Goal: Task Accomplishment & Management: Manage account settings

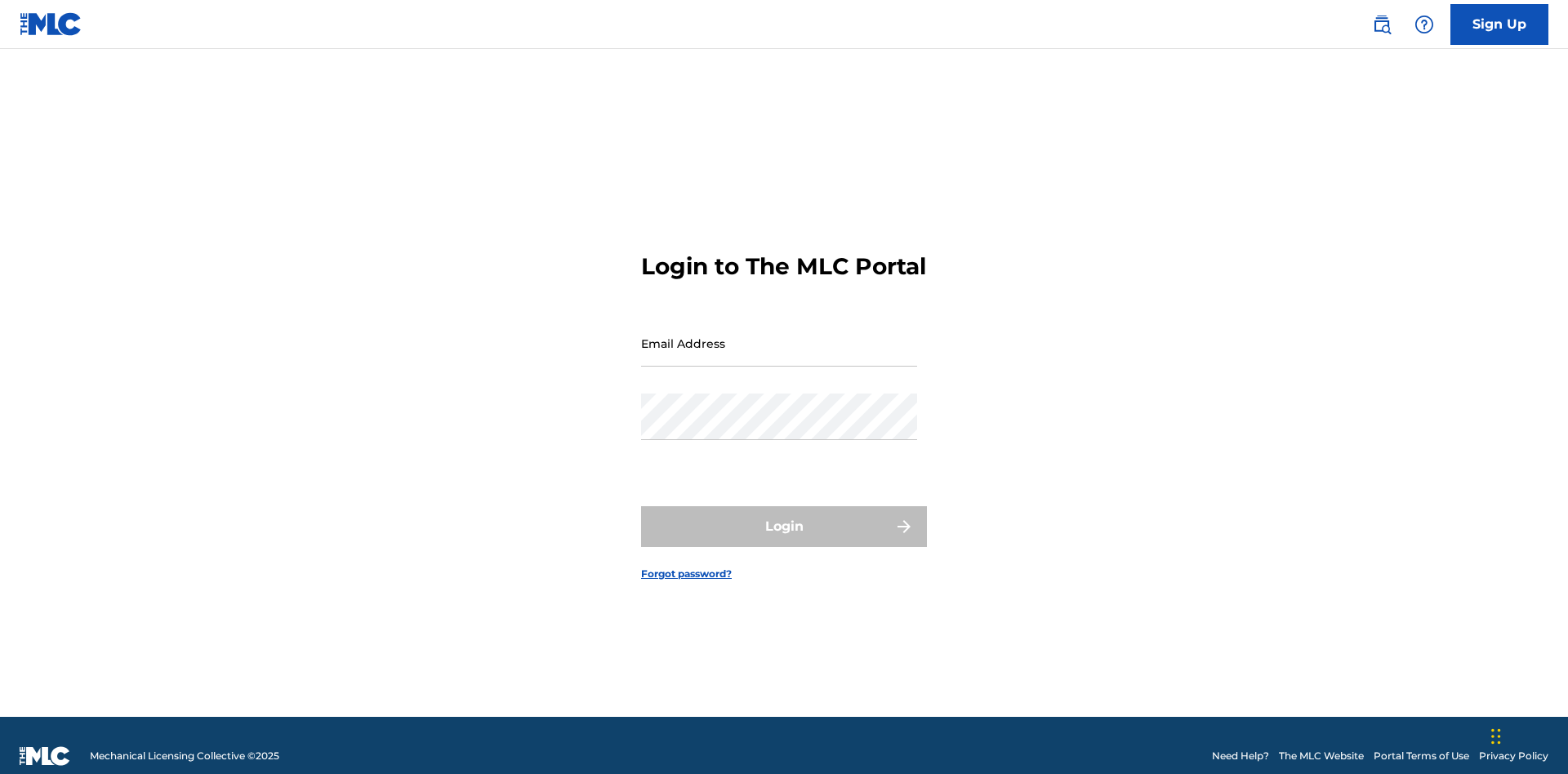
scroll to position [21, 0]
click at [779, 335] on input "Email Address" at bounding box center [779, 344] width 276 height 47
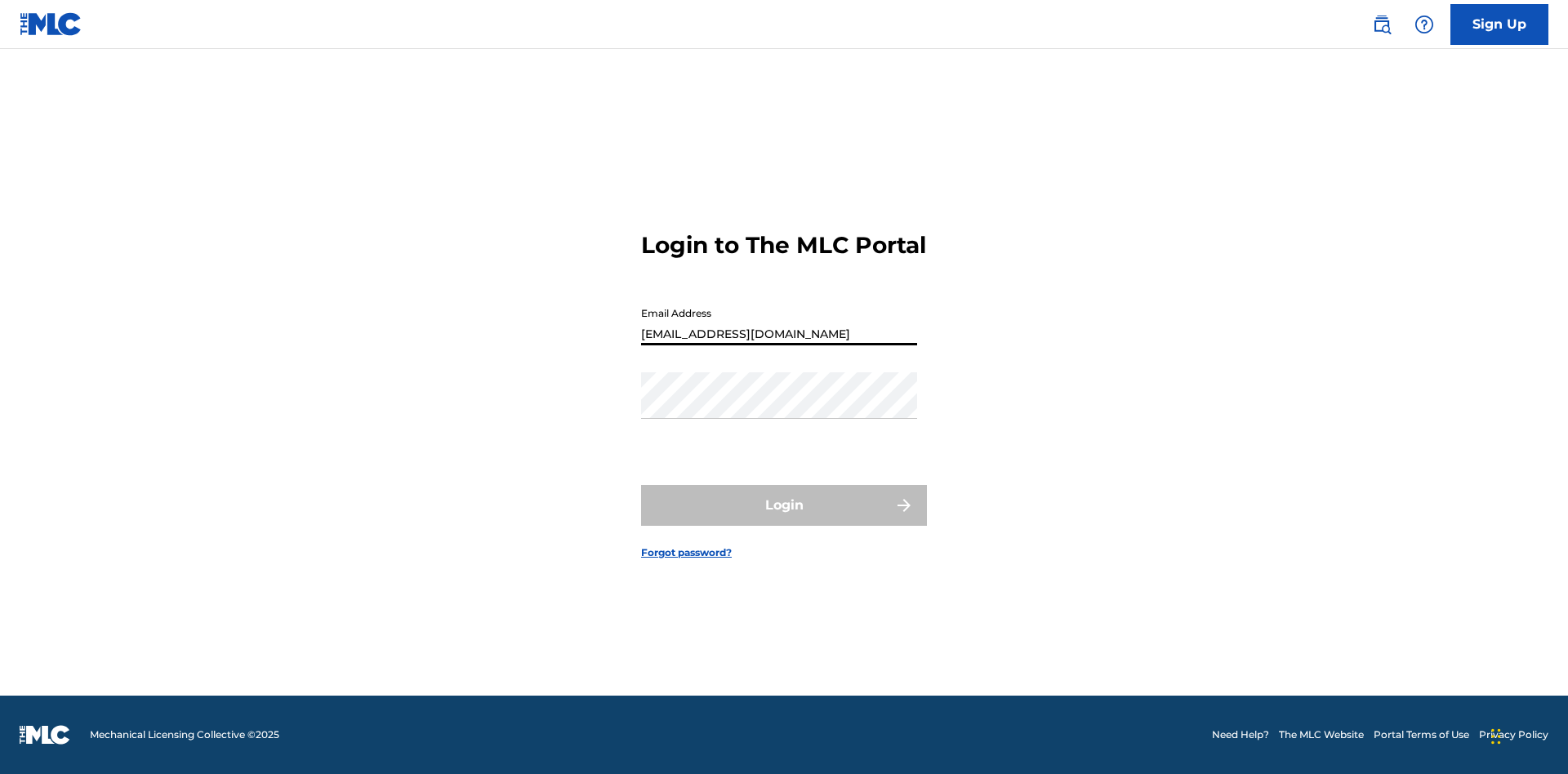
type input "[EMAIL_ADDRESS][DOMAIN_NAME]"
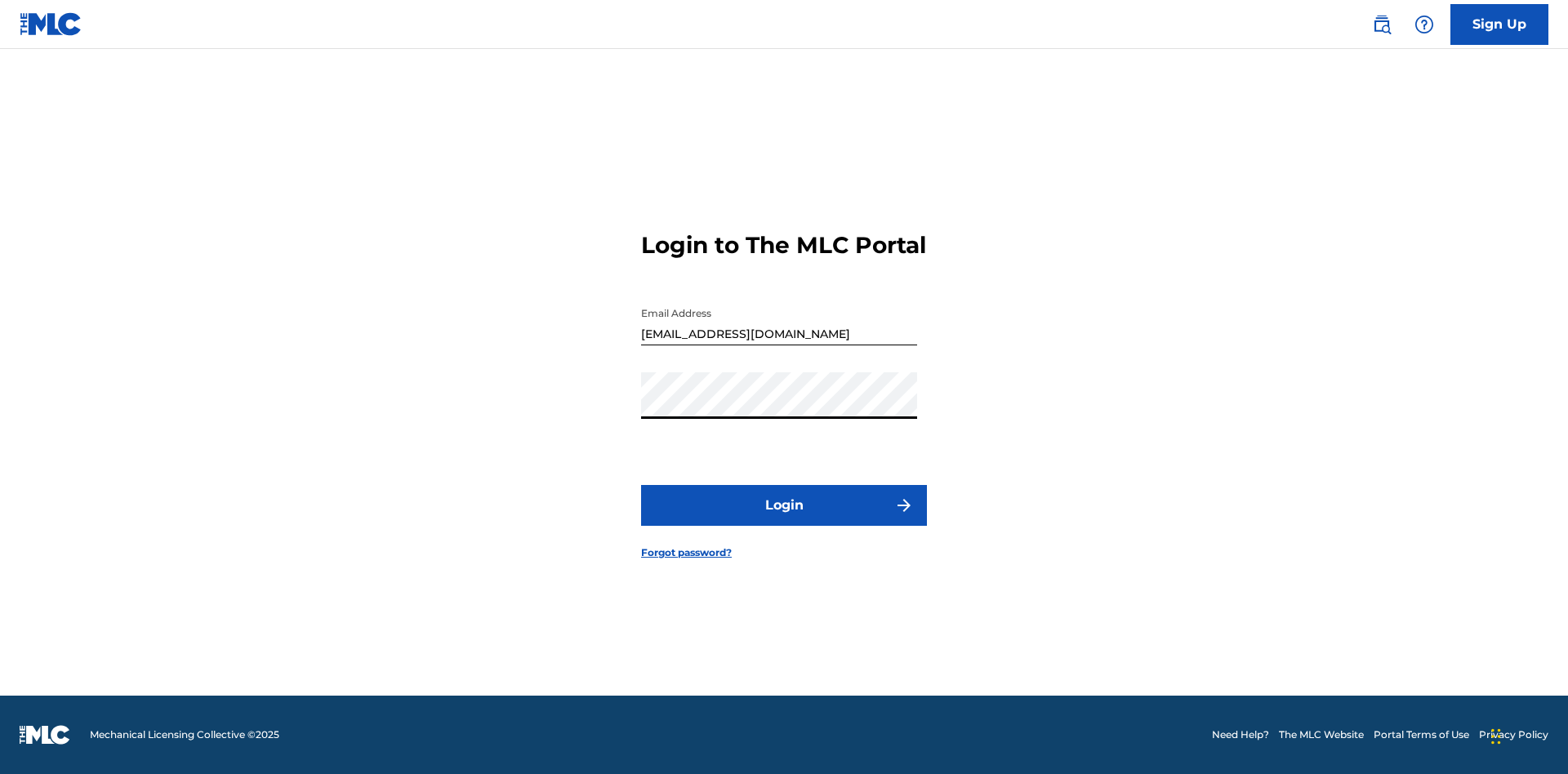
click at [784, 519] on button "Login" at bounding box center [784, 505] width 286 height 41
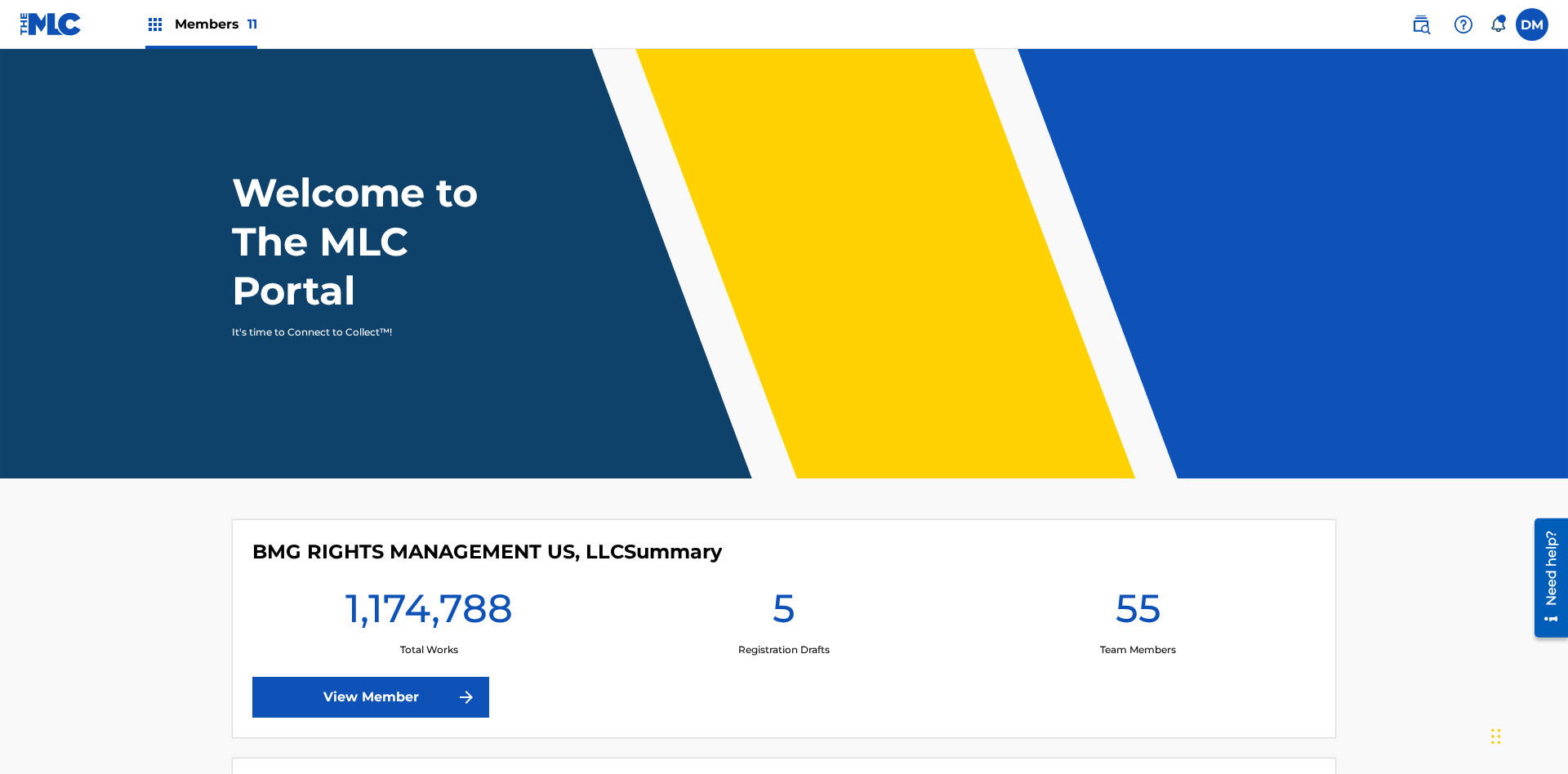
click at [201, 23] on span "Members 11" at bounding box center [215, 24] width 83 height 19
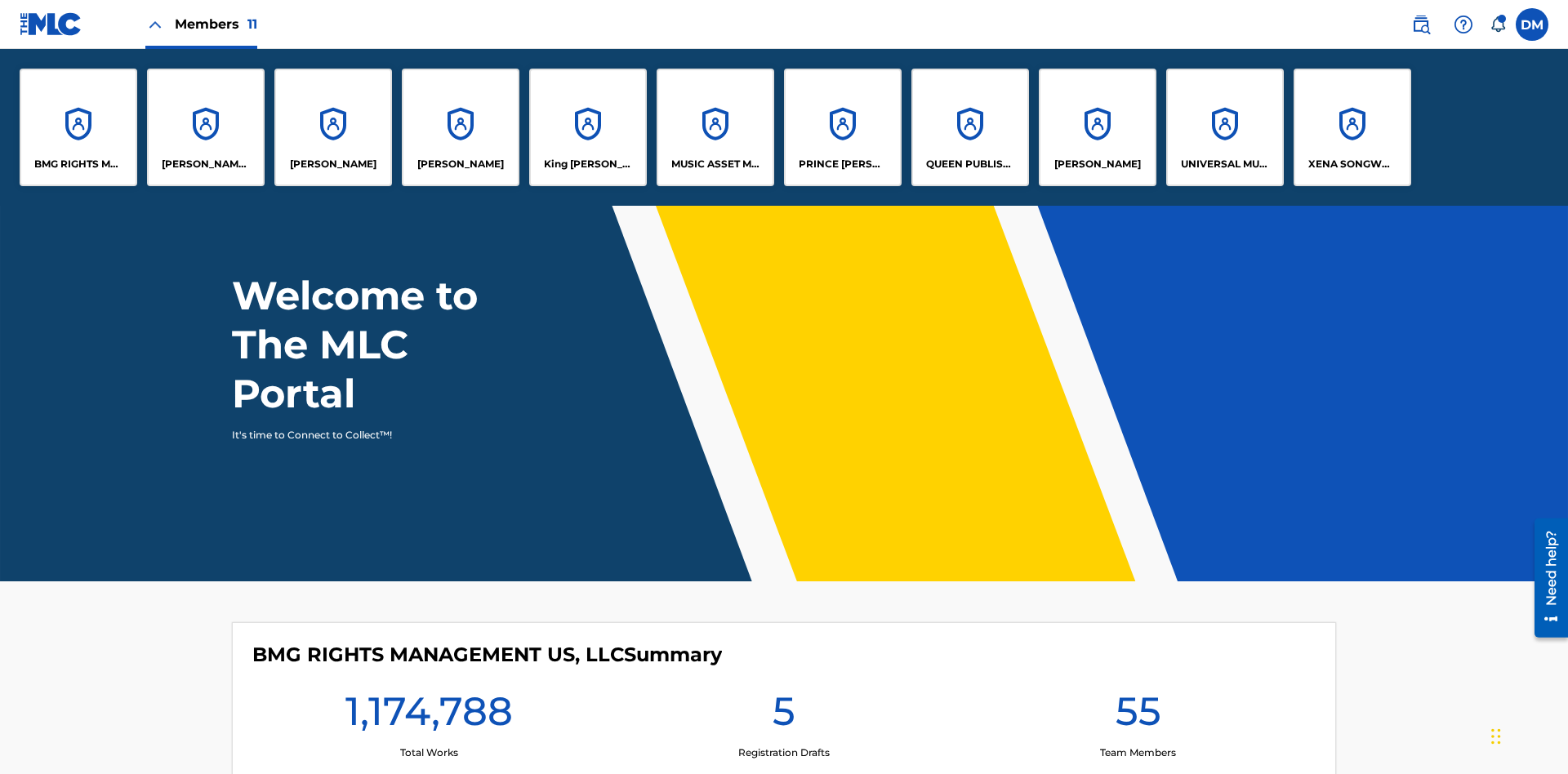
click at [714, 164] on p "MUSIC ASSET MANAGEMENT (MAM)" at bounding box center [715, 164] width 89 height 15
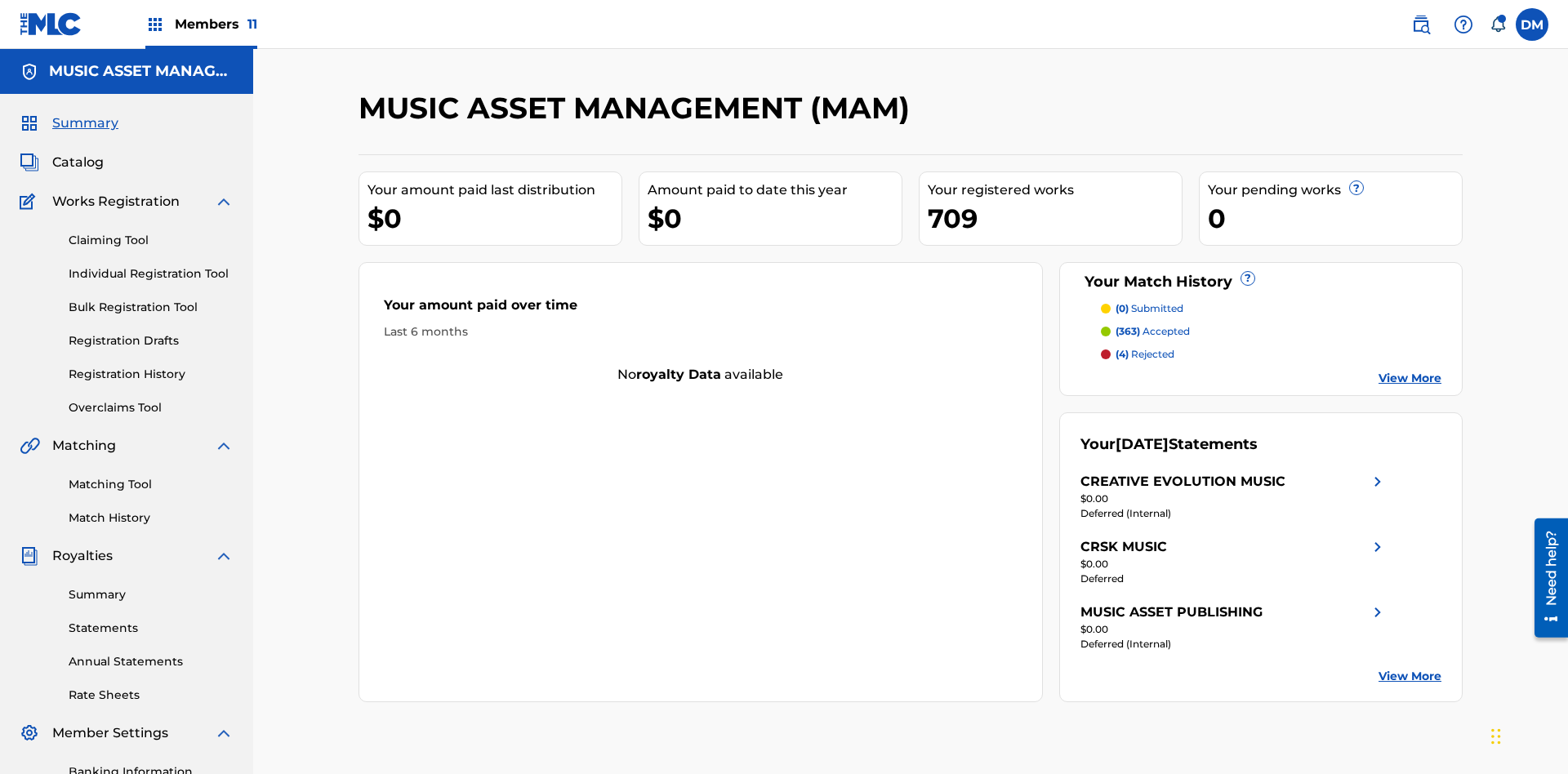
click at [78, 153] on span "Catalog" at bounding box center [78, 162] width 52 height 19
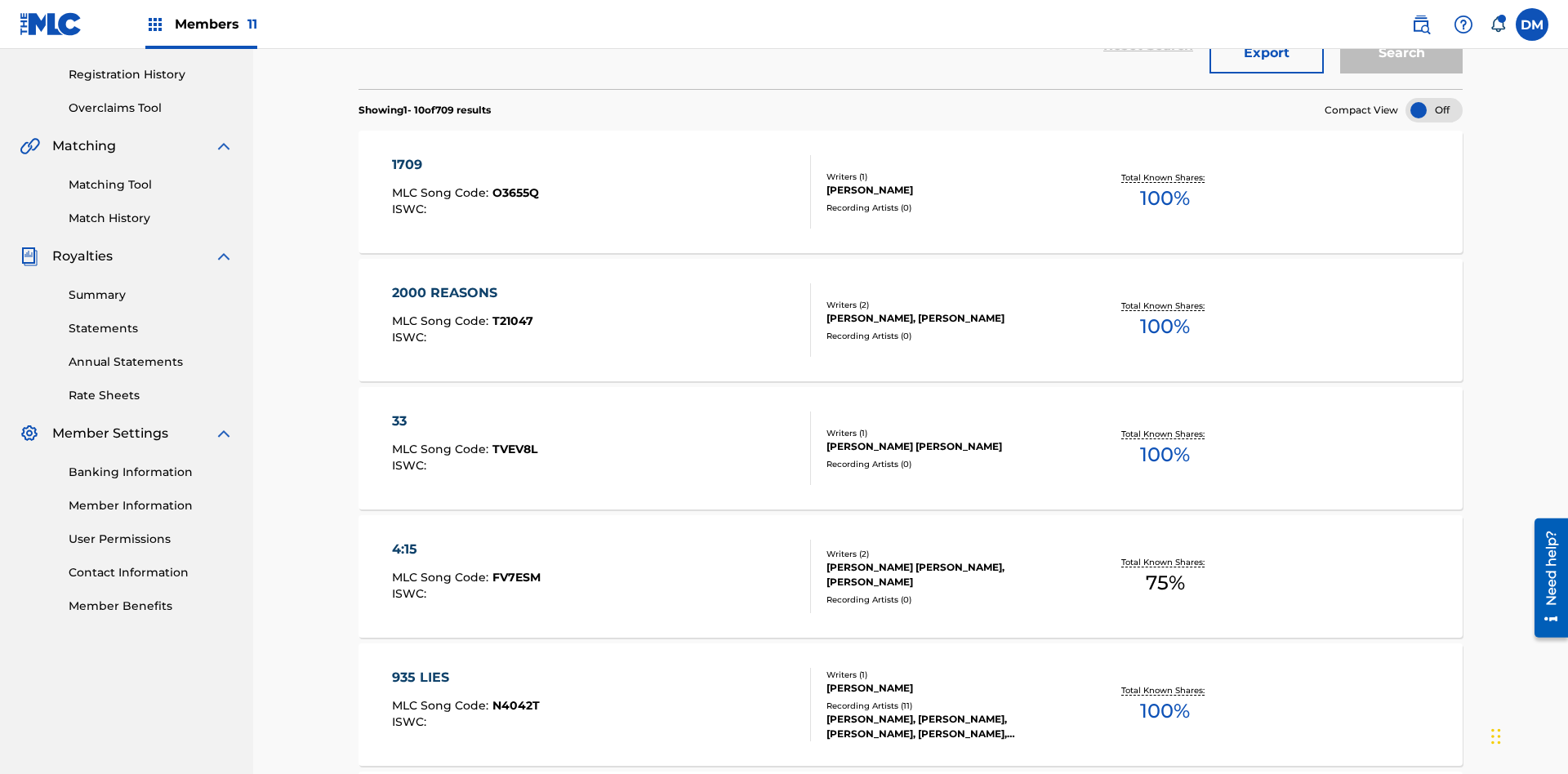
click at [1434, 110] on div at bounding box center [1434, 109] width 58 height 24
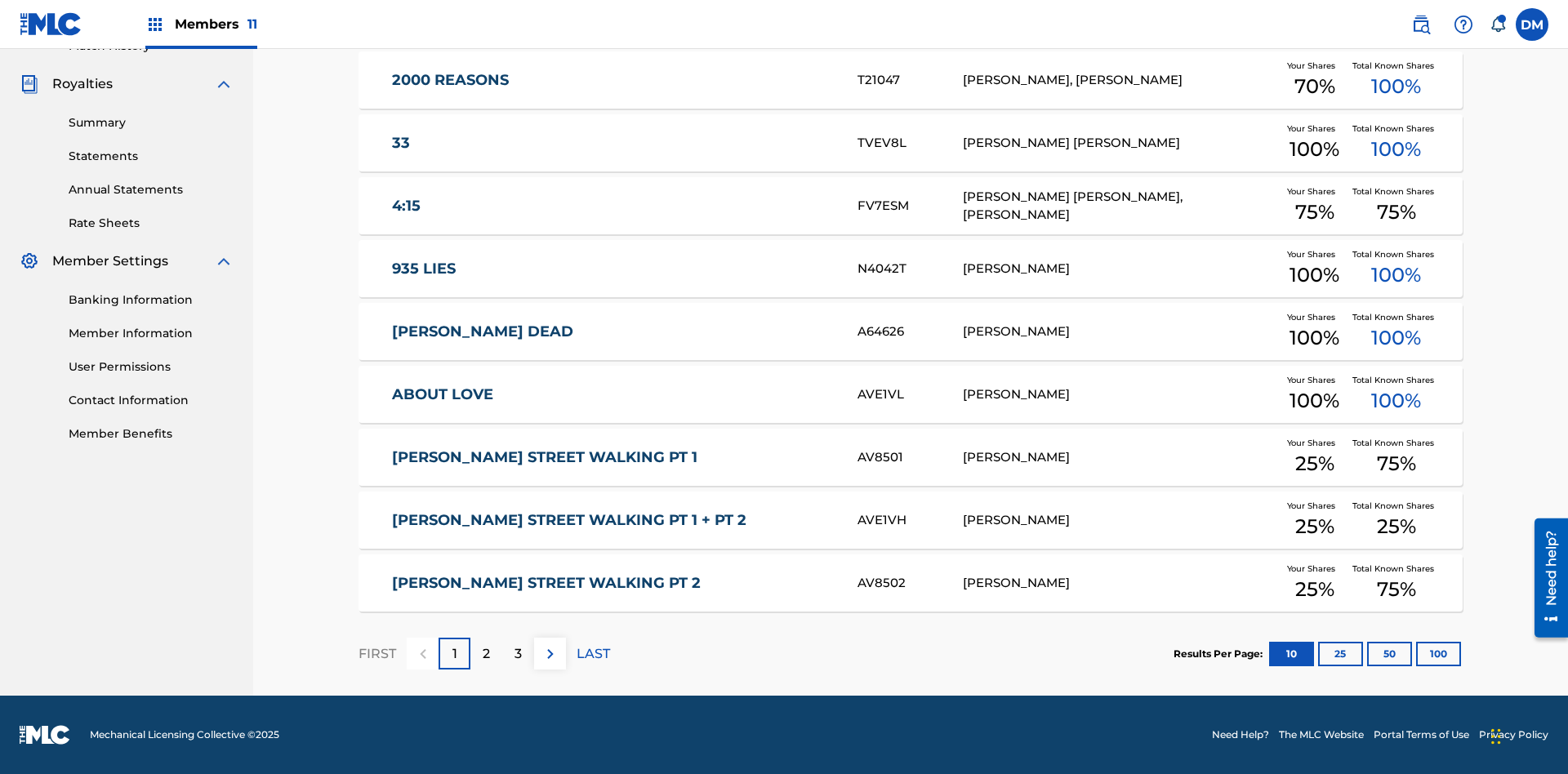
click at [1269, 653] on button "10" at bounding box center [1292, 653] width 45 height 24
click at [376, 653] on p "FIRST" at bounding box center [377, 653] width 38 height 19
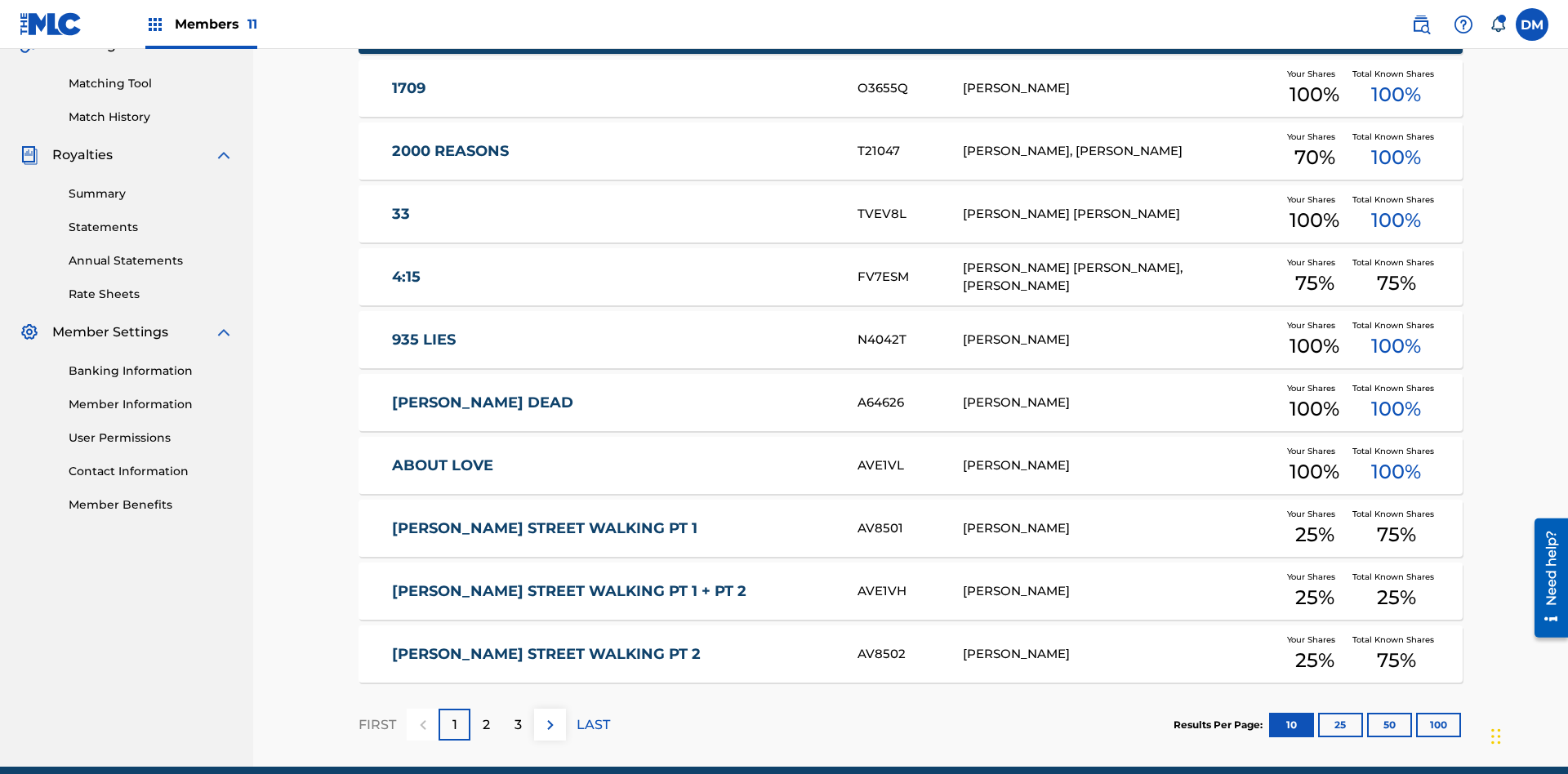
click at [550, 715] on img at bounding box center [550, 724] width 19 height 19
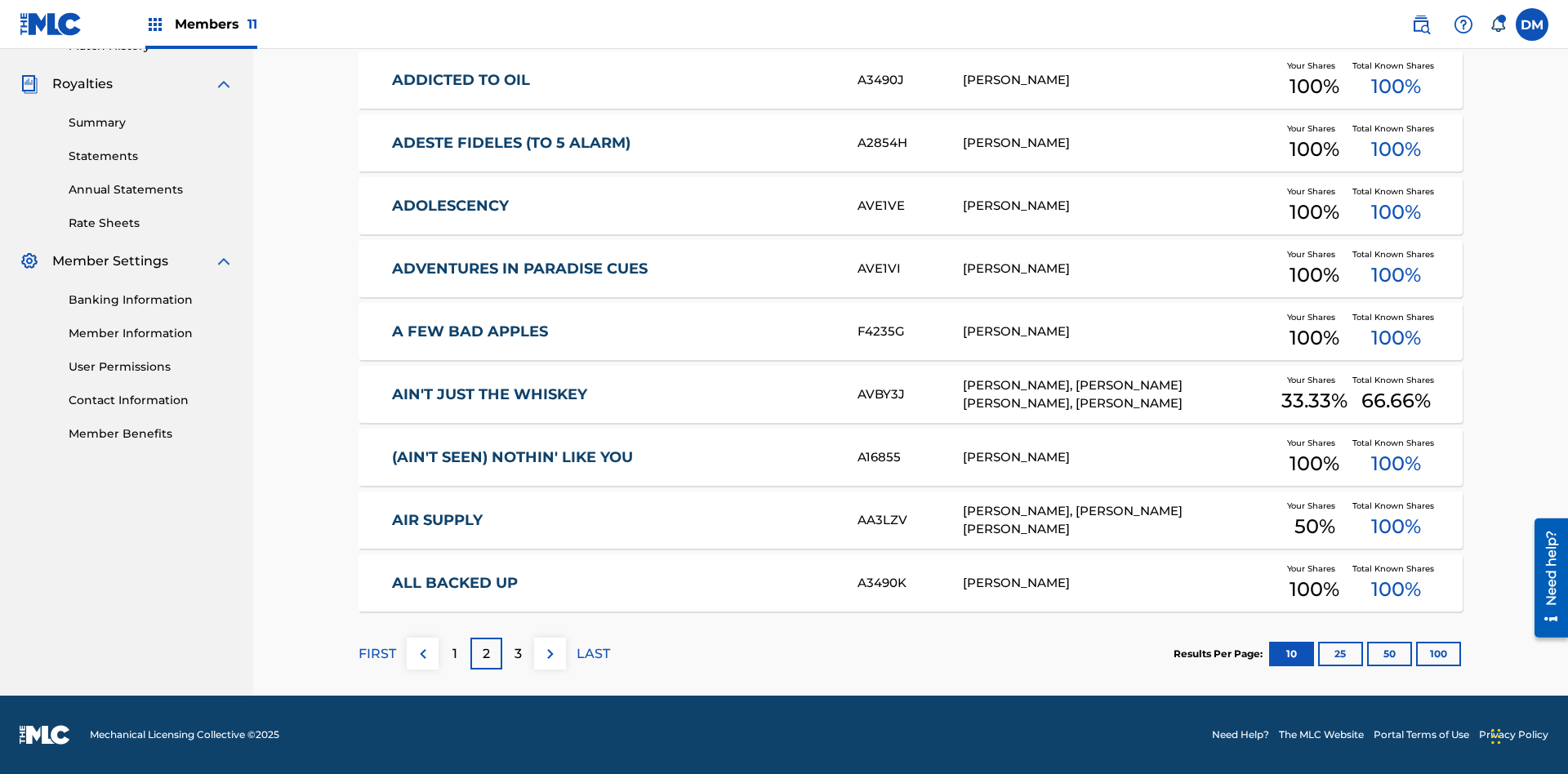
click at [550, 653] on img at bounding box center [550, 653] width 19 height 19
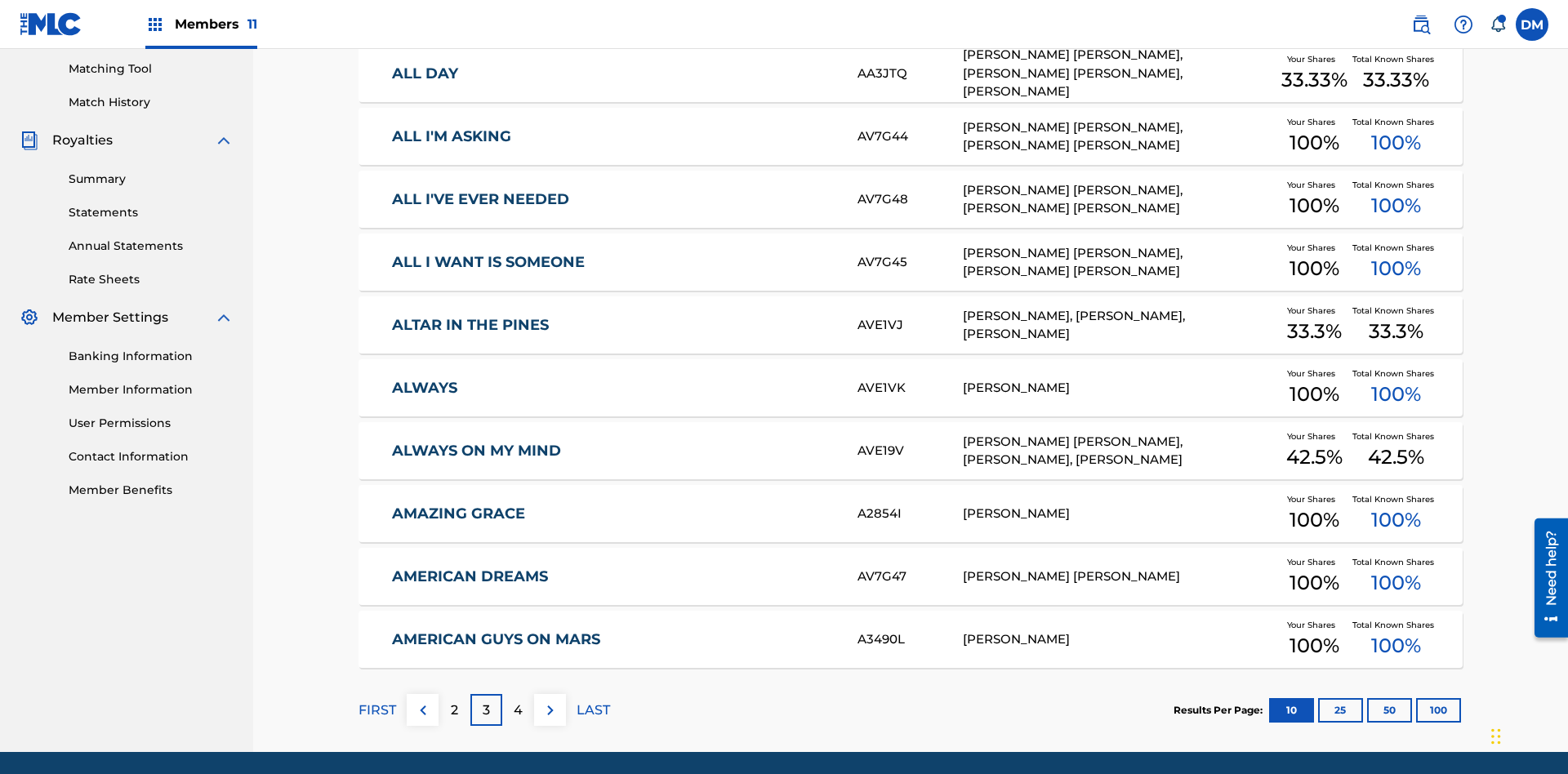
click at [550, 701] on img at bounding box center [550, 710] width 19 height 19
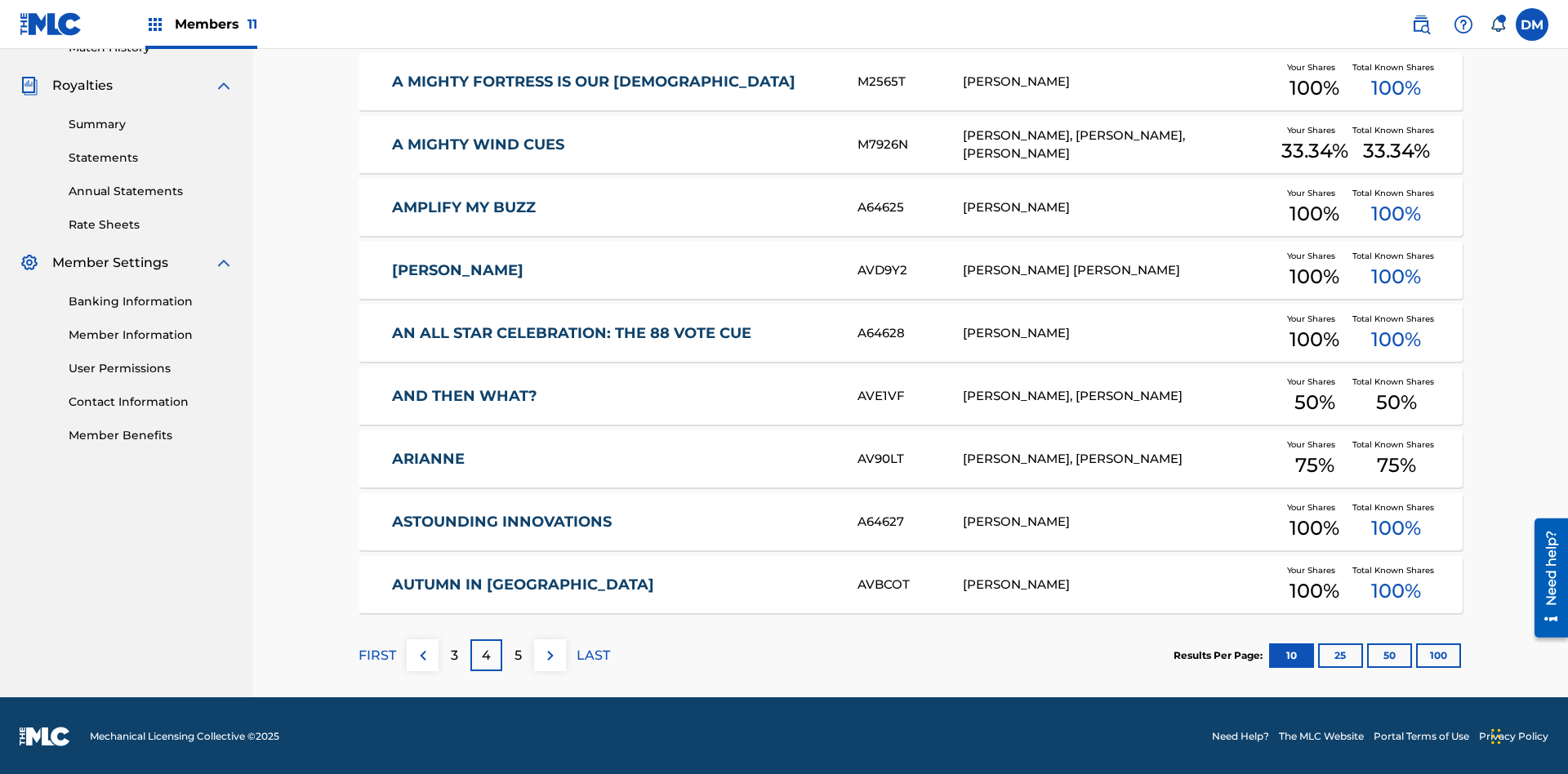
click at [550, 653] on img at bounding box center [550, 655] width 19 height 19
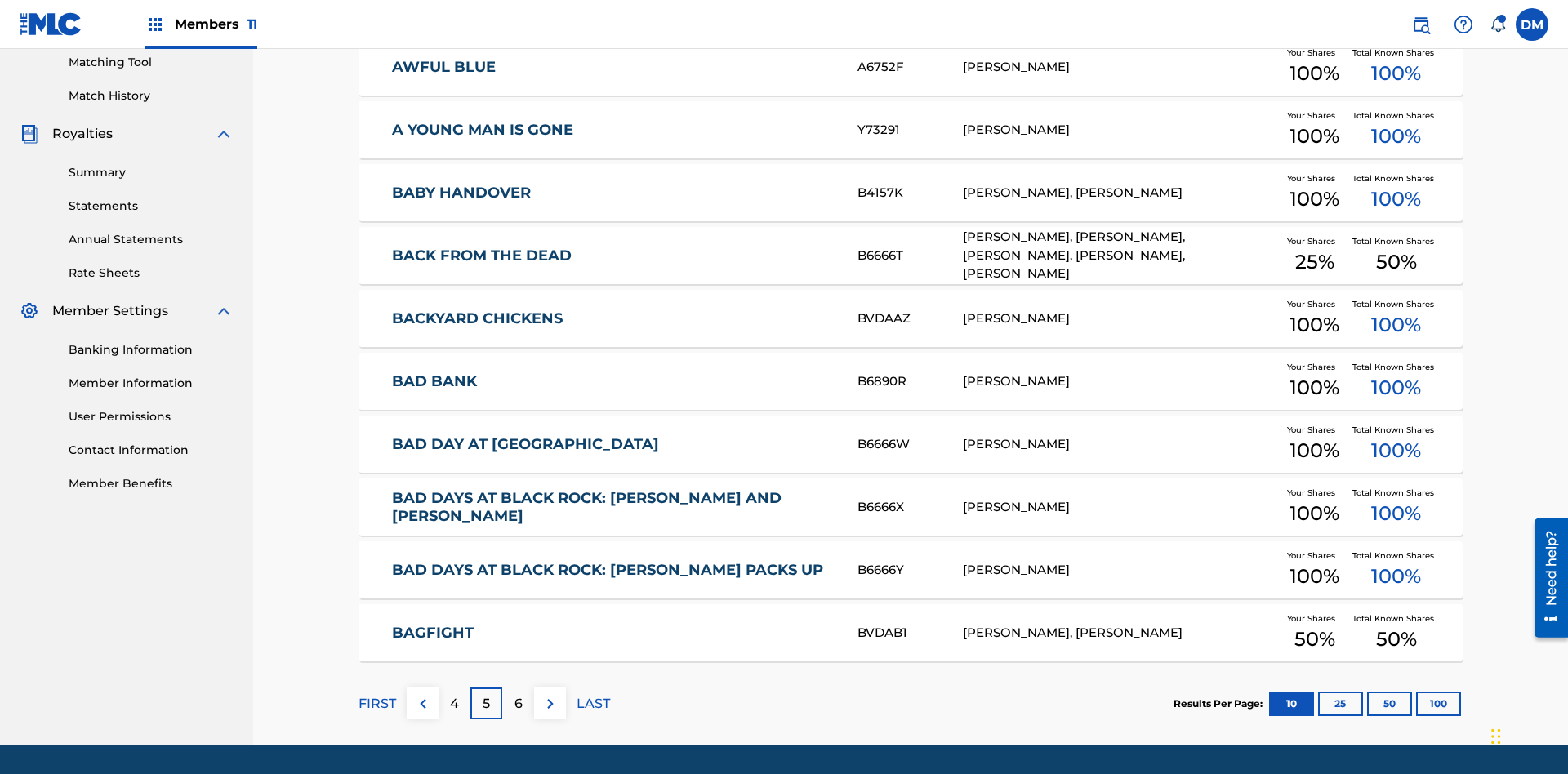
click at [550, 694] on img at bounding box center [550, 703] width 19 height 19
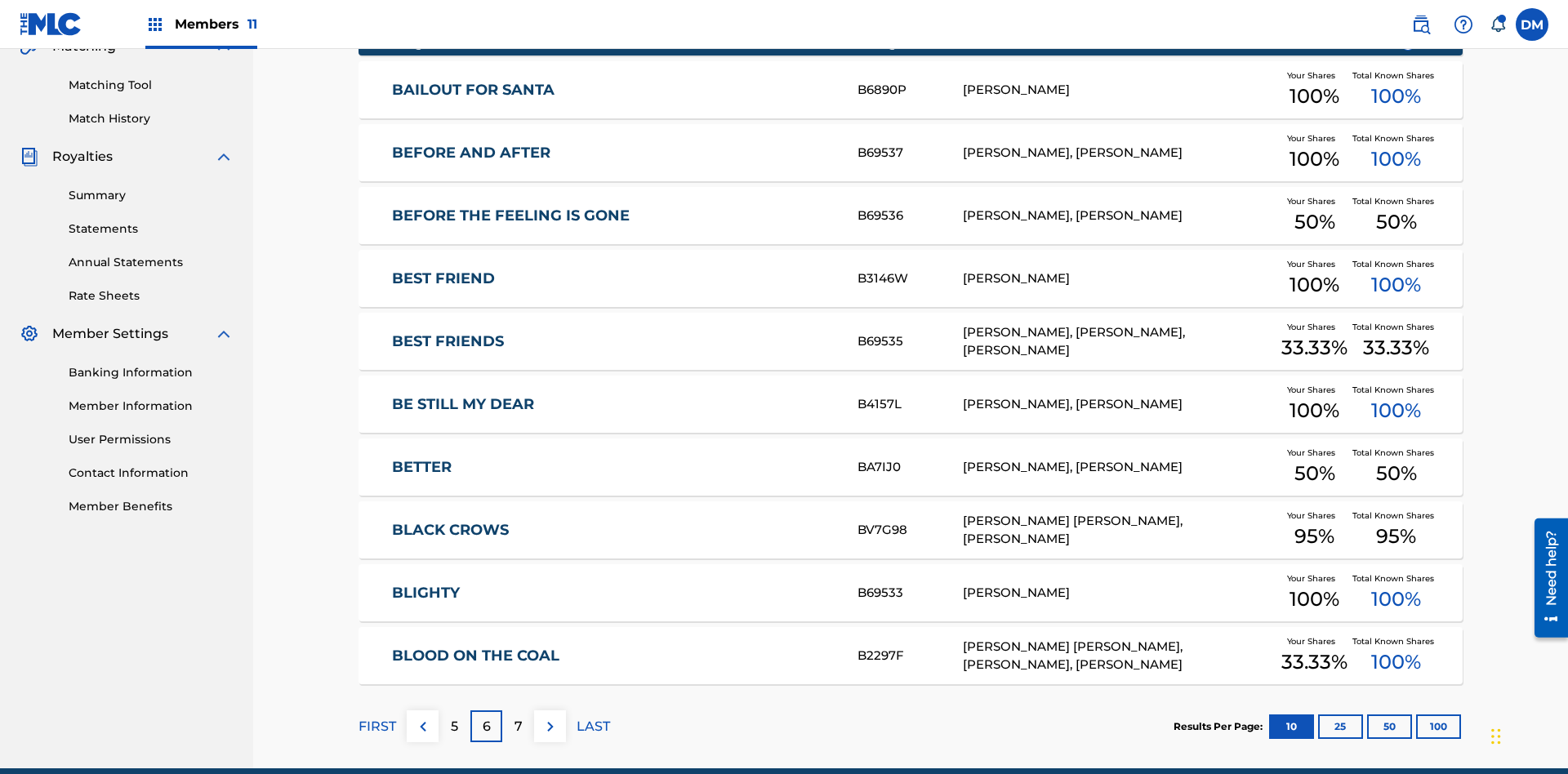
click at [550, 716] on img at bounding box center [550, 726] width 19 height 19
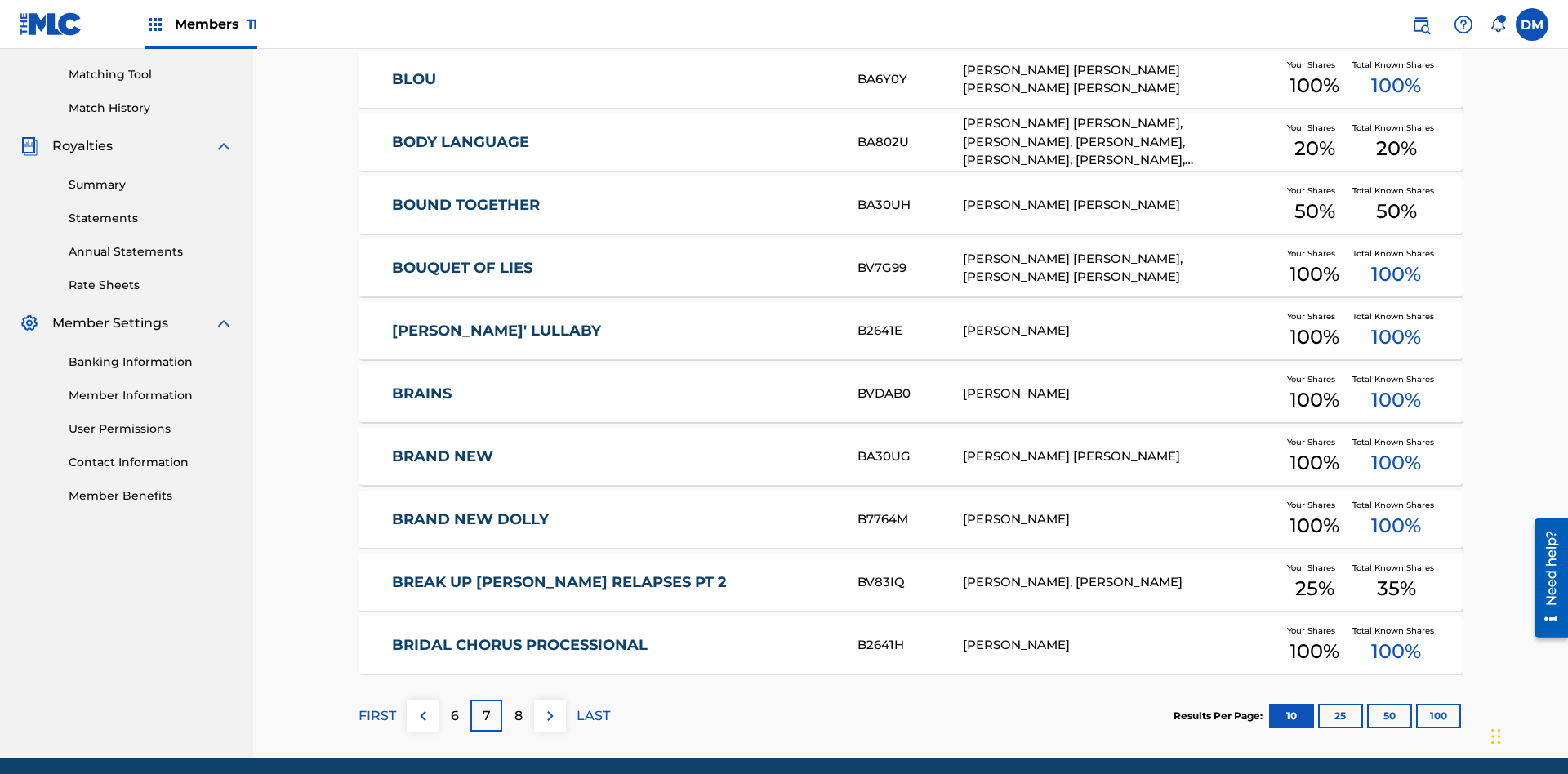
click at [550, 706] on img at bounding box center [550, 716] width 19 height 19
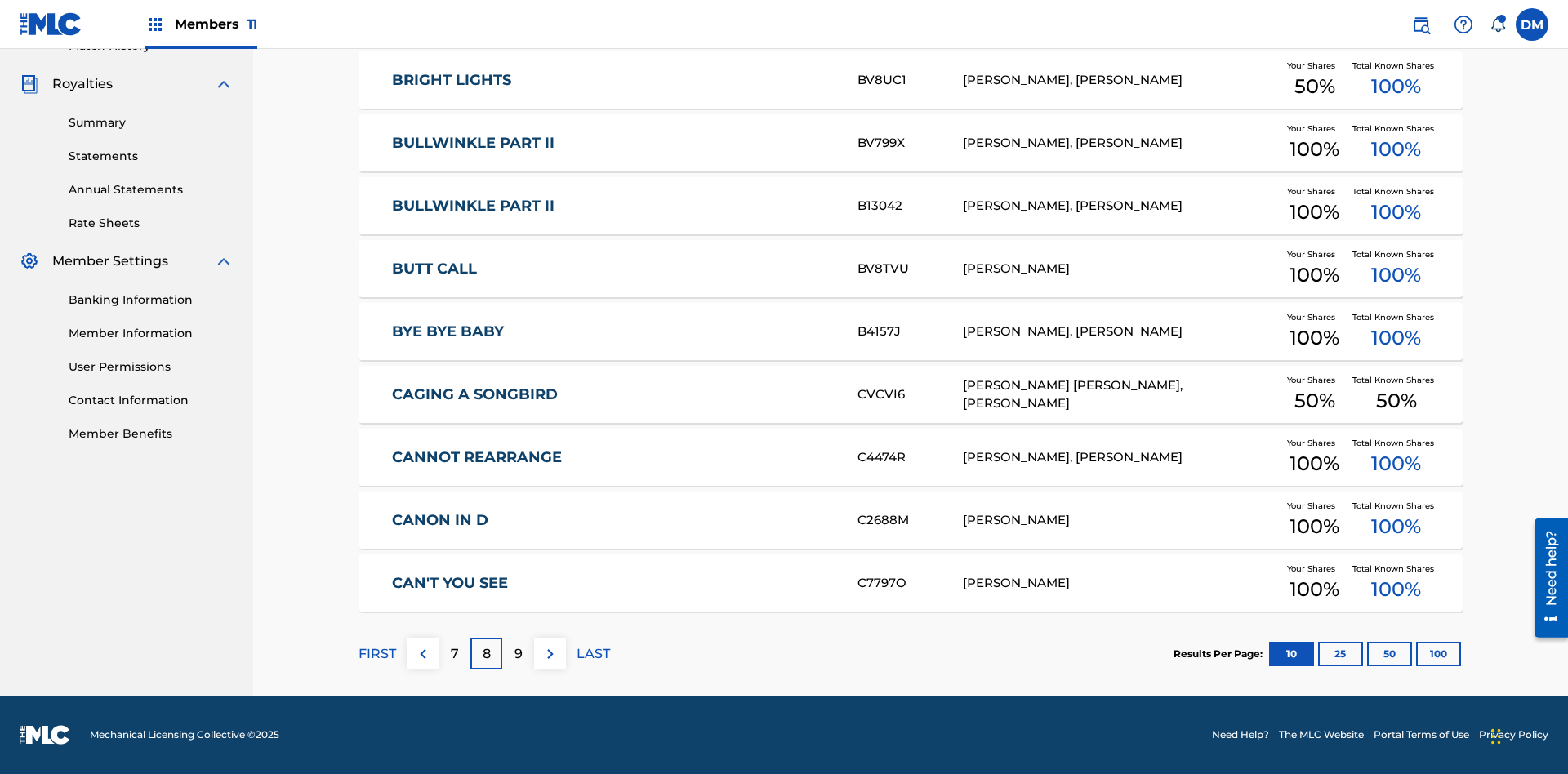
click at [550, 653] on img at bounding box center [550, 653] width 19 height 19
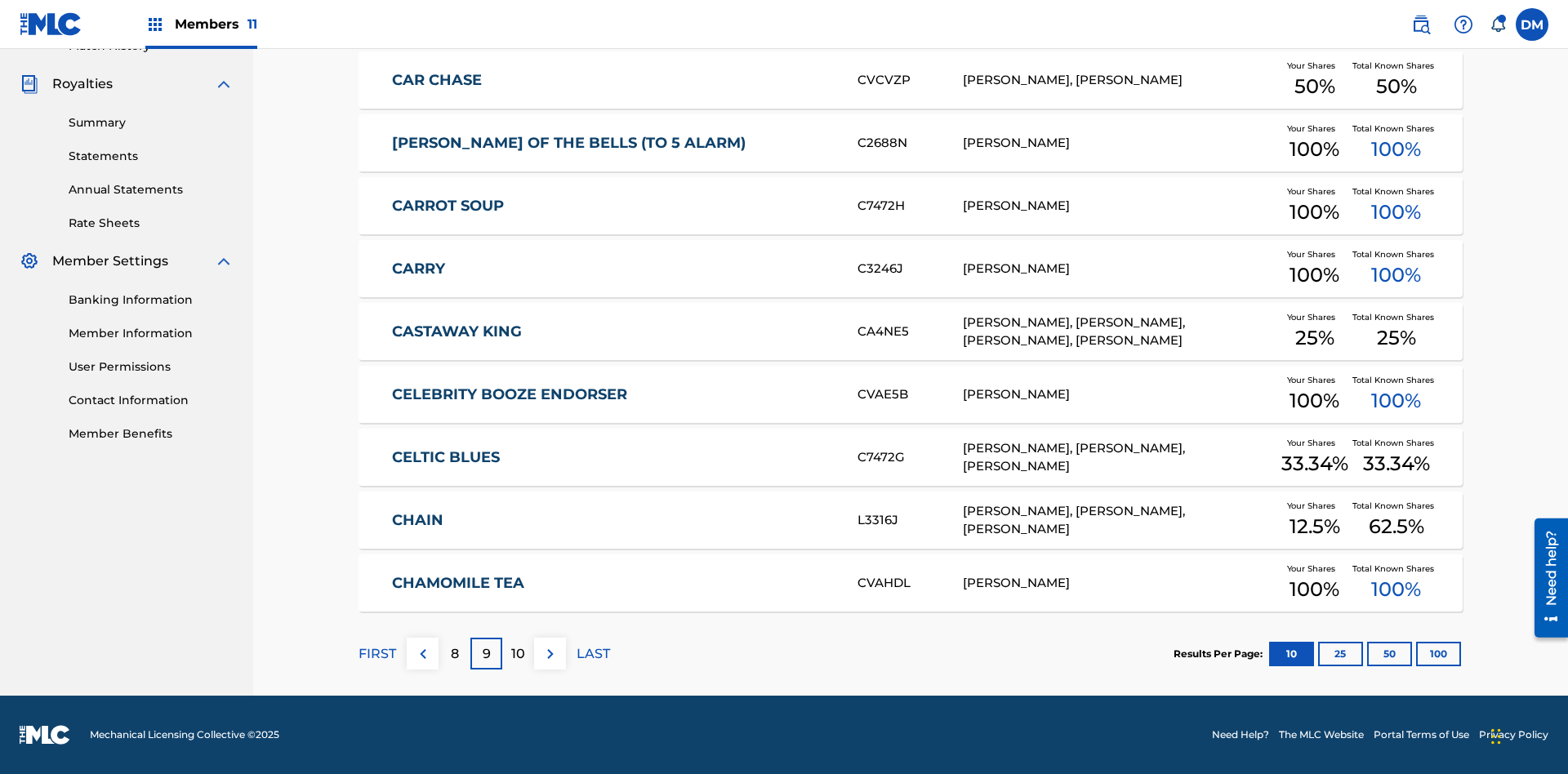
click at [550, 653] on img at bounding box center [550, 653] width 19 height 19
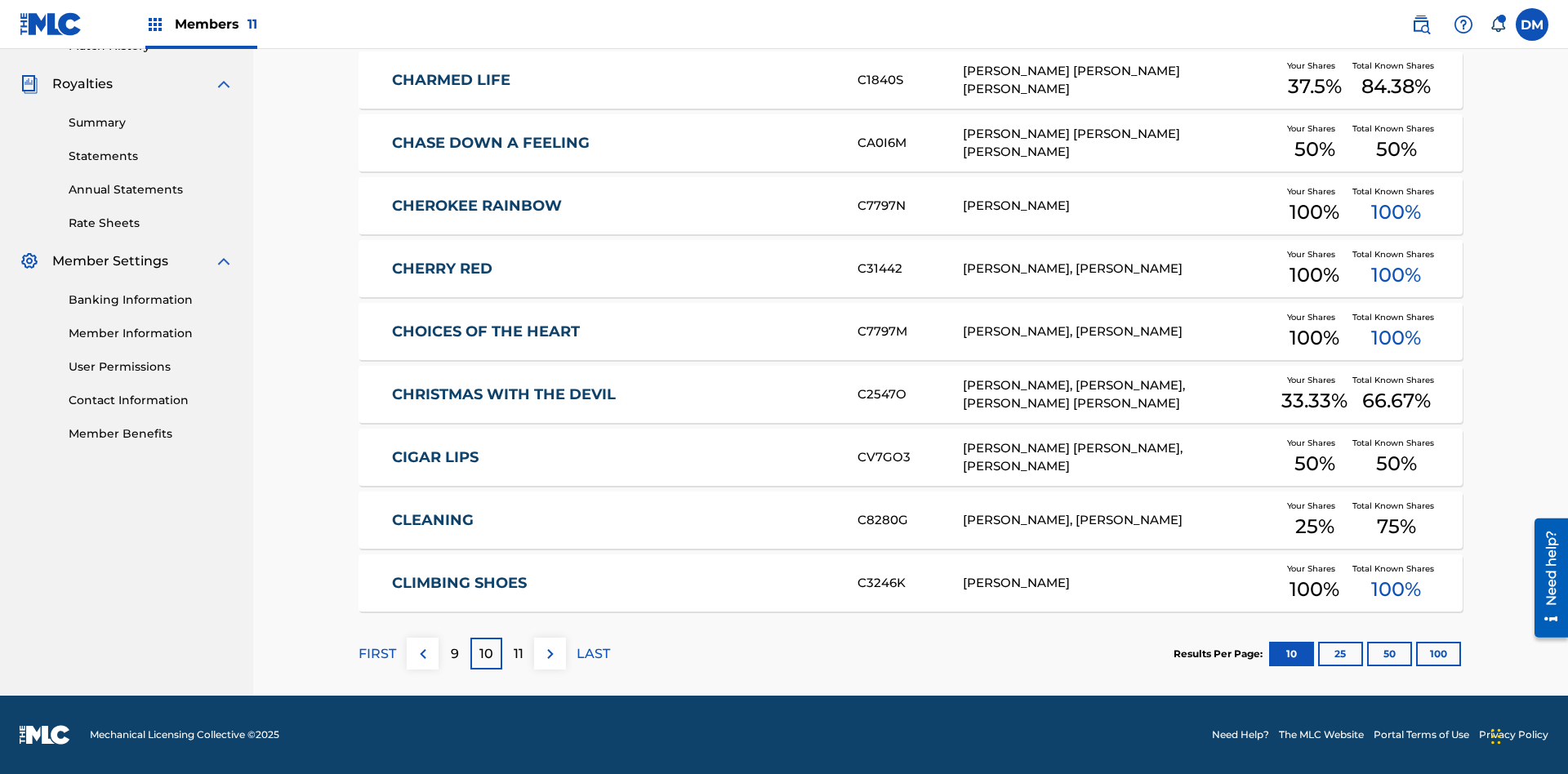
click at [550, 653] on img at bounding box center [550, 653] width 19 height 19
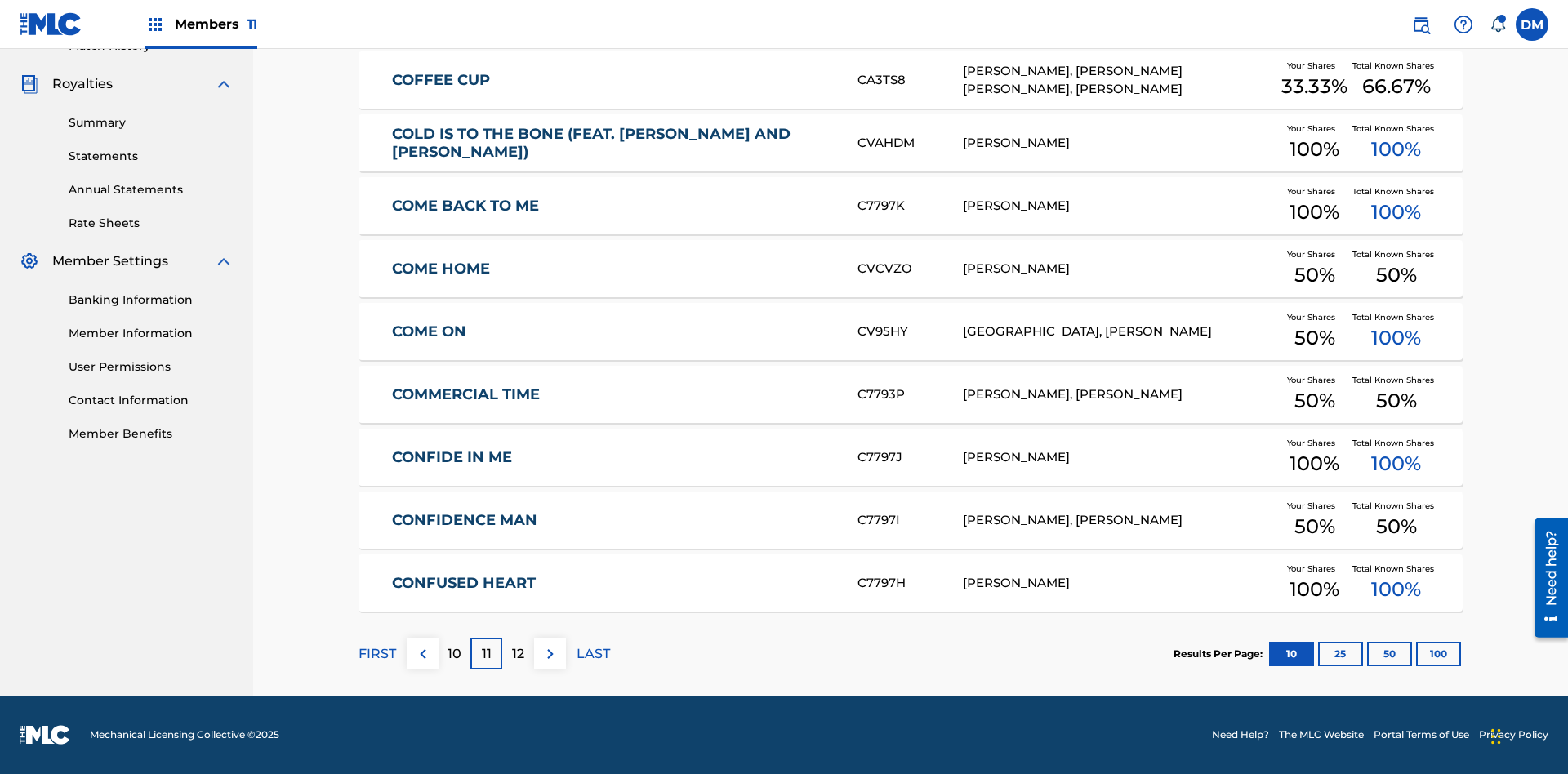
click at [550, 653] on img at bounding box center [550, 653] width 19 height 19
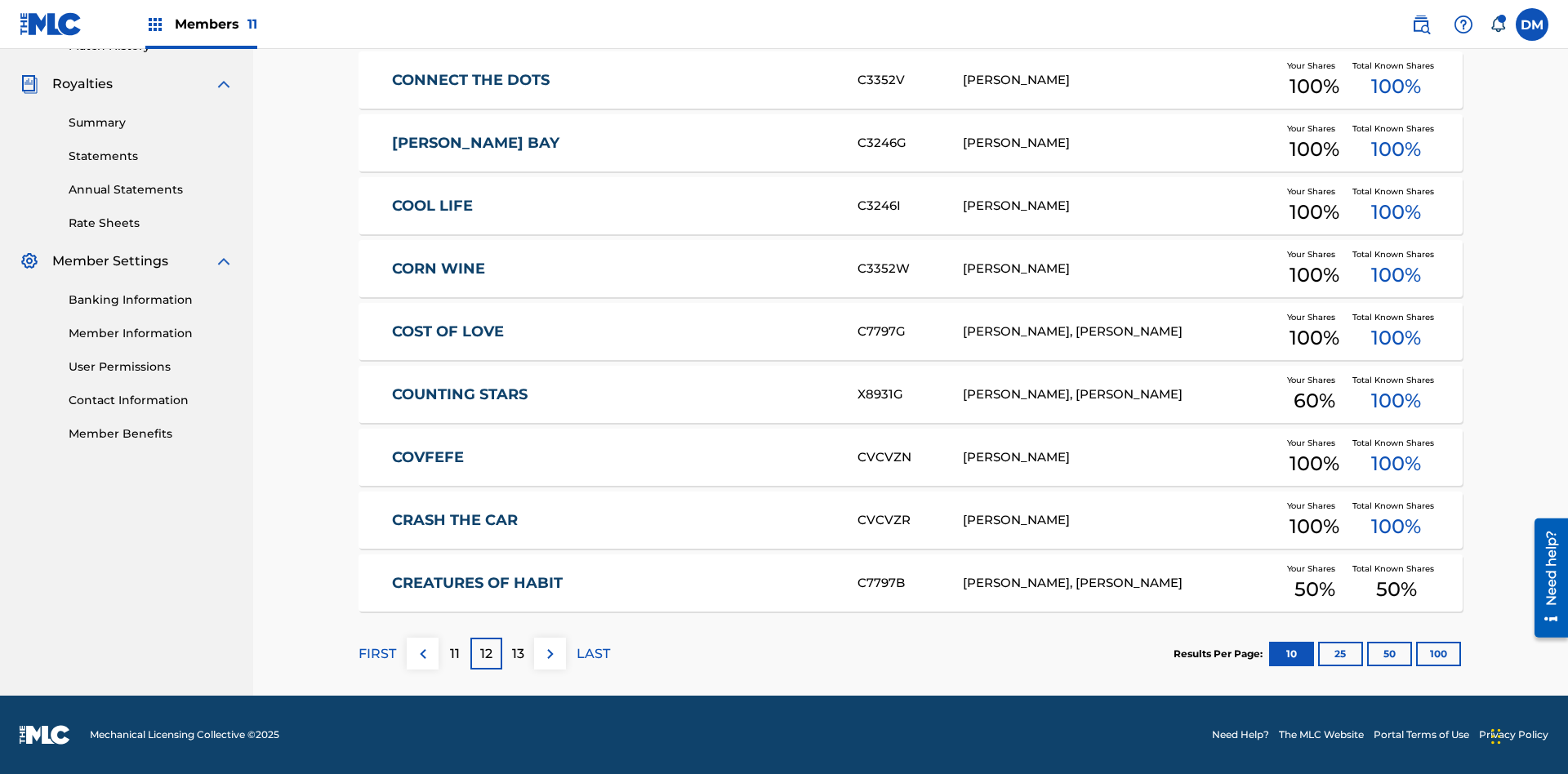
click at [550, 653] on img at bounding box center [550, 653] width 19 height 19
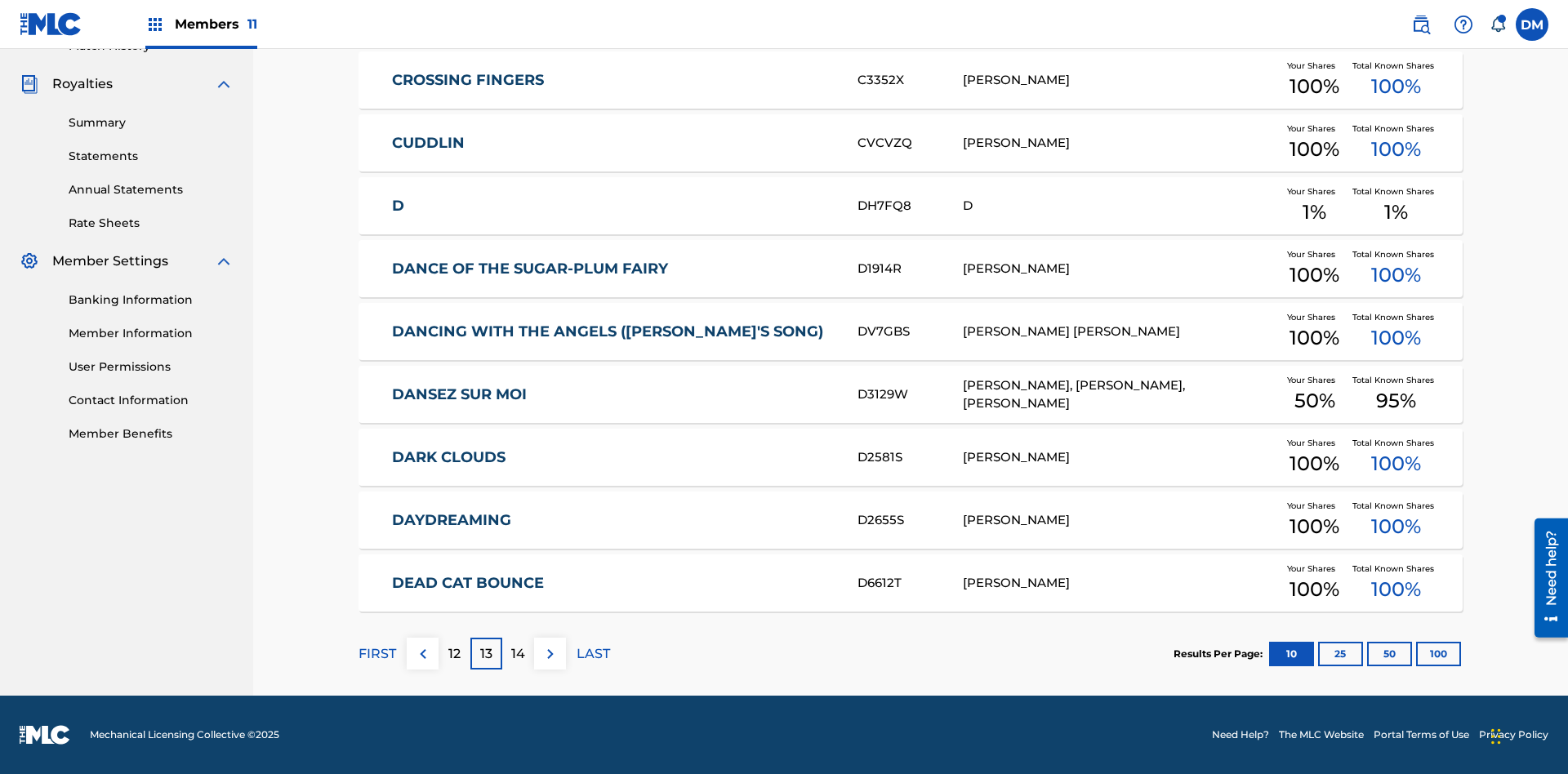
click at [550, 653] on img at bounding box center [550, 653] width 19 height 19
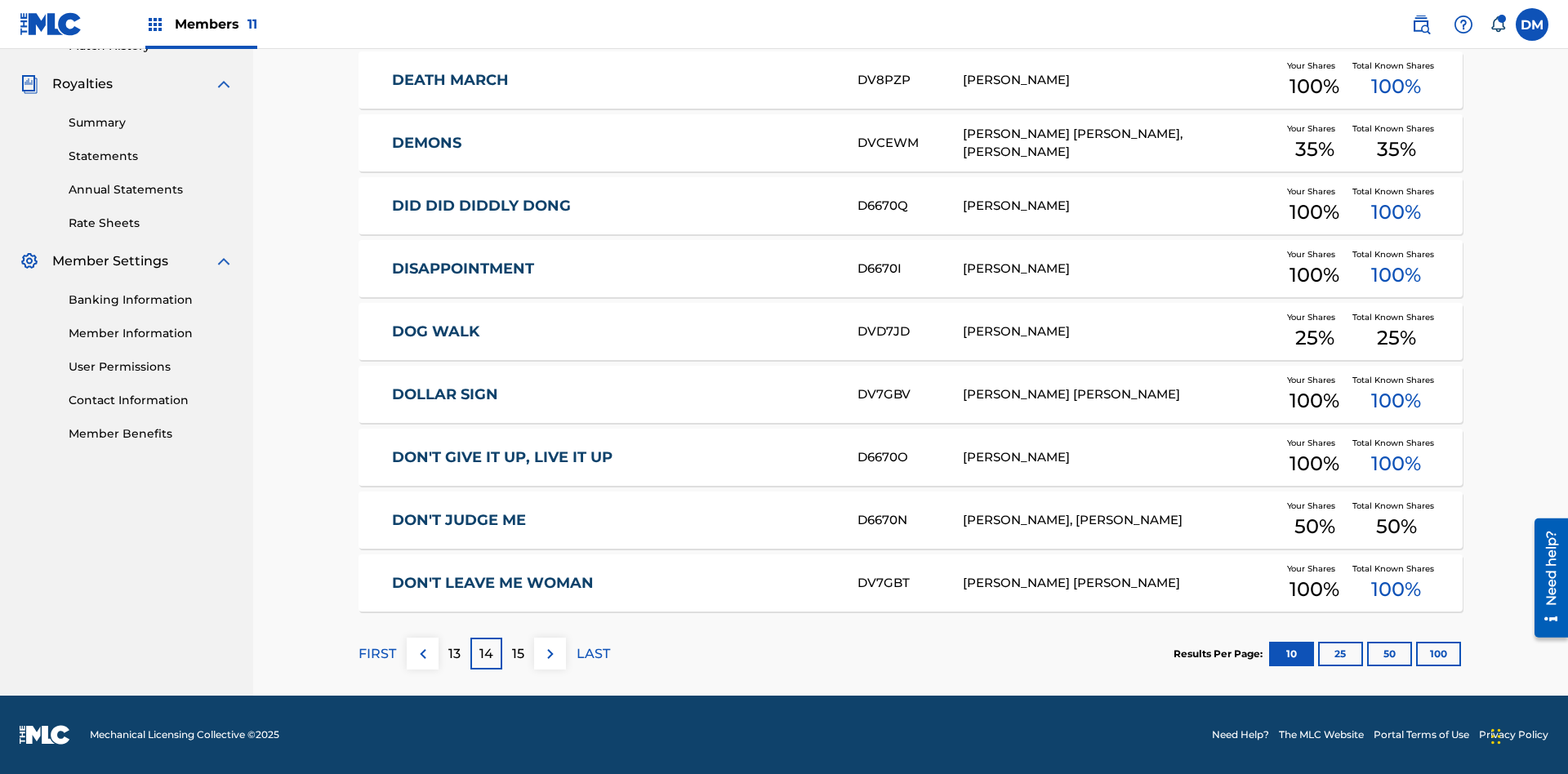
click at [550, 653] on img at bounding box center [550, 653] width 19 height 19
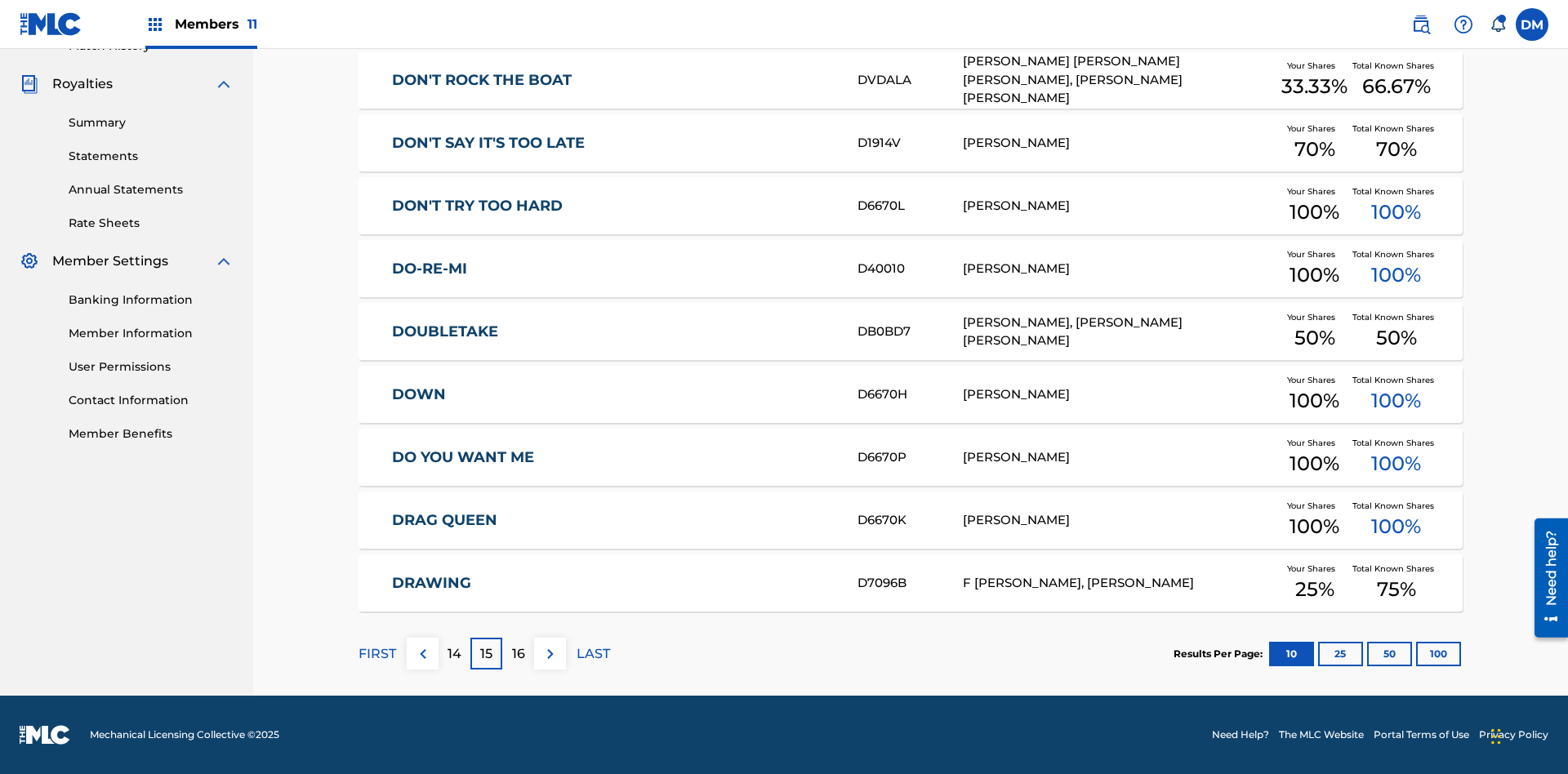
click at [550, 653] on img at bounding box center [550, 653] width 19 height 19
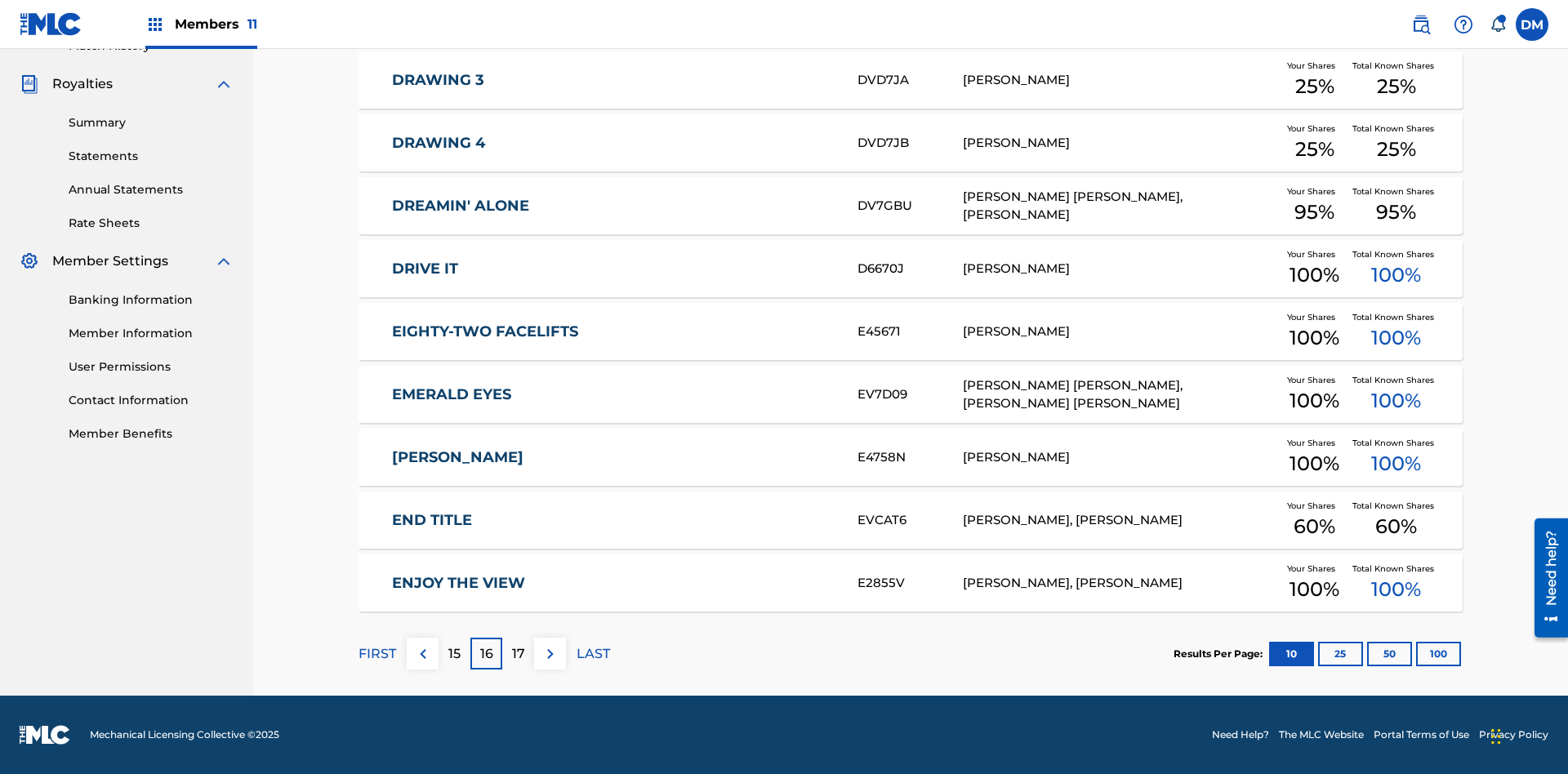
click at [550, 653] on img at bounding box center [550, 653] width 19 height 19
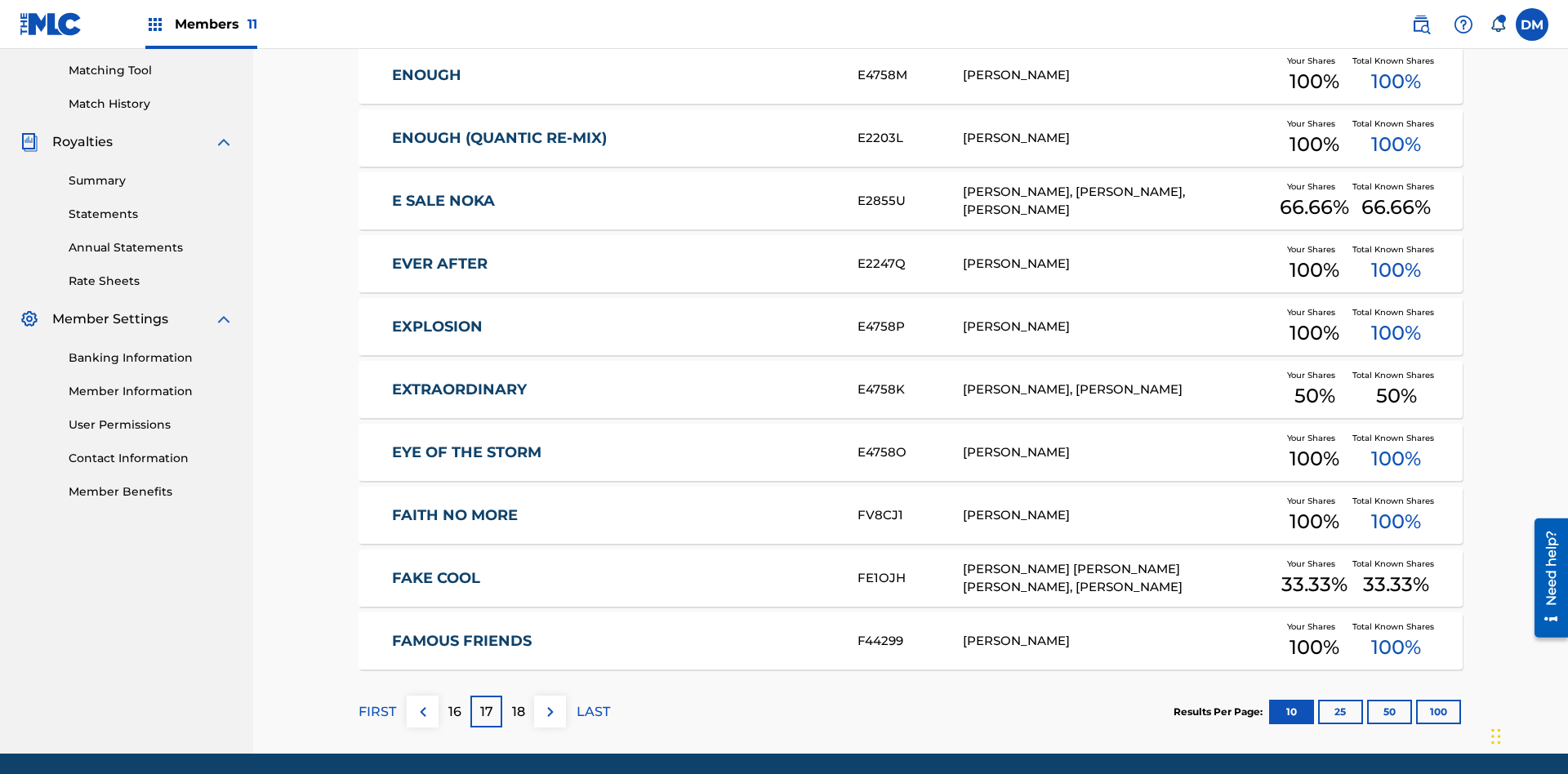
click at [550, 702] on img at bounding box center [550, 711] width 19 height 19
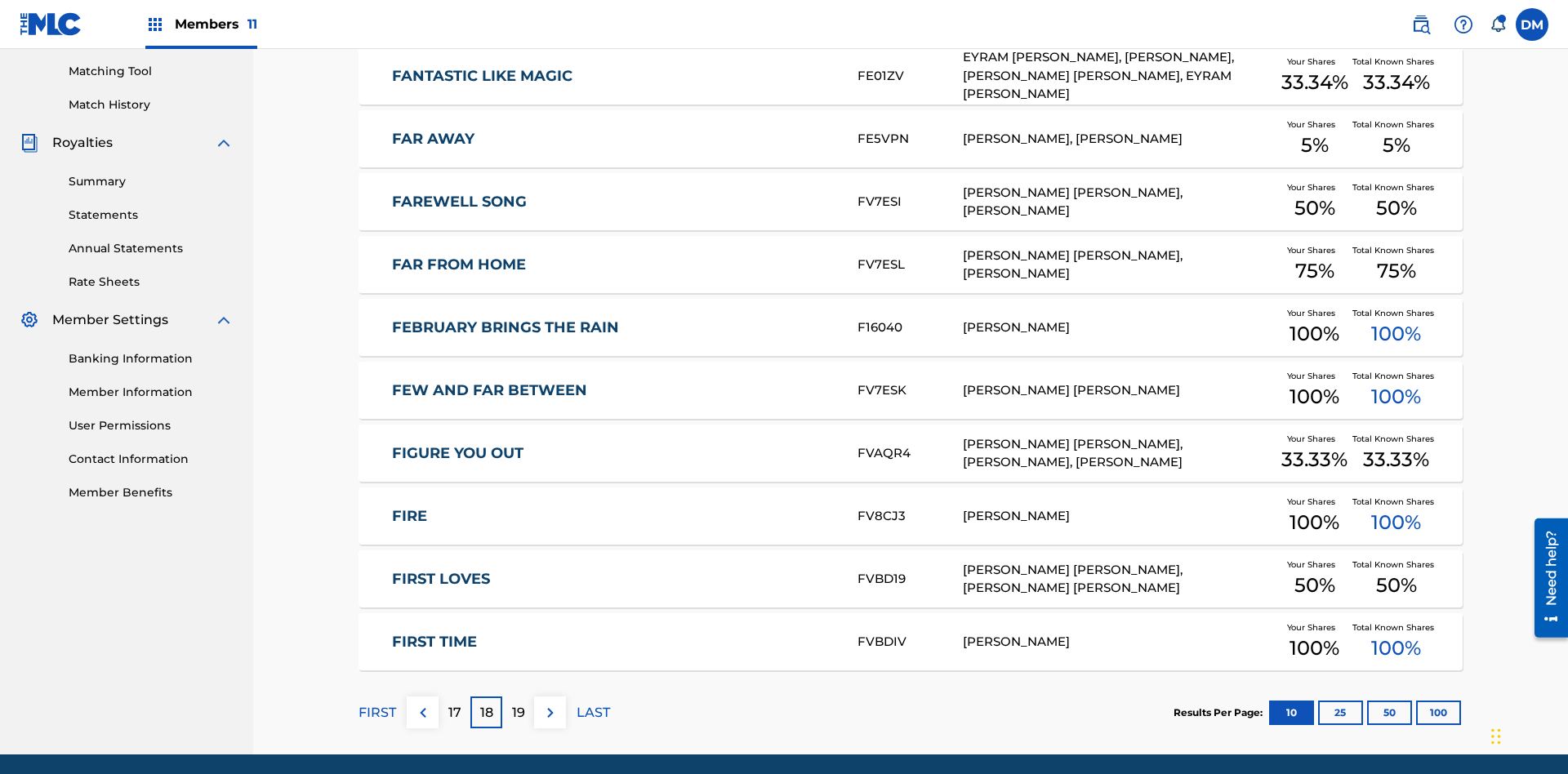
click at [550, 703] on img at bounding box center [550, 712] width 19 height 19
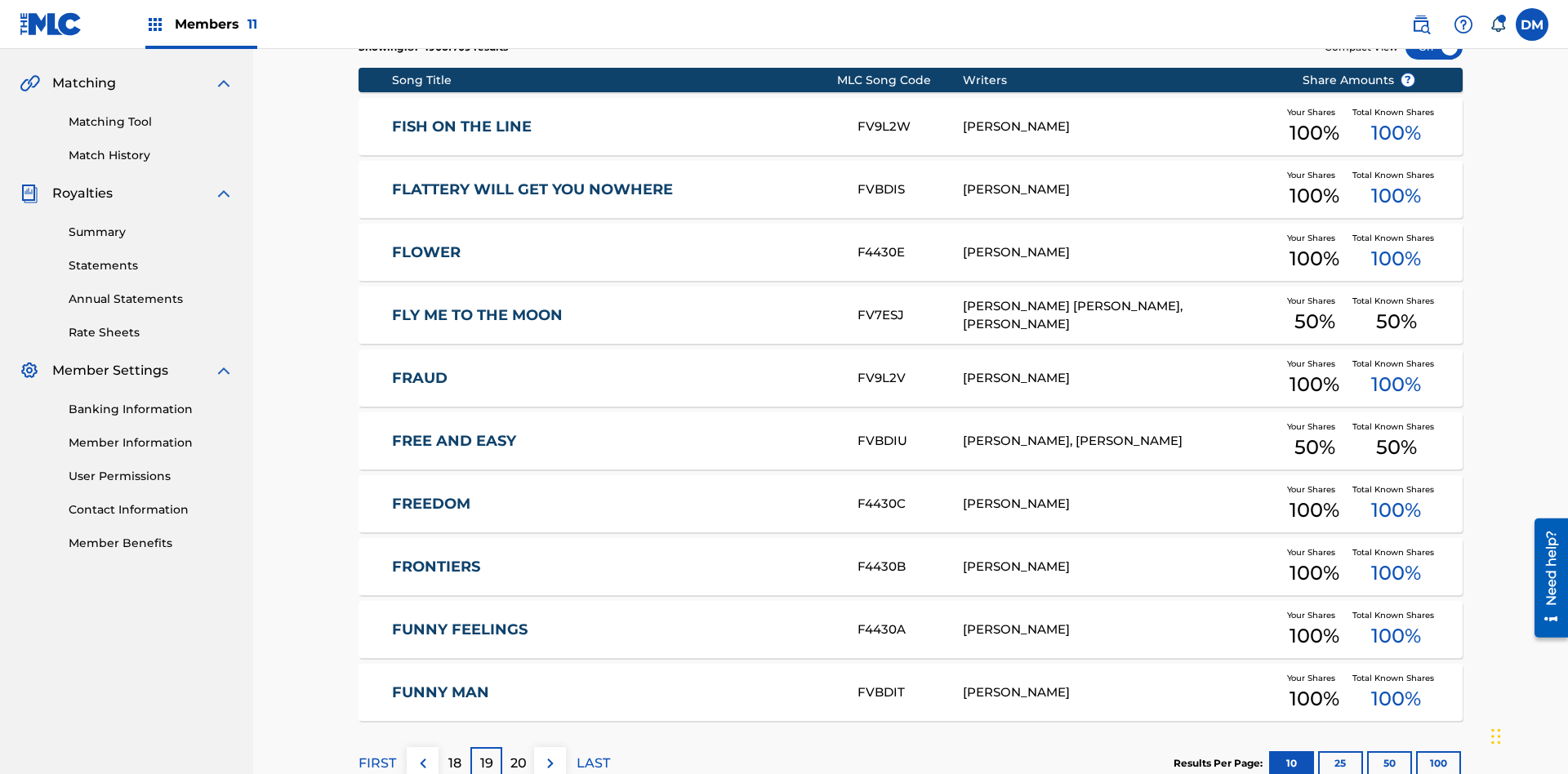
click at [550, 753] on img at bounding box center [550, 762] width 19 height 19
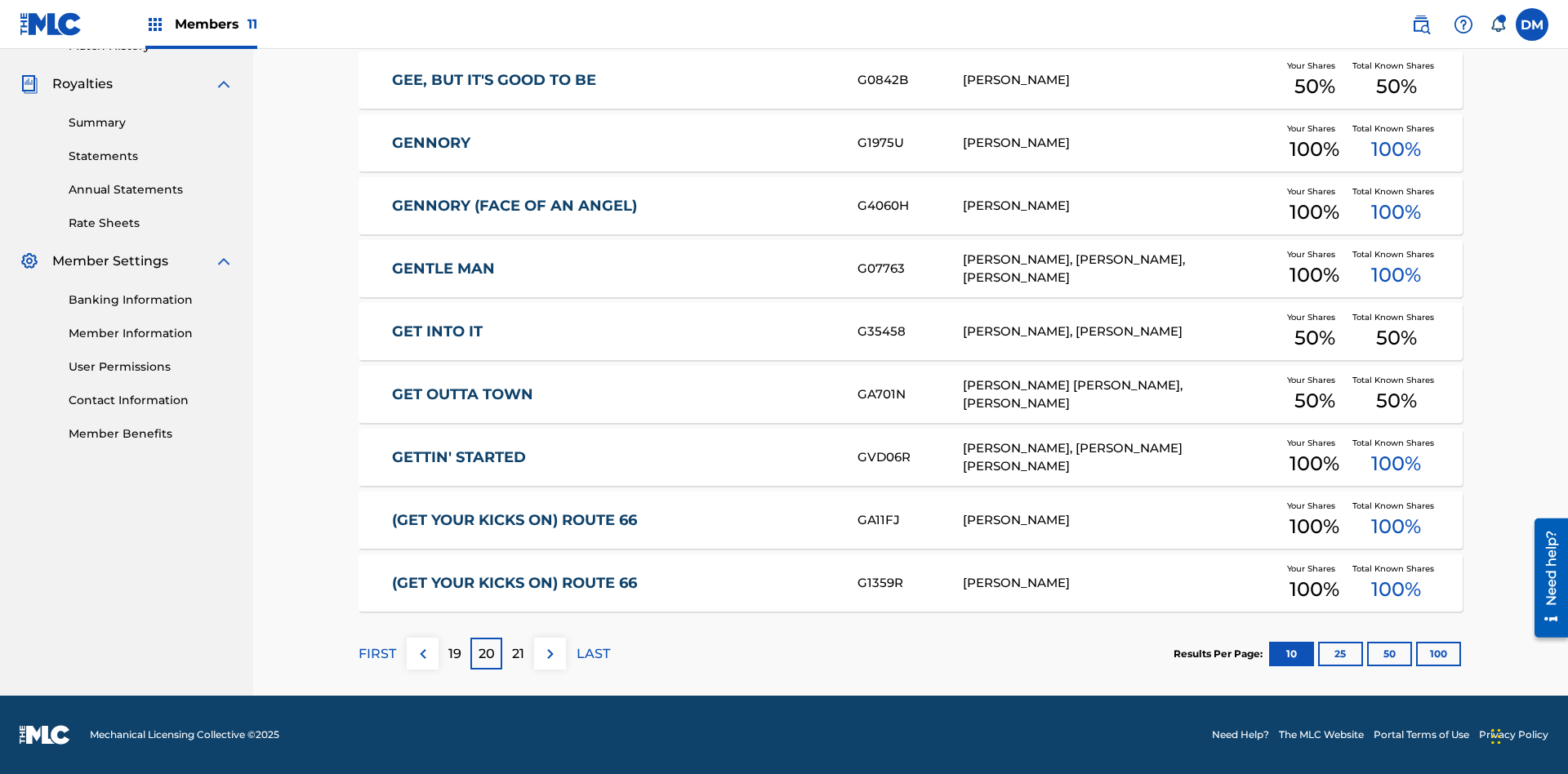
click at [550, 653] on img at bounding box center [550, 653] width 19 height 19
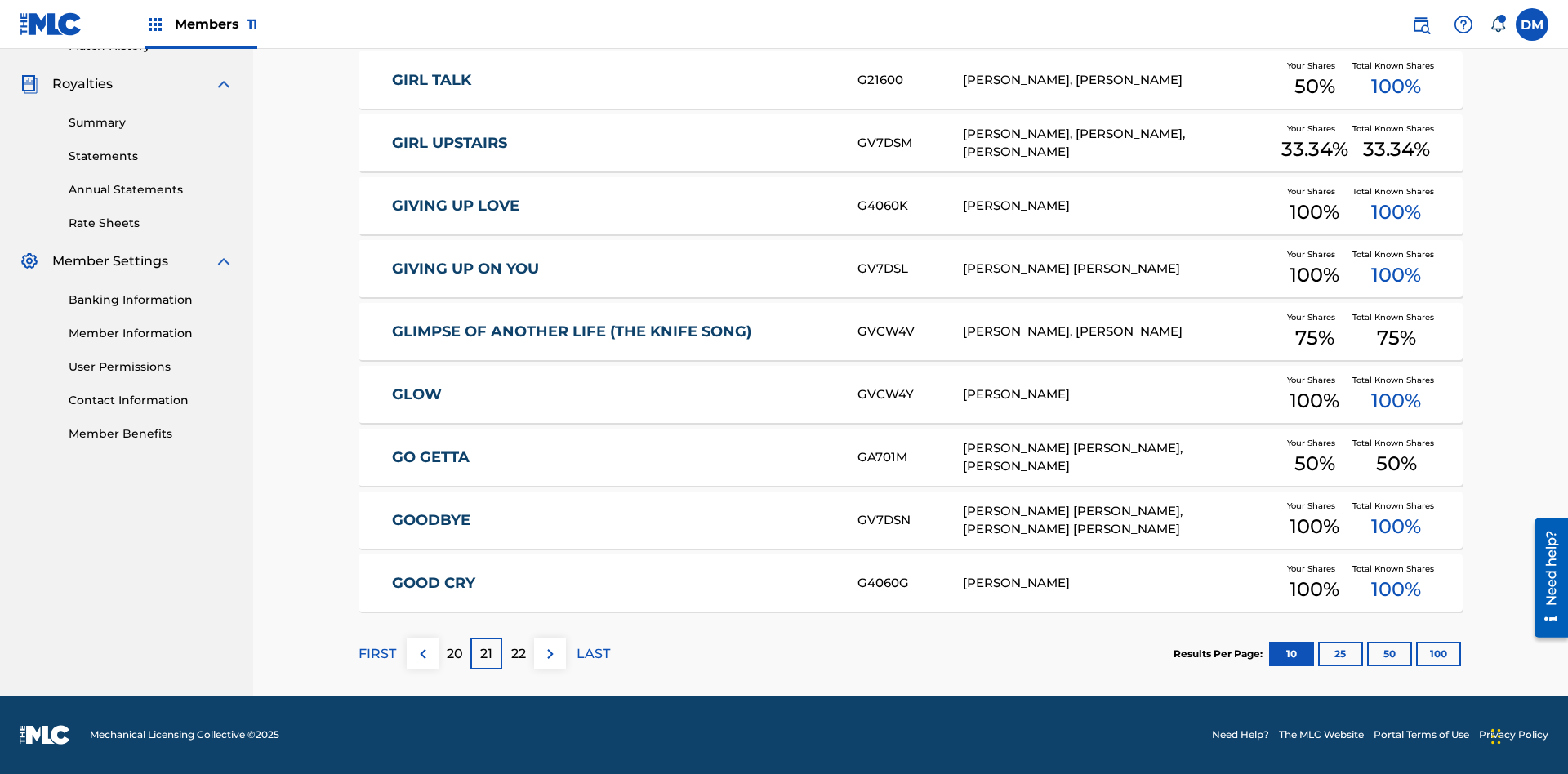
click at [550, 653] on img at bounding box center [550, 653] width 19 height 19
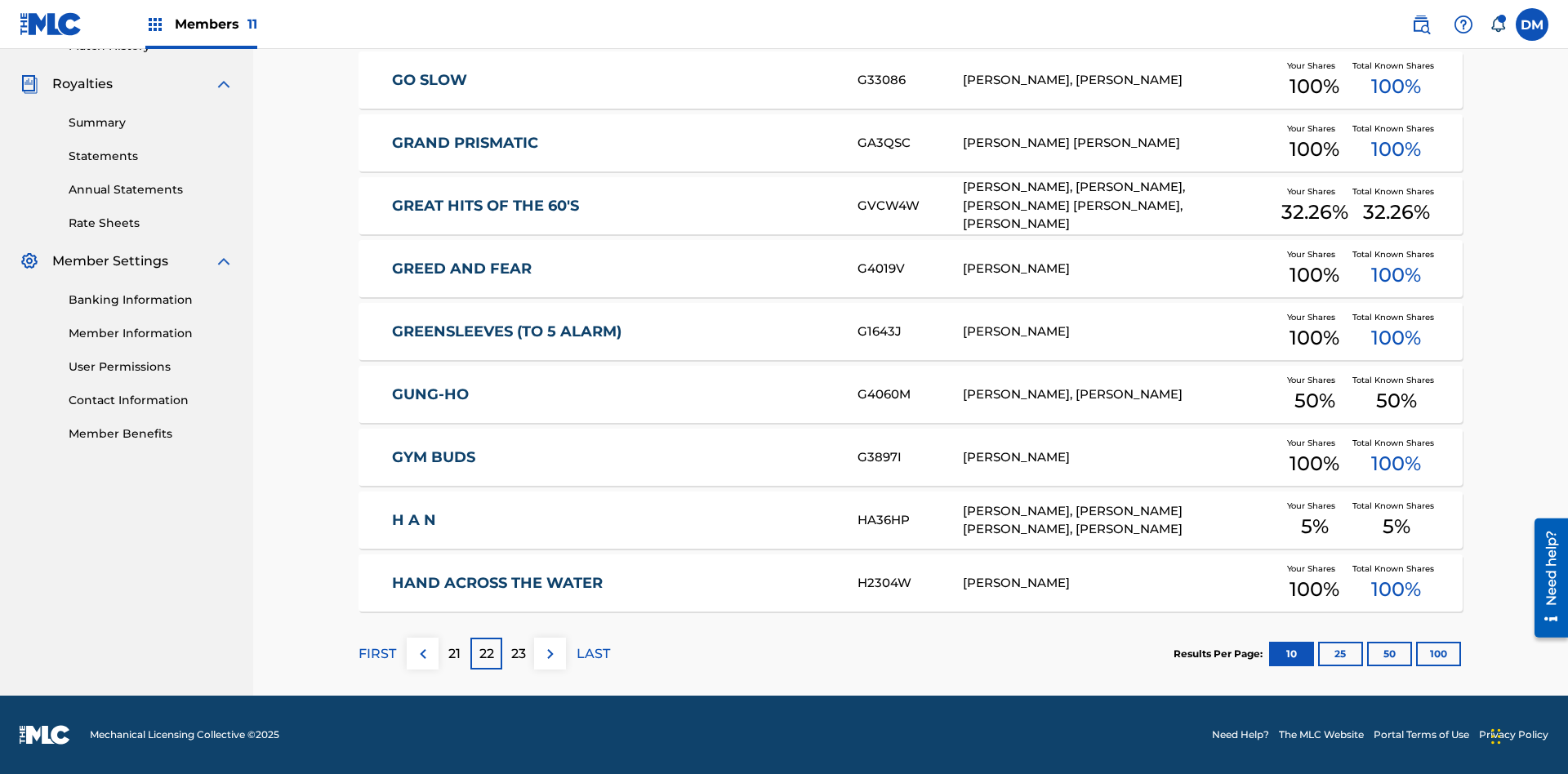
click at [550, 653] on img at bounding box center [550, 653] width 19 height 19
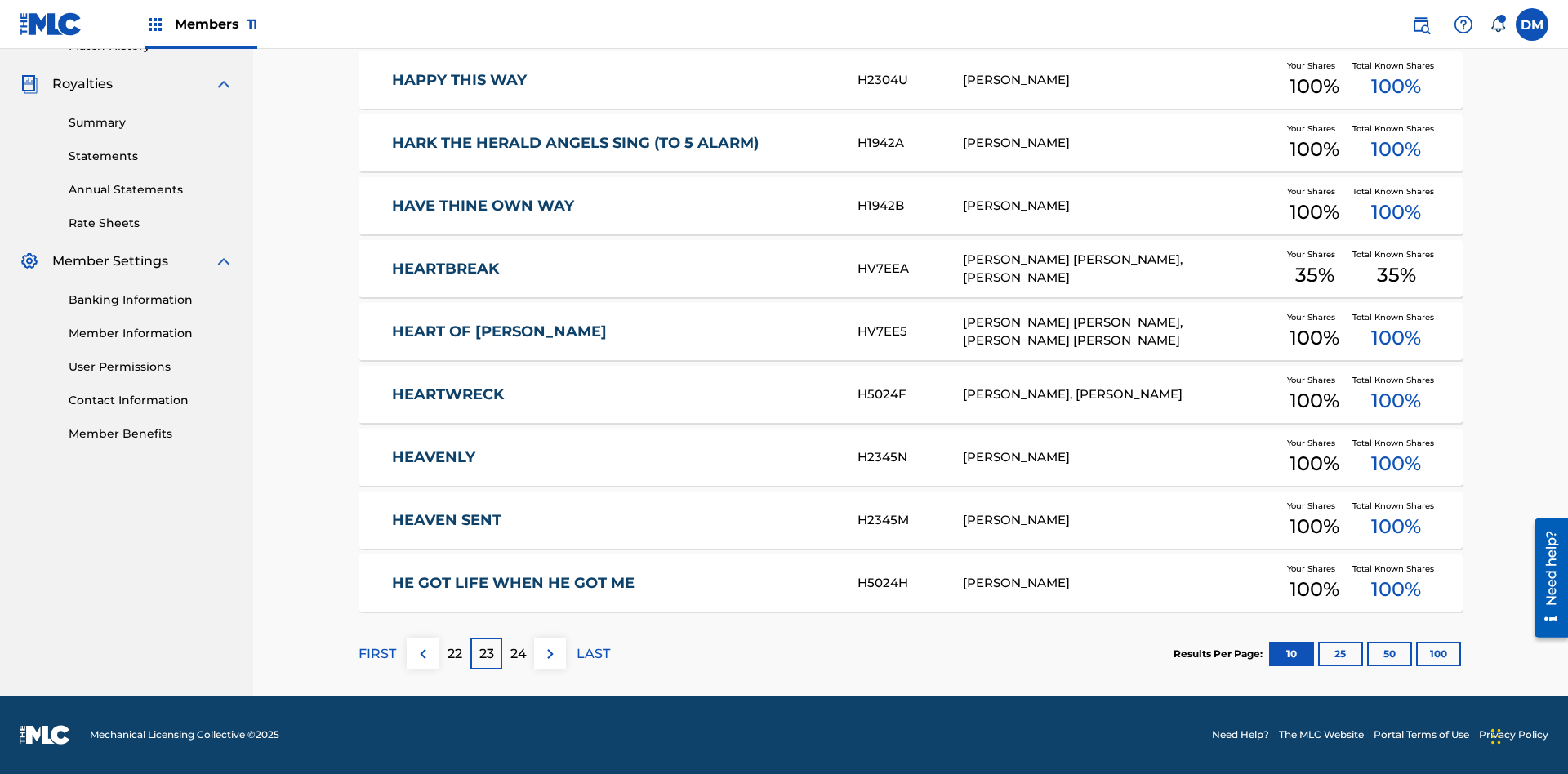
click at [550, 653] on img at bounding box center [550, 653] width 19 height 19
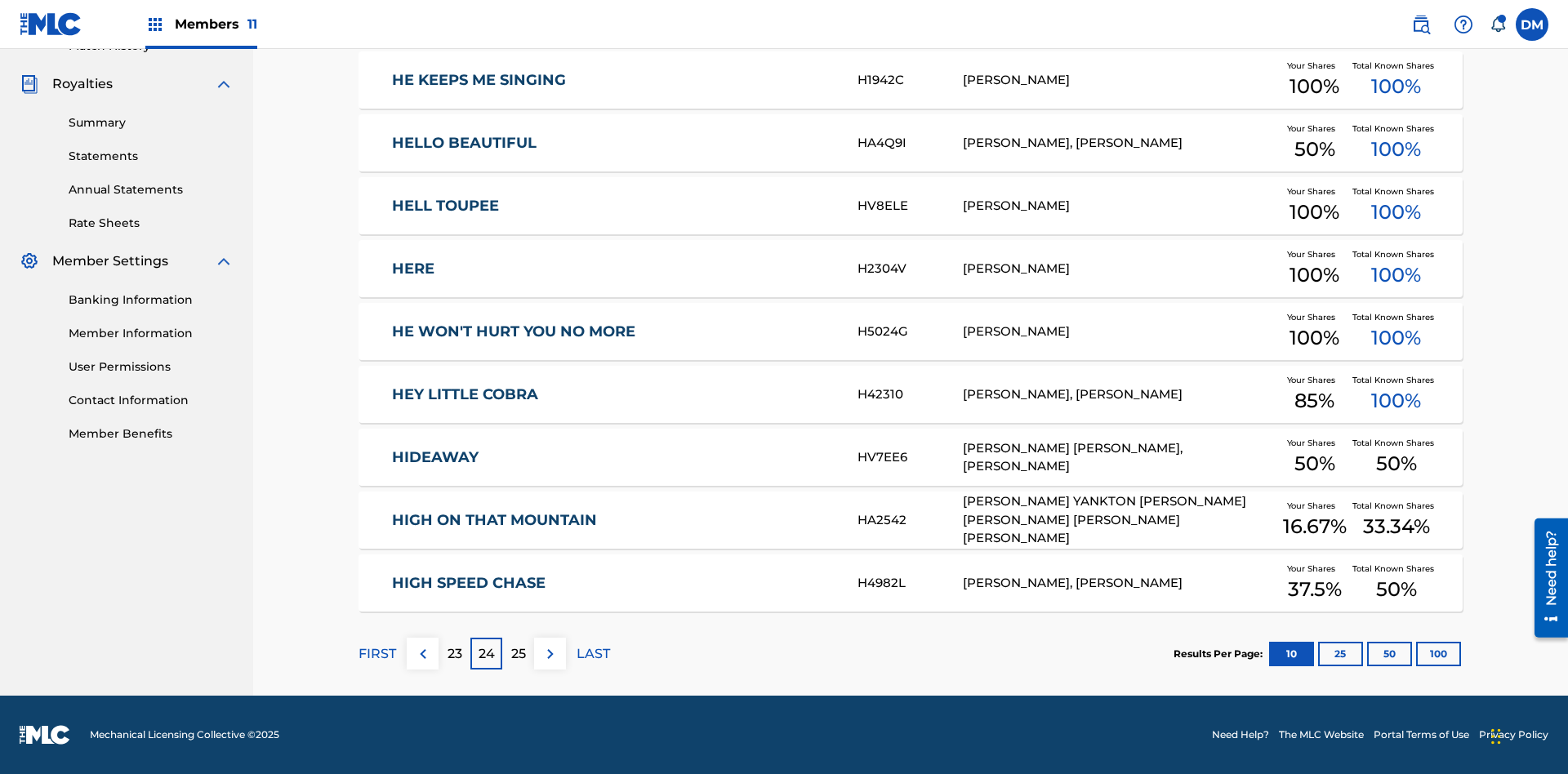
click at [550, 653] on img at bounding box center [550, 653] width 19 height 19
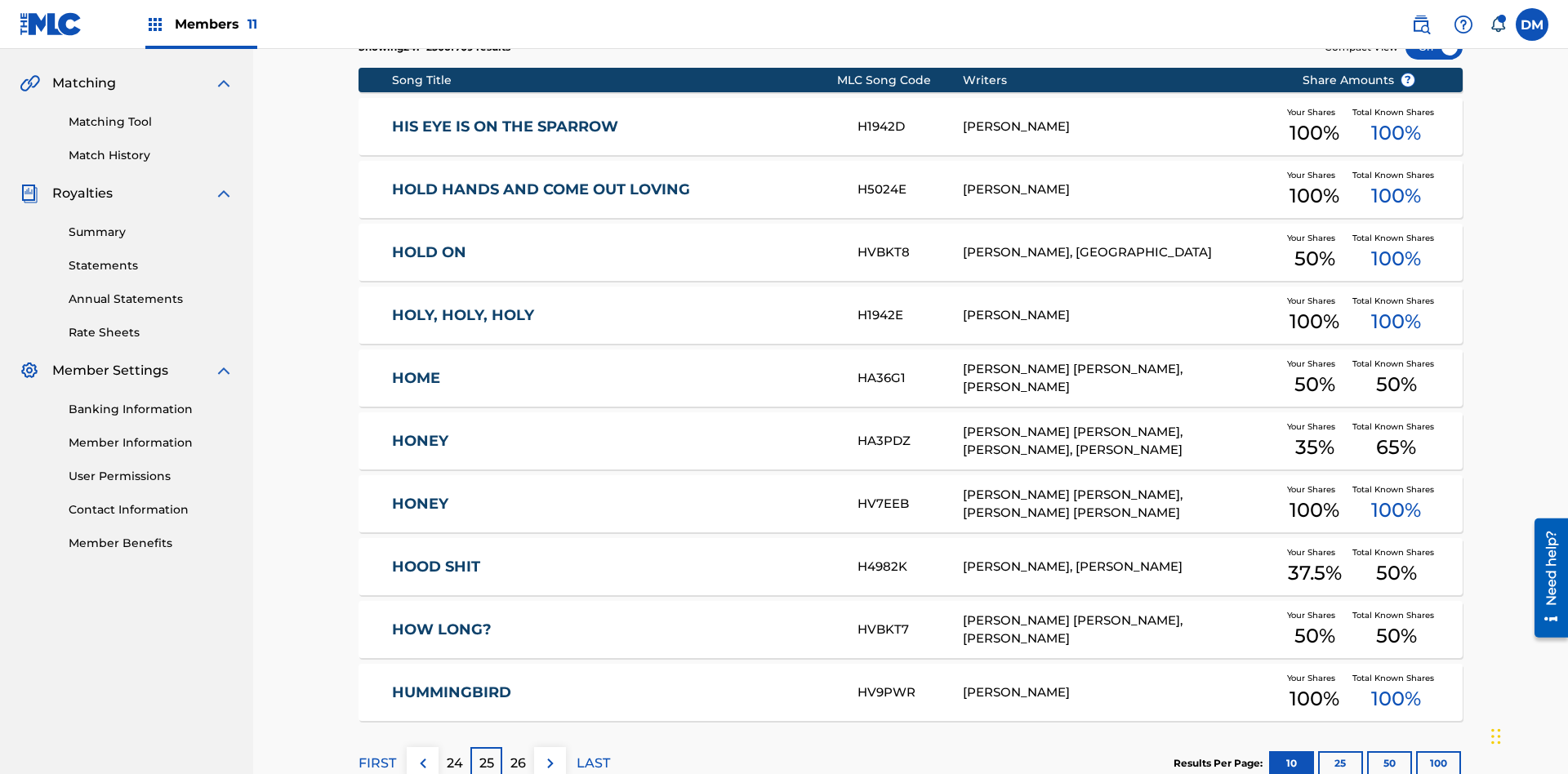
click at [550, 753] on img at bounding box center [550, 762] width 19 height 19
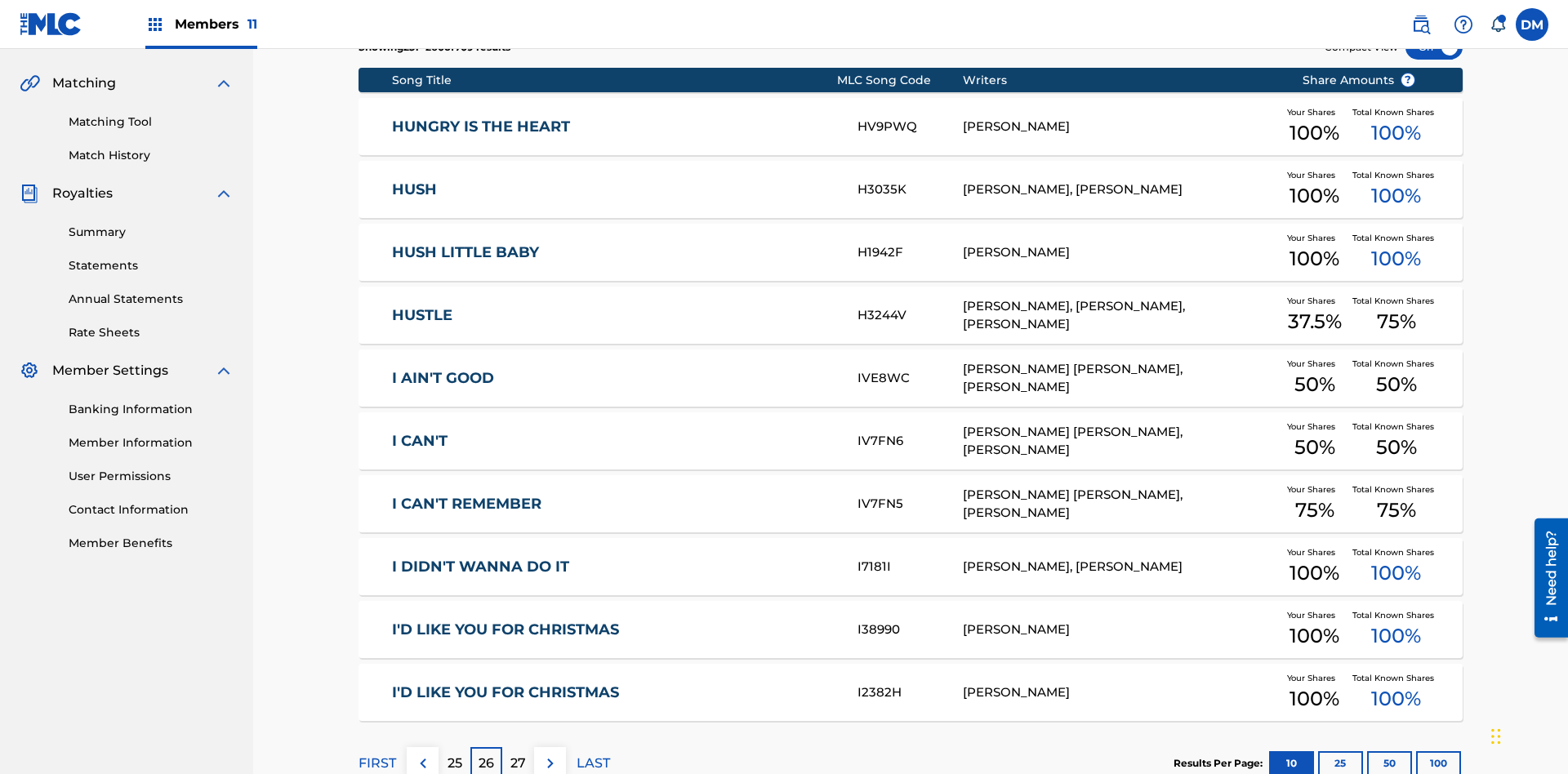
click at [550, 753] on img at bounding box center [550, 762] width 19 height 19
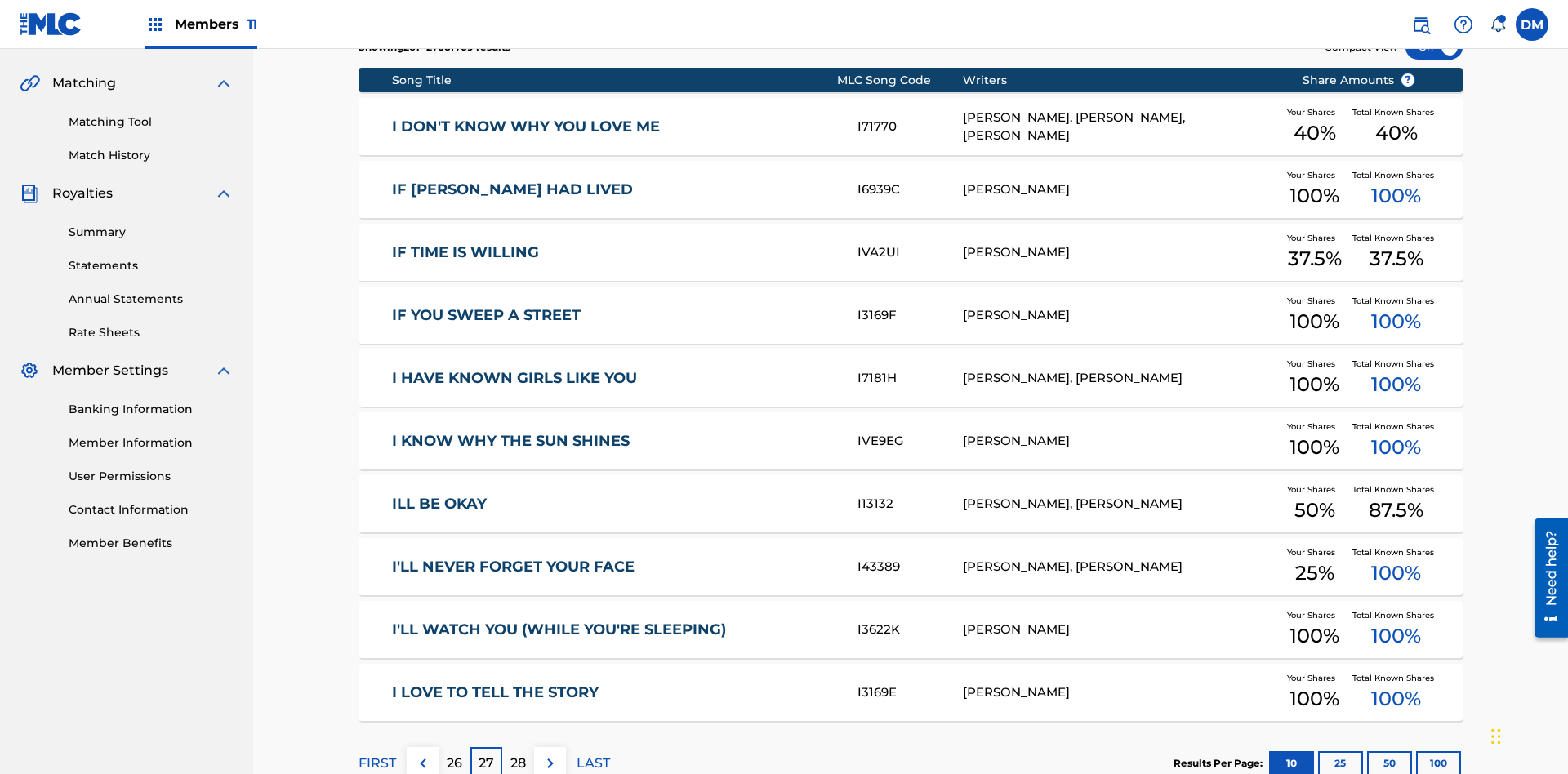
click at [550, 753] on img at bounding box center [550, 762] width 19 height 19
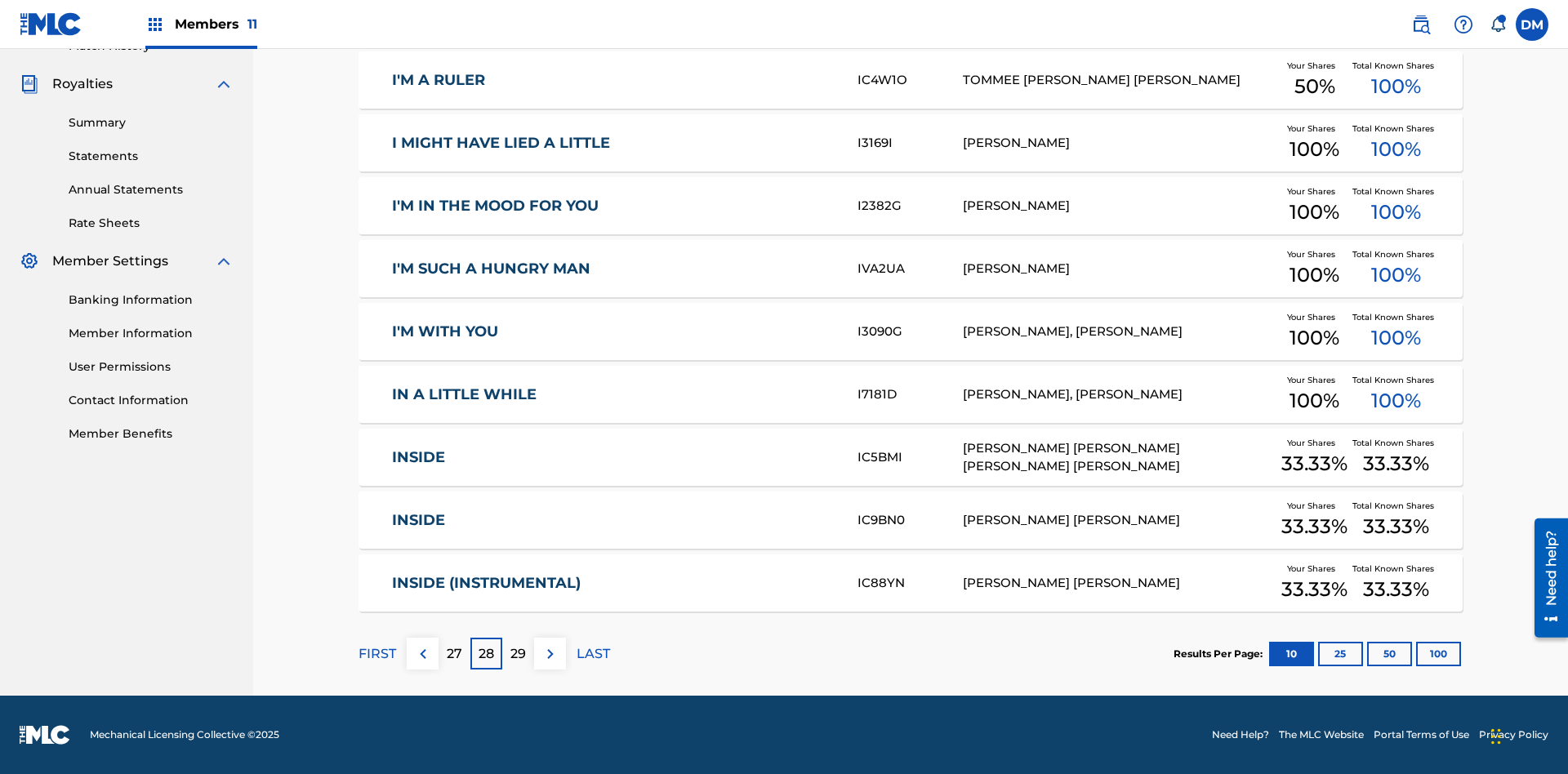
click at [550, 653] on img at bounding box center [550, 653] width 19 height 19
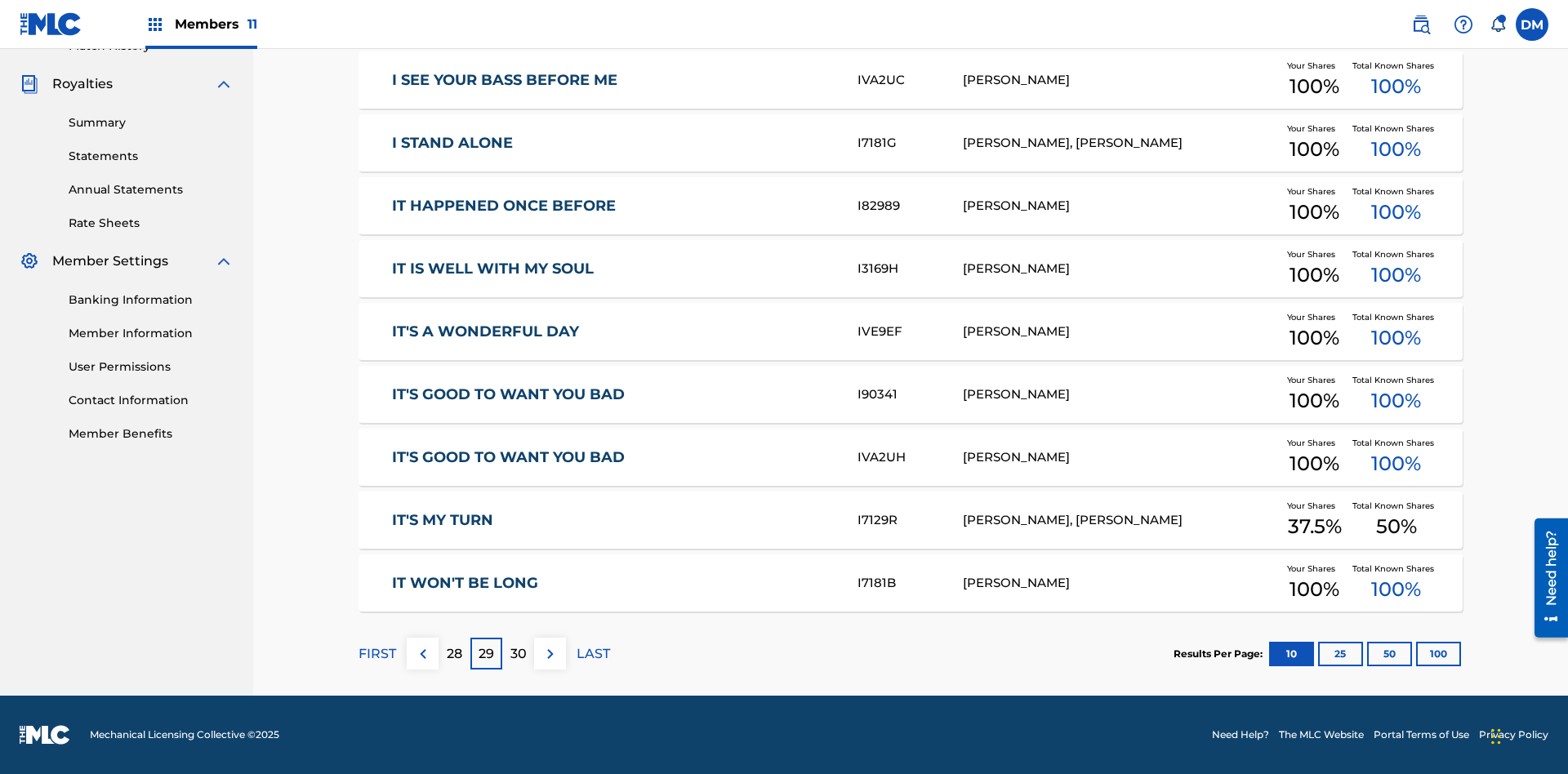
click at [550, 653] on img at bounding box center [550, 653] width 19 height 19
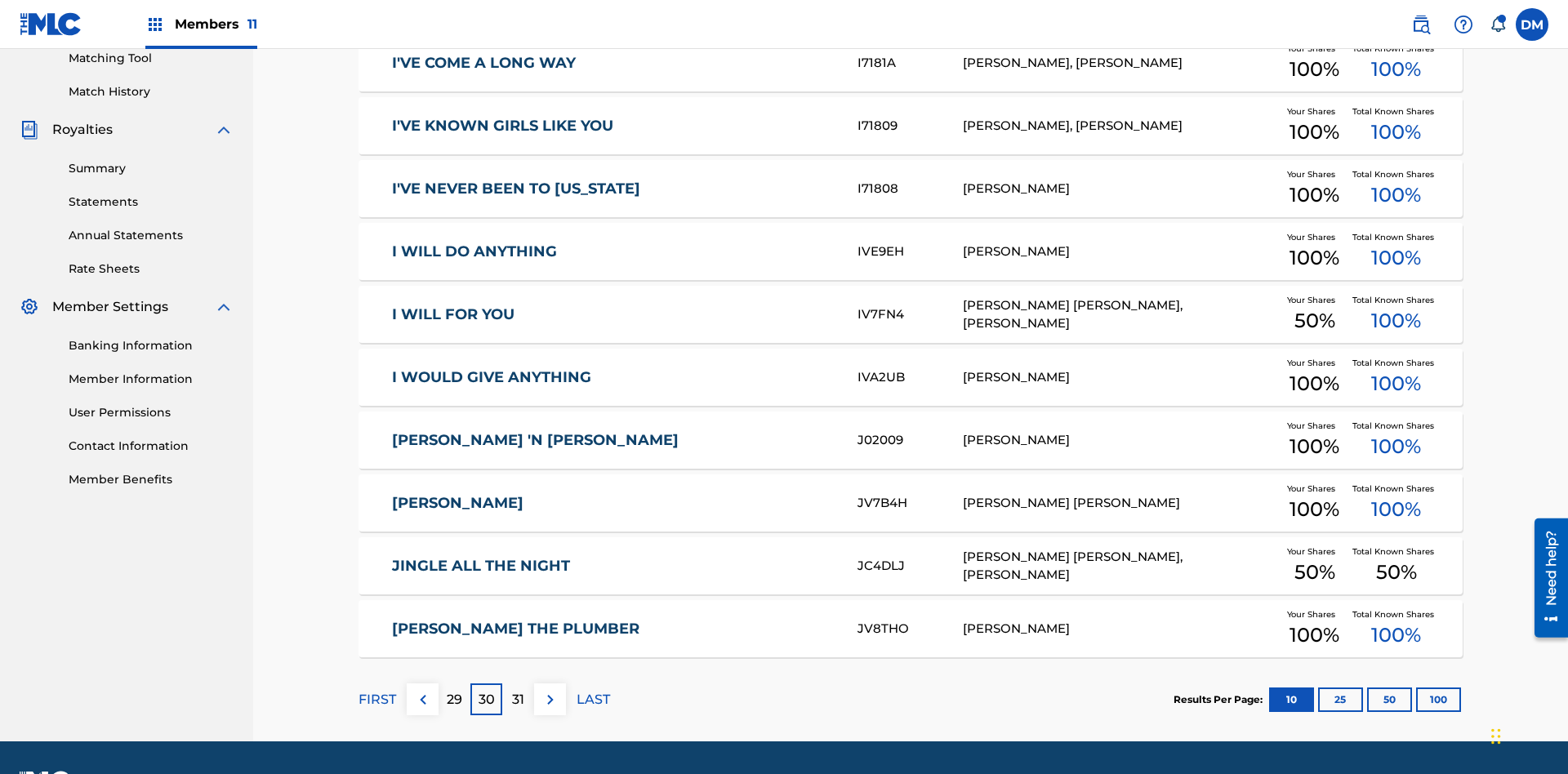
click at [550, 690] on img at bounding box center [550, 699] width 19 height 19
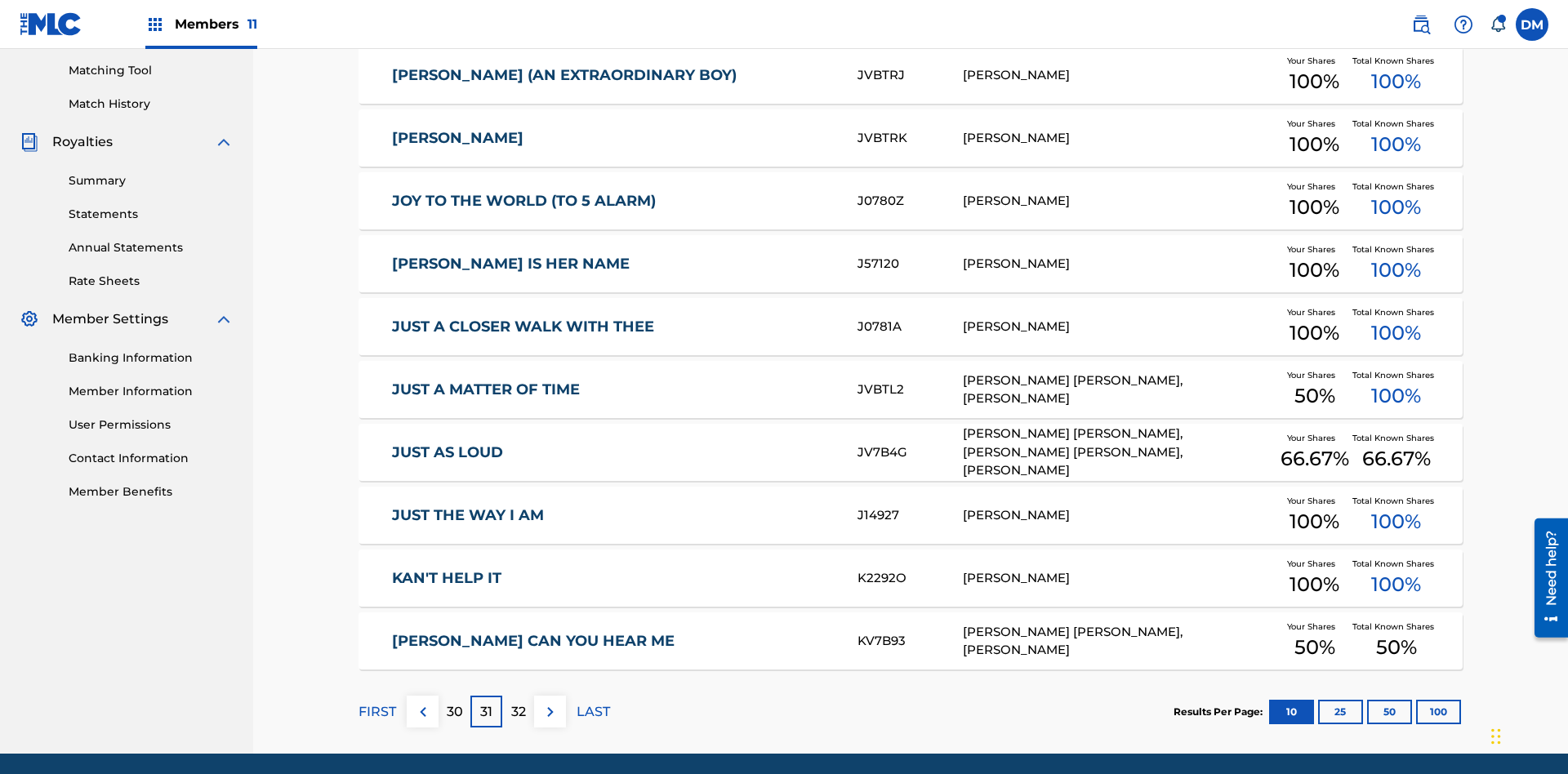
click at [550, 702] on img at bounding box center [550, 711] width 19 height 19
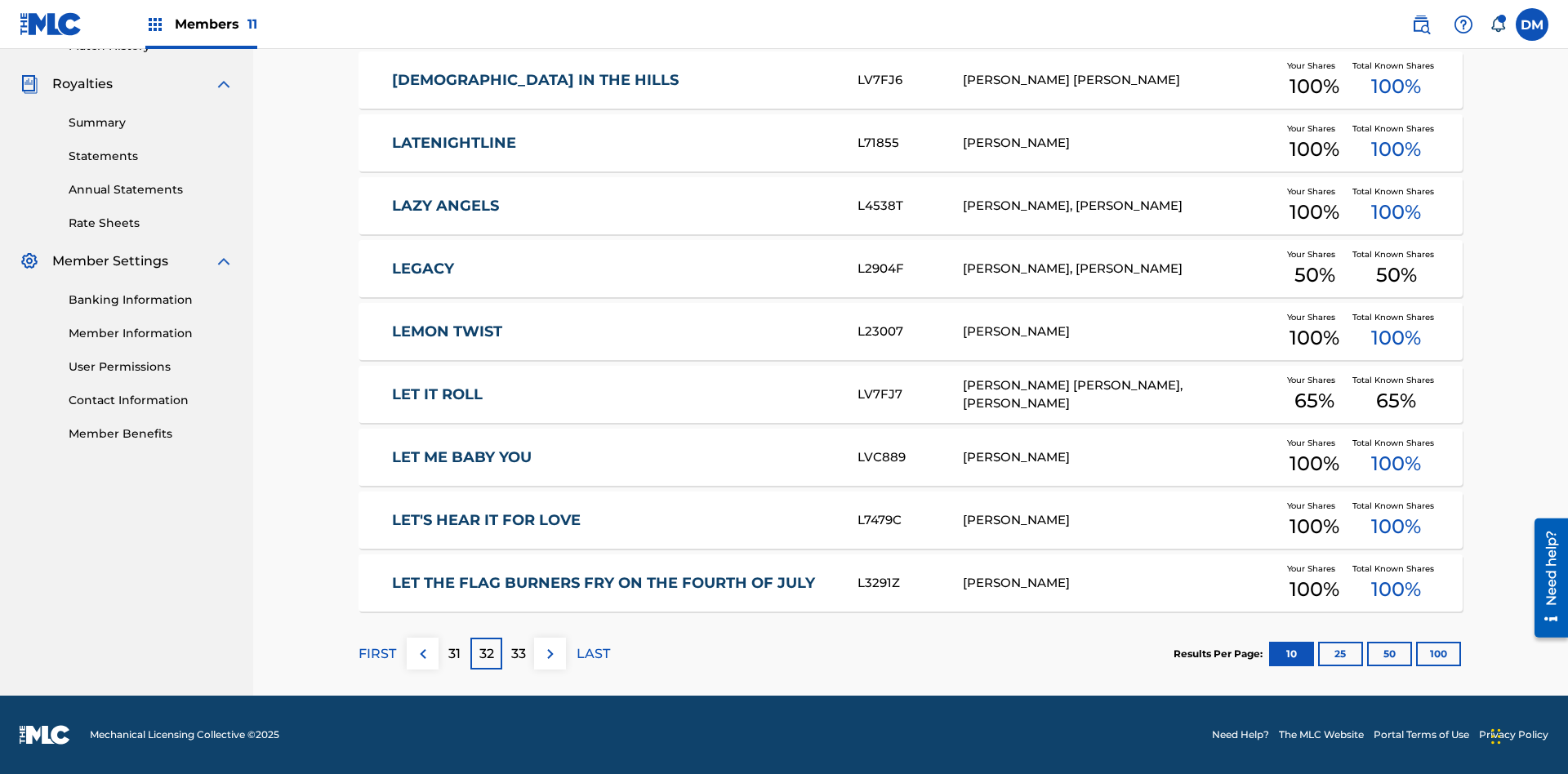
click at [550, 653] on img at bounding box center [550, 653] width 19 height 19
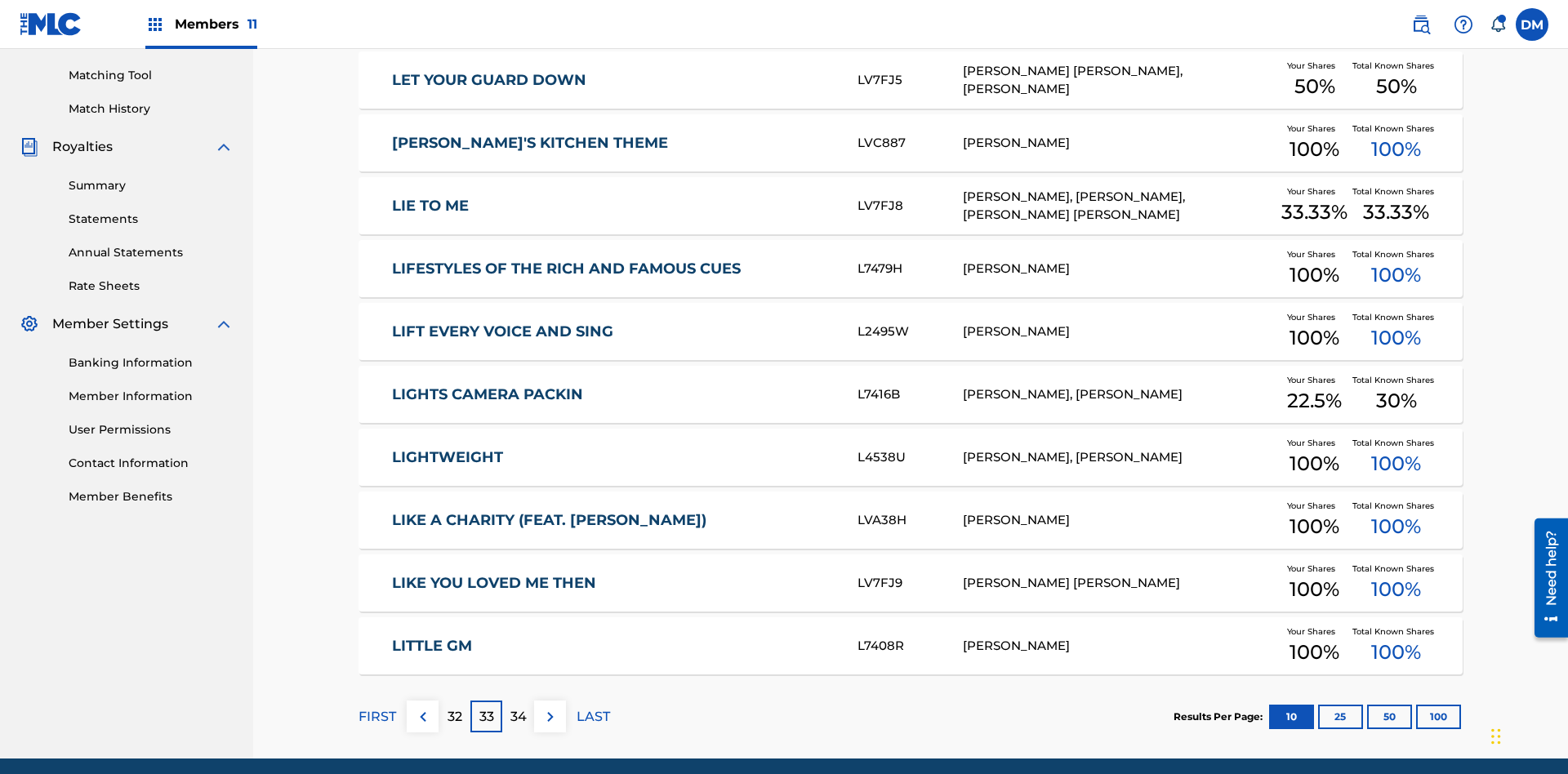
click at [550, 707] on img at bounding box center [550, 716] width 19 height 19
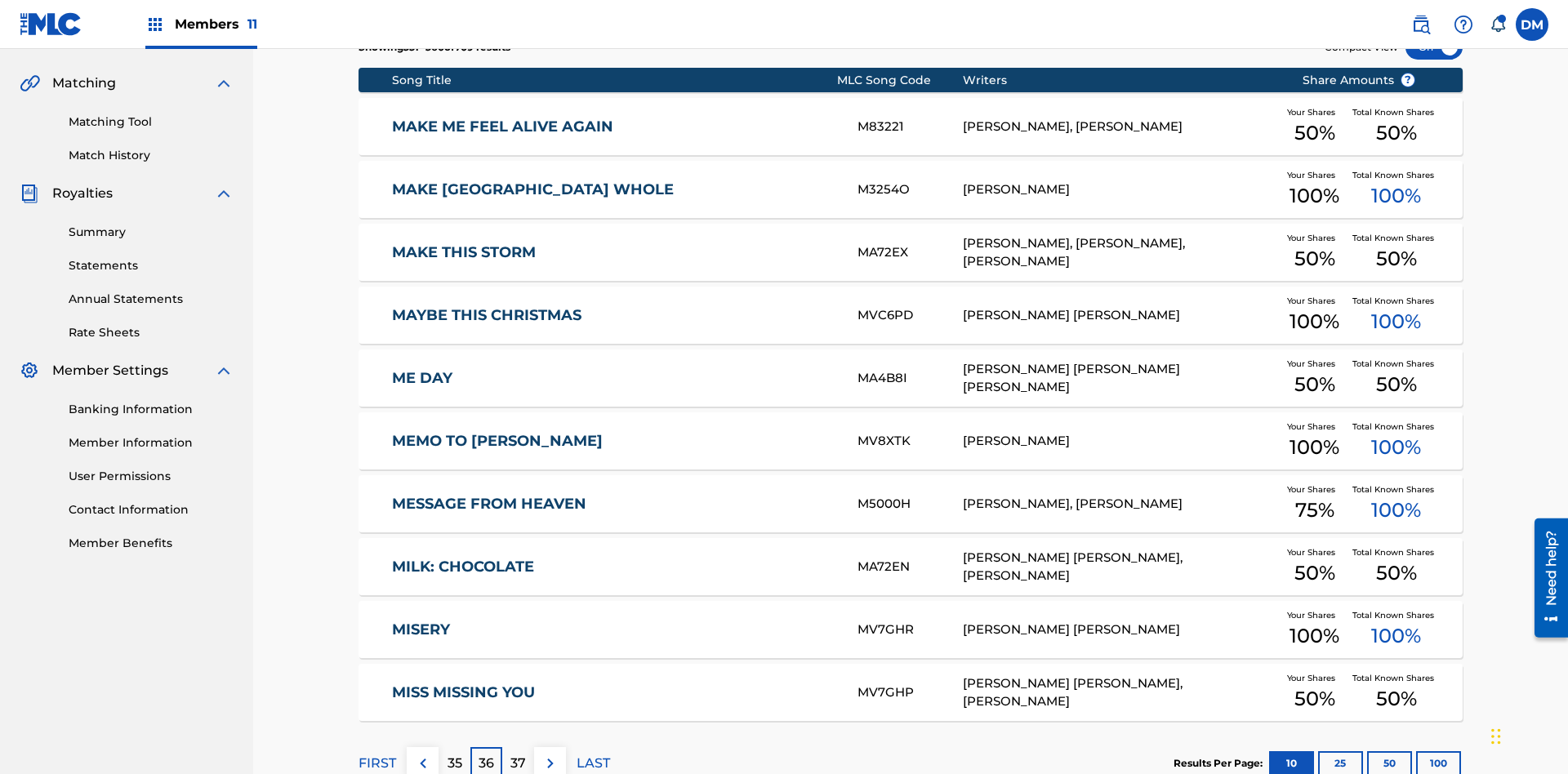
click at [550, 753] on img at bounding box center [550, 762] width 19 height 19
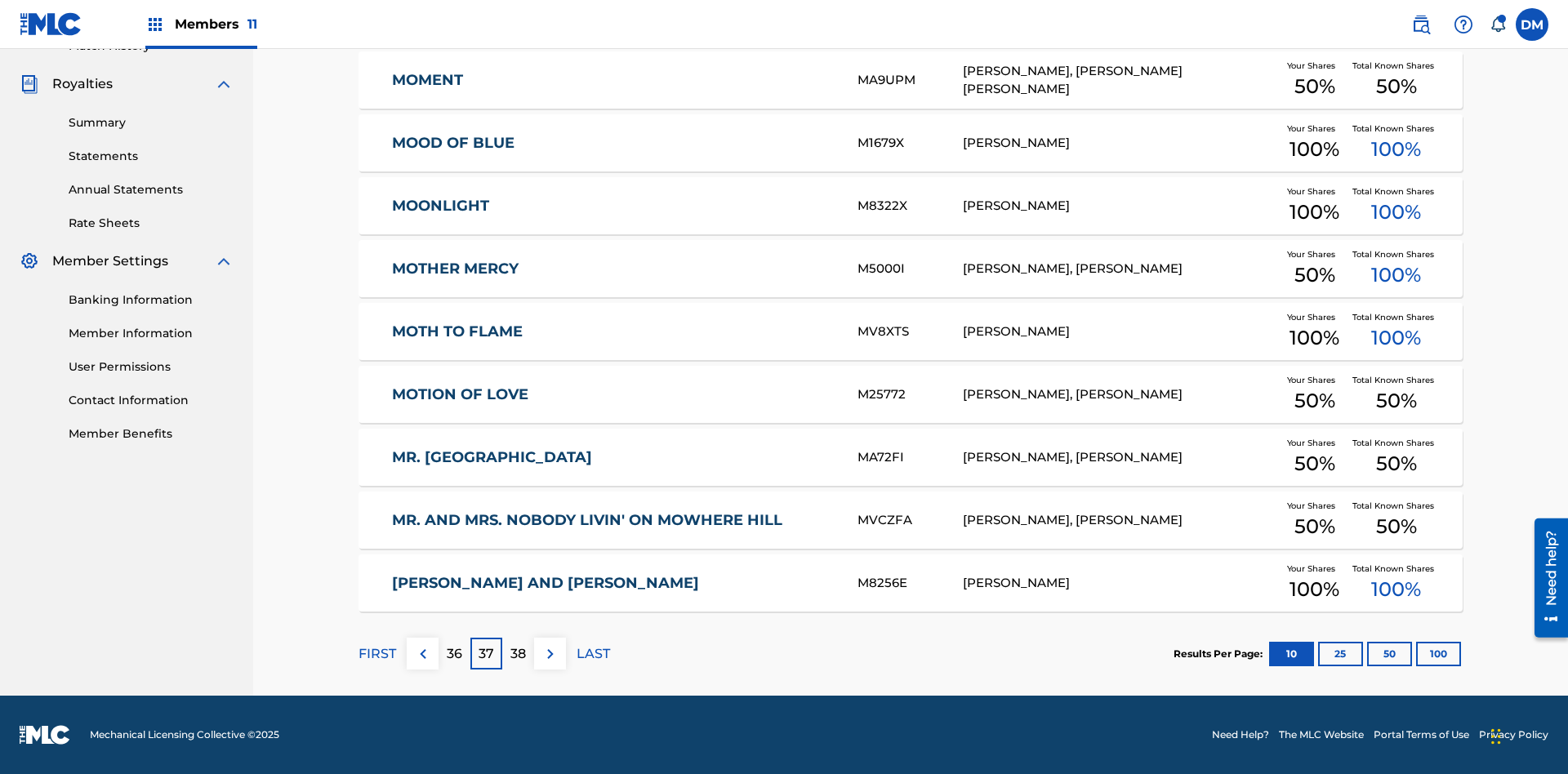
click at [550, 653] on img at bounding box center [550, 653] width 19 height 19
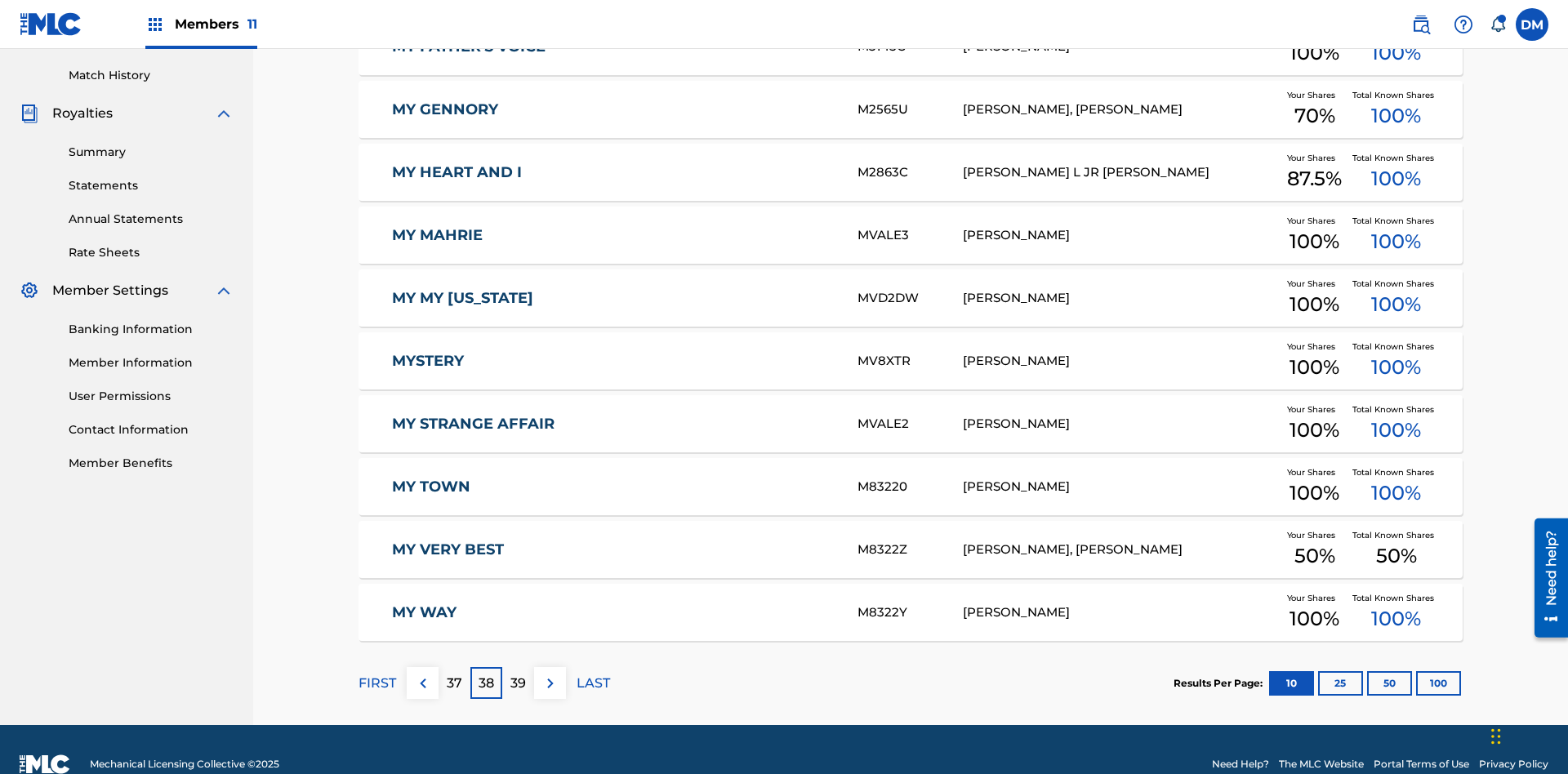
click at [550, 673] on img at bounding box center [550, 682] width 19 height 19
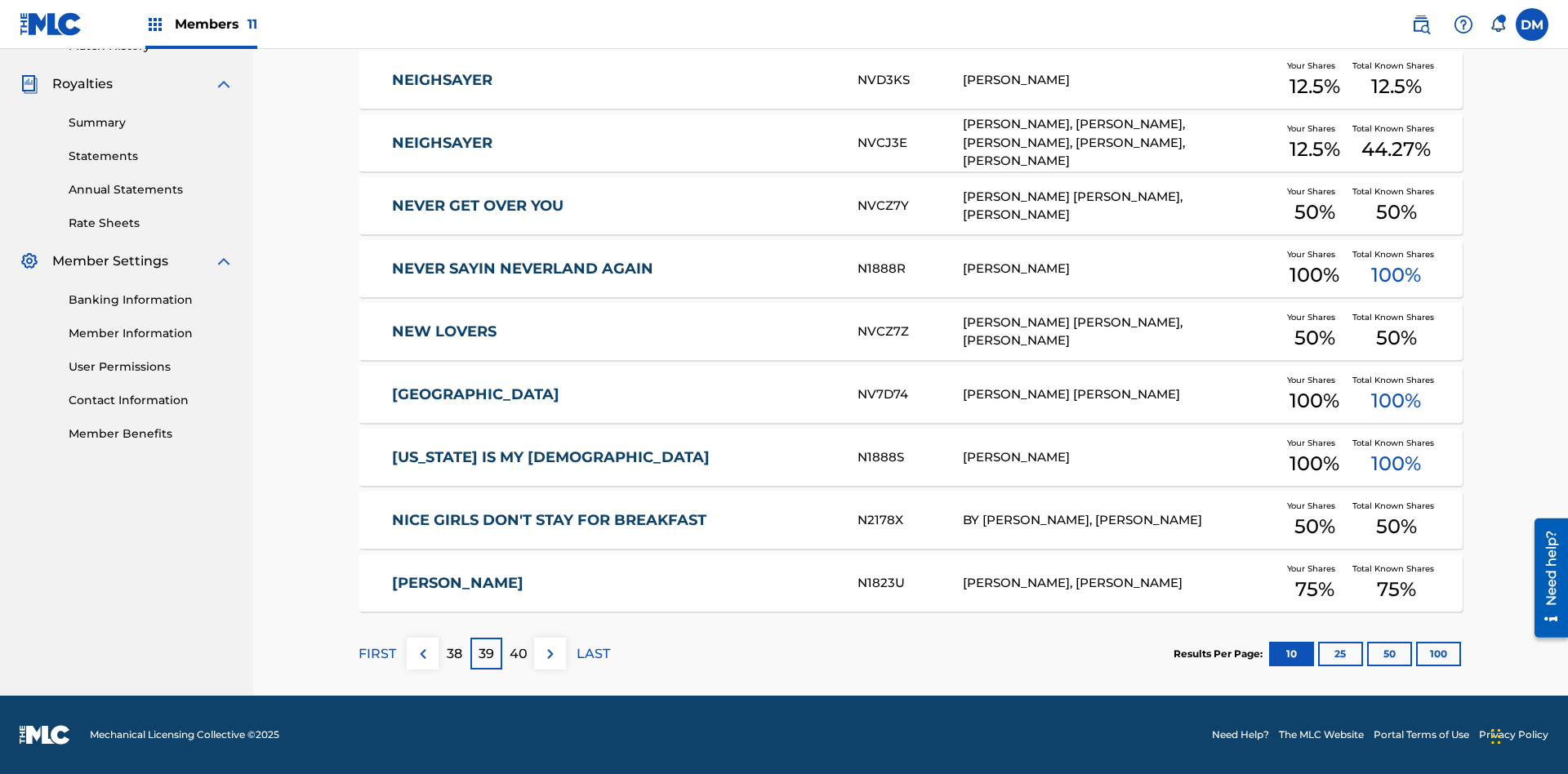
click at [550, 653] on img at bounding box center [550, 653] width 19 height 19
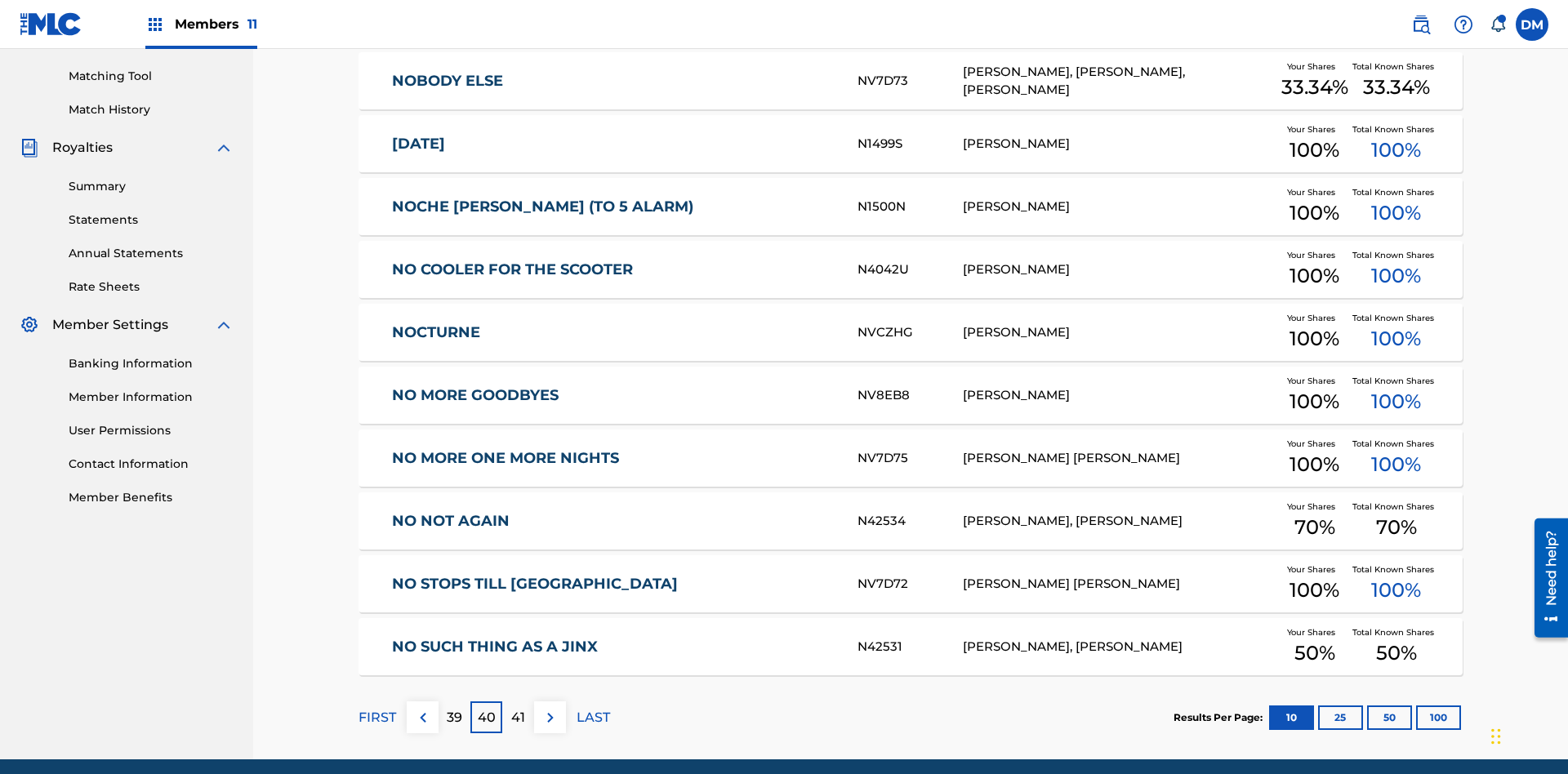
click at [550, 707] on img at bounding box center [550, 716] width 19 height 19
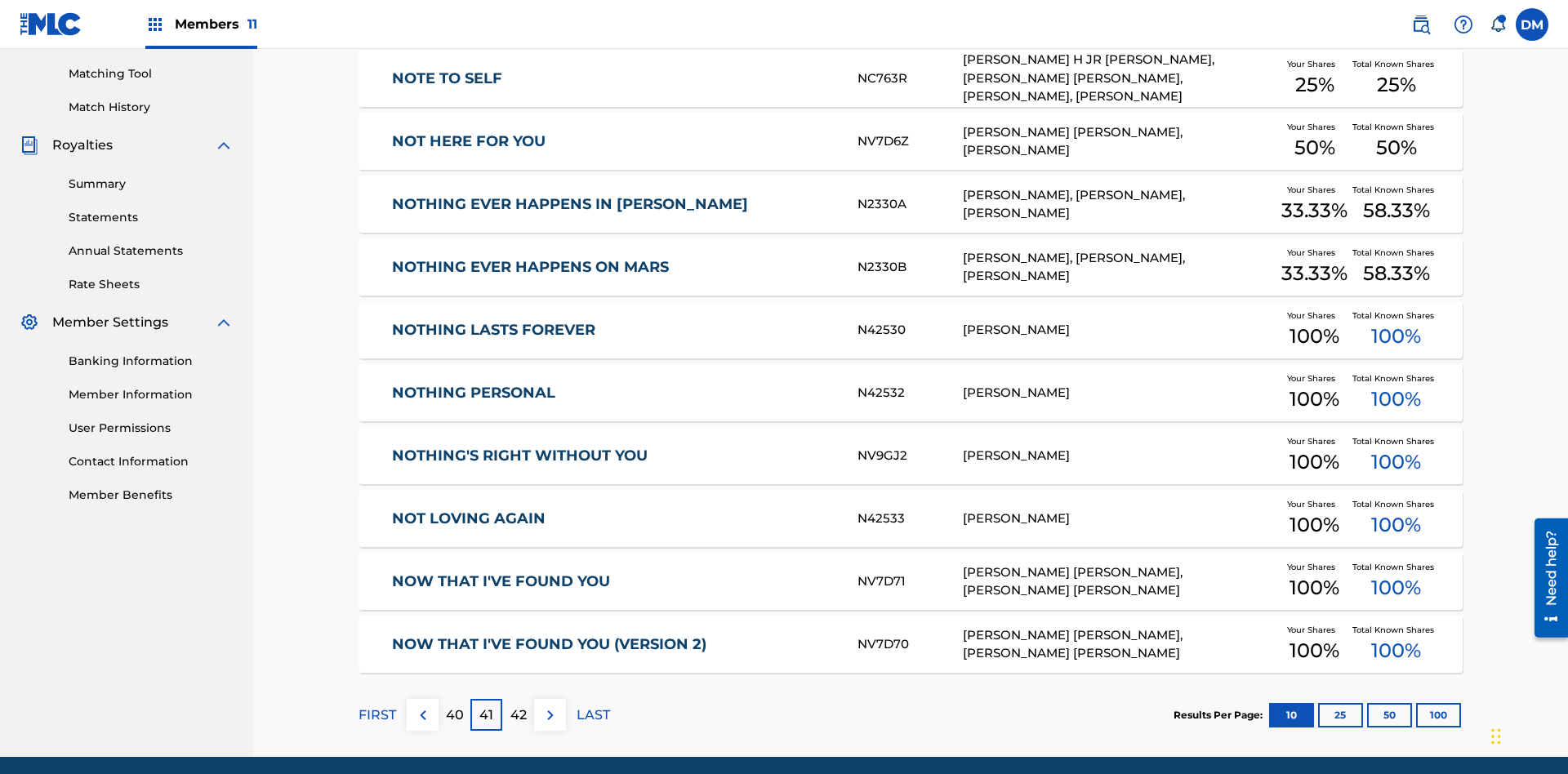
click at [550, 706] on img at bounding box center [550, 715] width 19 height 19
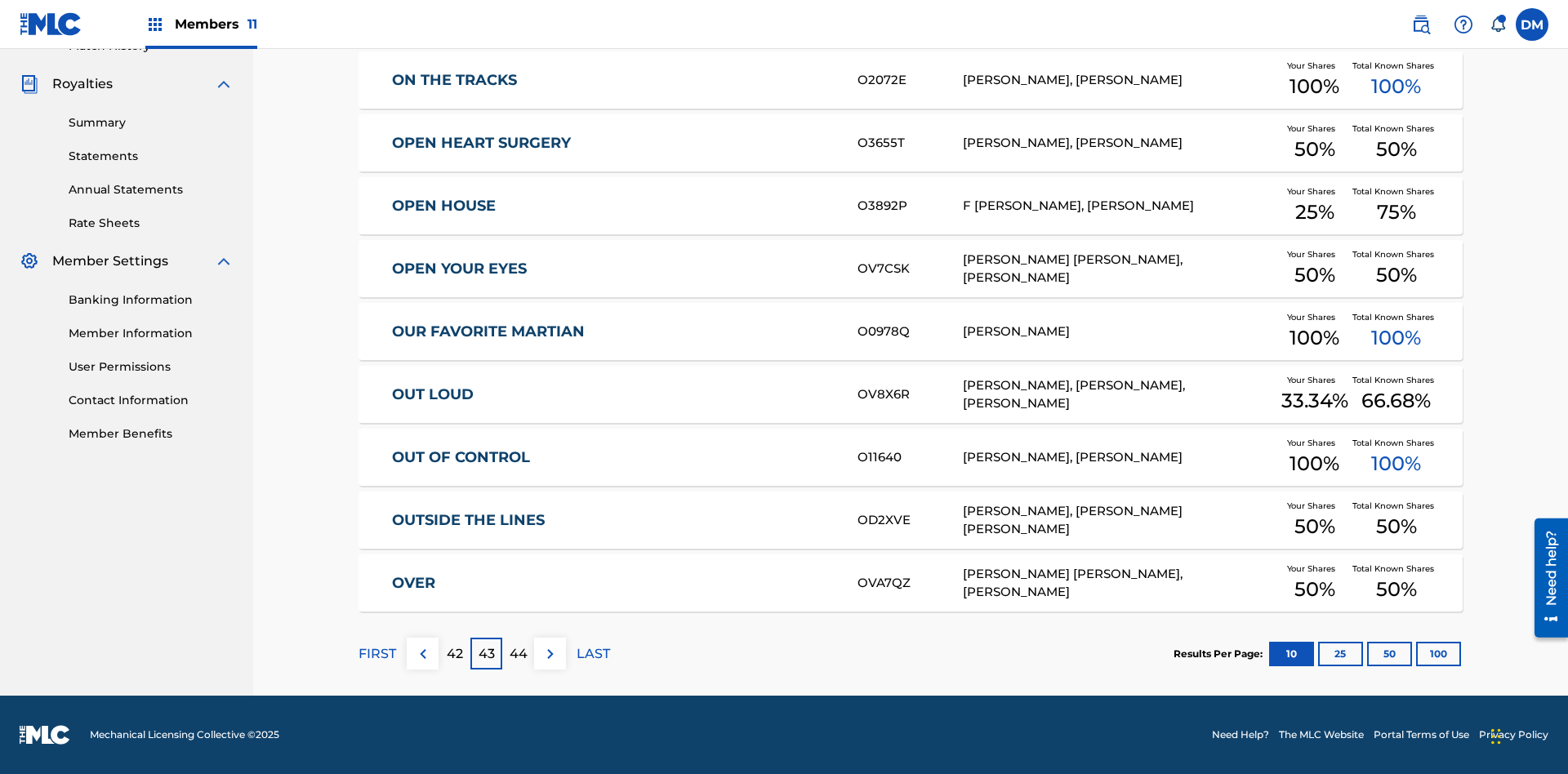
click at [550, 653] on img at bounding box center [550, 653] width 19 height 19
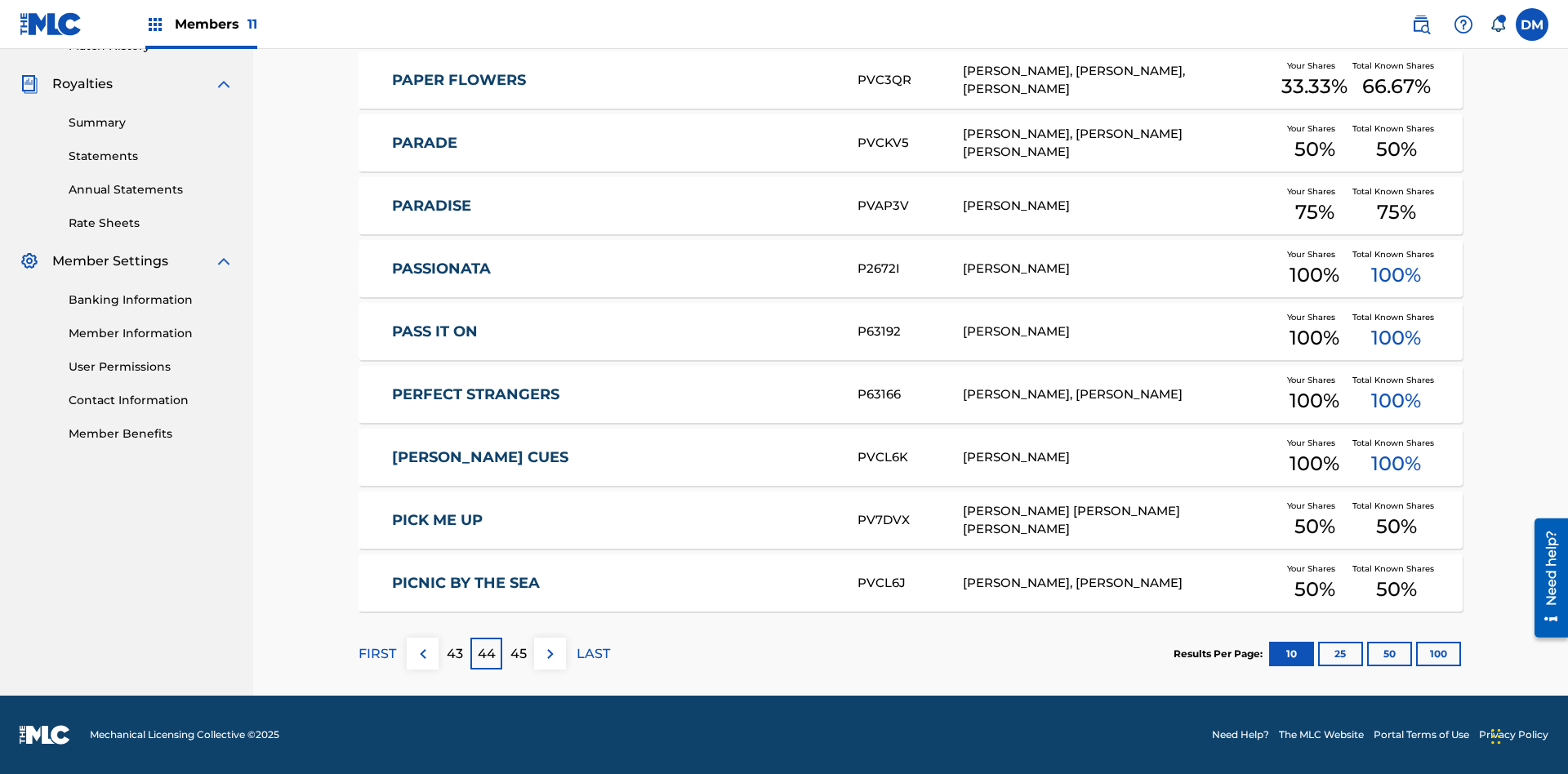
click at [550, 653] on img at bounding box center [550, 653] width 19 height 19
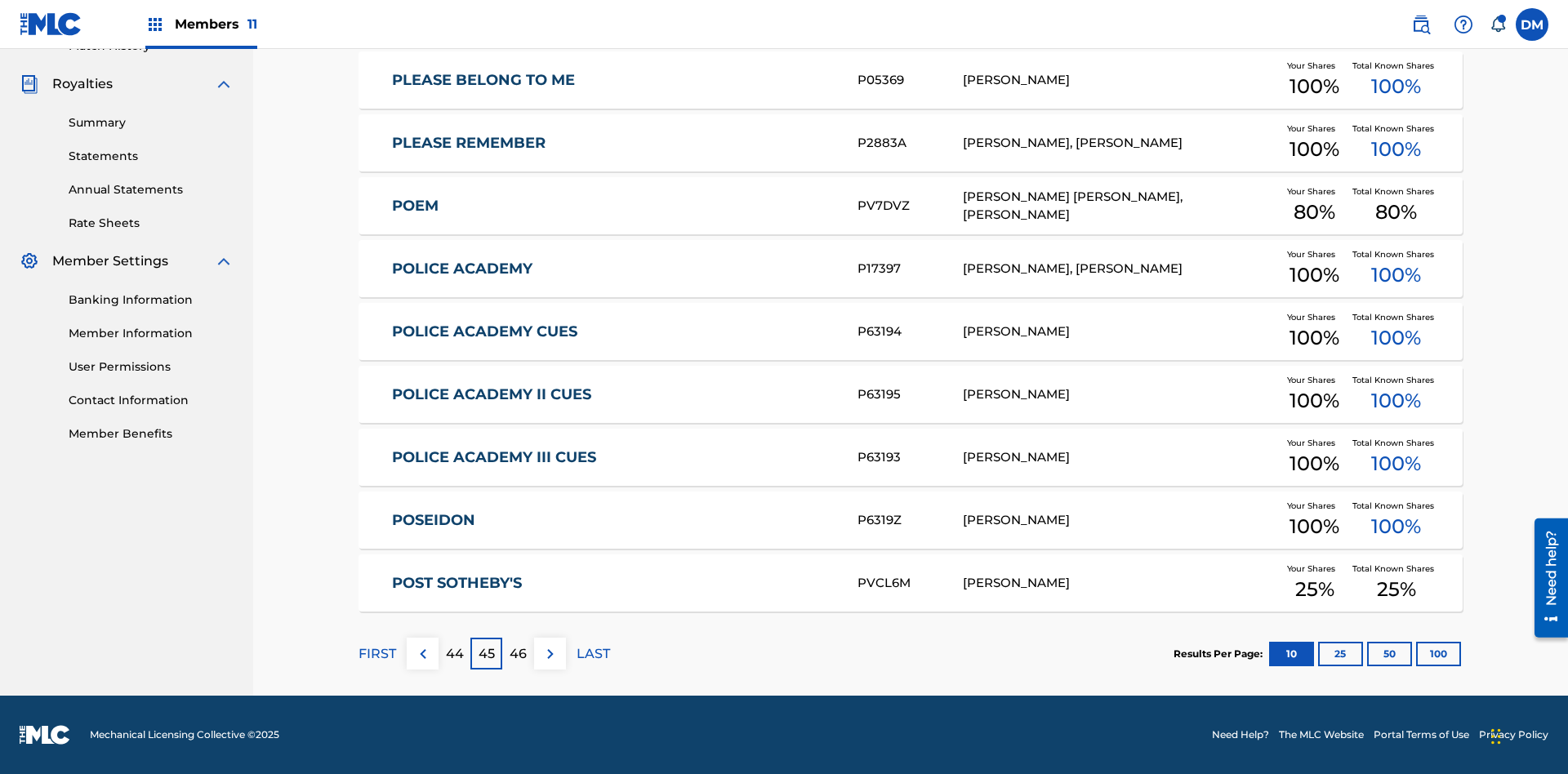
click at [550, 653] on img at bounding box center [550, 653] width 19 height 19
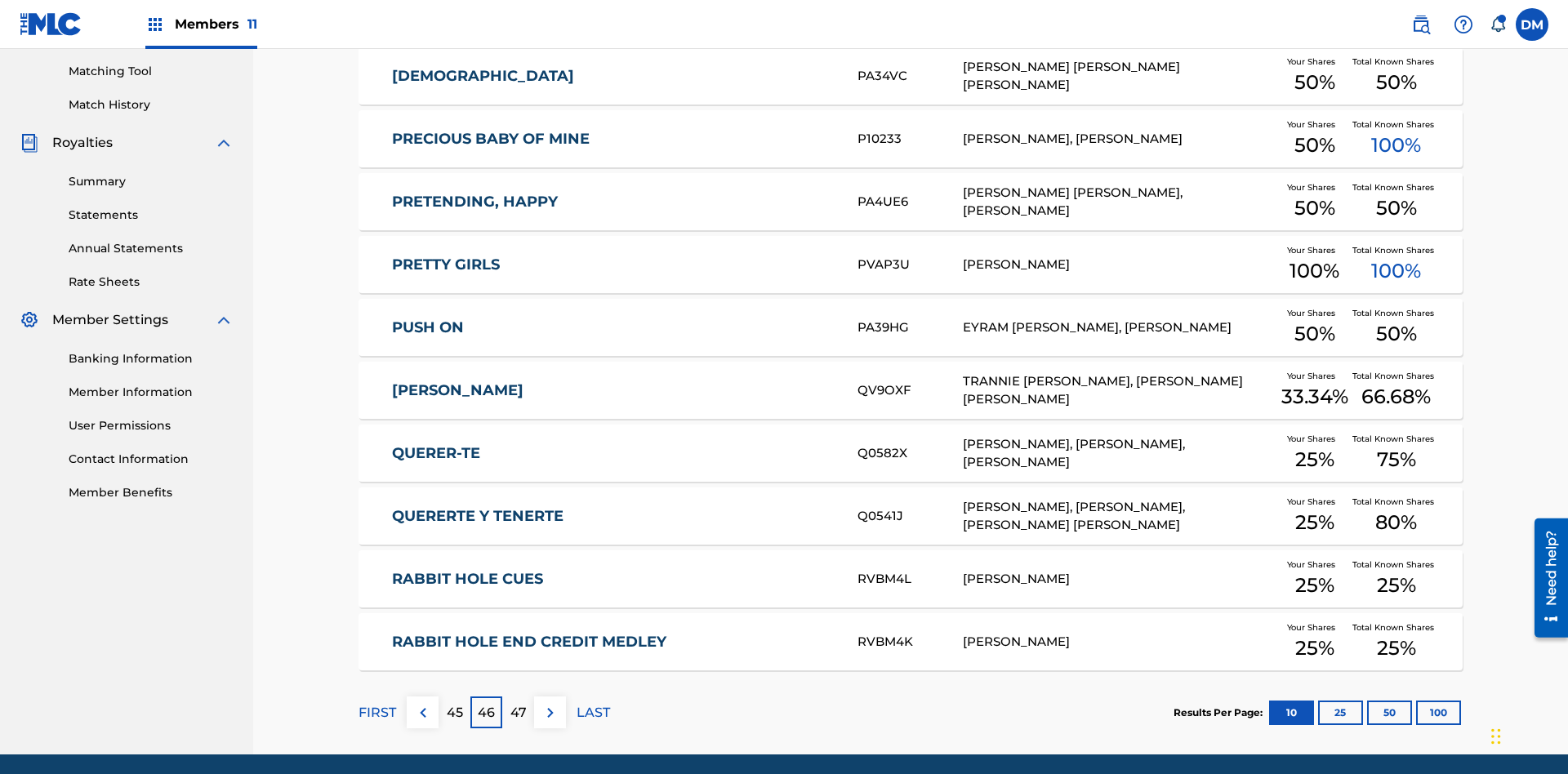
click at [550, 703] on img at bounding box center [550, 712] width 19 height 19
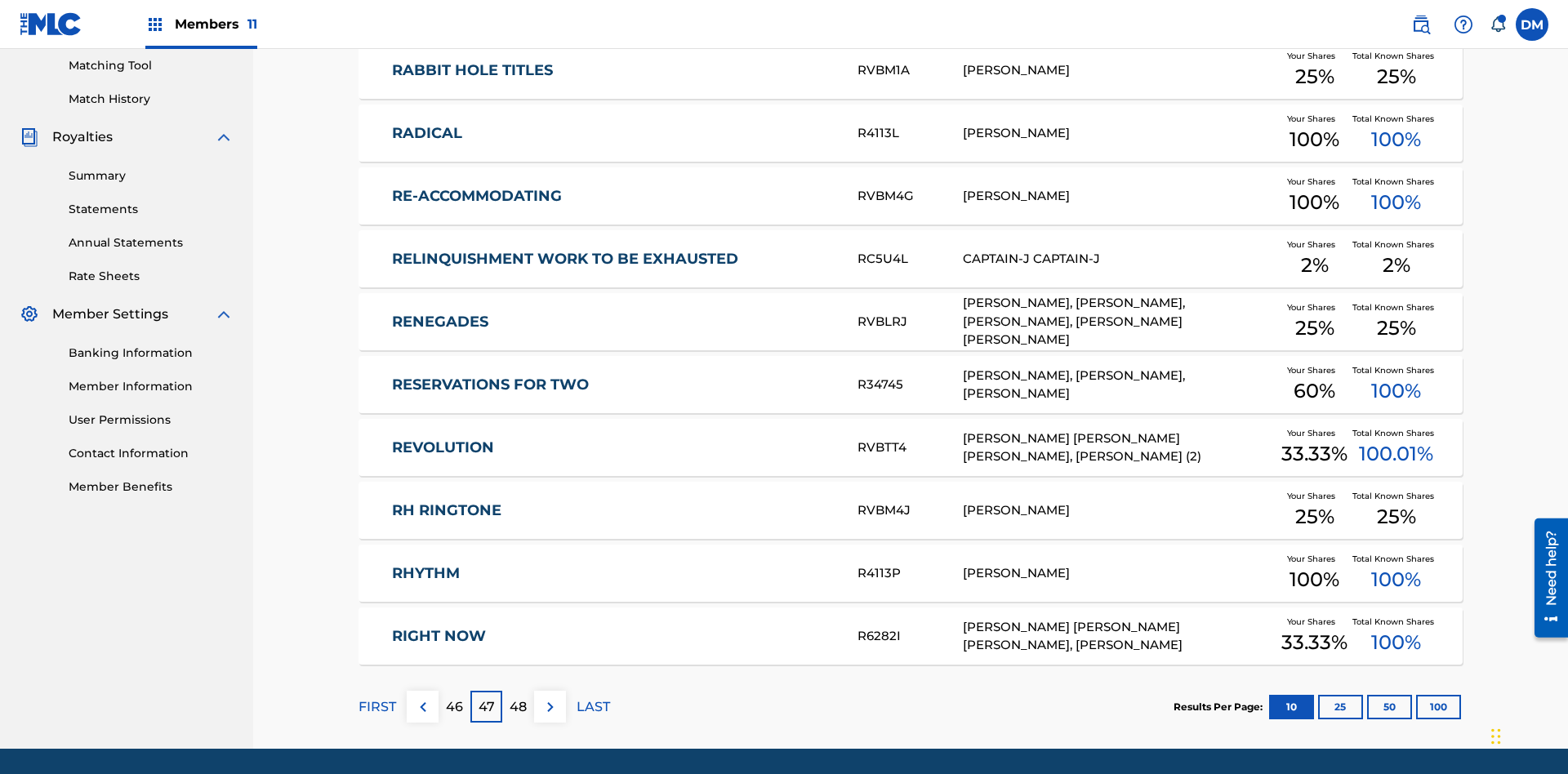
click at [550, 697] on img at bounding box center [550, 706] width 19 height 19
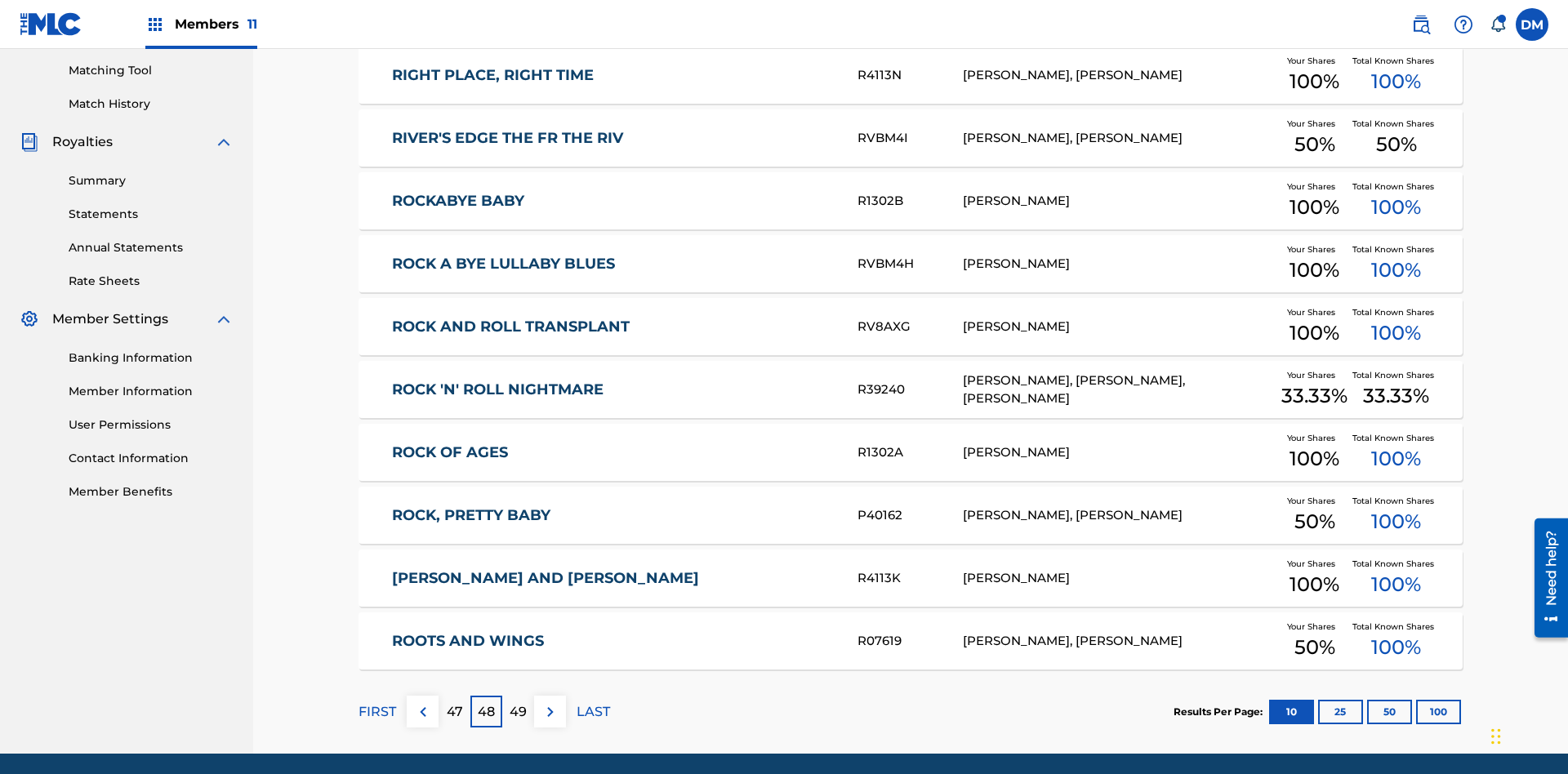
click at [550, 702] on img at bounding box center [550, 711] width 19 height 19
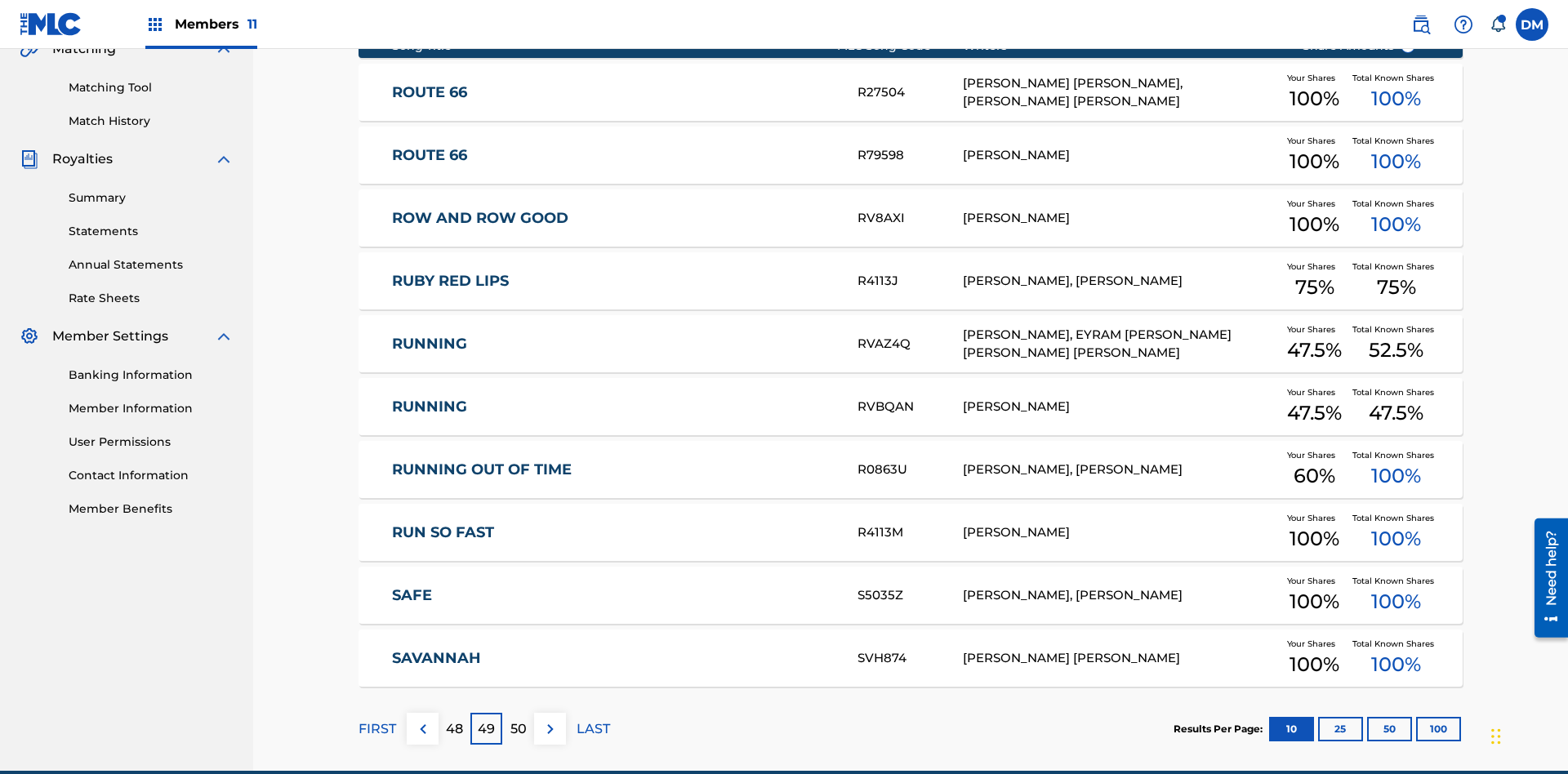
click at [550, 719] on img at bounding box center [550, 728] width 19 height 19
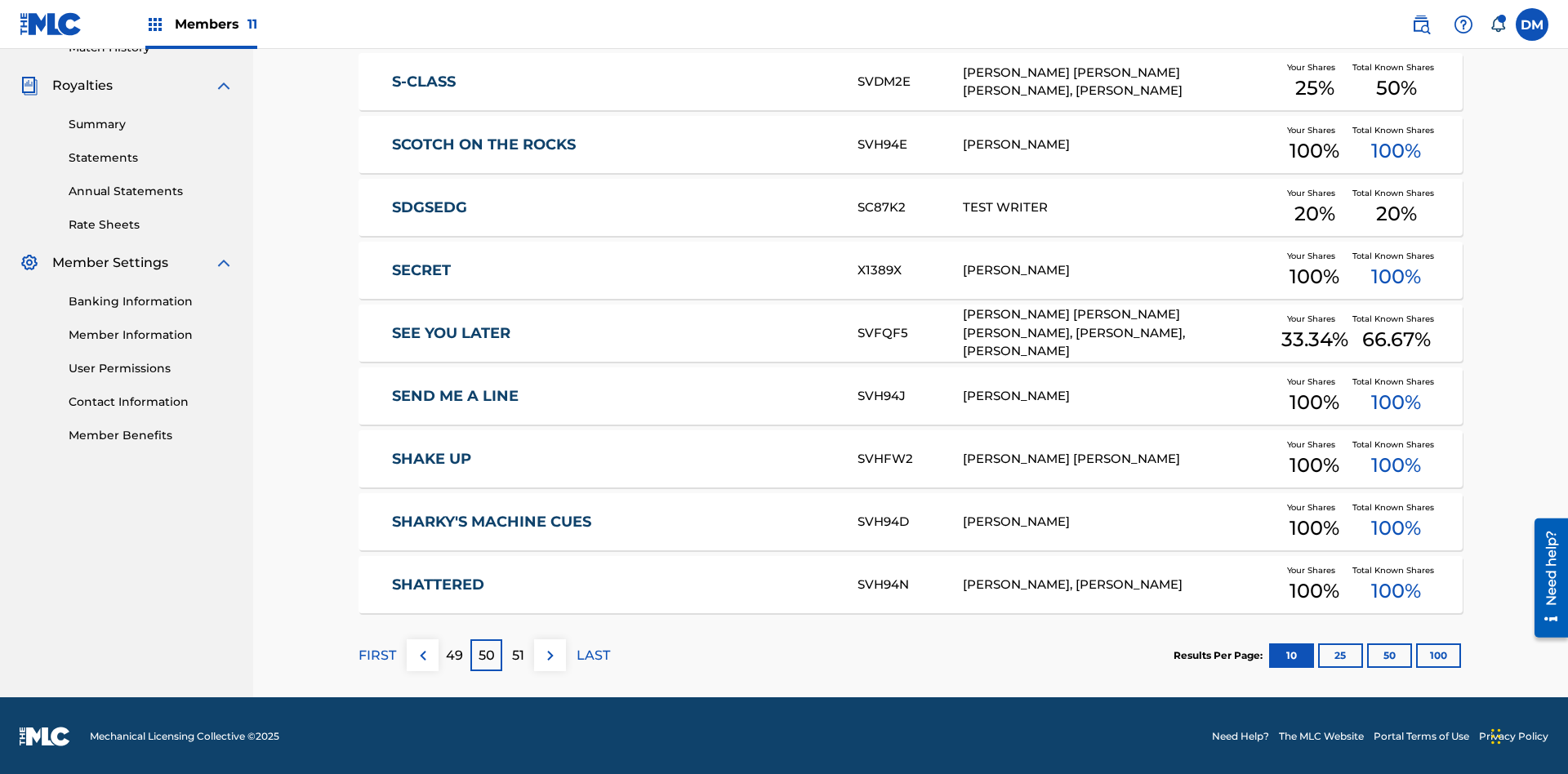
click at [550, 653] on img at bounding box center [550, 655] width 19 height 19
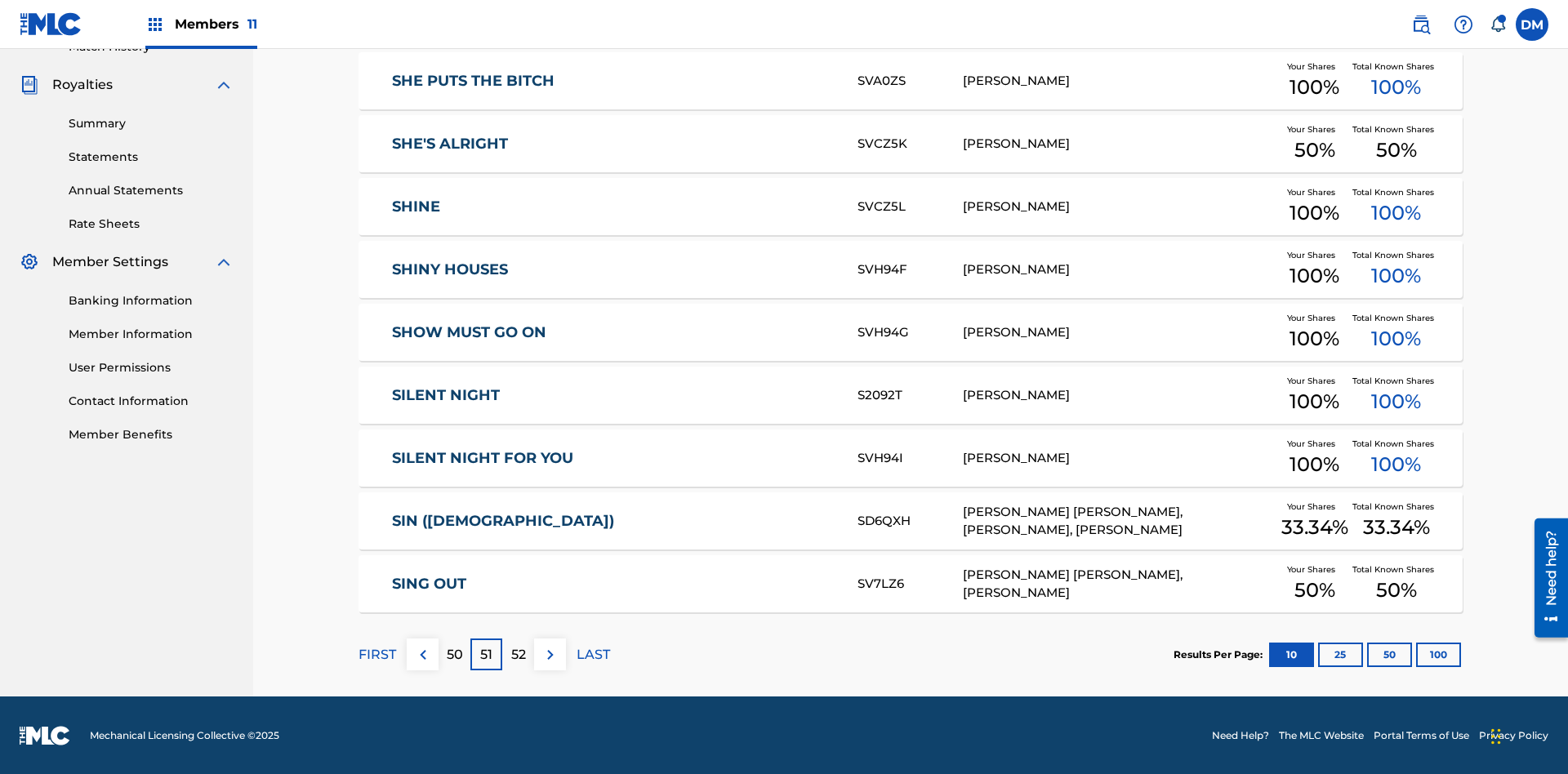
click at [550, 653] on img at bounding box center [550, 654] width 19 height 19
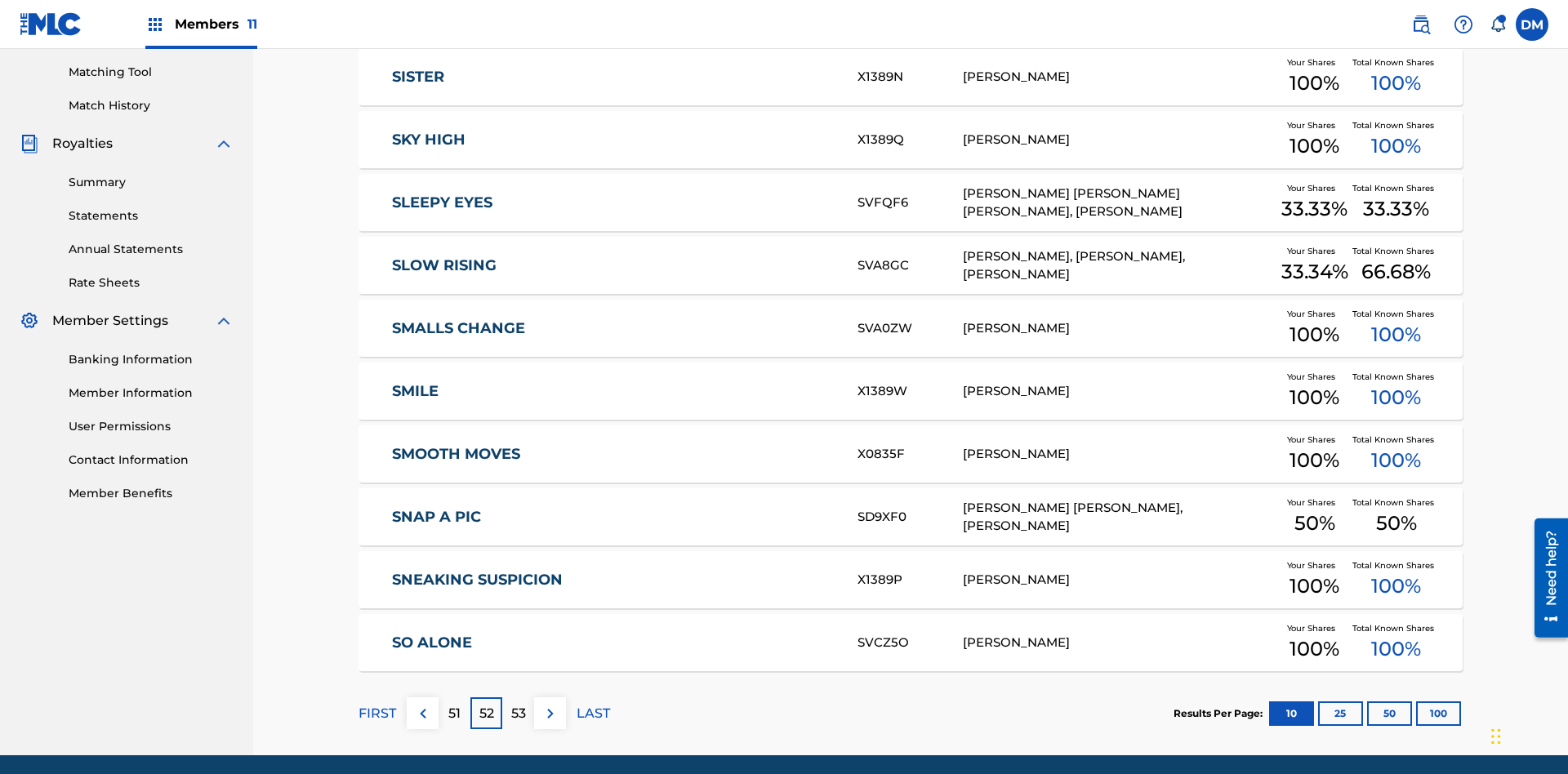
click at [550, 704] on img at bounding box center [550, 713] width 19 height 19
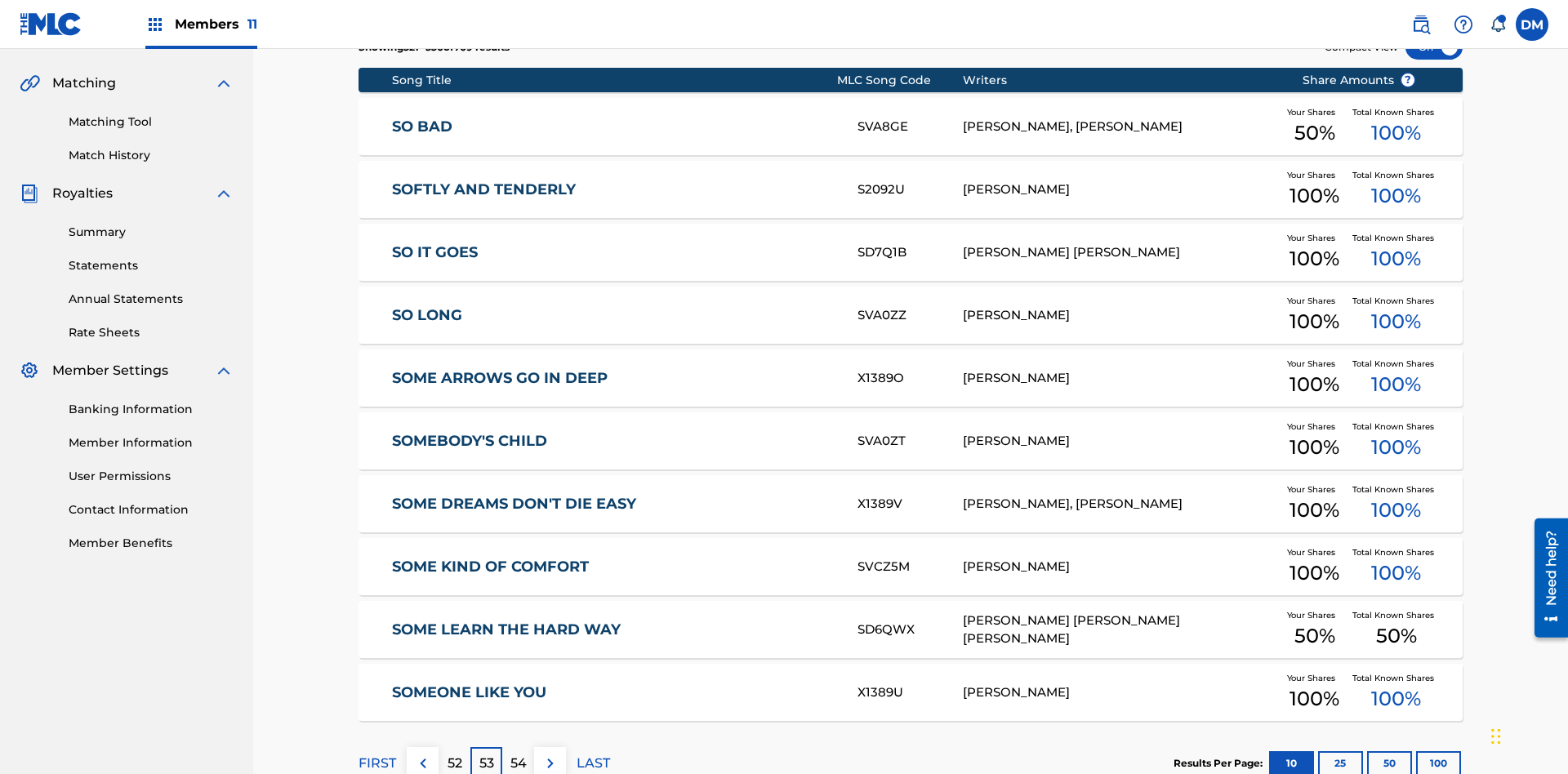
click at [550, 753] on img at bounding box center [550, 762] width 19 height 19
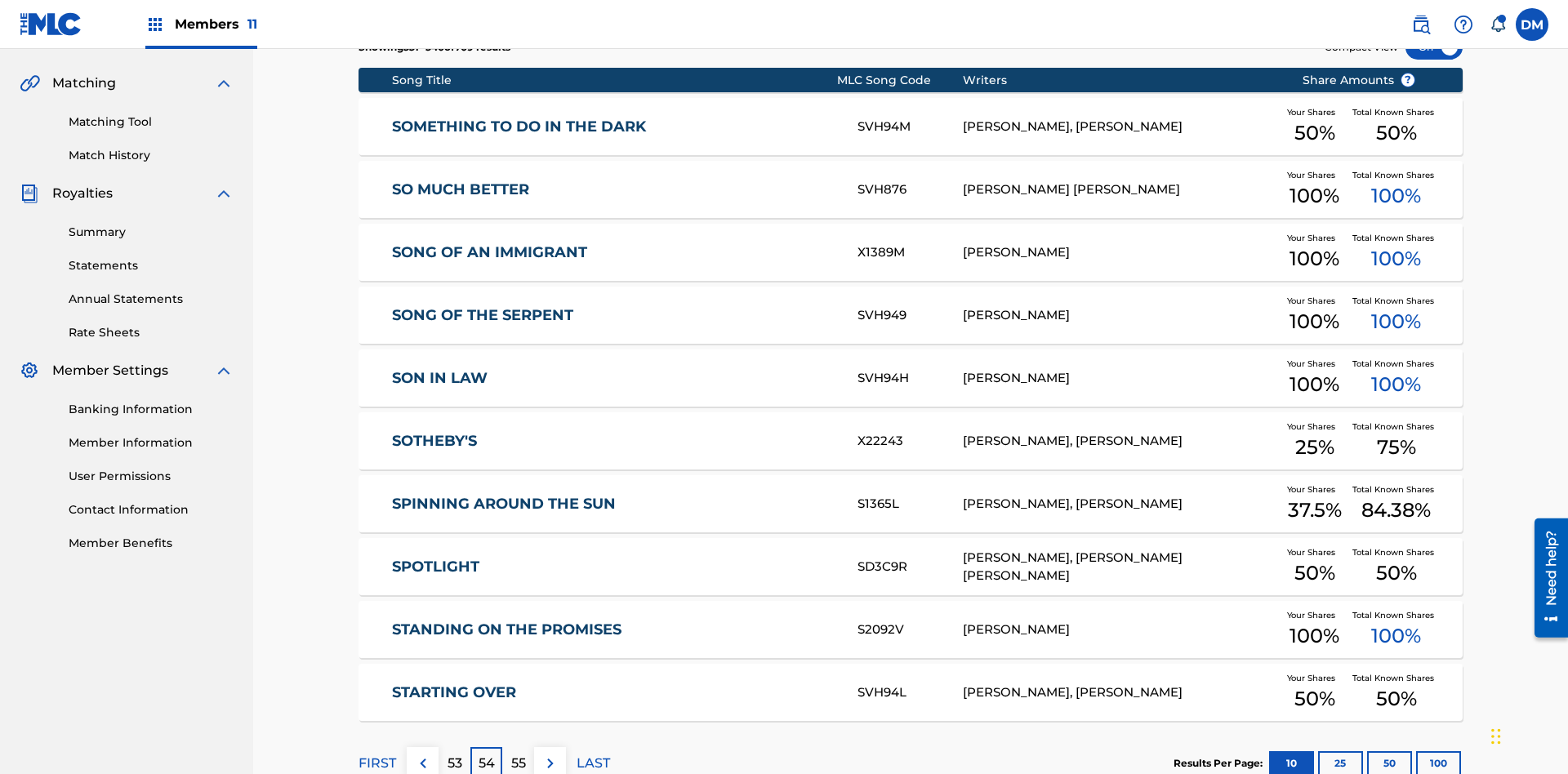
click at [550, 753] on img at bounding box center [550, 762] width 19 height 19
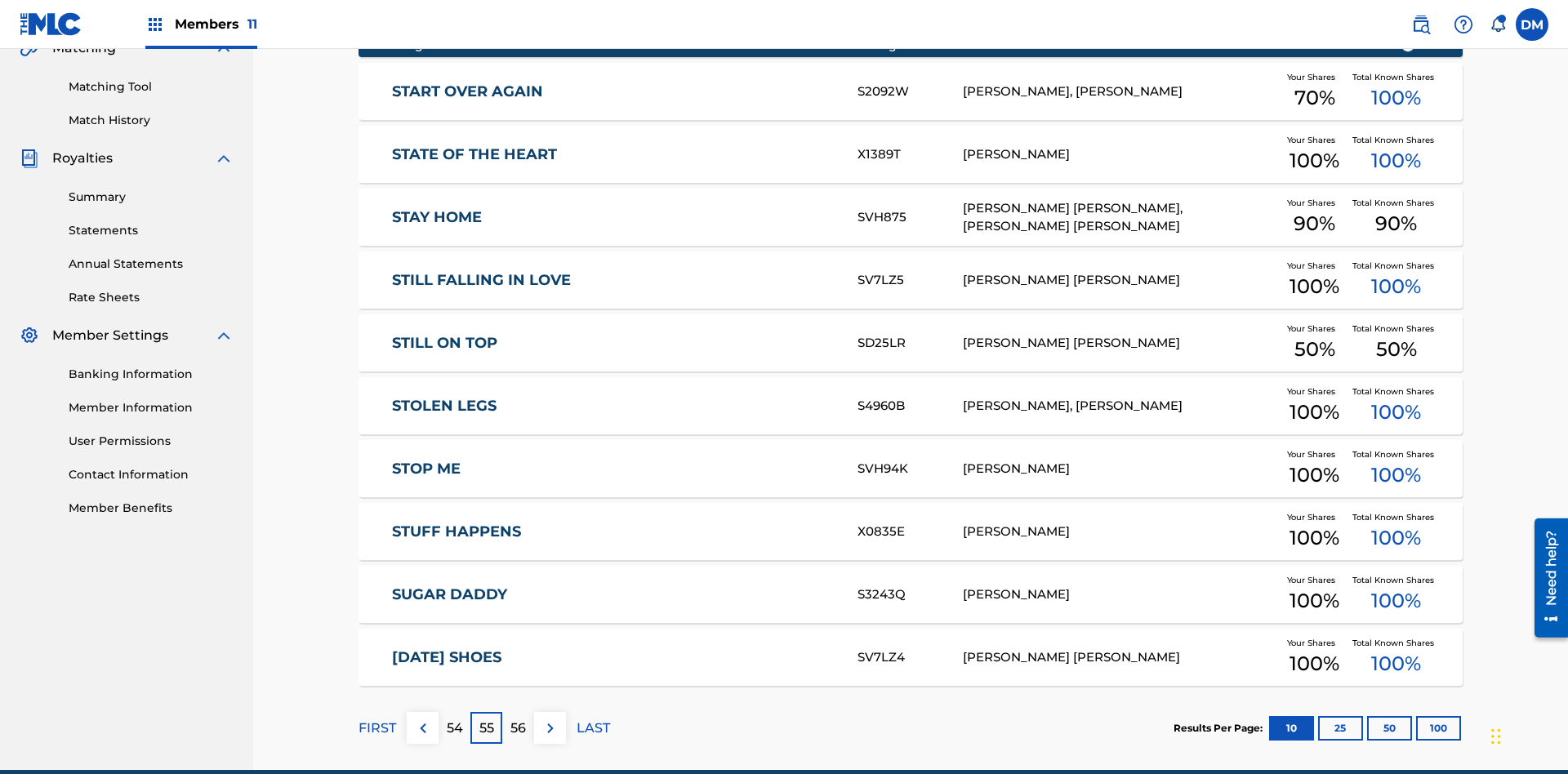
click at [550, 718] on img at bounding box center [550, 727] width 19 height 19
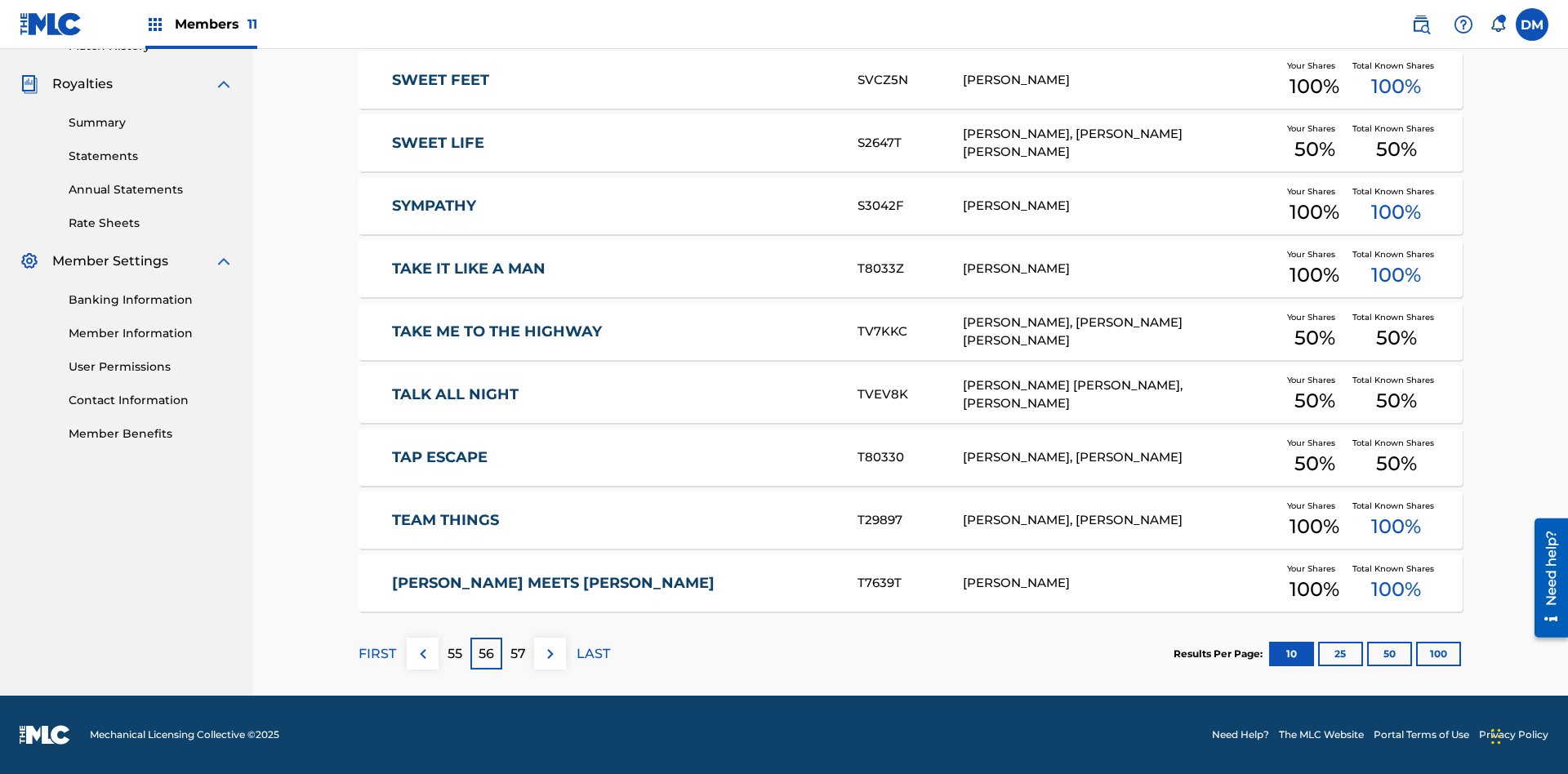
click at [550, 653] on img at bounding box center [550, 653] width 19 height 19
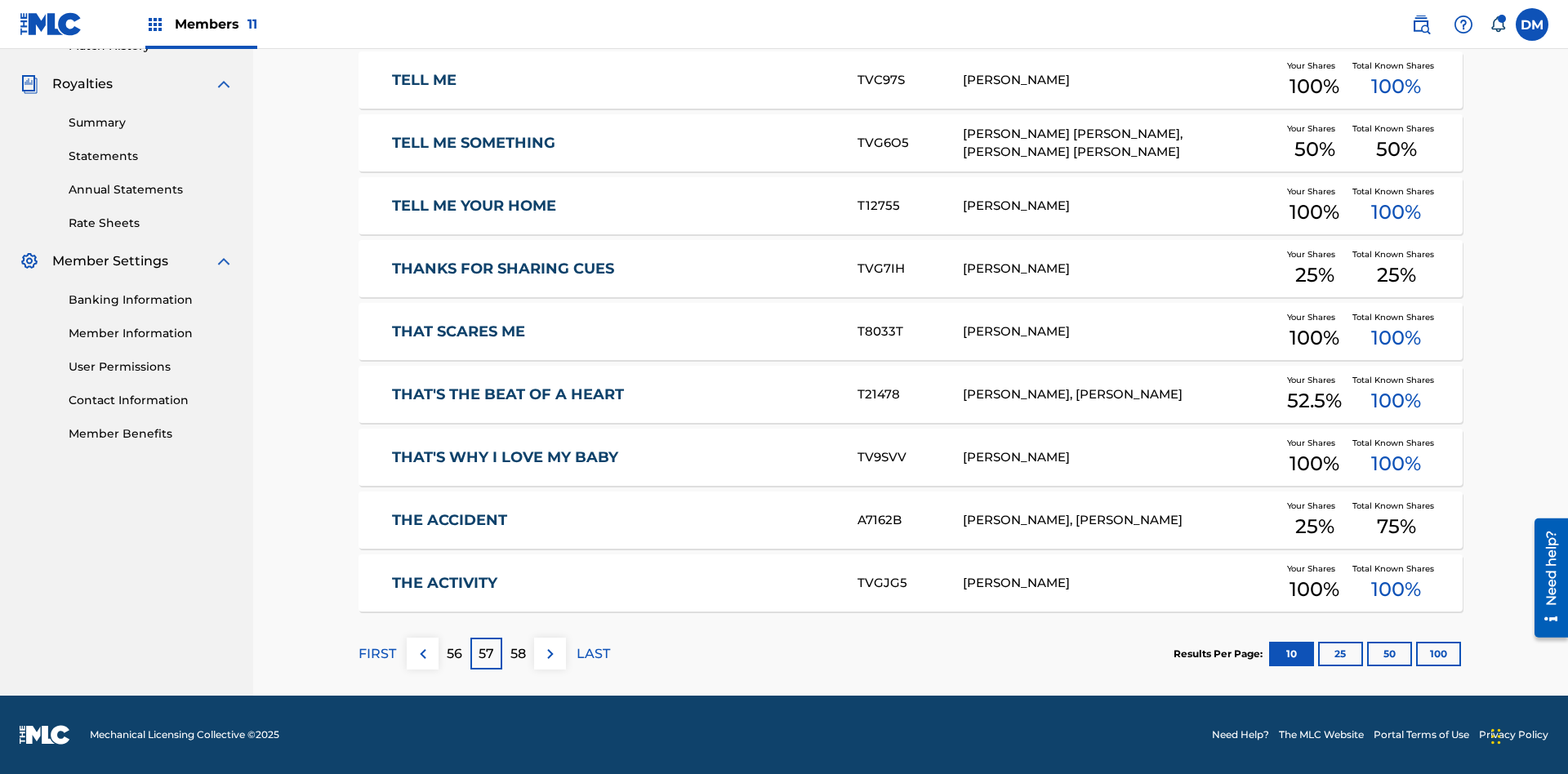
click at [550, 653] on img at bounding box center [550, 653] width 19 height 19
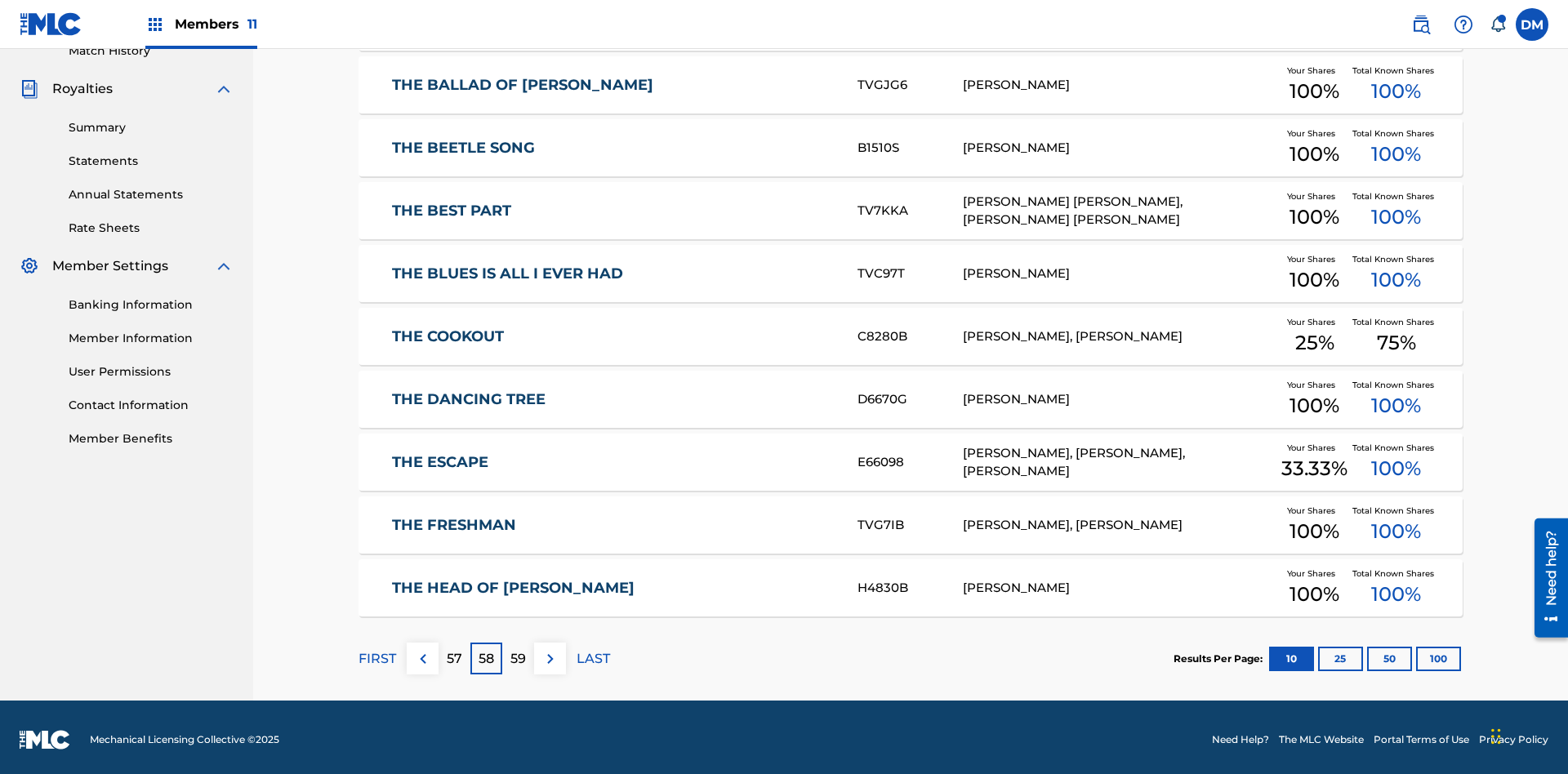
click at [550, 653] on img at bounding box center [550, 658] width 19 height 19
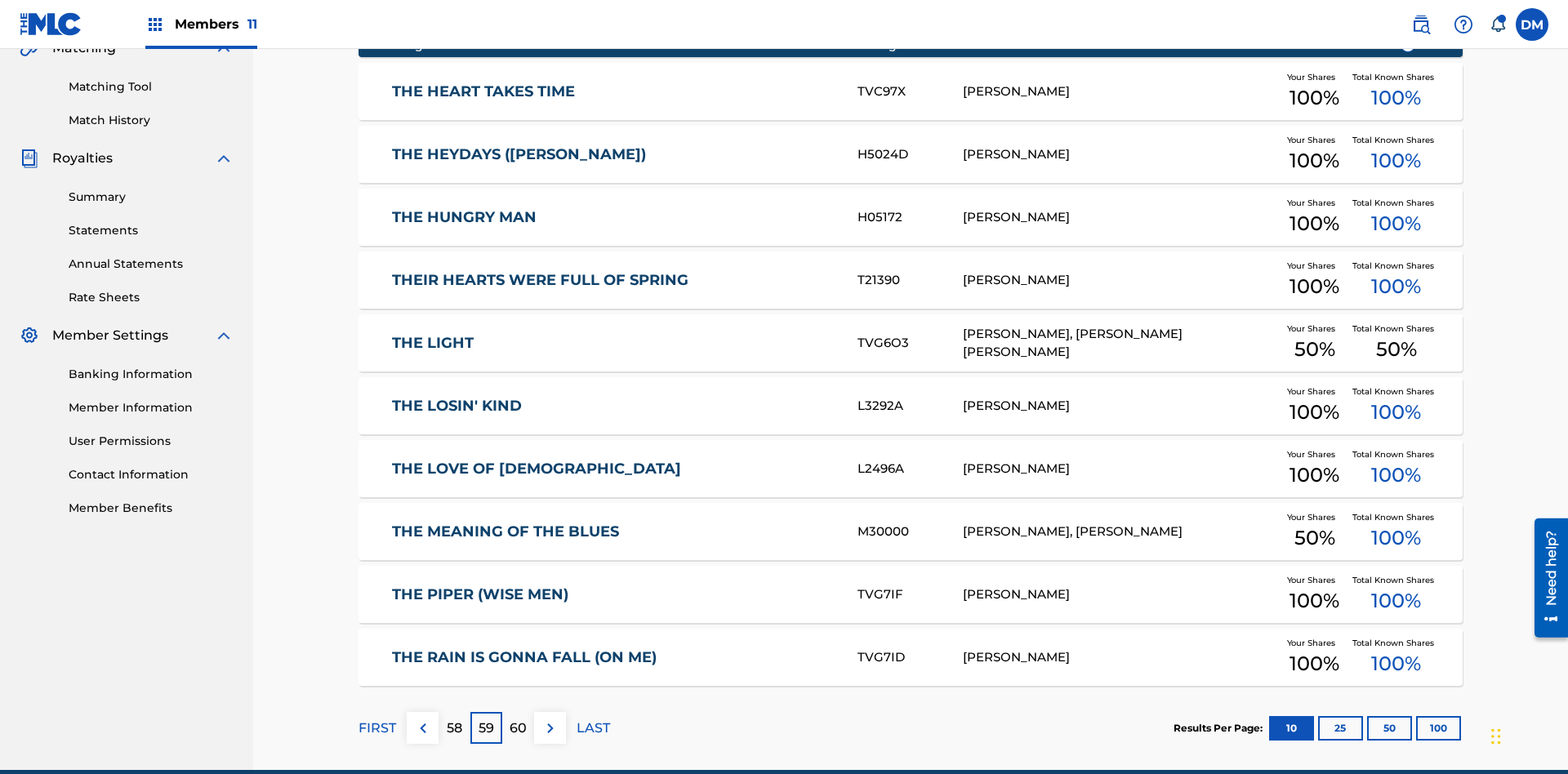
click at [550, 718] on img at bounding box center [550, 727] width 19 height 19
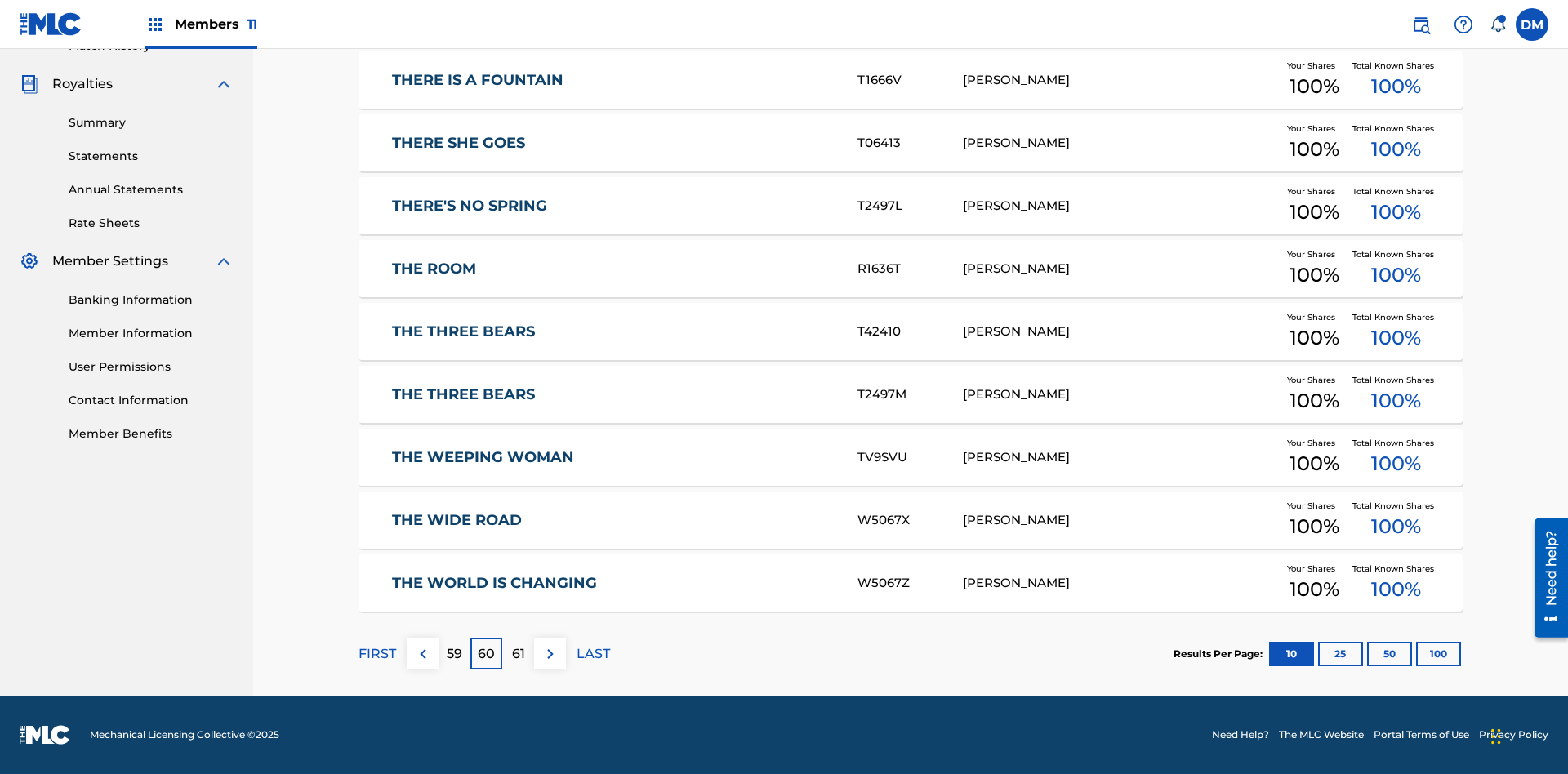
click at [550, 653] on img at bounding box center [550, 653] width 19 height 19
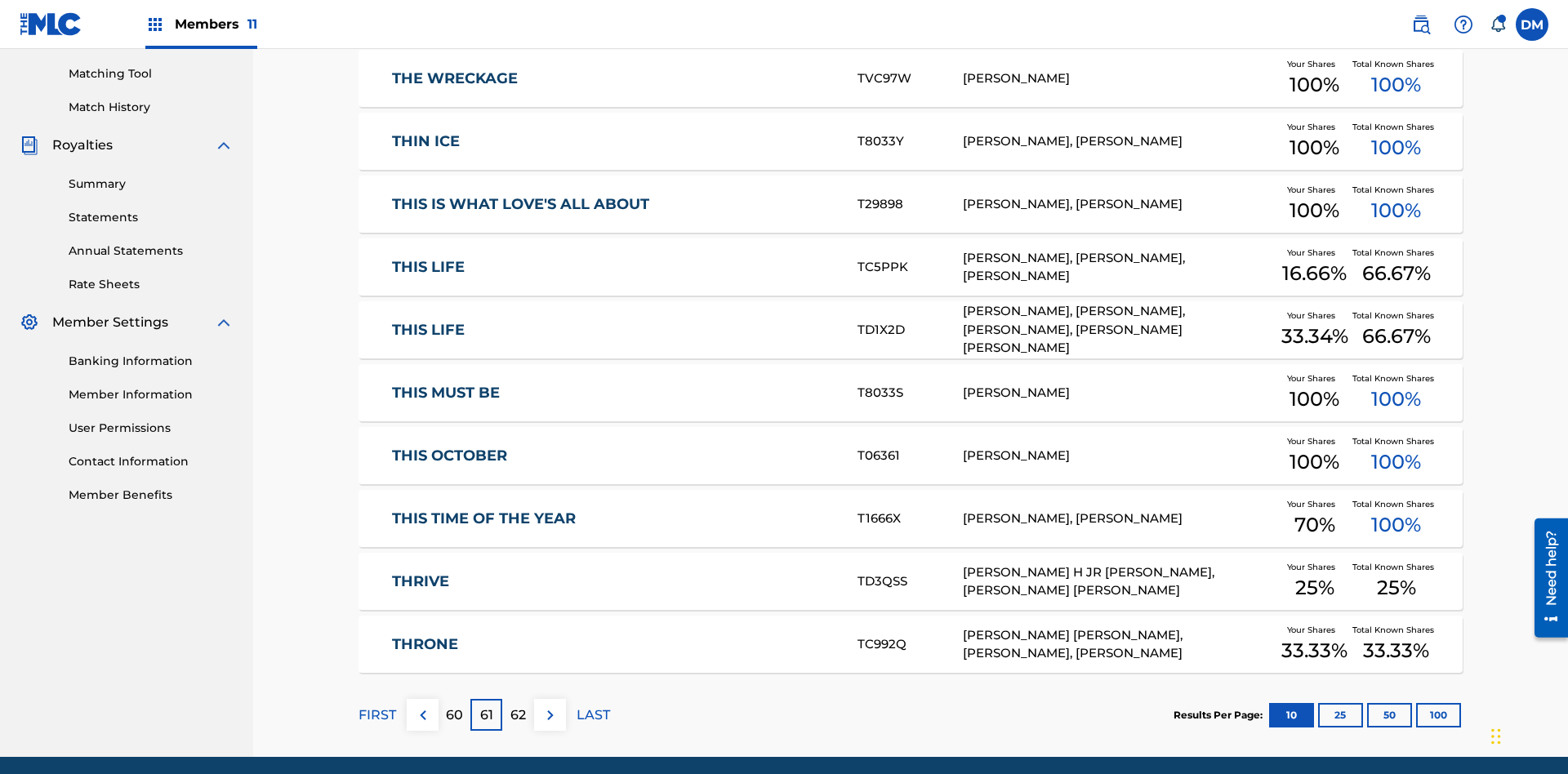
click at [550, 706] on img at bounding box center [550, 715] width 19 height 19
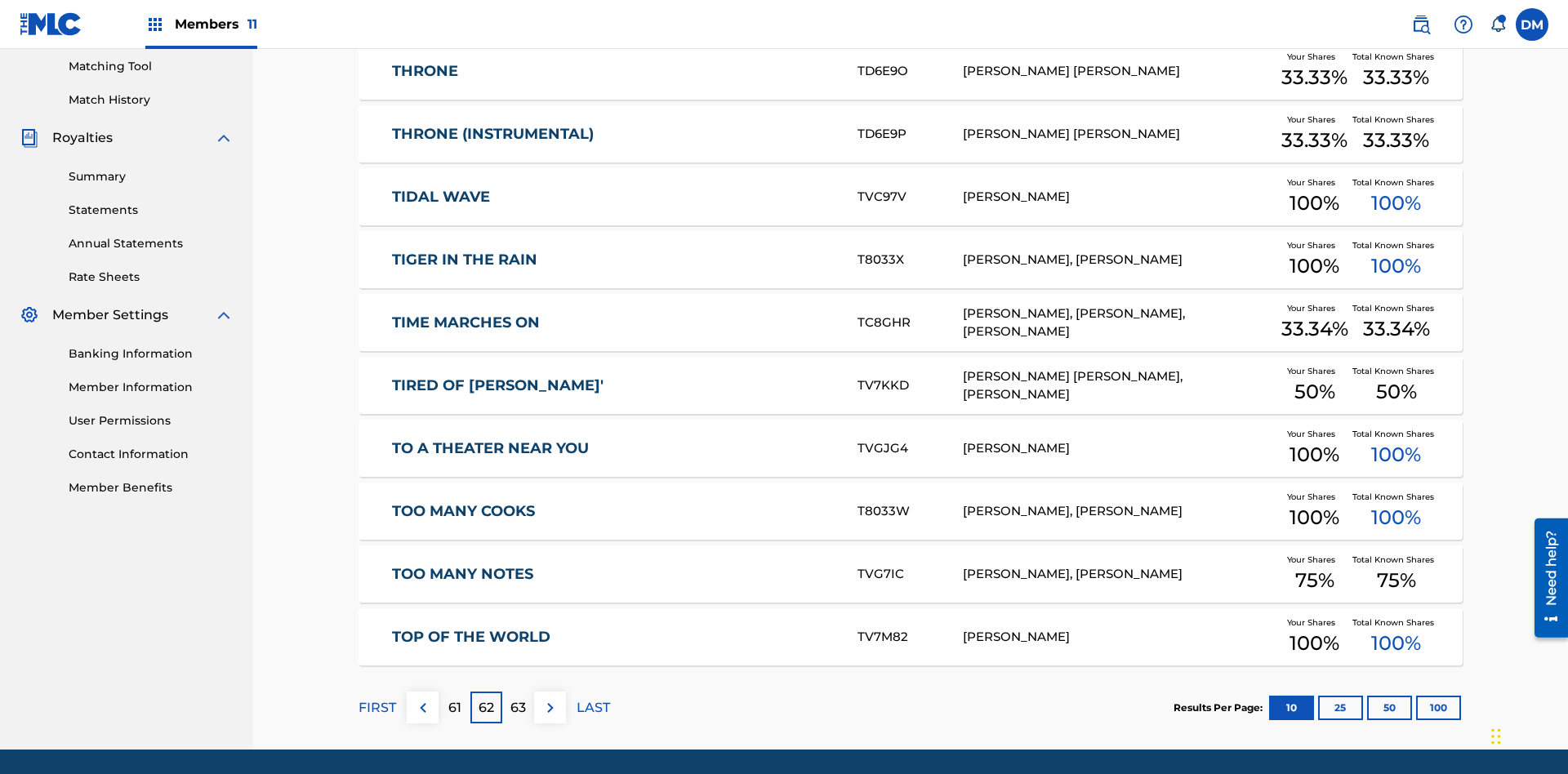
click at [550, 698] on img at bounding box center [550, 707] width 19 height 19
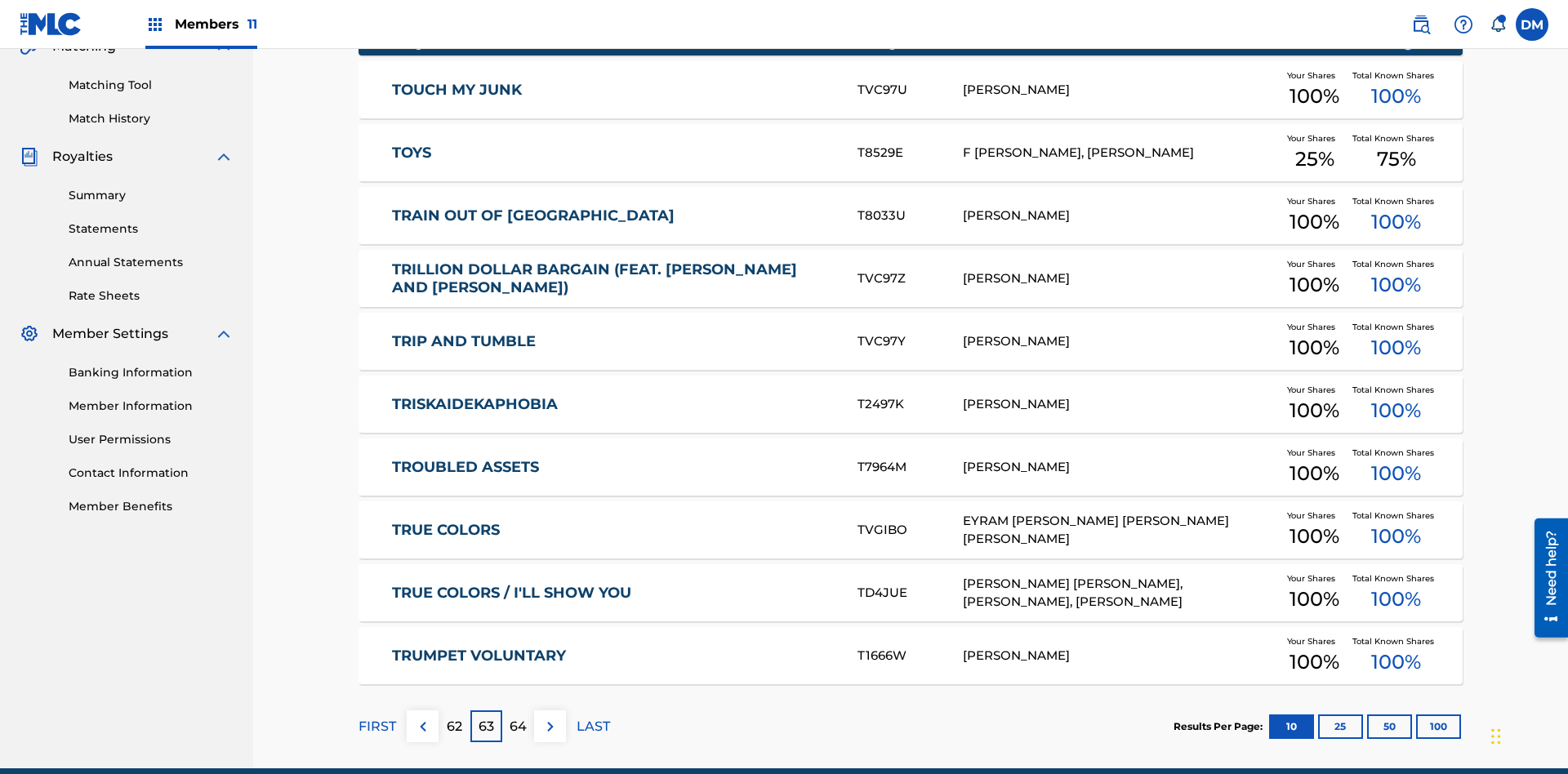
click at [550, 716] on img at bounding box center [550, 726] width 19 height 19
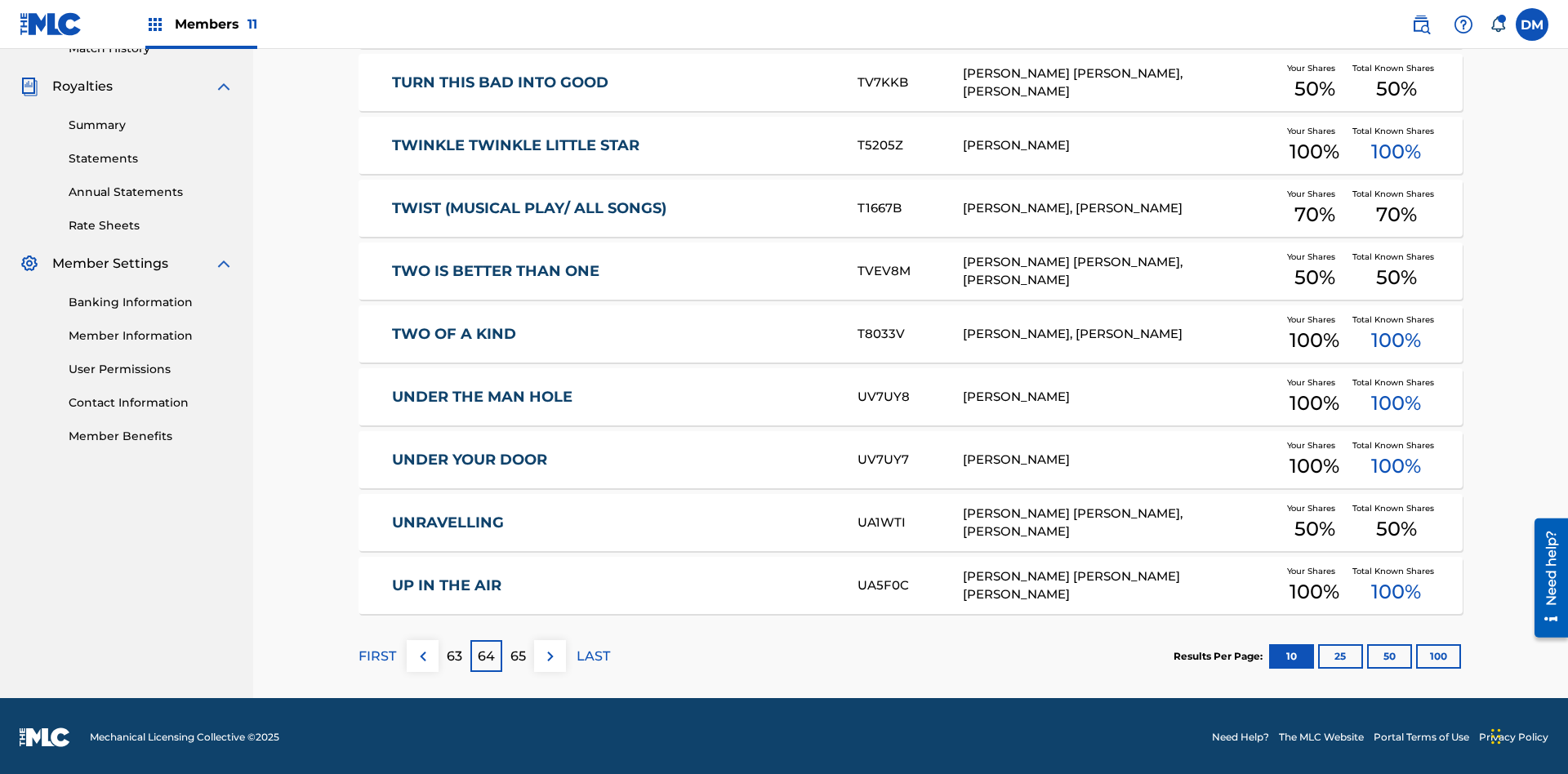
click at [550, 653] on img at bounding box center [550, 656] width 19 height 19
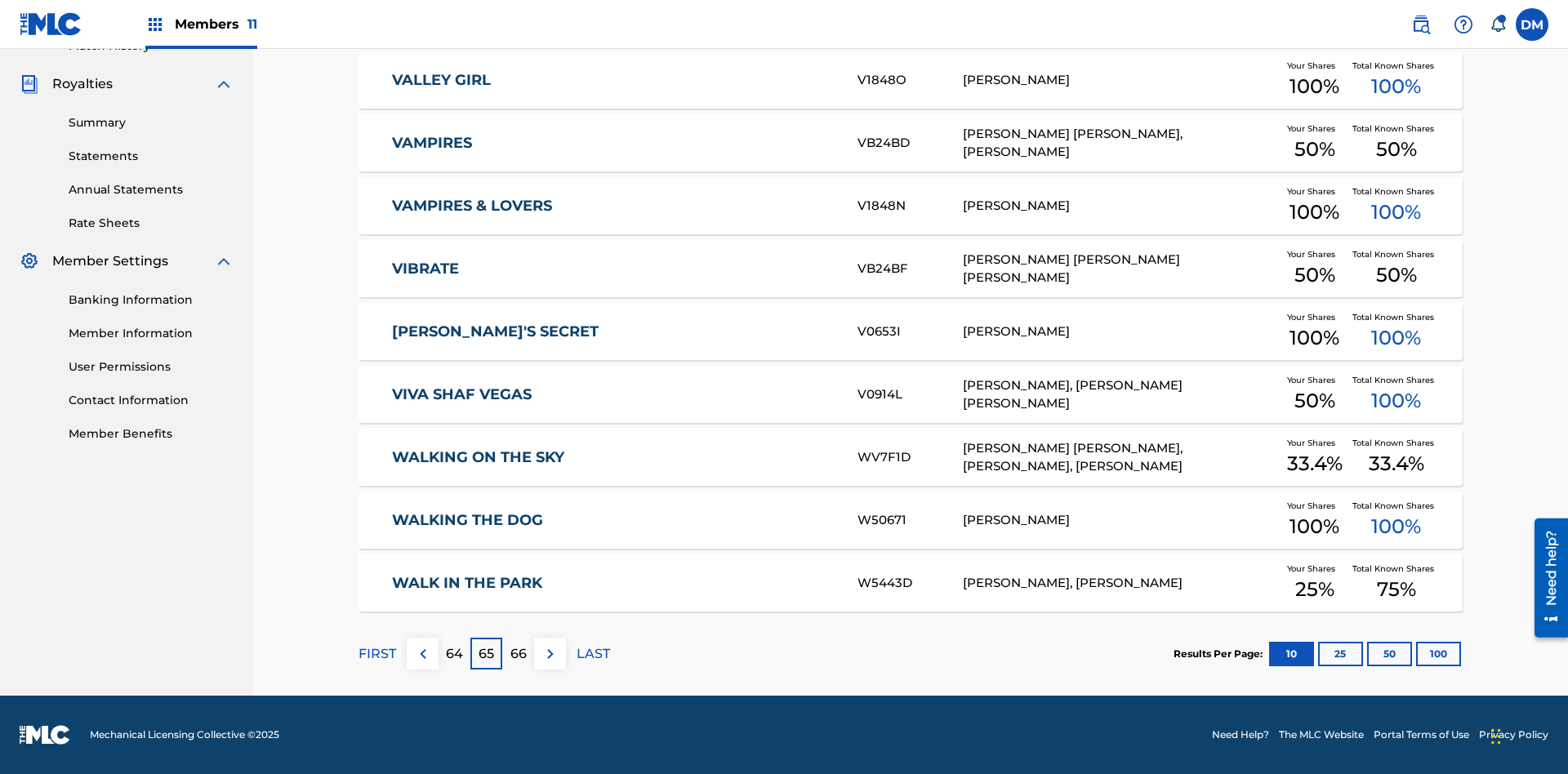
click at [550, 653] on img at bounding box center [550, 653] width 19 height 19
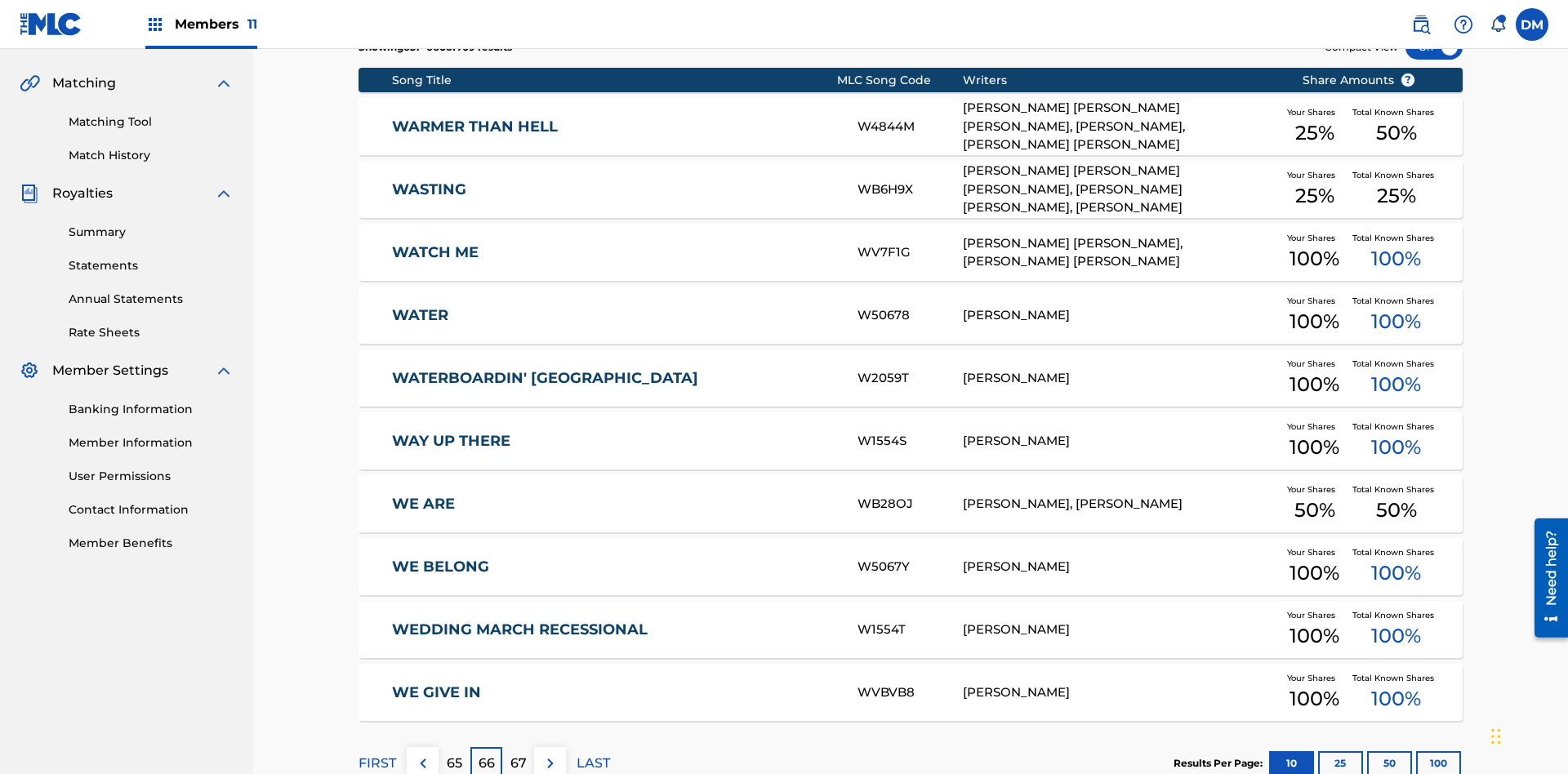
click at [550, 753] on img at bounding box center [550, 762] width 19 height 19
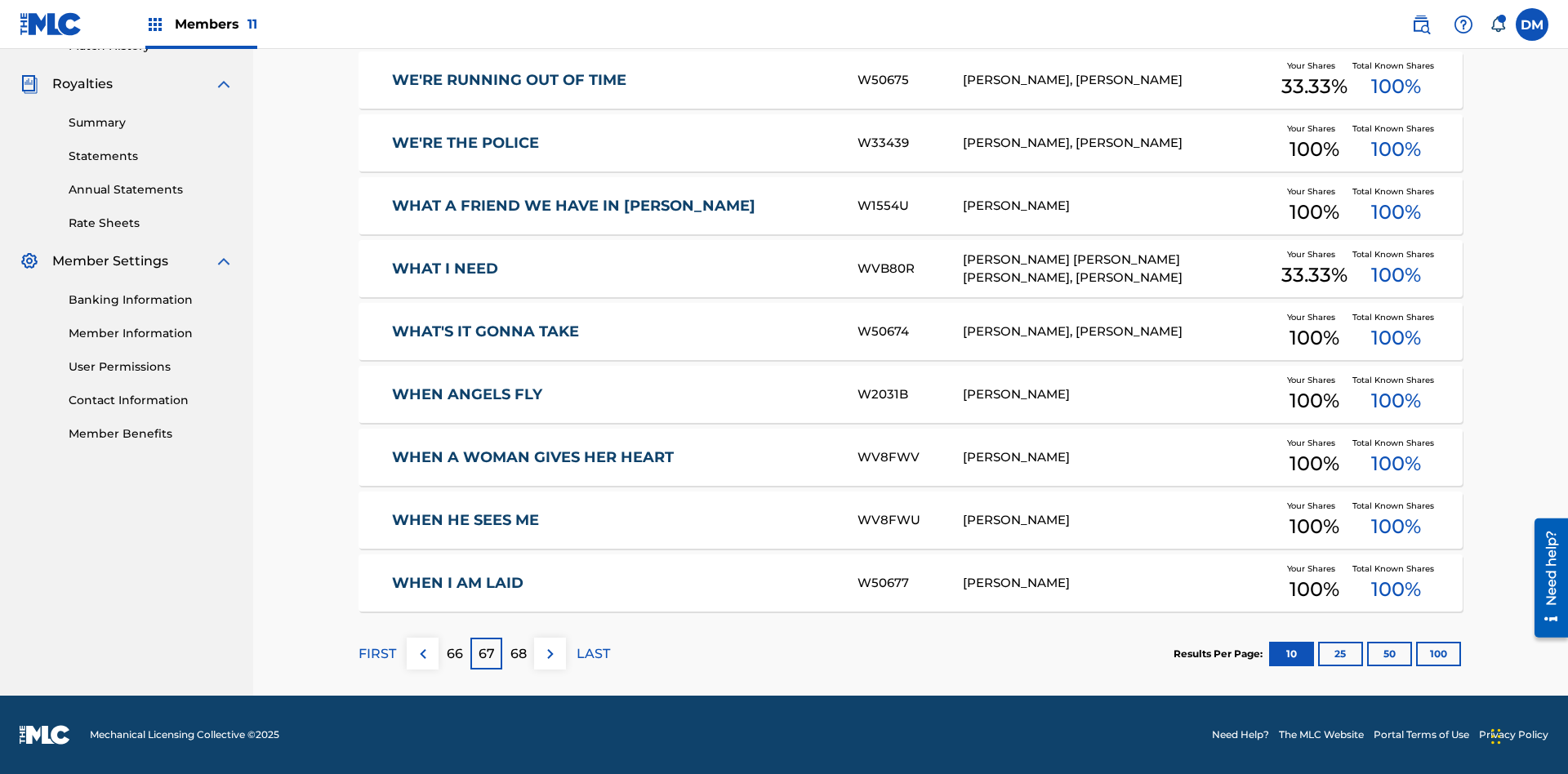
click at [550, 653] on img at bounding box center [550, 653] width 19 height 19
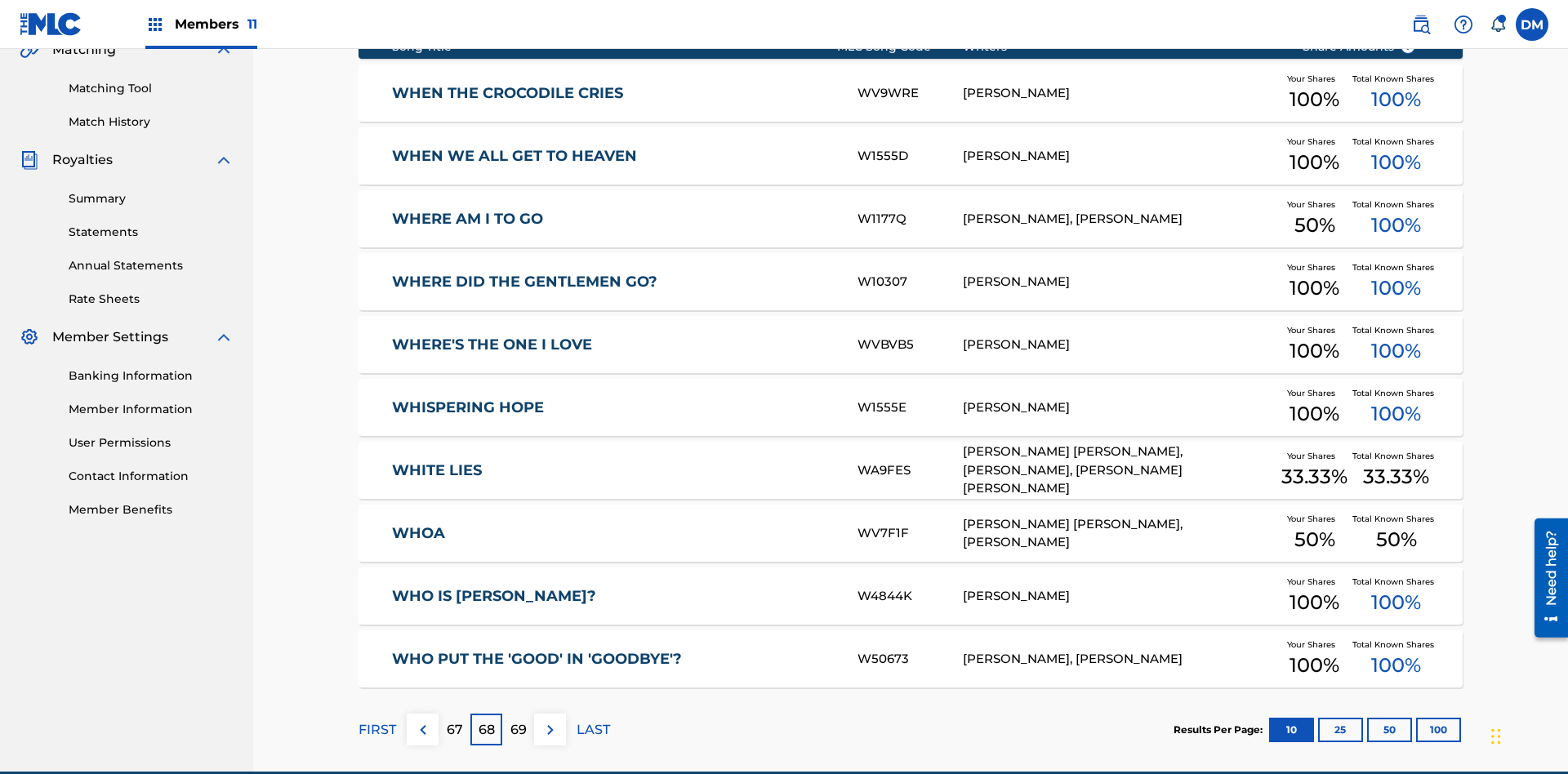
click at [550, 720] on img at bounding box center [550, 729] width 19 height 19
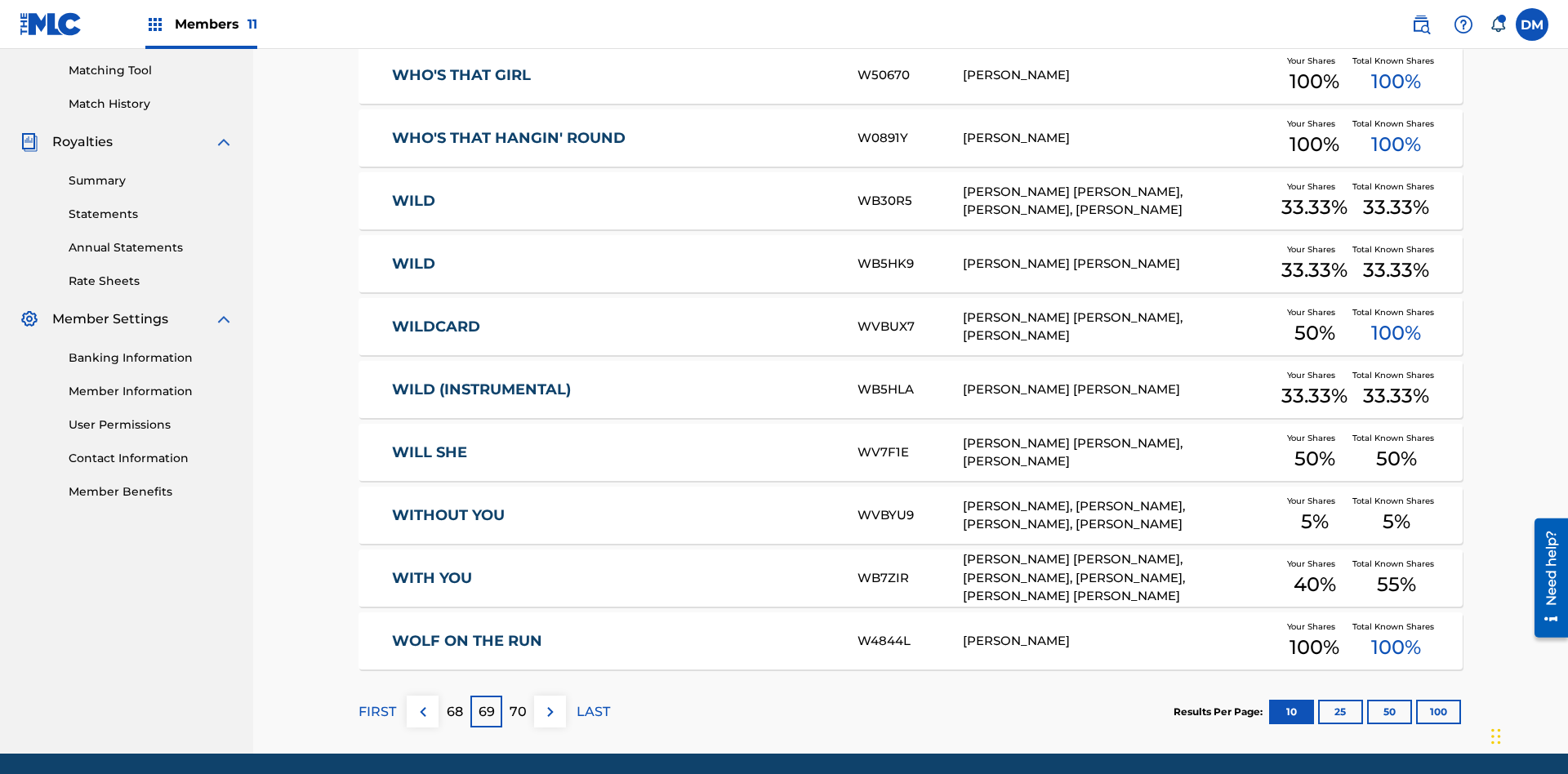
click at [550, 702] on img at bounding box center [550, 711] width 19 height 19
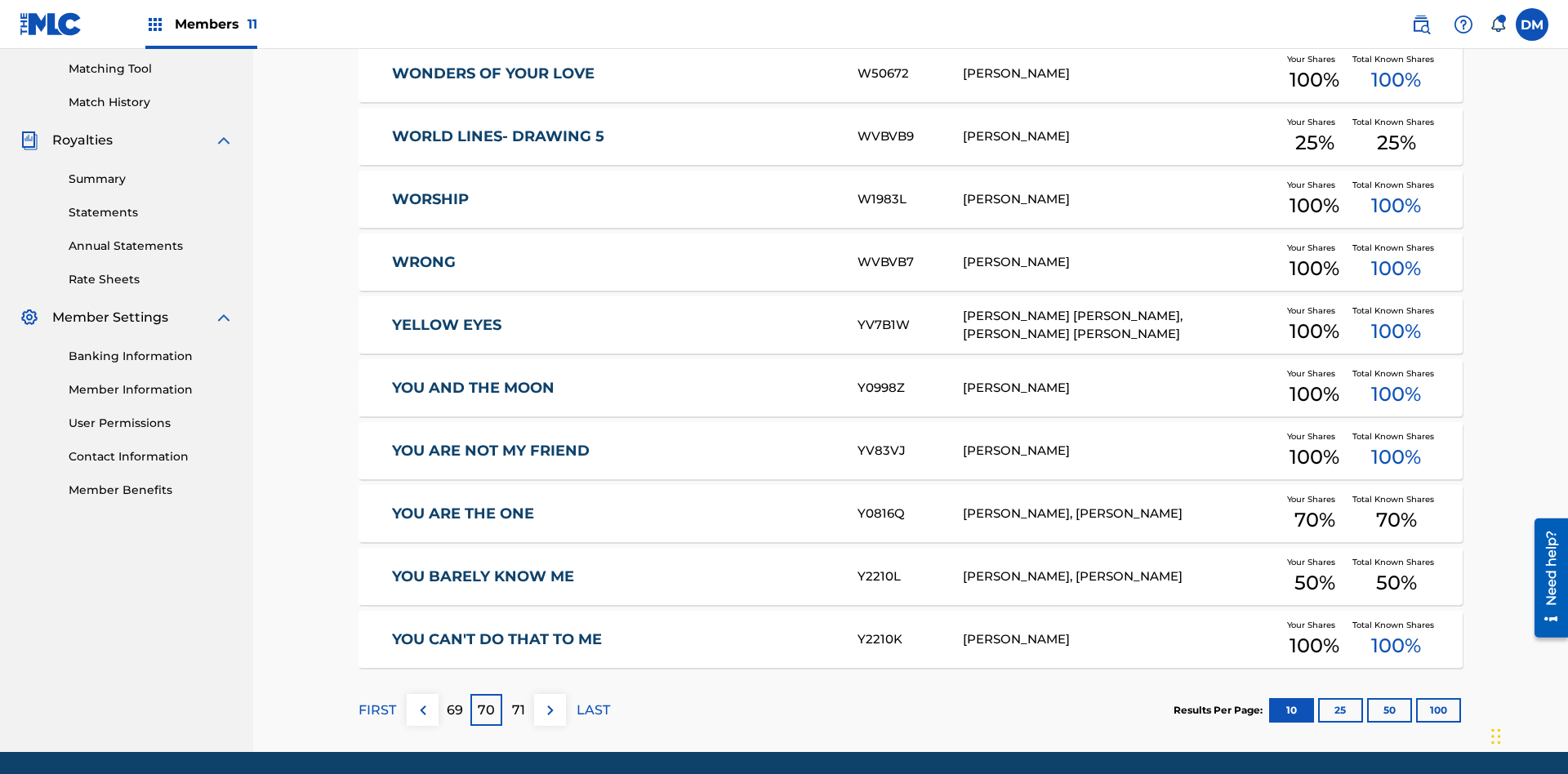
click at [550, 701] on img at bounding box center [550, 710] width 19 height 19
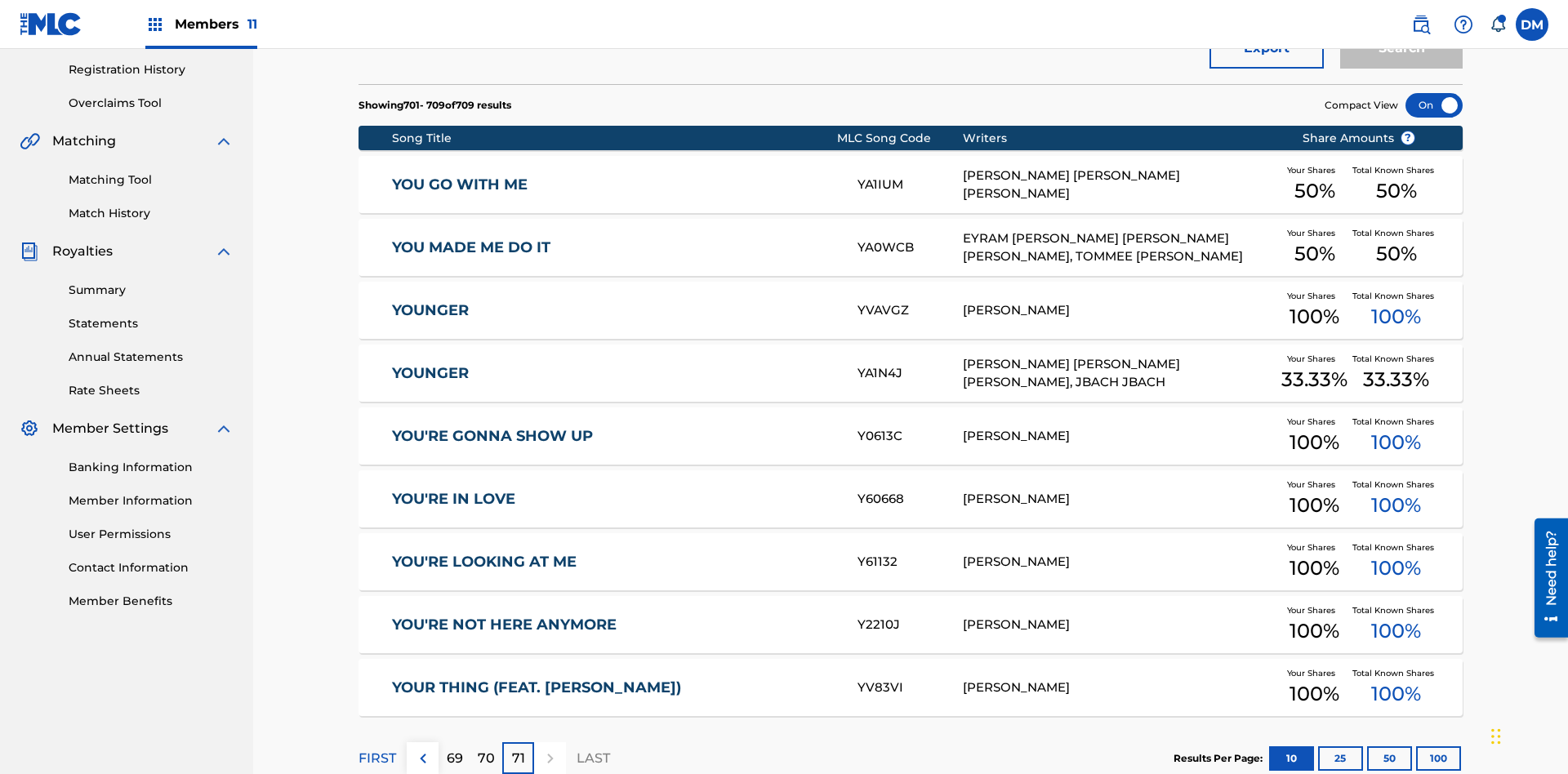
scroll to position [409, 0]
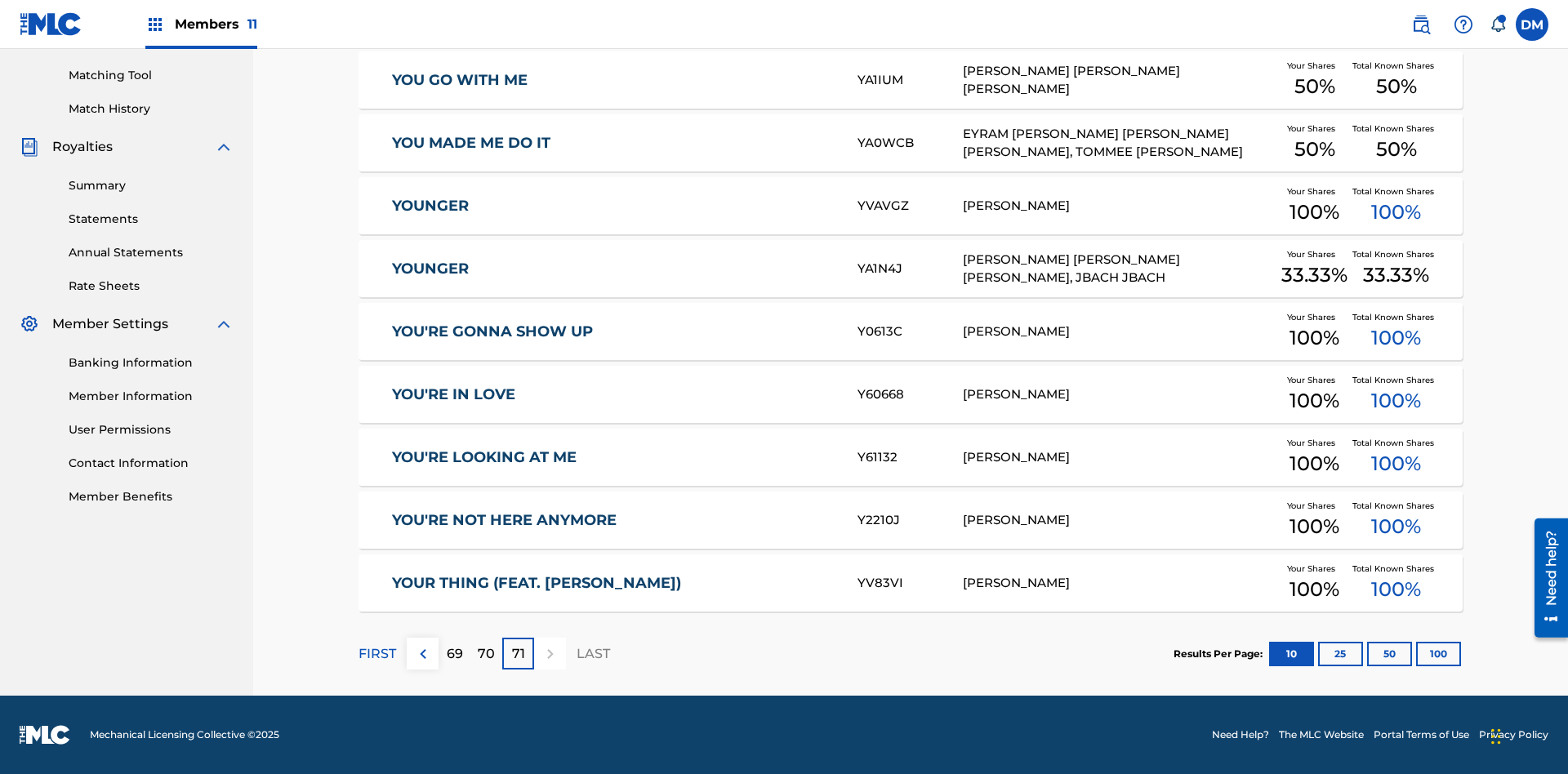
click at [1318, 653] on button "25" at bounding box center [1341, 653] width 45 height 24
click at [376, 653] on p "FIRST" at bounding box center [377, 653] width 38 height 19
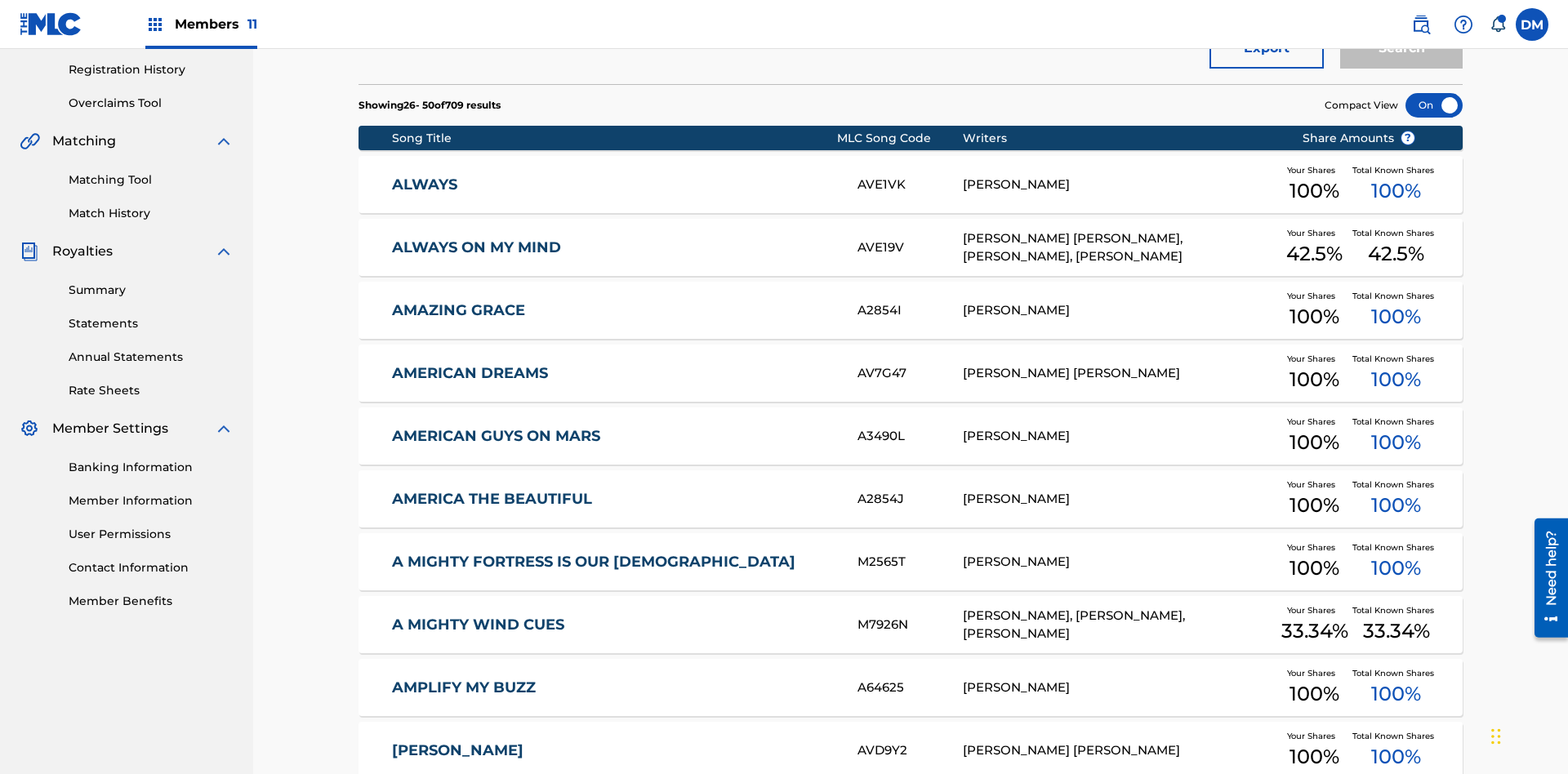
scroll to position [459, 0]
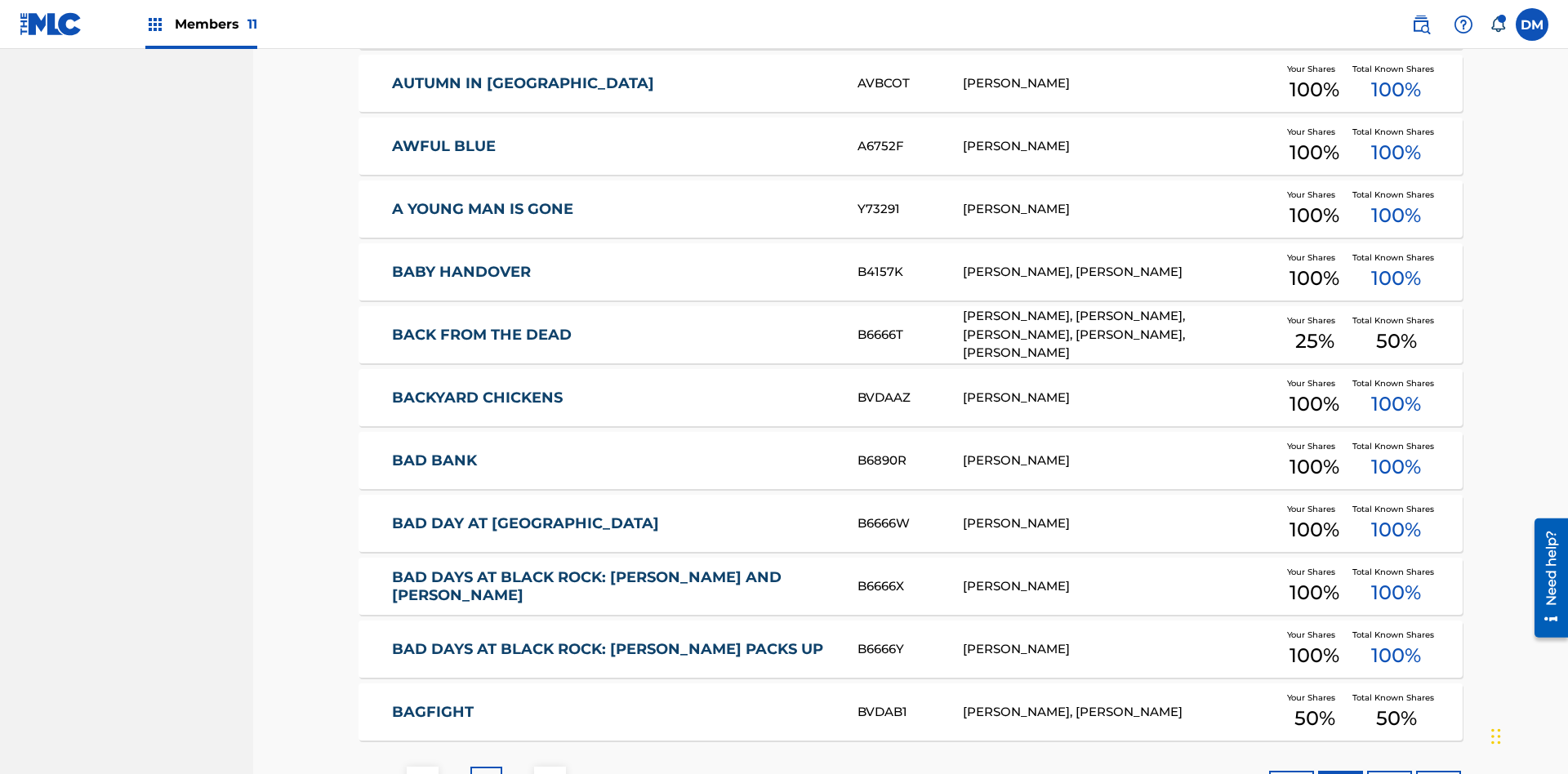
click at [550, 773] on img at bounding box center [550, 782] width 19 height 19
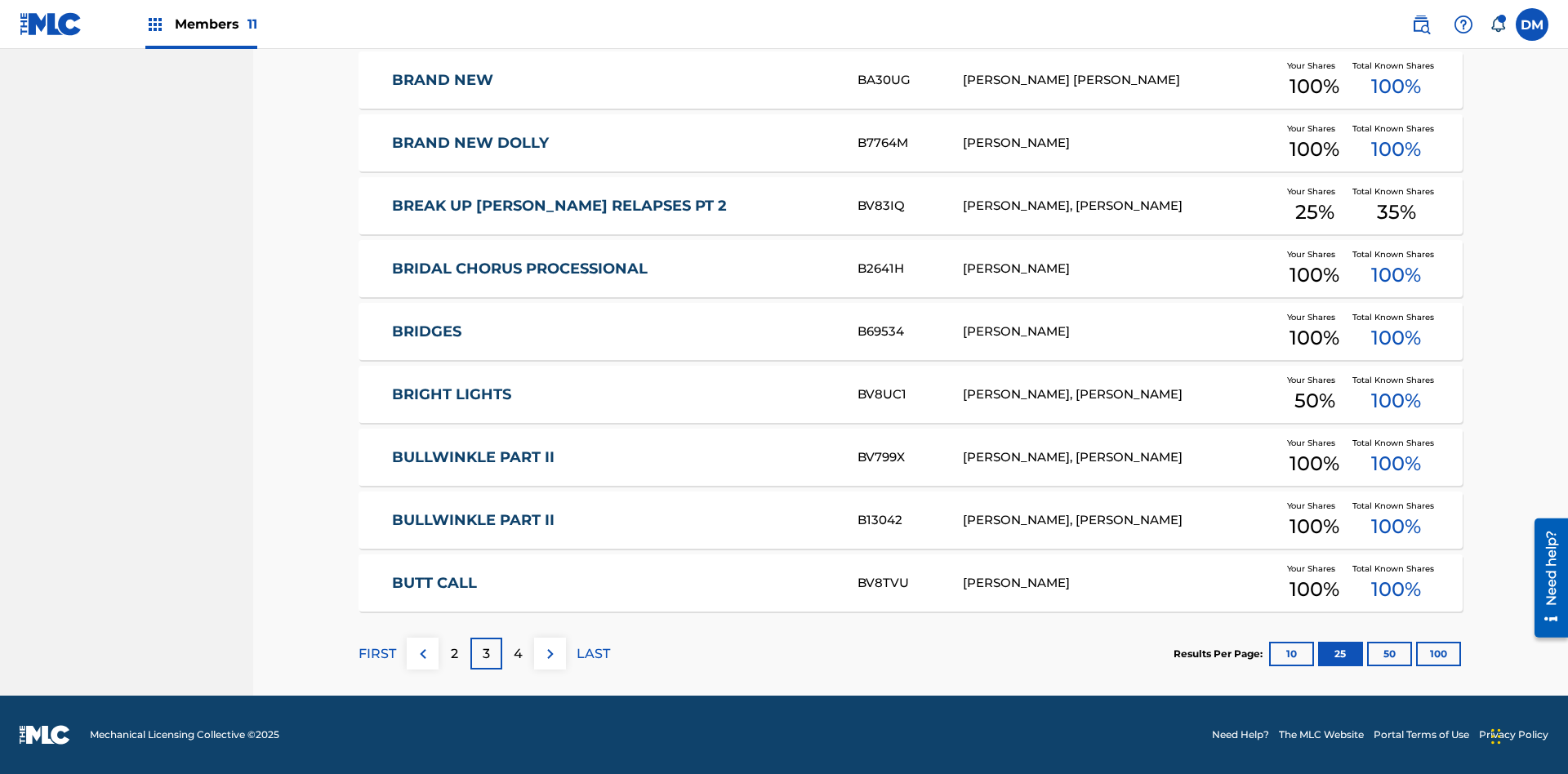
click at [550, 653] on img at bounding box center [550, 653] width 19 height 19
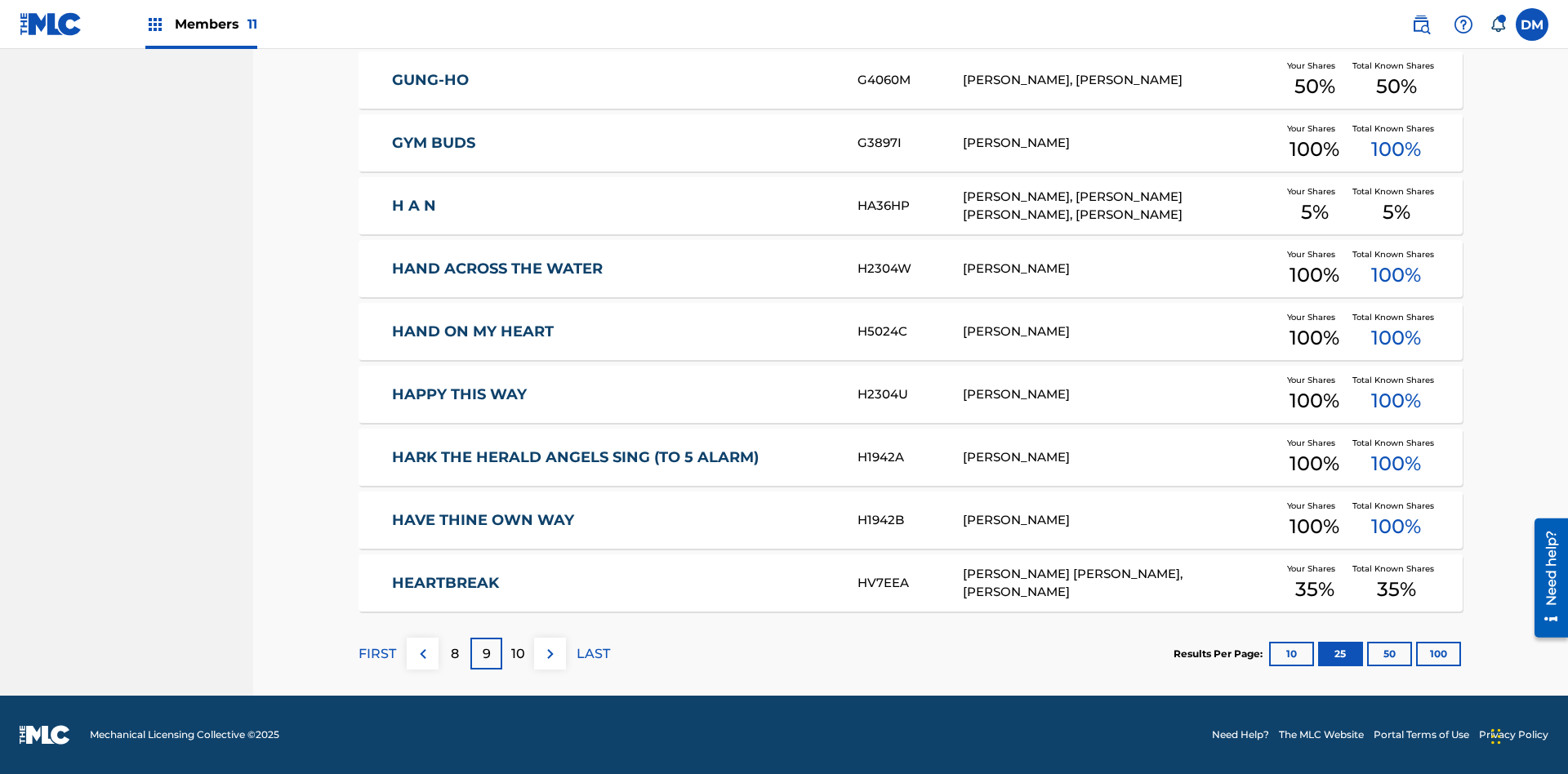
click at [550, 653] on img at bounding box center [550, 653] width 19 height 19
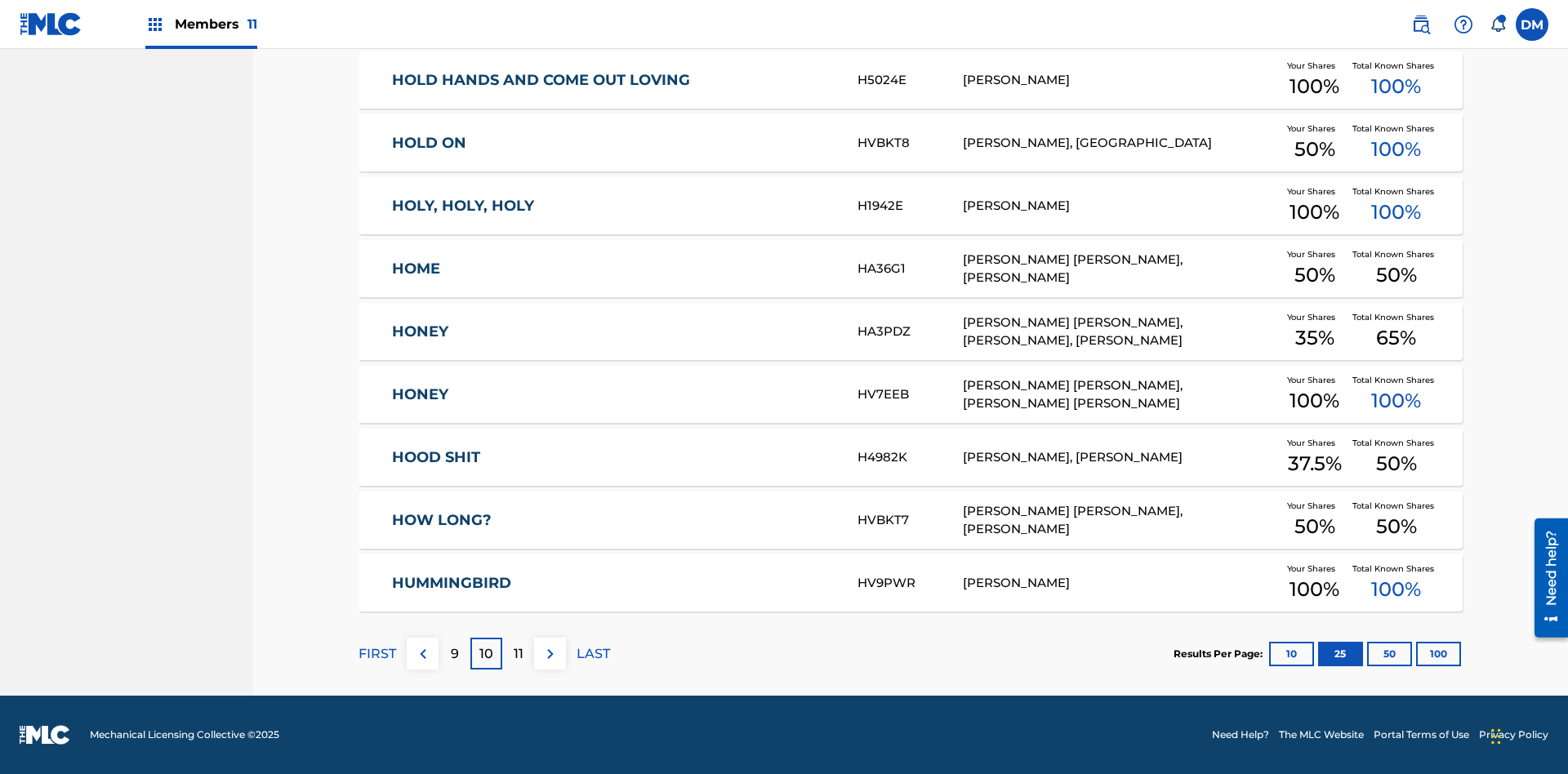
click at [550, 653] on img at bounding box center [550, 653] width 19 height 19
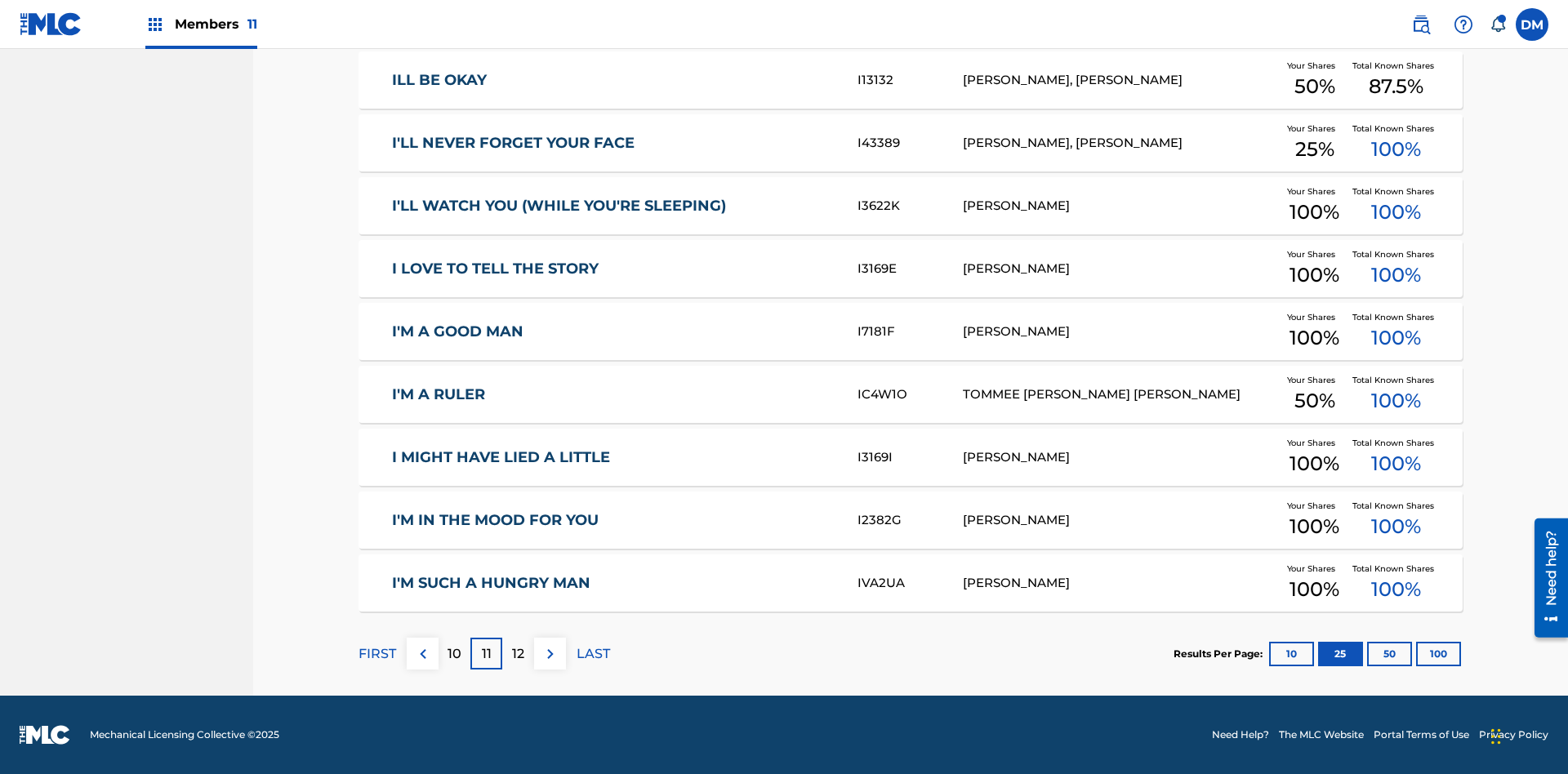
click at [550, 653] on img at bounding box center [550, 653] width 19 height 19
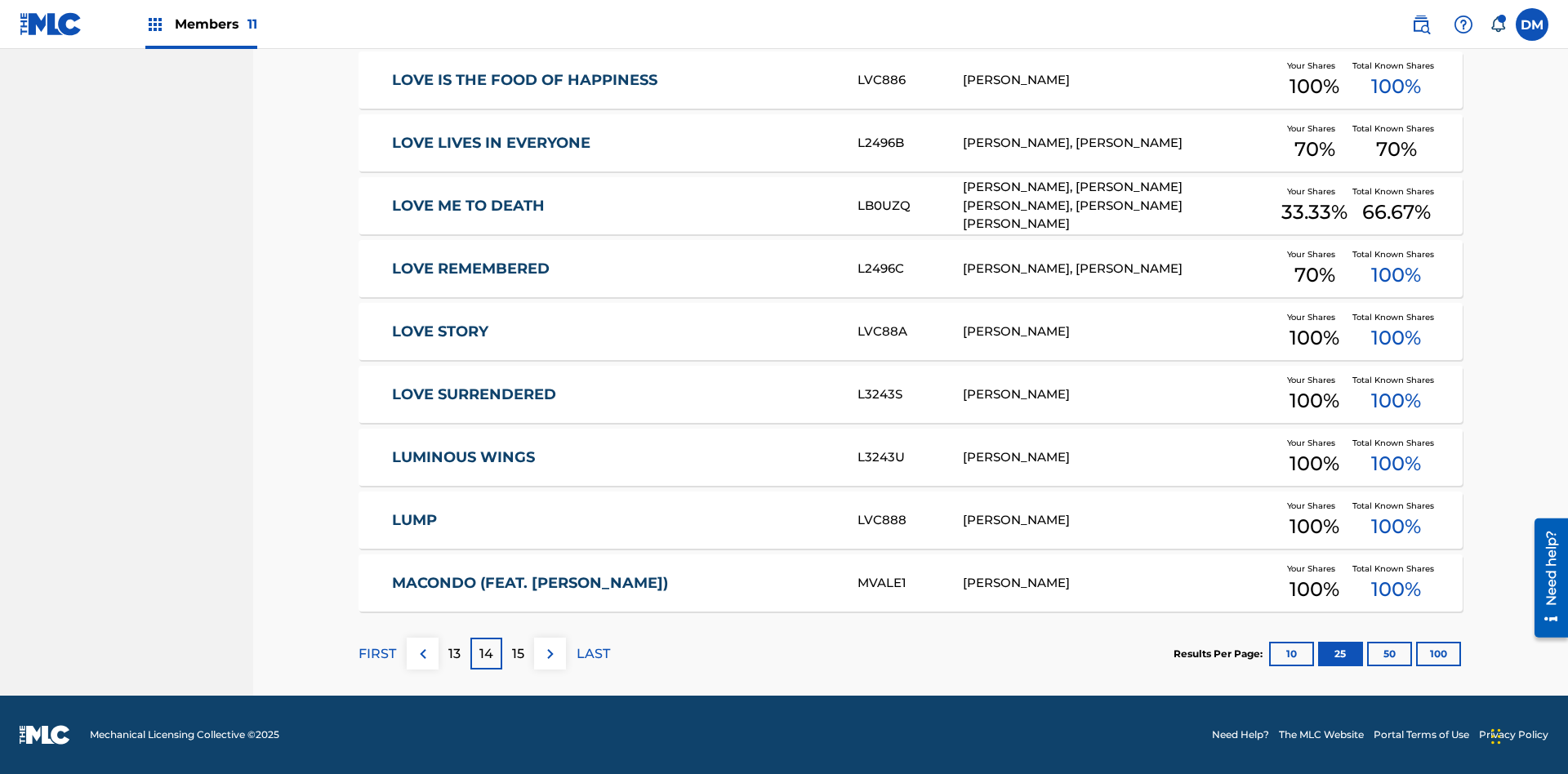
click at [550, 653] on img at bounding box center [550, 653] width 19 height 19
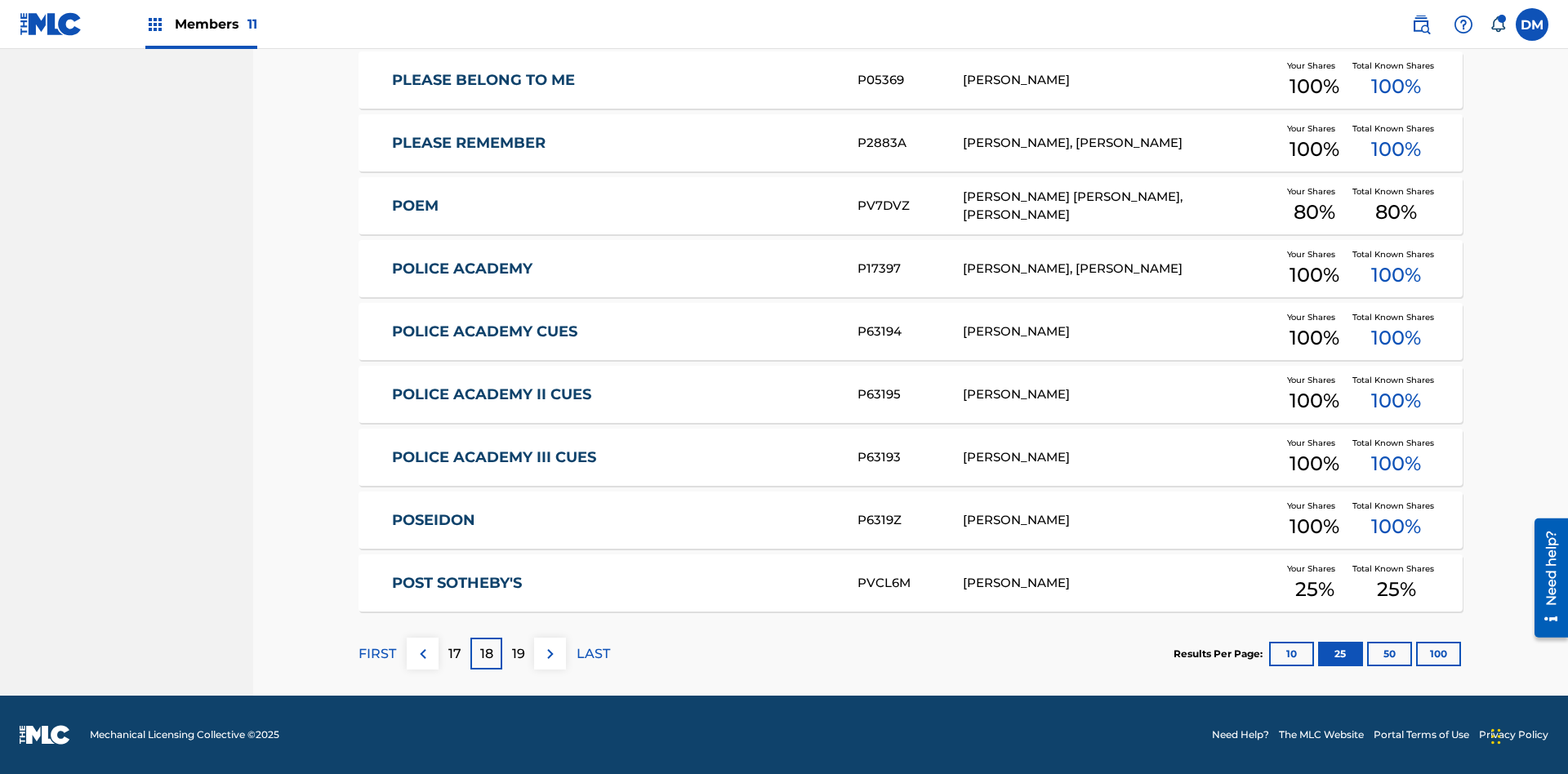
click at [550, 653] on img at bounding box center [550, 653] width 19 height 19
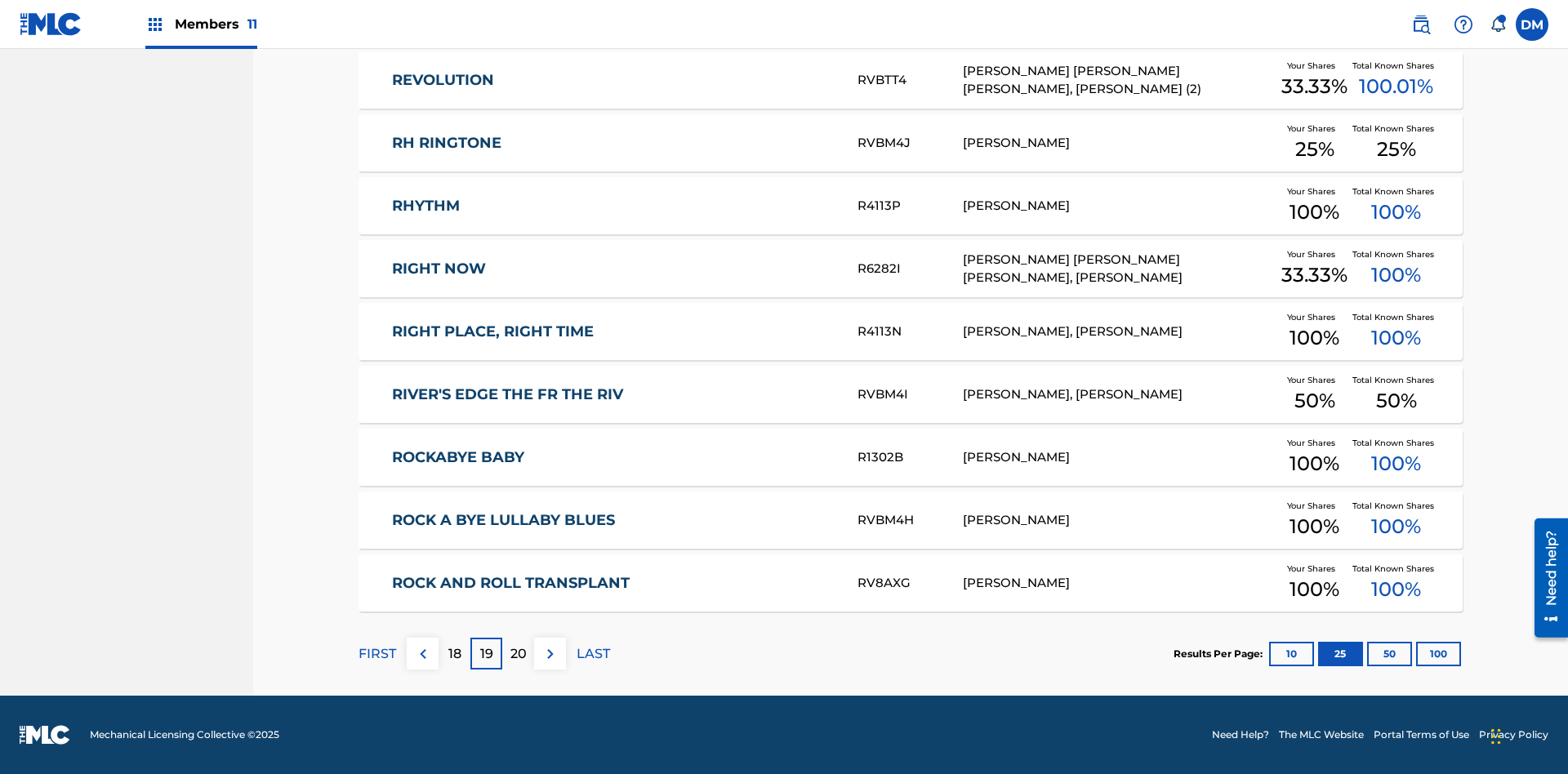
click at [550, 653] on img at bounding box center [550, 653] width 19 height 19
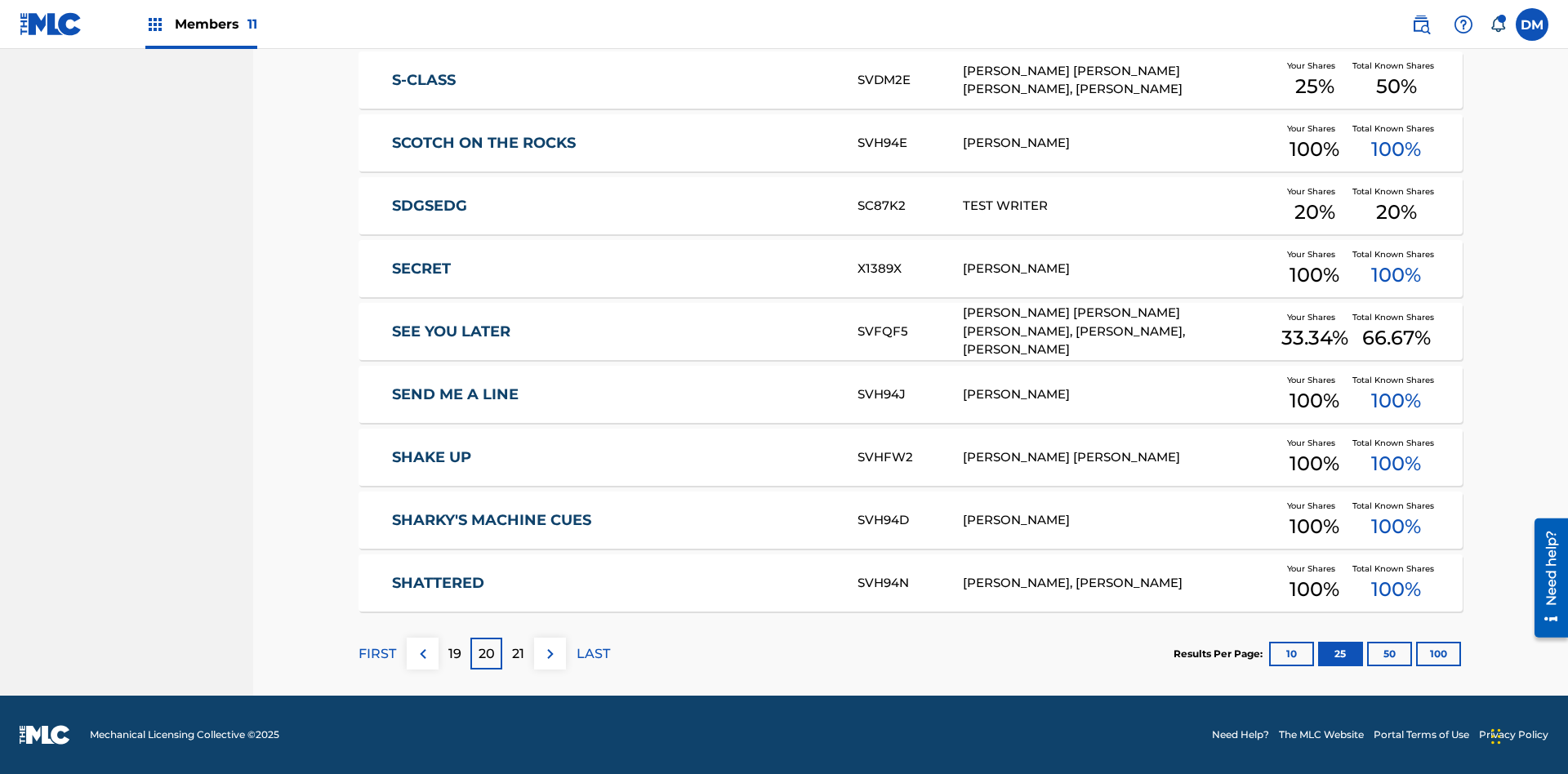
click at [550, 653] on img at bounding box center [550, 653] width 19 height 19
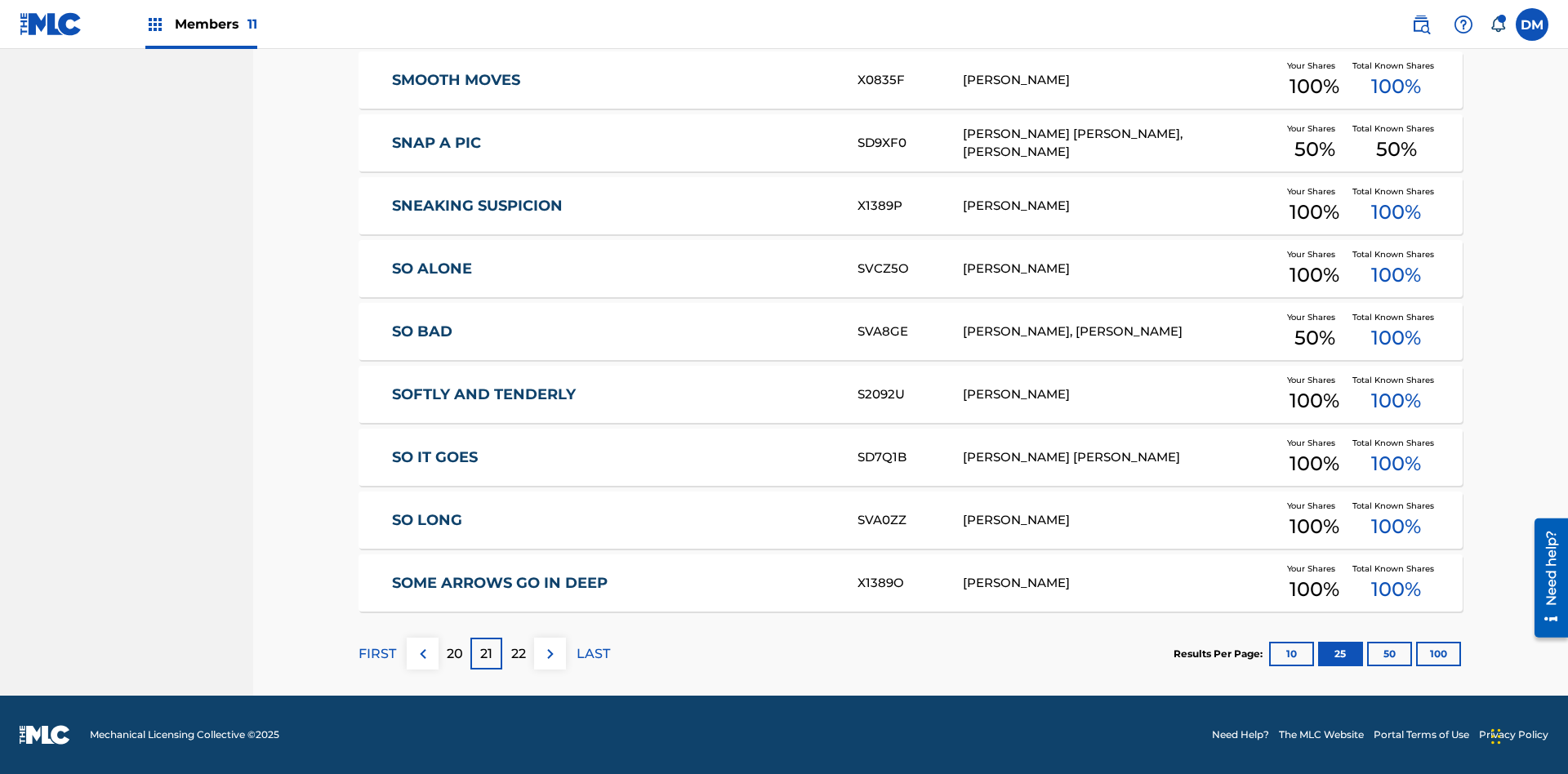
click at [550, 653] on img at bounding box center [550, 653] width 19 height 19
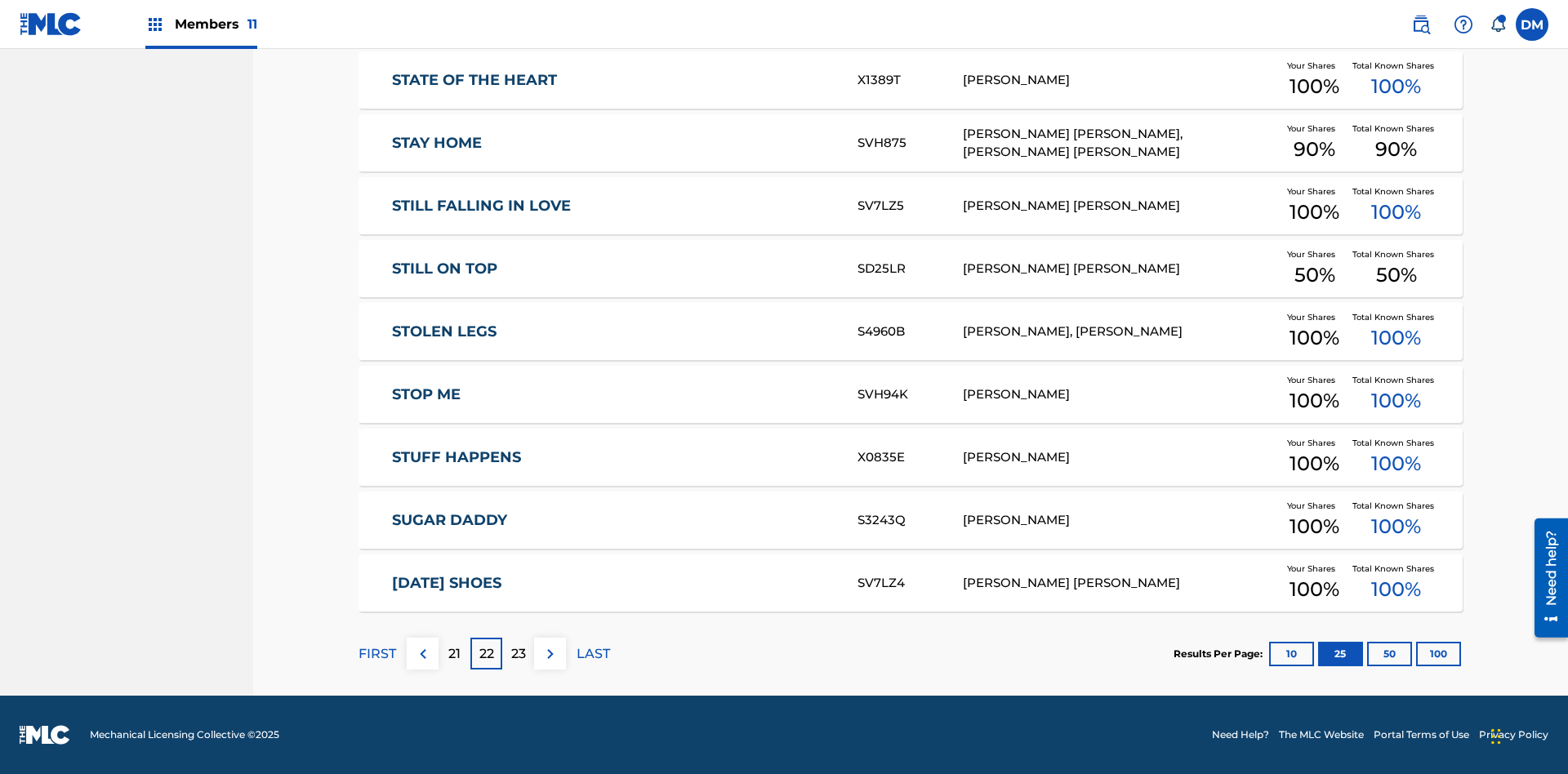
click at [550, 653] on img at bounding box center [550, 653] width 19 height 19
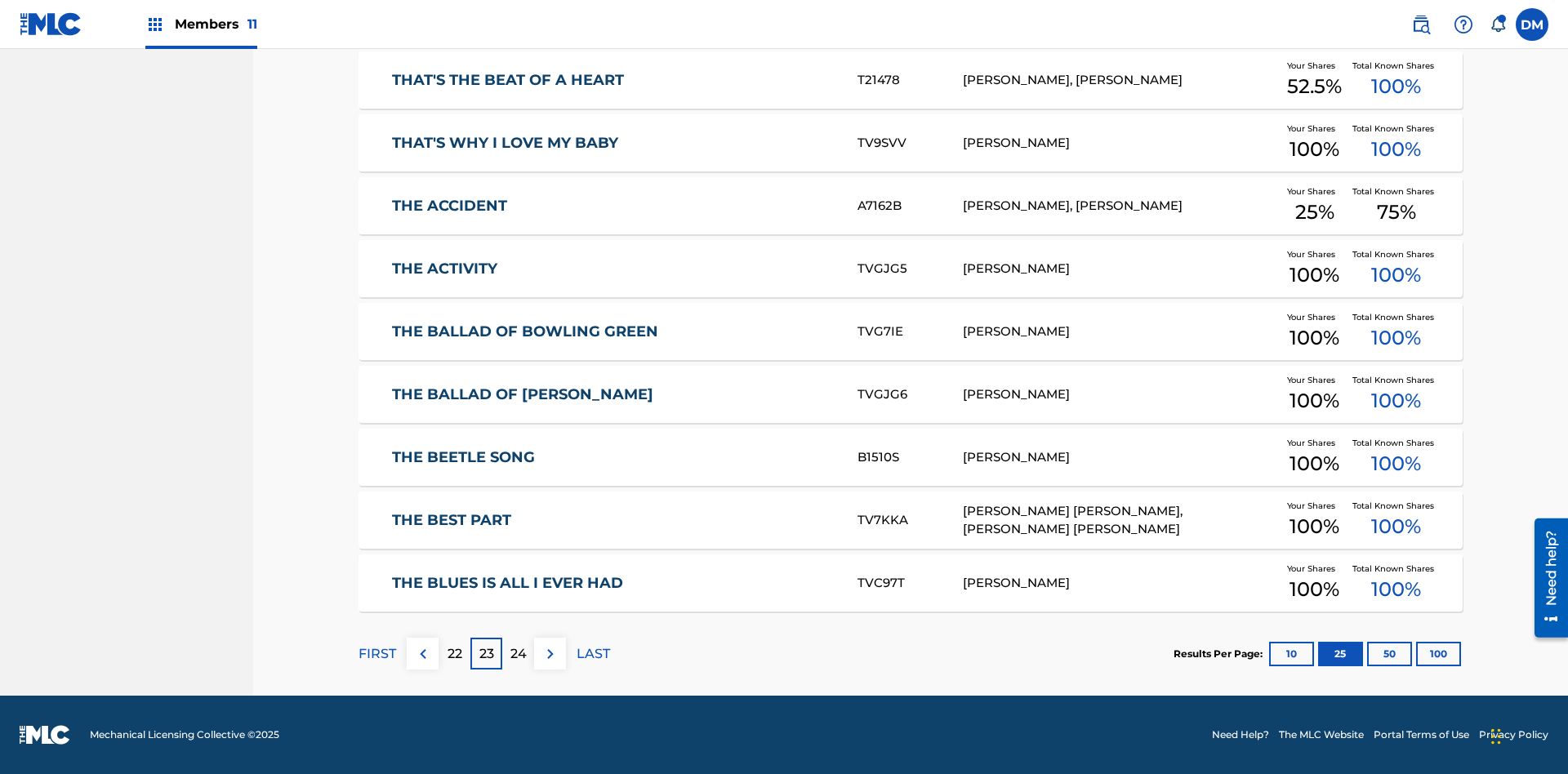
click at [550, 653] on img at bounding box center [550, 653] width 19 height 19
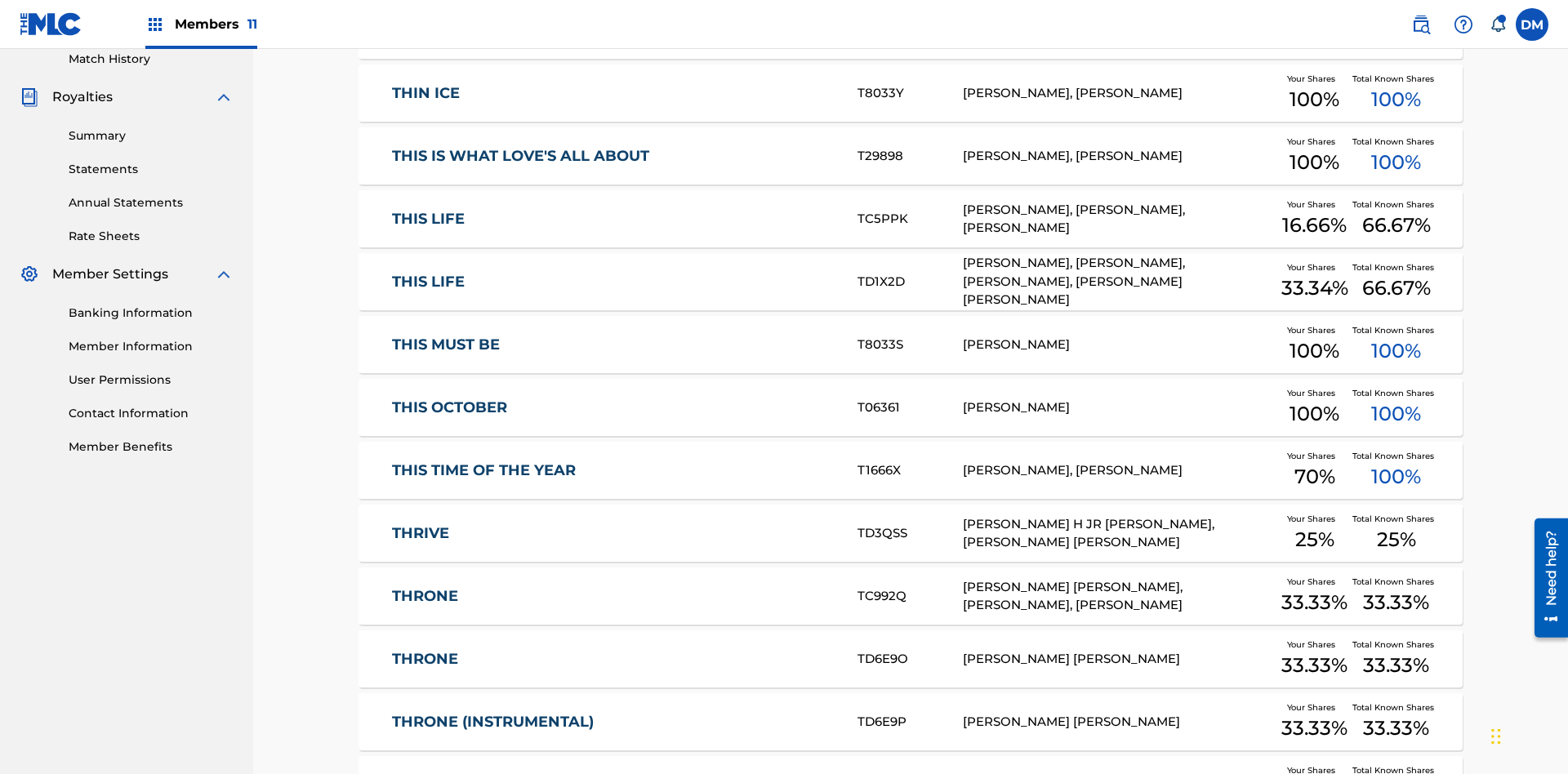
scroll to position [304, 0]
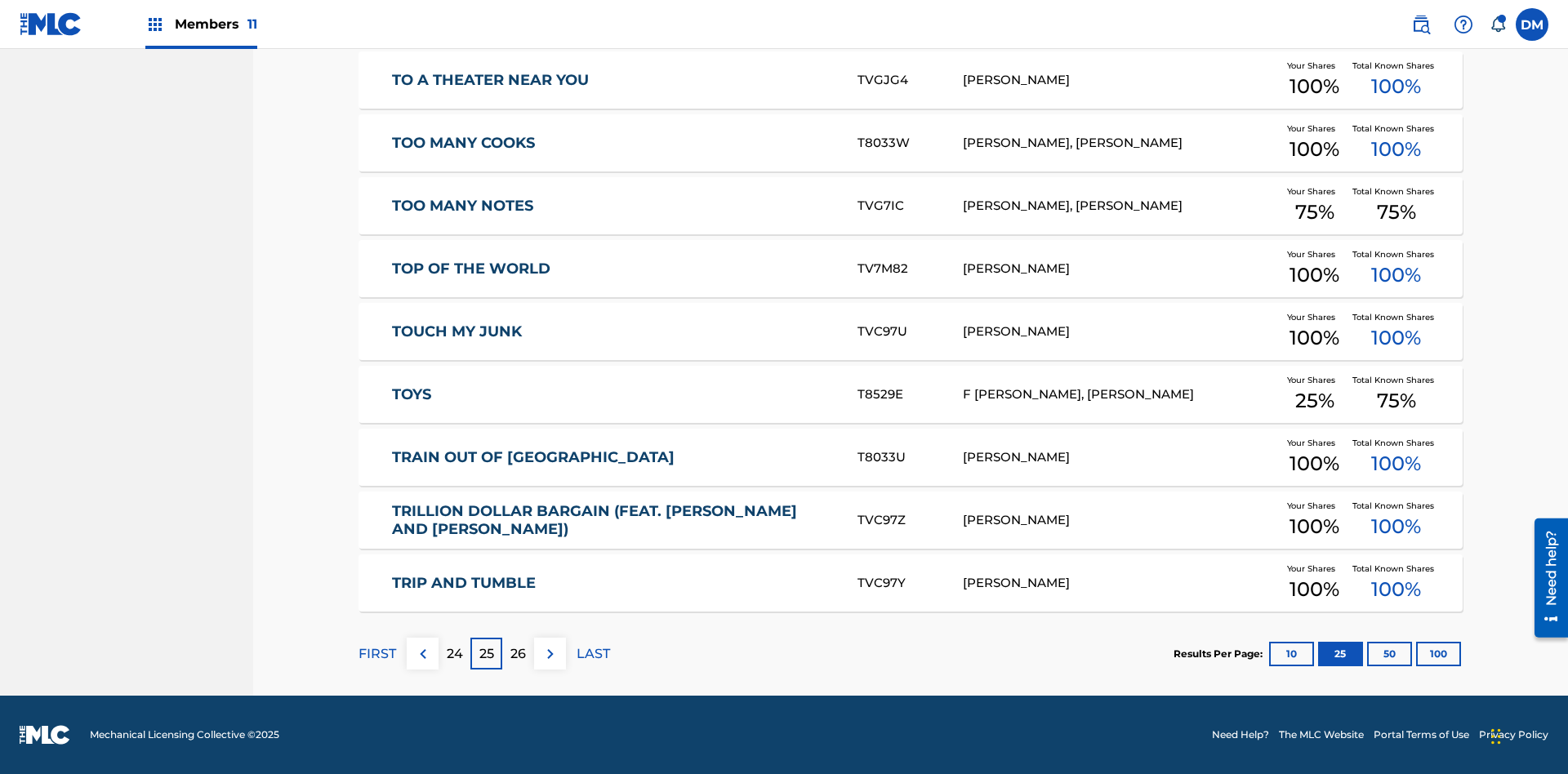
click at [550, 653] on img at bounding box center [550, 653] width 19 height 19
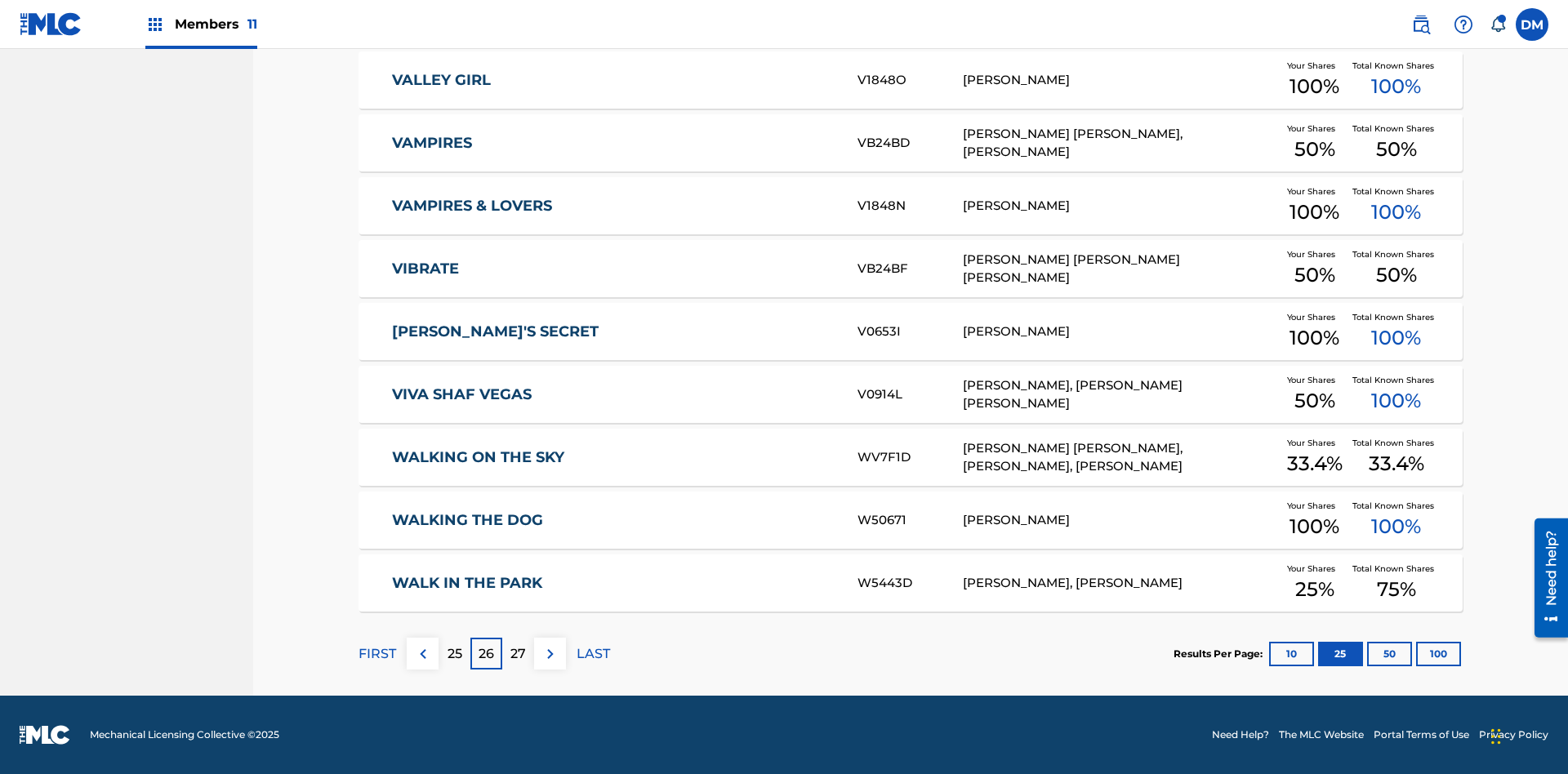
click at [550, 653] on img at bounding box center [550, 653] width 19 height 19
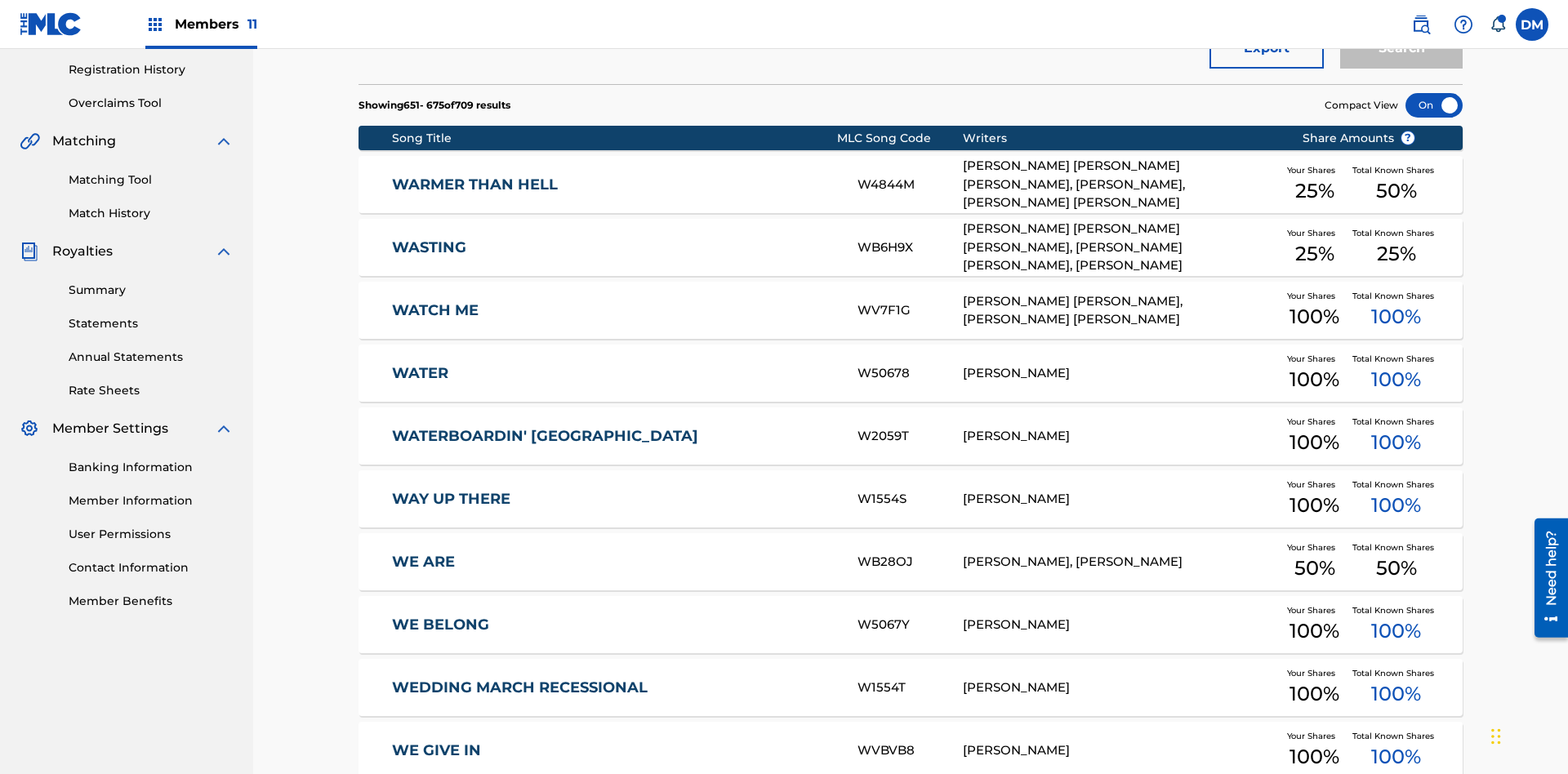
scroll to position [459, 0]
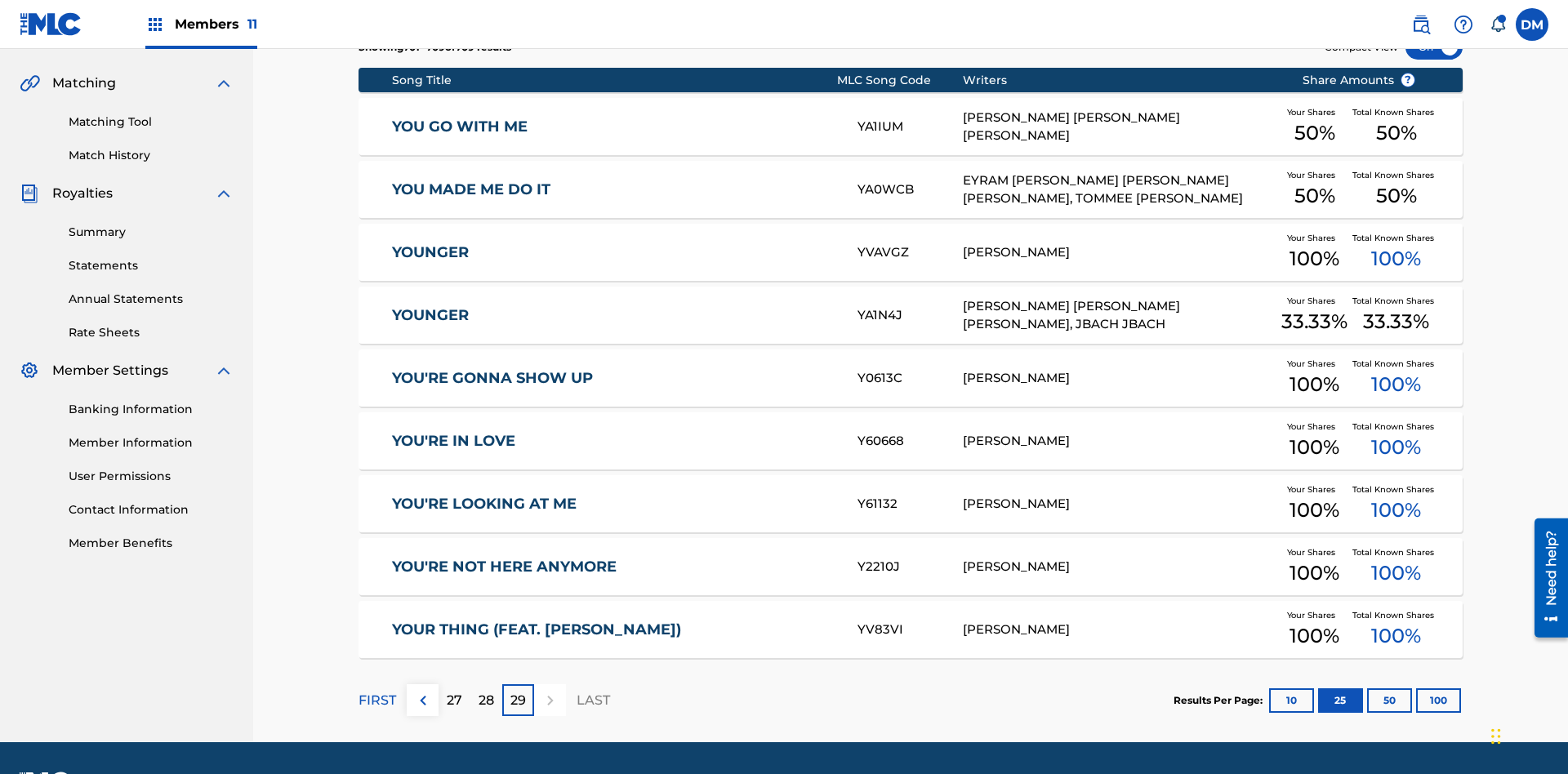
scroll to position [409, 0]
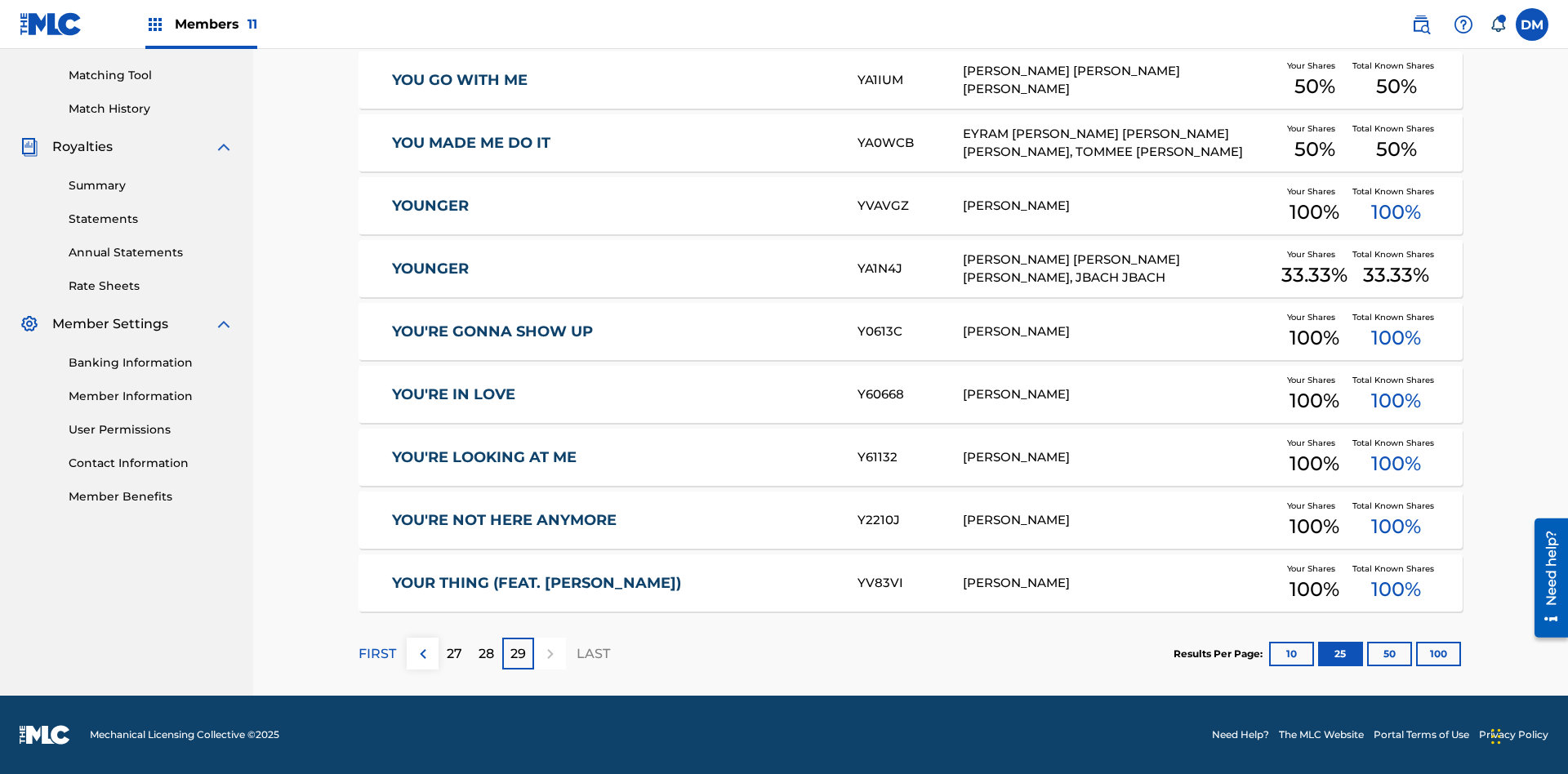
click at [1367, 653] on button "50" at bounding box center [1389, 653] width 45 height 24
click at [376, 653] on p "FIRST" at bounding box center [377, 653] width 38 height 19
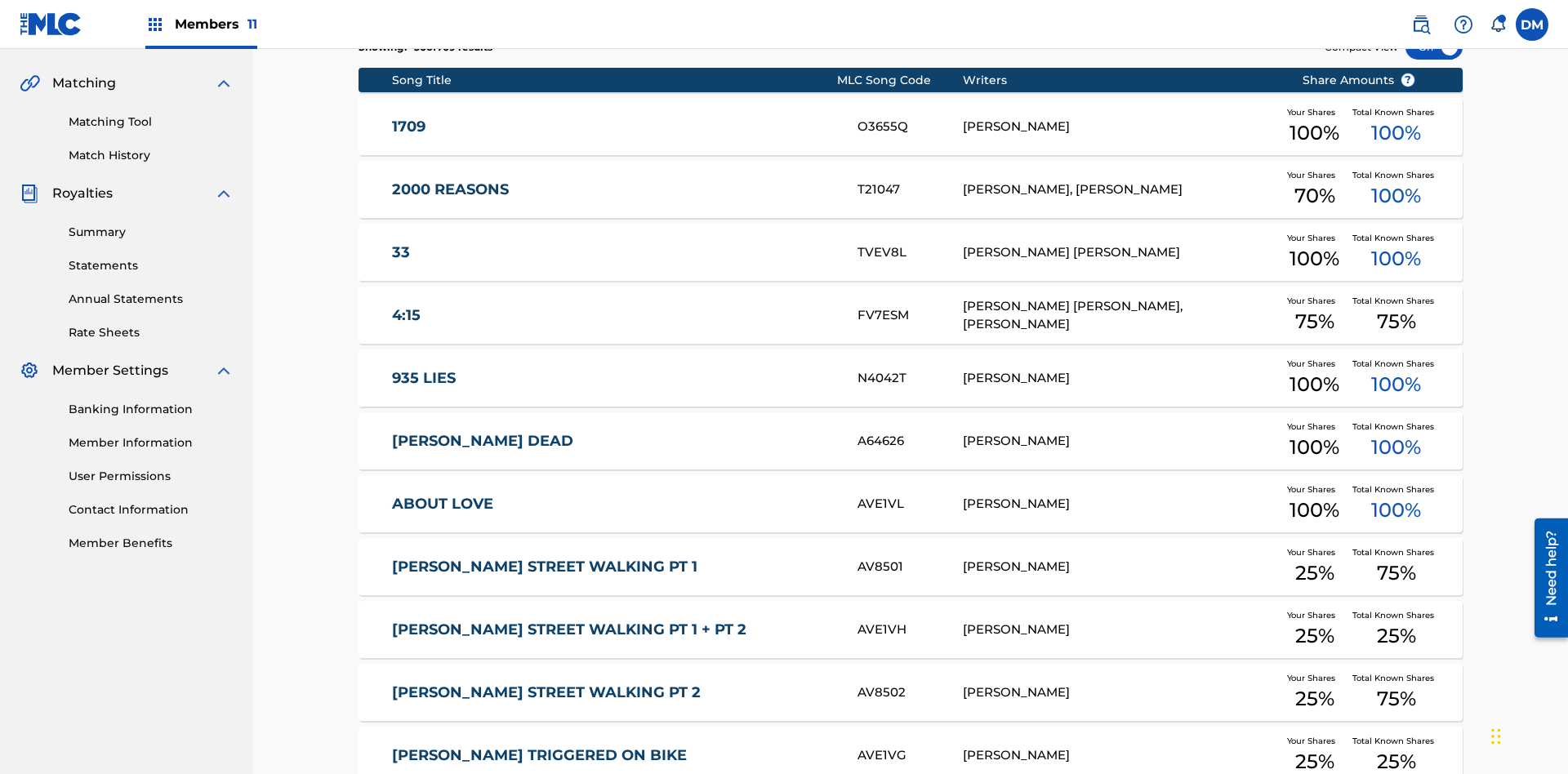
scroll to position [304, 0]
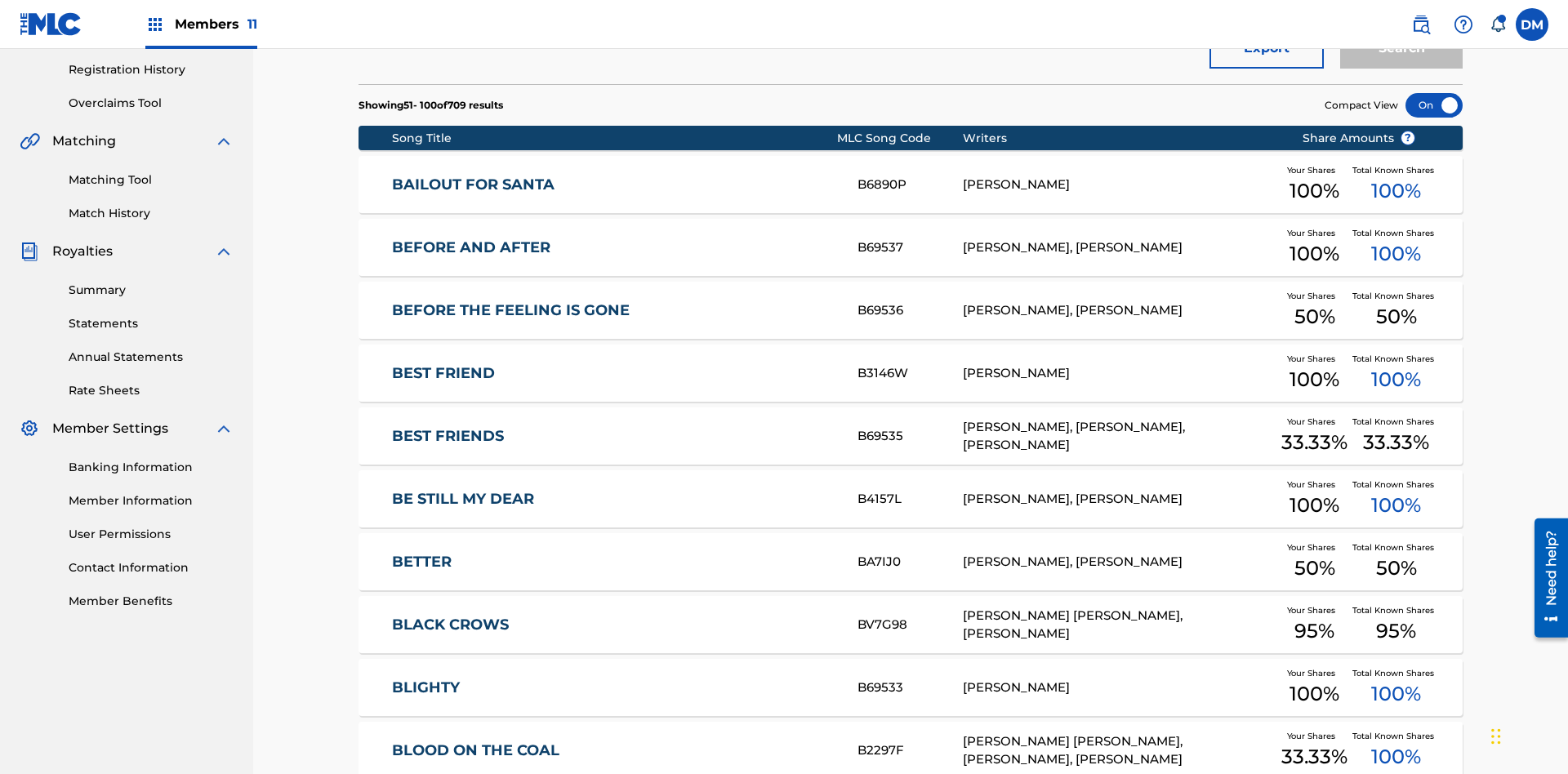
scroll to position [459, 0]
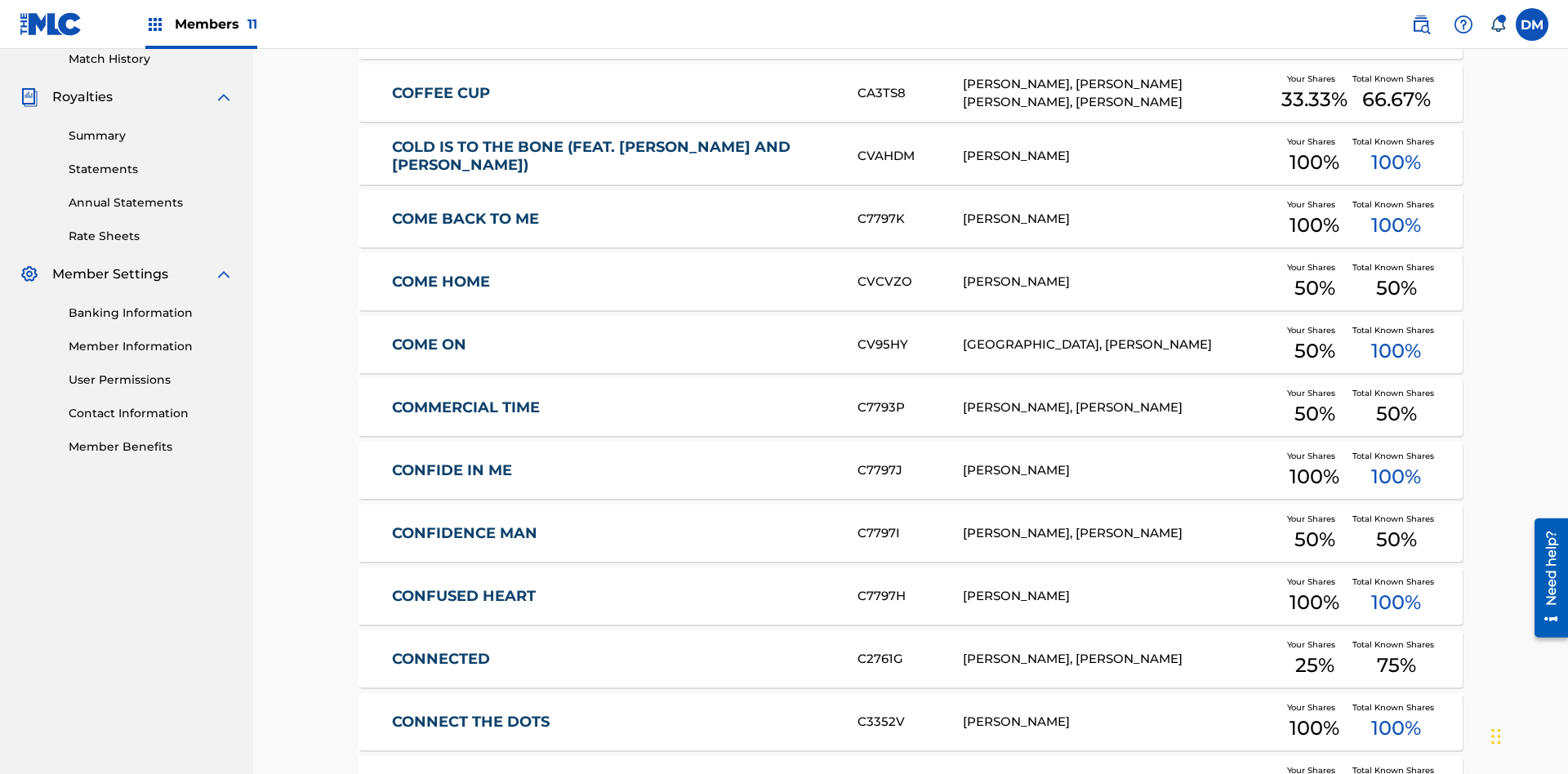
scroll to position [304, 0]
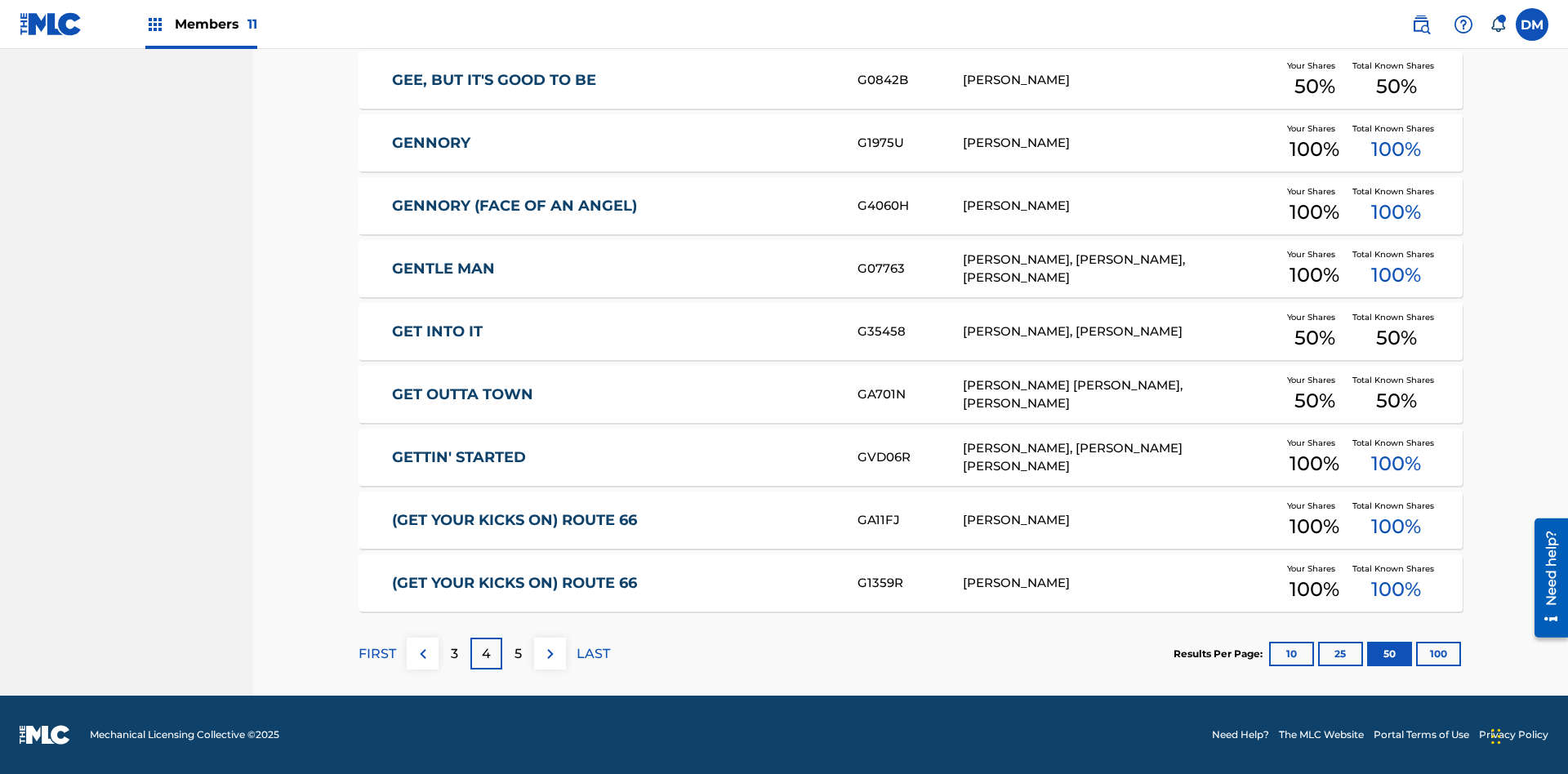
click at [550, 653] on img at bounding box center [550, 653] width 19 height 19
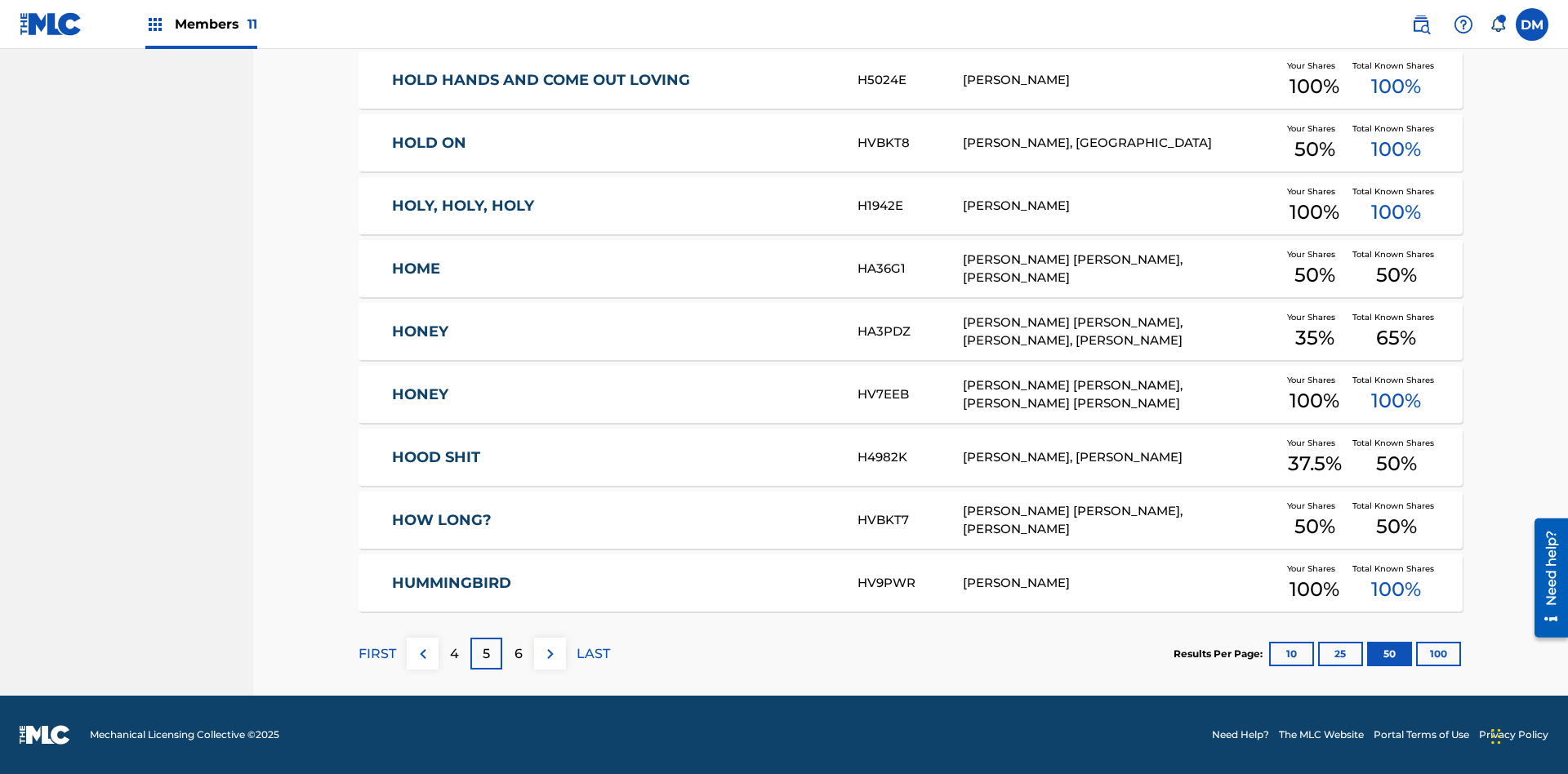
click at [550, 653] on img at bounding box center [550, 653] width 19 height 19
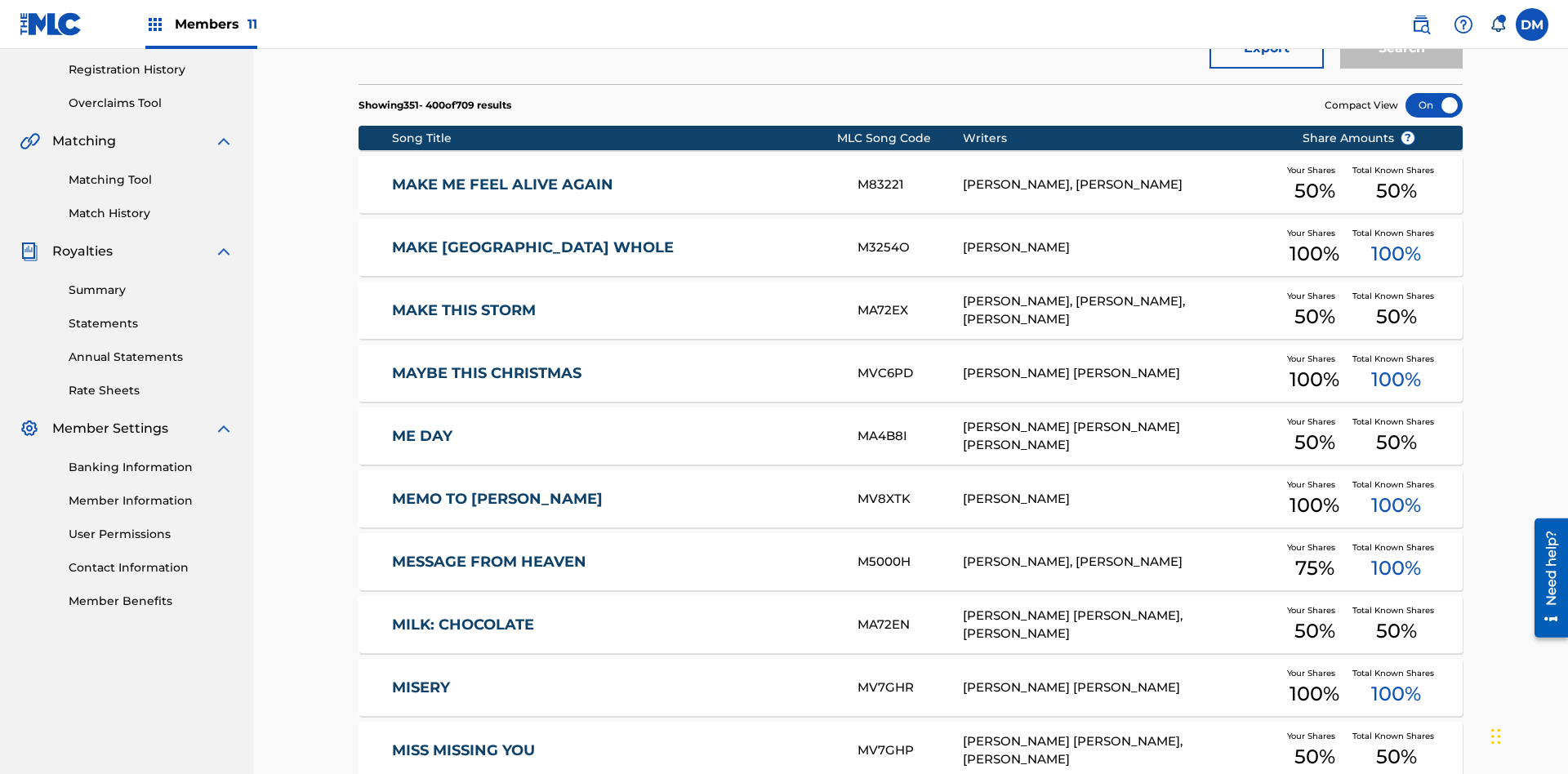
scroll to position [459, 0]
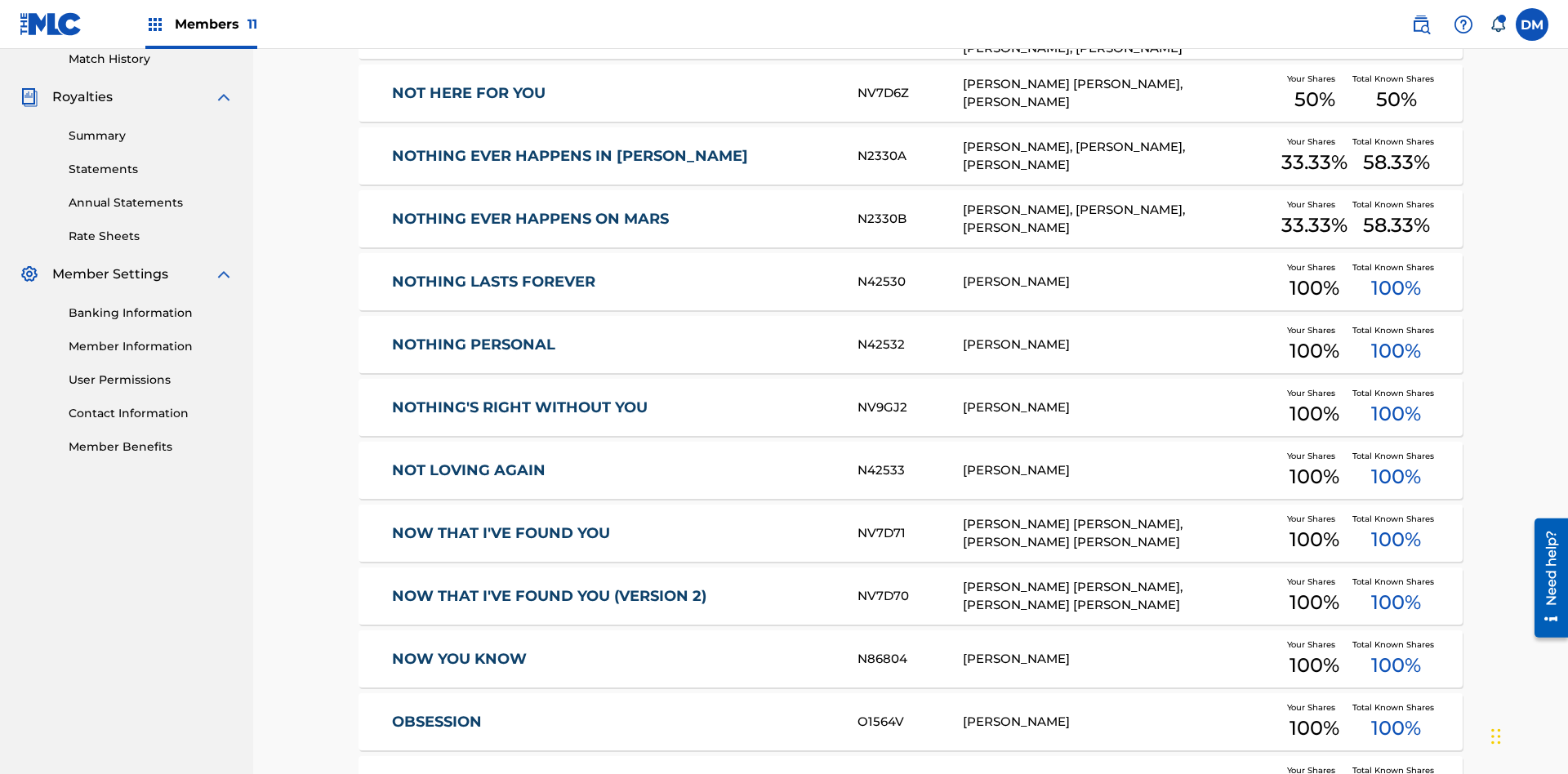
scroll to position [304, 0]
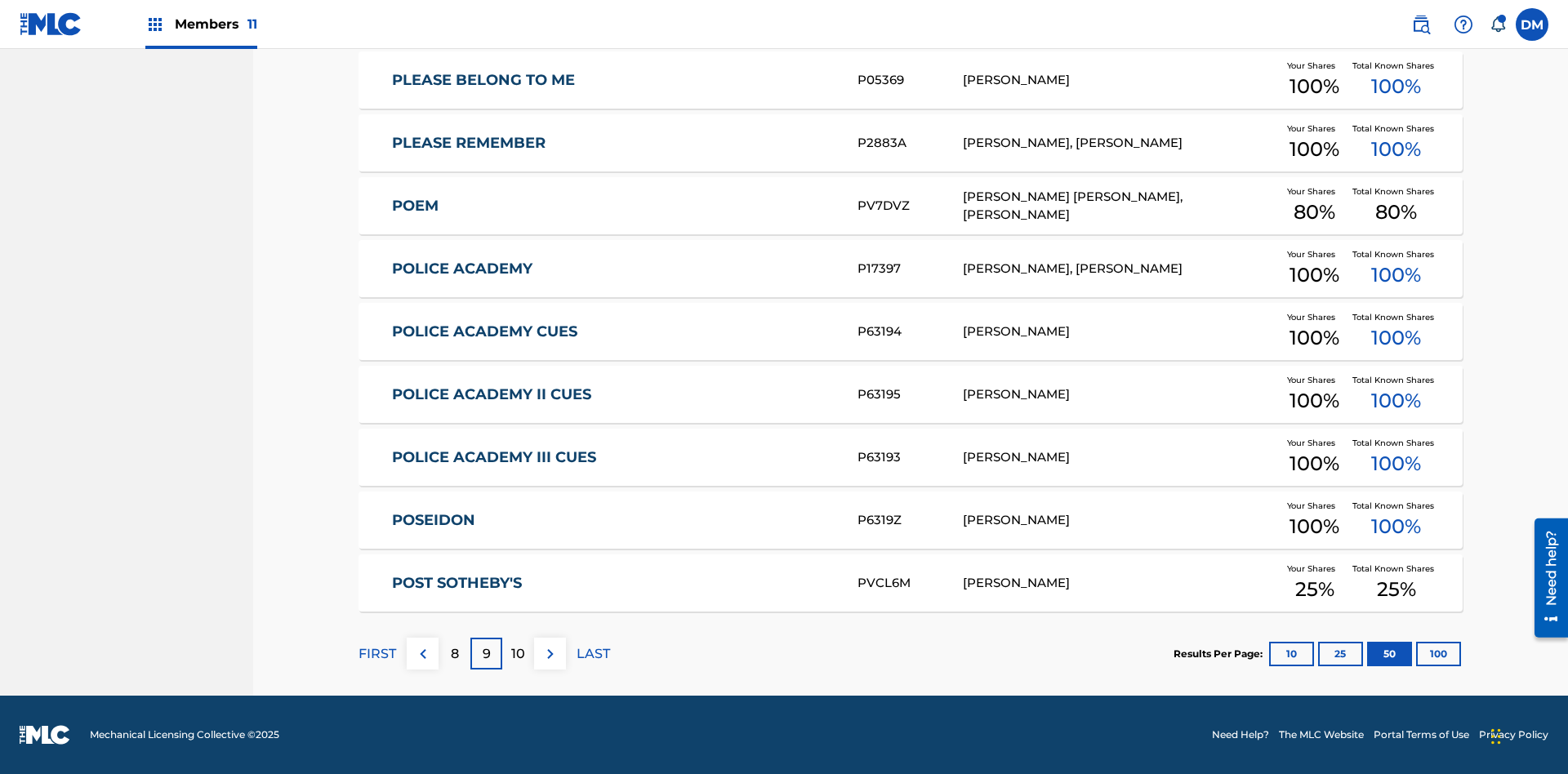
click at [550, 653] on img at bounding box center [550, 653] width 19 height 19
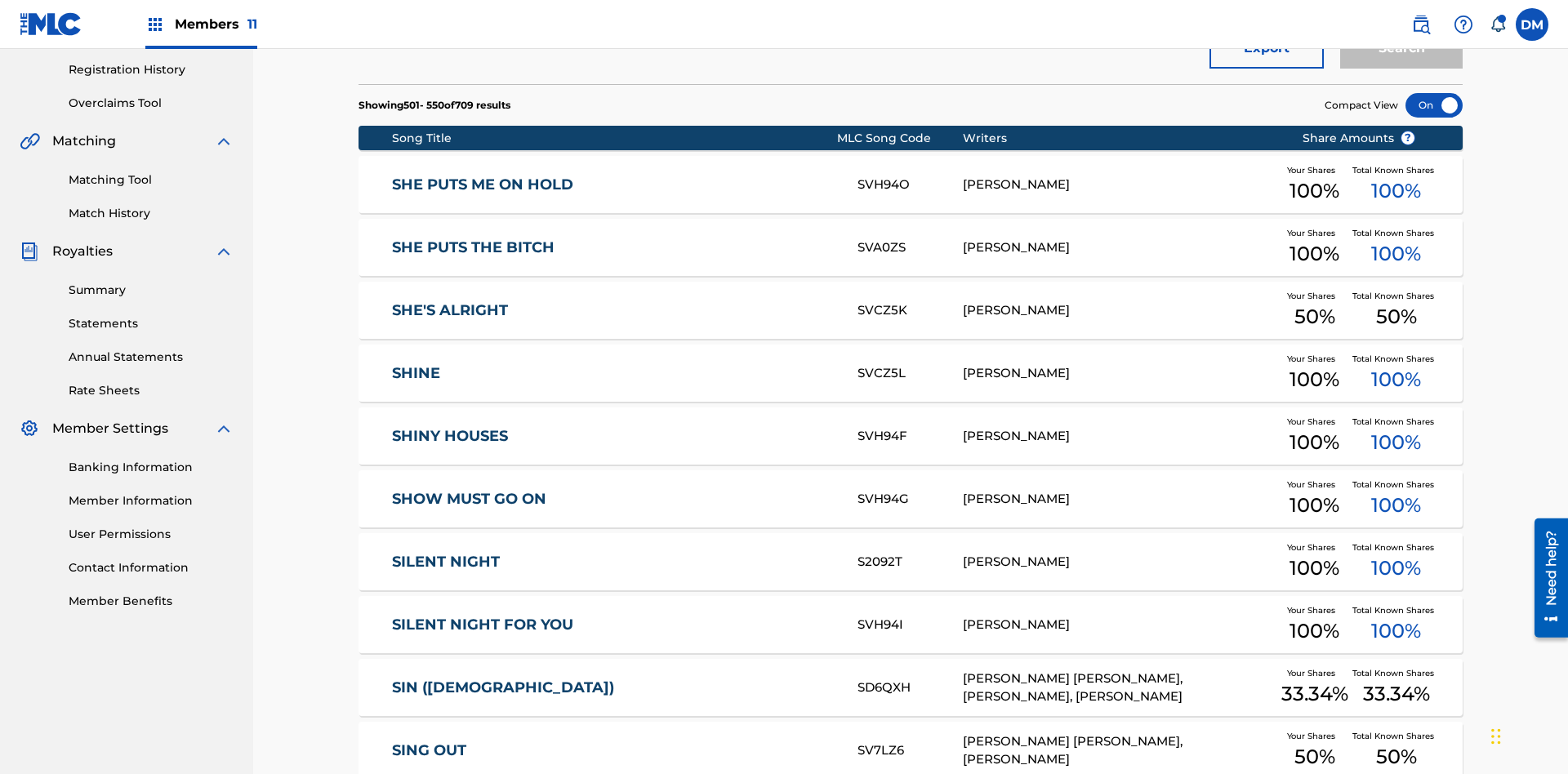
scroll to position [459, 0]
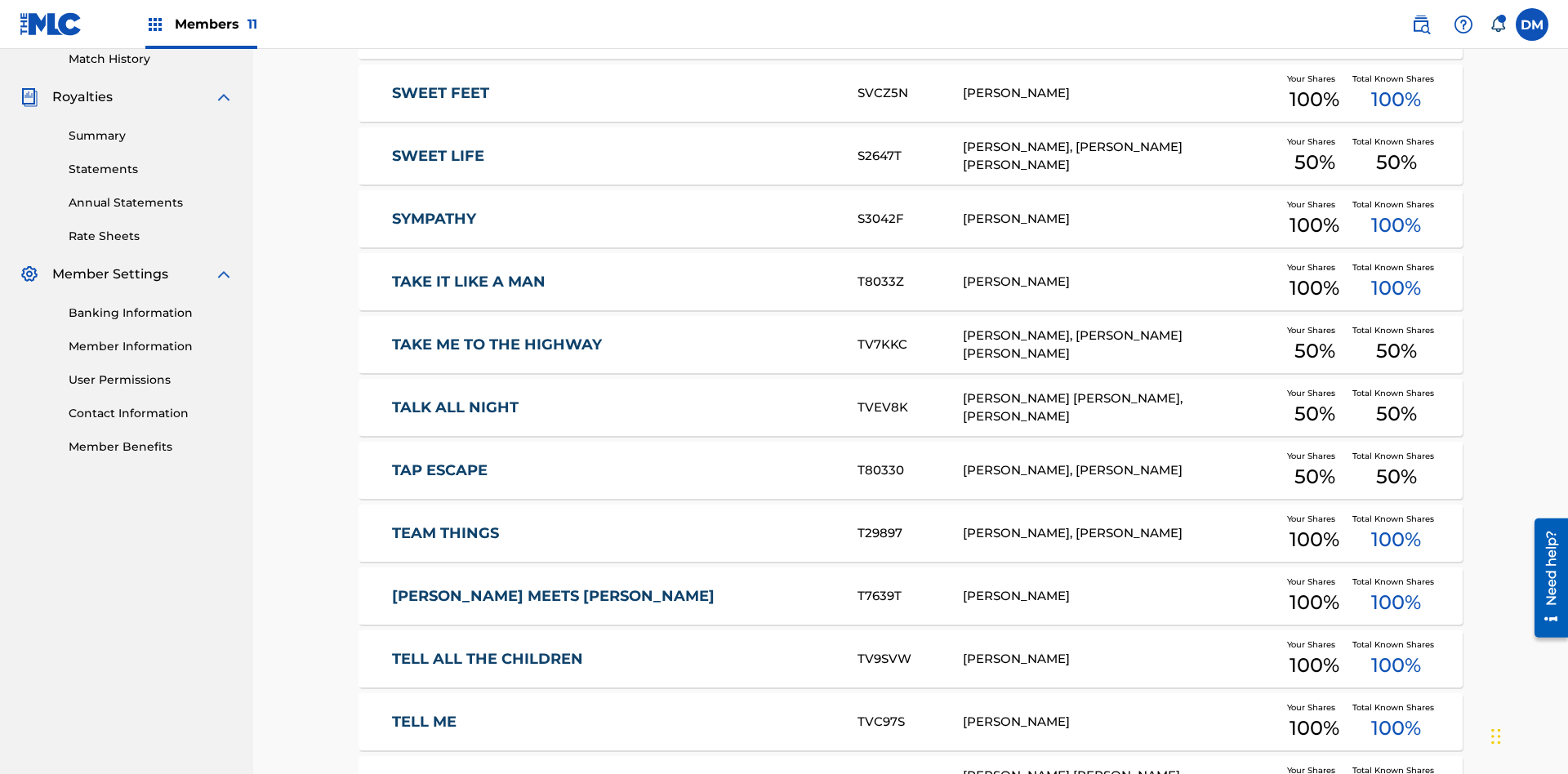
scroll to position [304, 0]
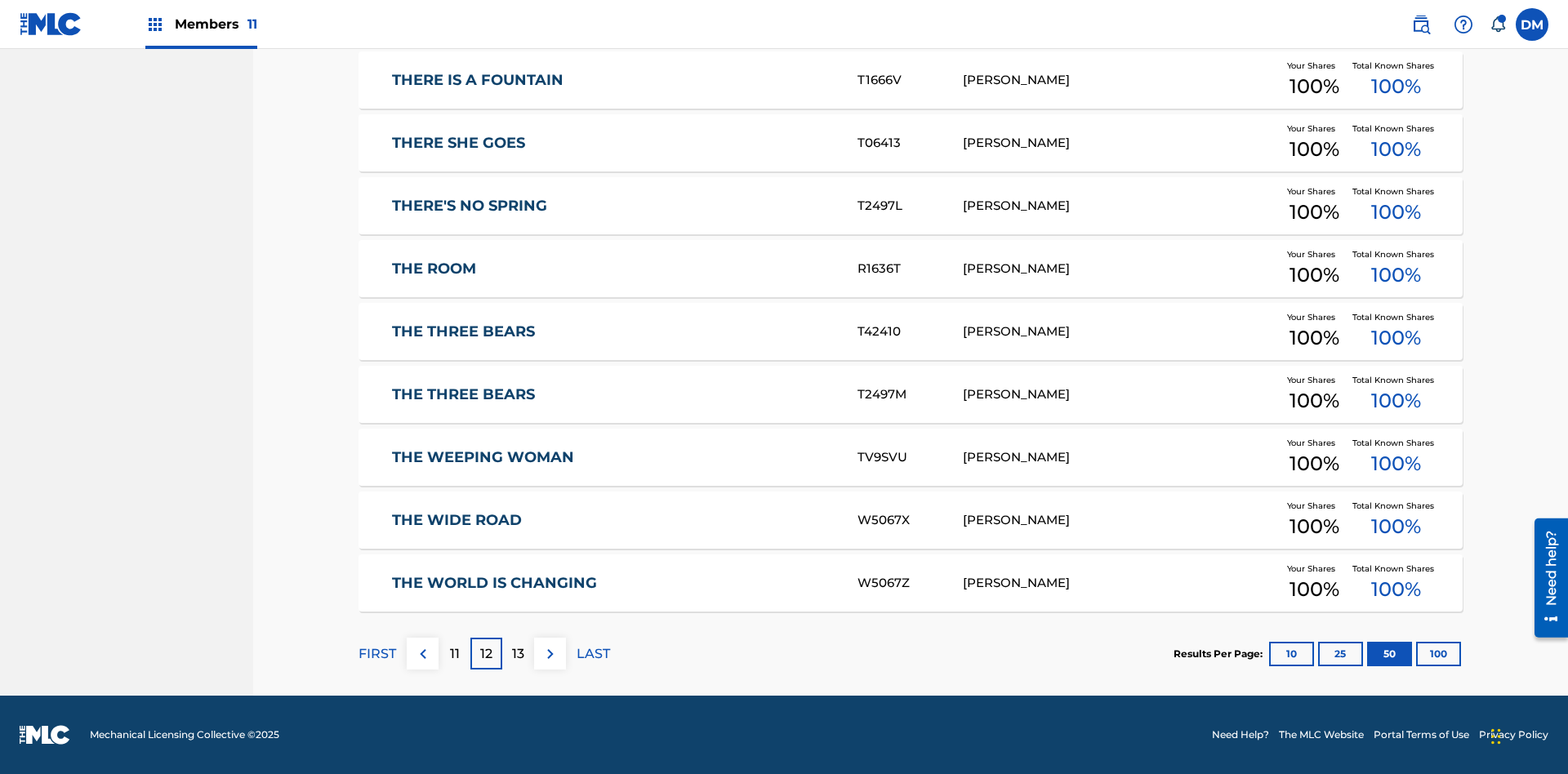
click at [550, 653] on img at bounding box center [550, 653] width 19 height 19
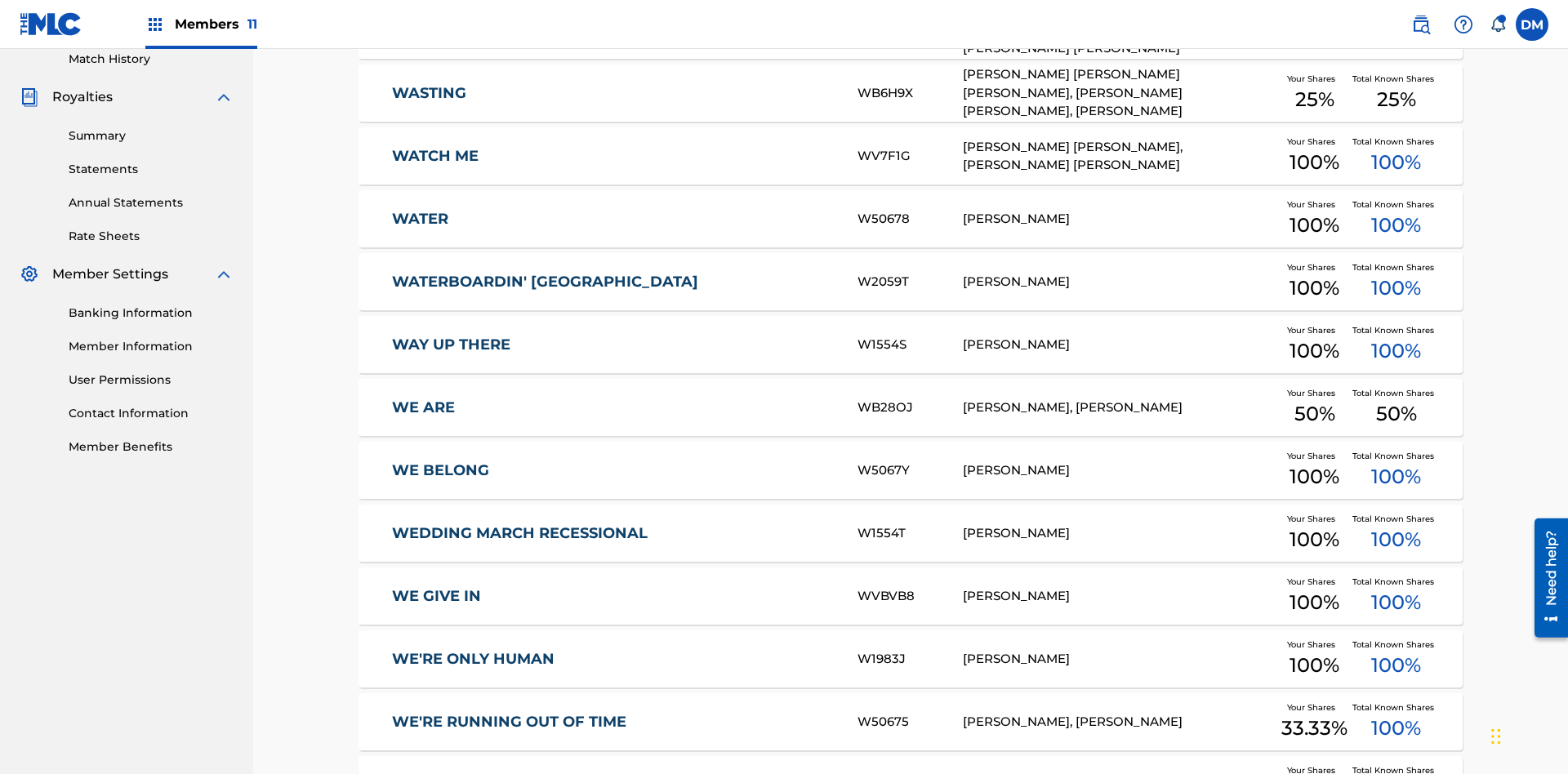
scroll to position [0, 0]
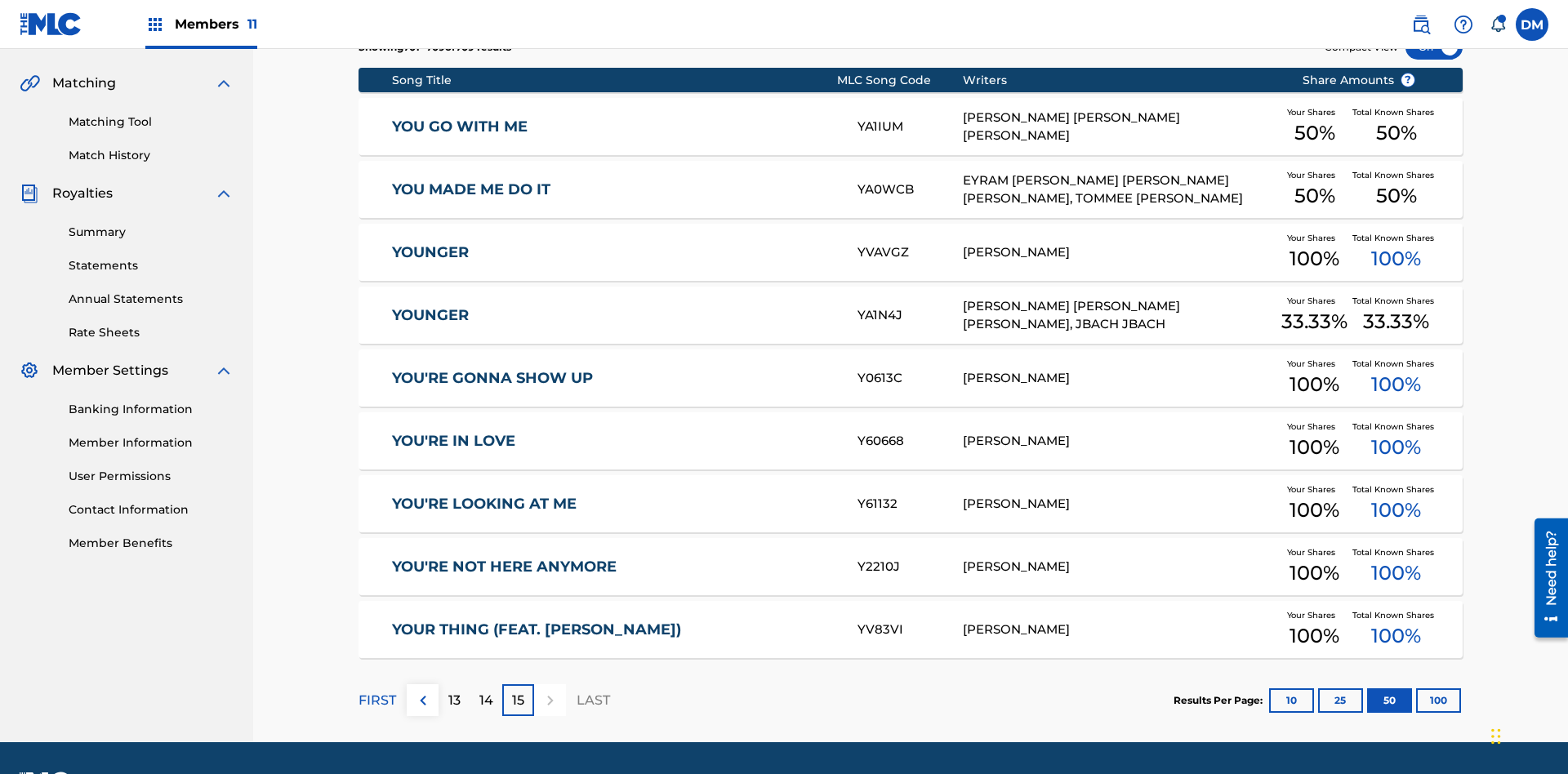
scroll to position [409, 0]
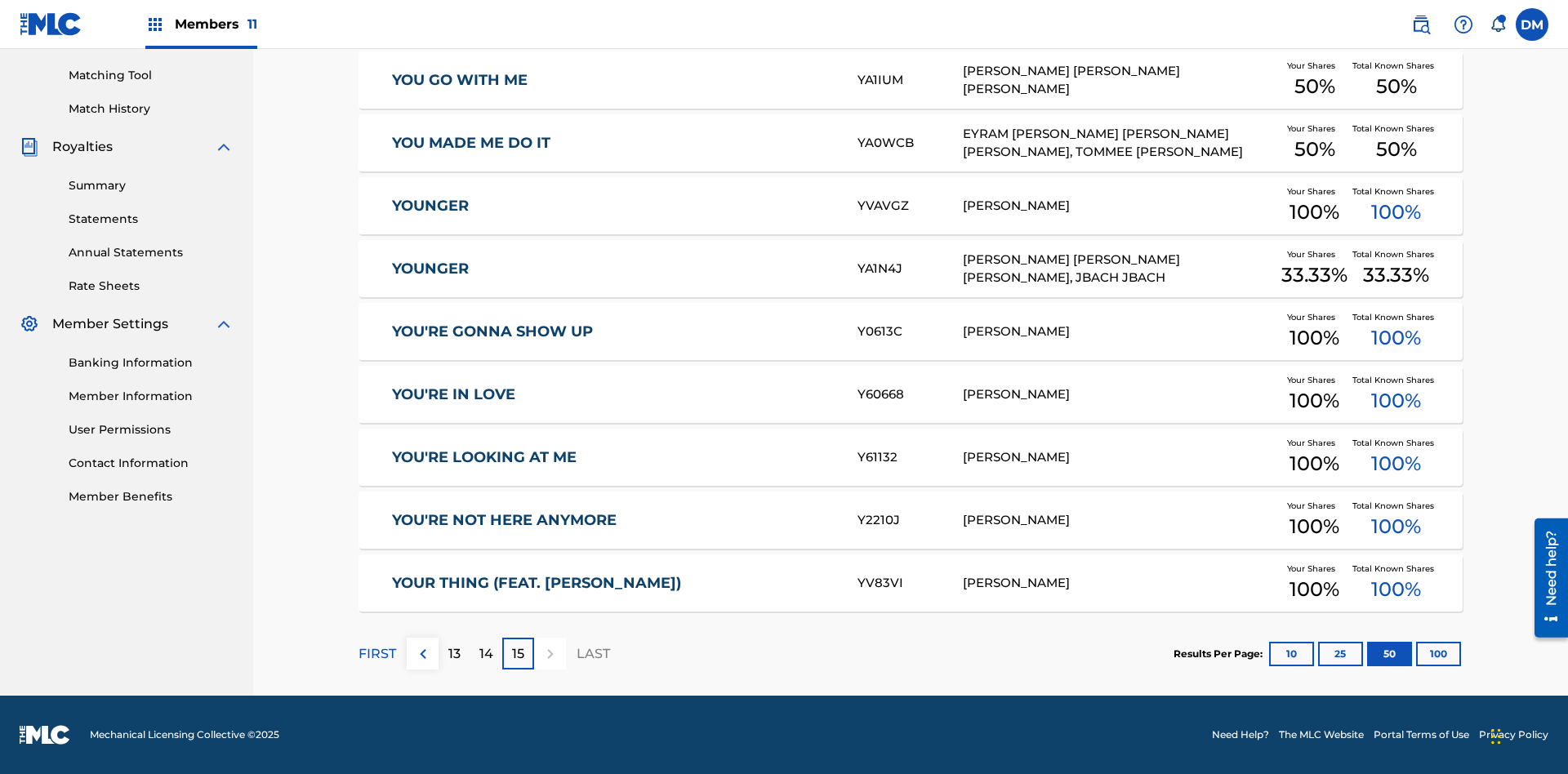
click at [1416, 653] on button "100" at bounding box center [1439, 653] width 45 height 24
click at [376, 653] on p "FIRST" at bounding box center [377, 653] width 38 height 19
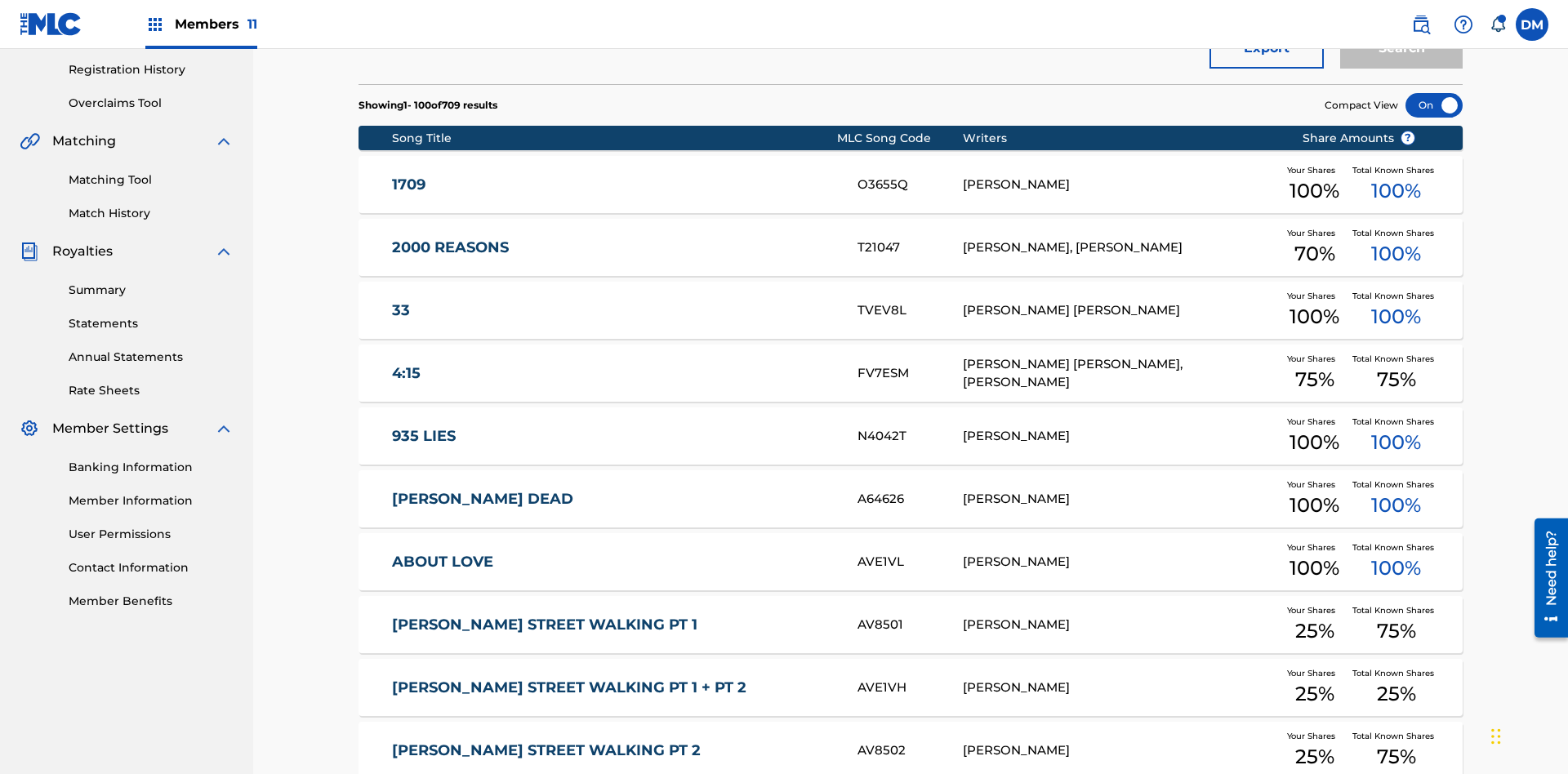
scroll to position [459, 0]
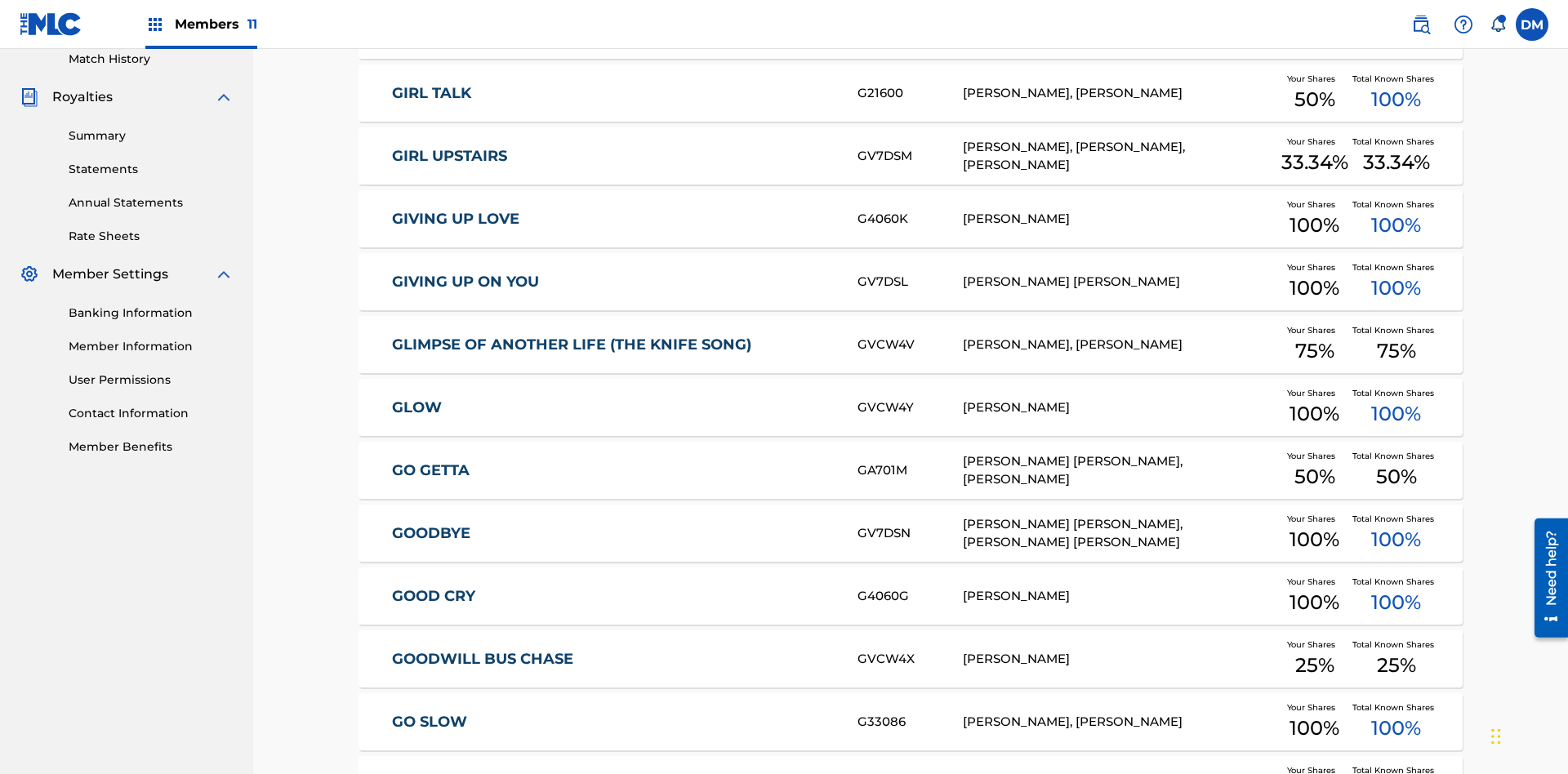
scroll to position [304, 0]
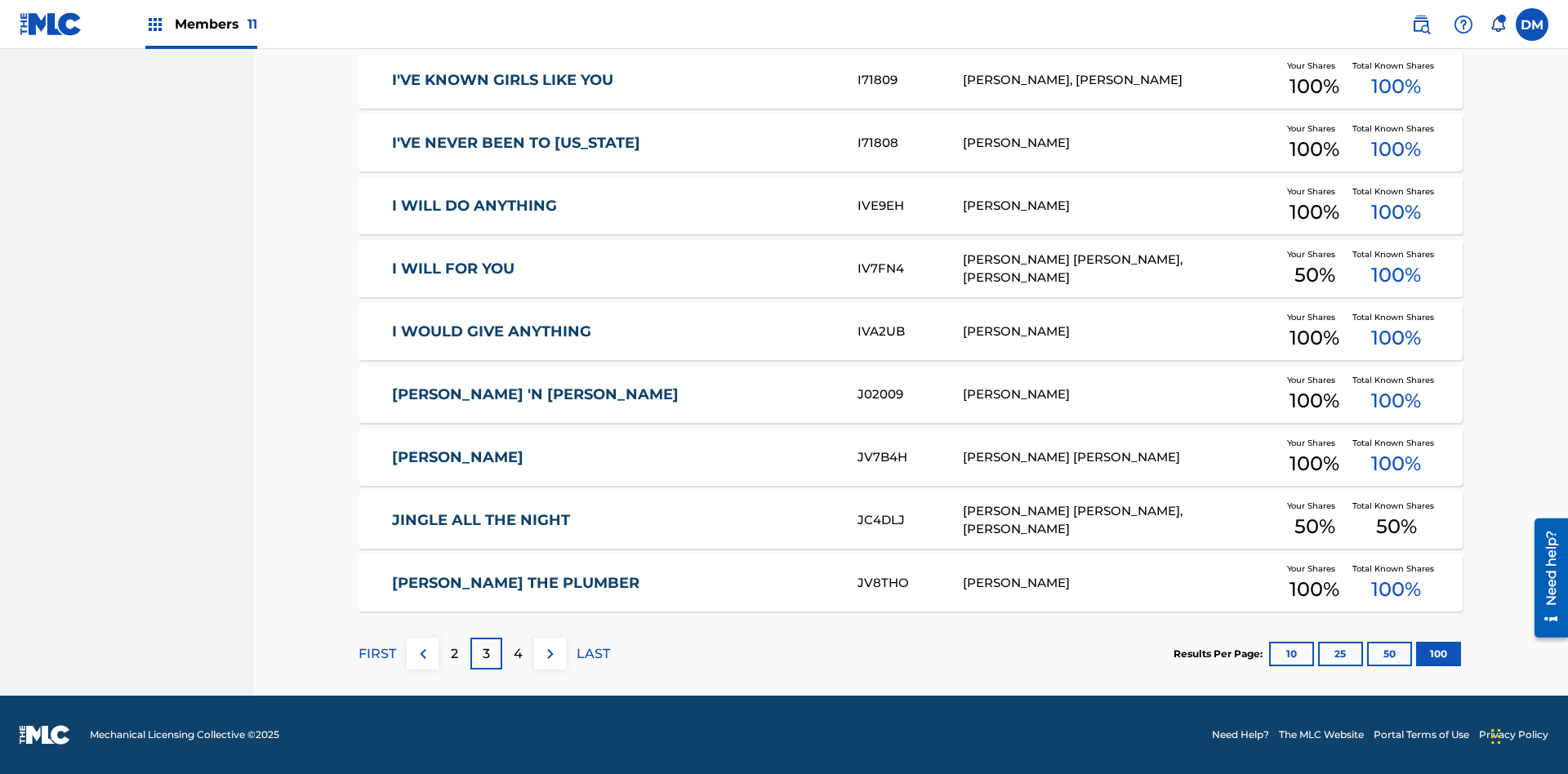
click at [550, 653] on img at bounding box center [550, 653] width 19 height 19
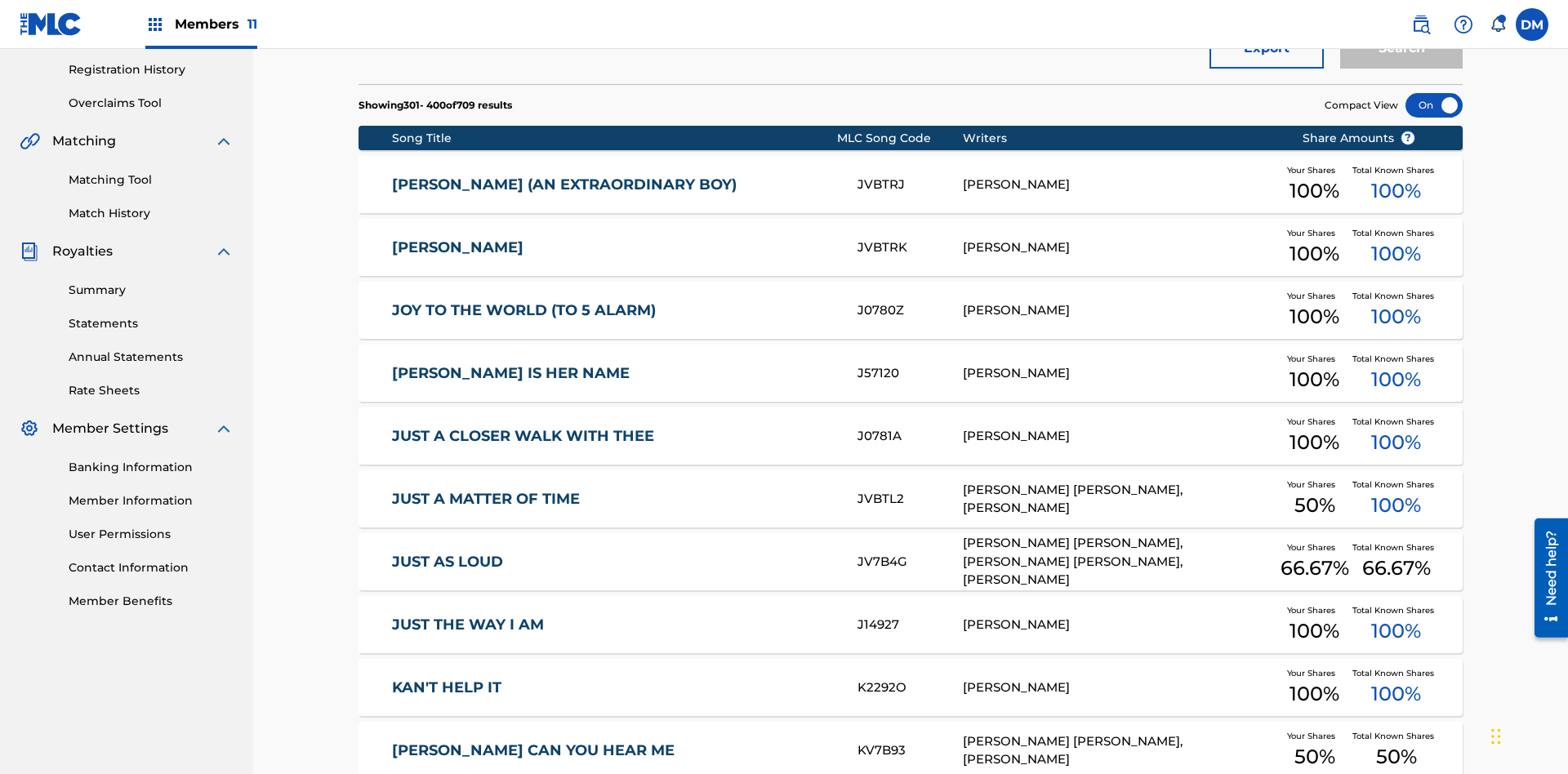
scroll to position [459, 0]
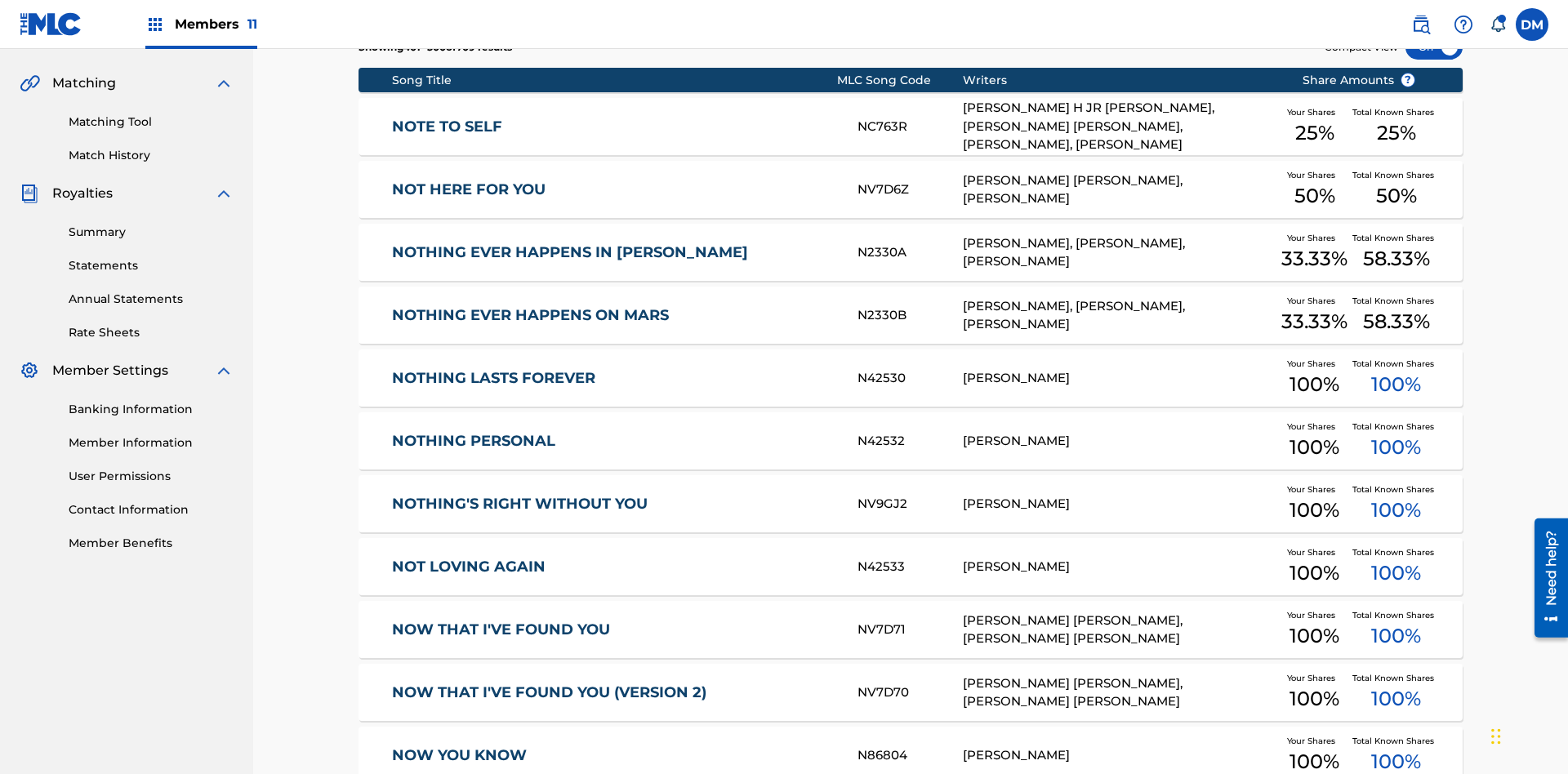
scroll to position [304, 0]
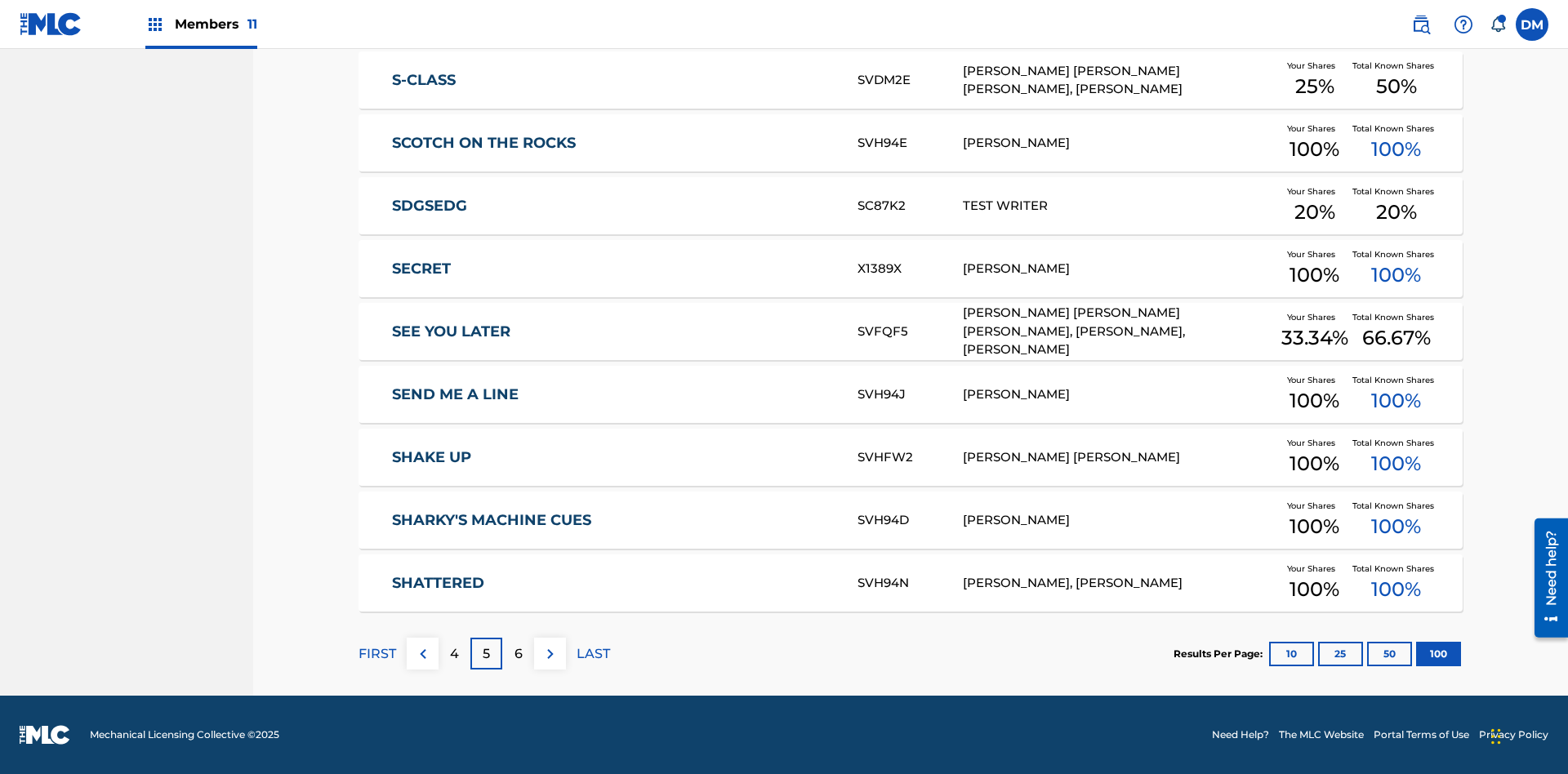
click at [550, 653] on img at bounding box center [550, 653] width 19 height 19
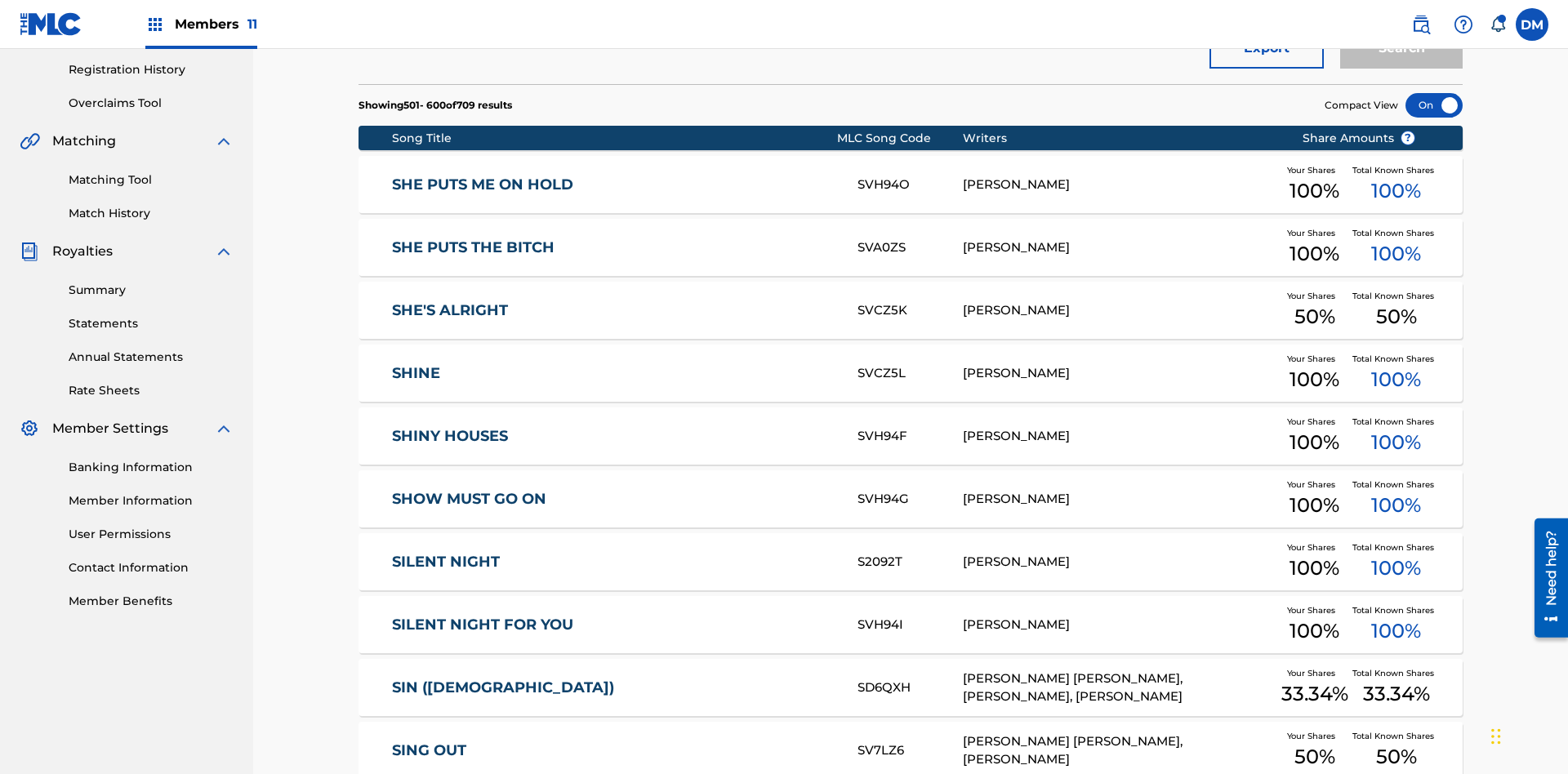
scroll to position [459, 0]
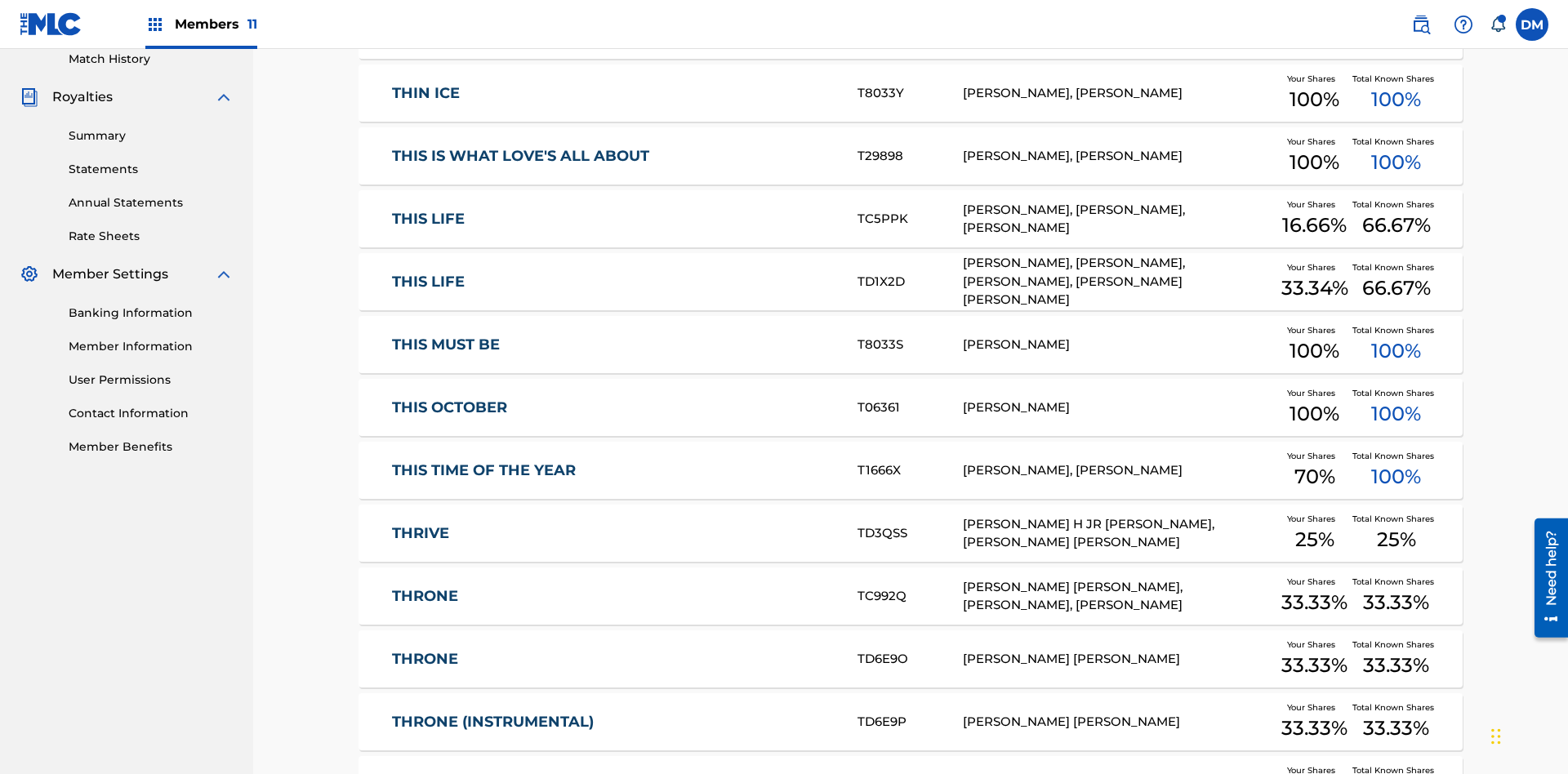
scroll to position [304, 0]
